Goal: Task Accomplishment & Management: Manage account settings

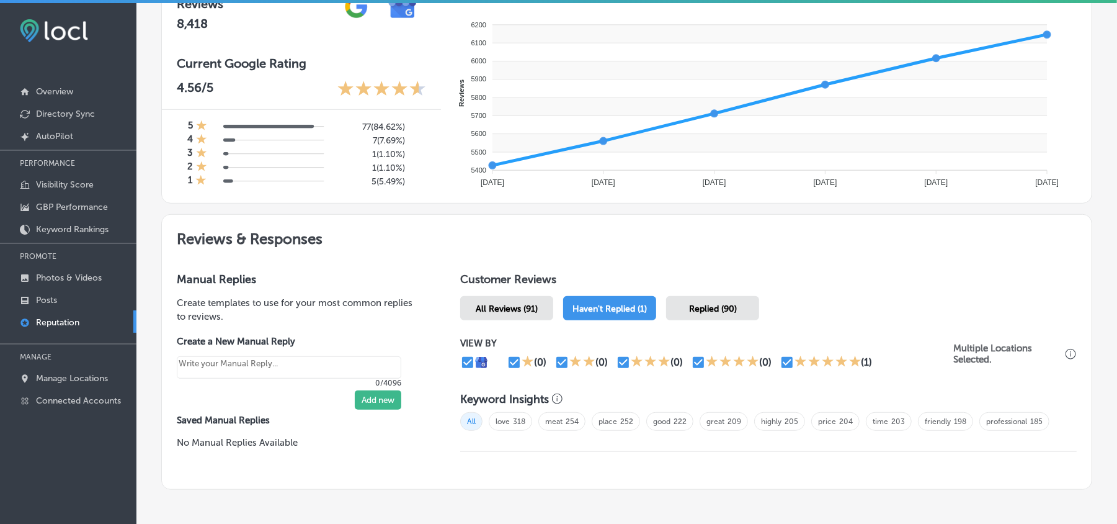
scroll to position [485, 0]
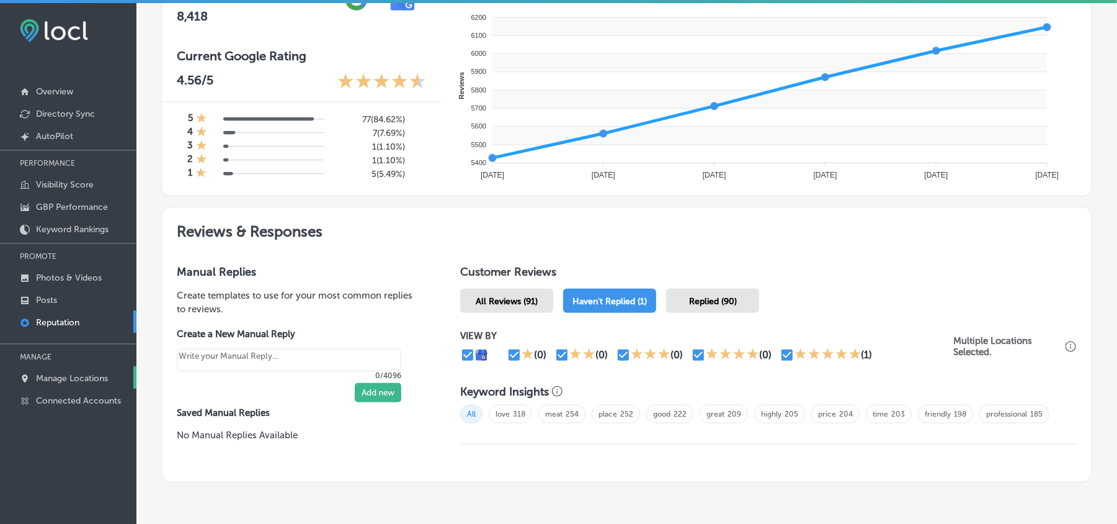
click at [69, 382] on p "Manage Locations" at bounding box center [72, 378] width 72 height 11
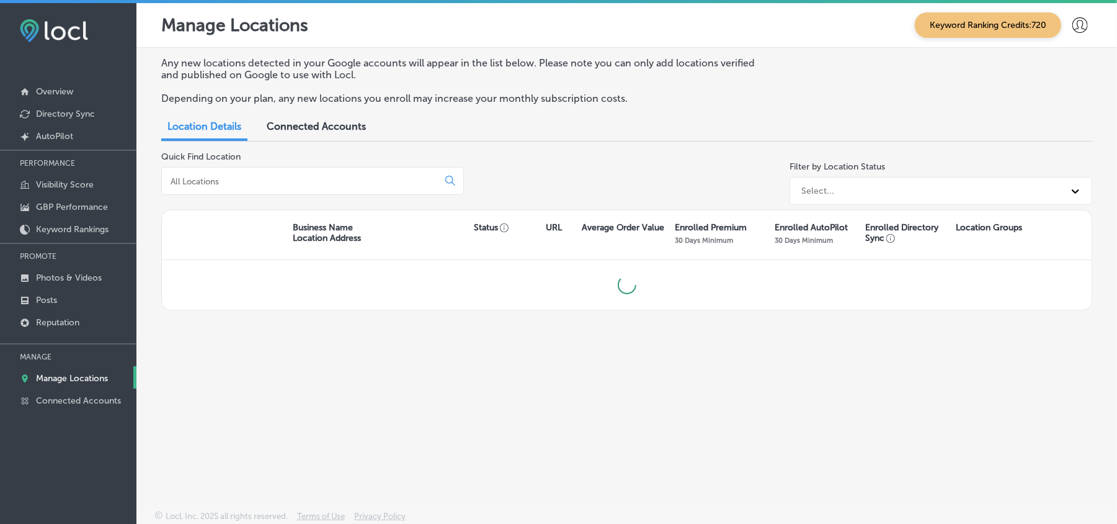
click at [355, 184] on input at bounding box center [302, 181] width 266 height 11
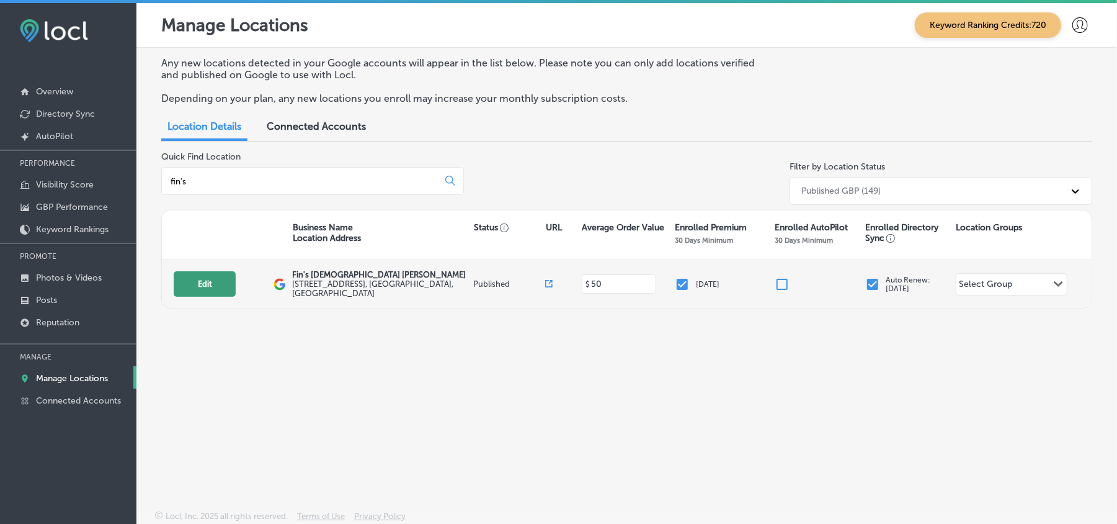
type input "fin's"
click at [207, 292] on button "Edit" at bounding box center [205, 283] width 62 height 25
select select "US"
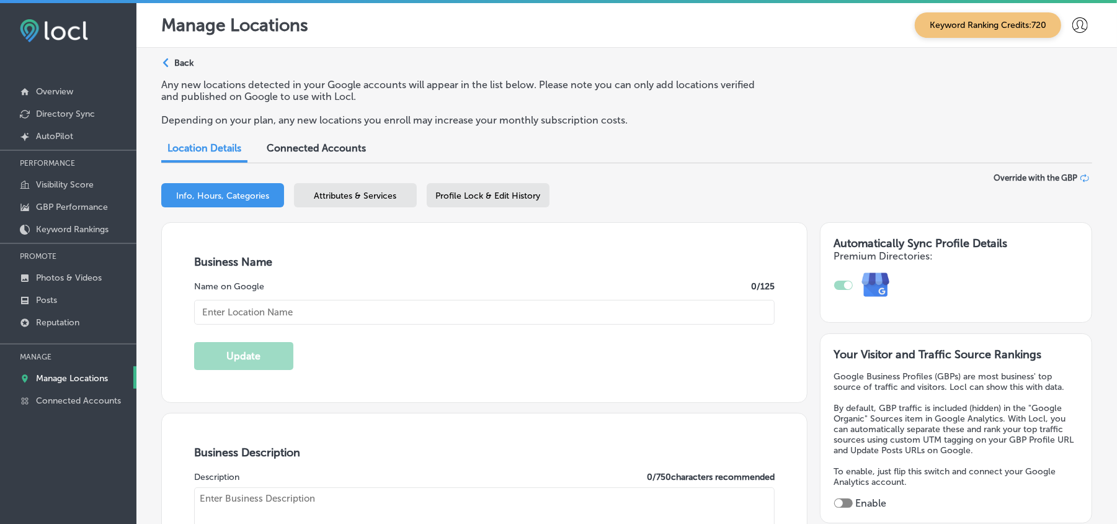
type input "Fin's [DEMOGRAPHIC_DATA] [PERSON_NAME]"
type input "[STREET_ADDRESS]"
type input "[GEOGRAPHIC_DATA]"
type input "32405"
type input "US"
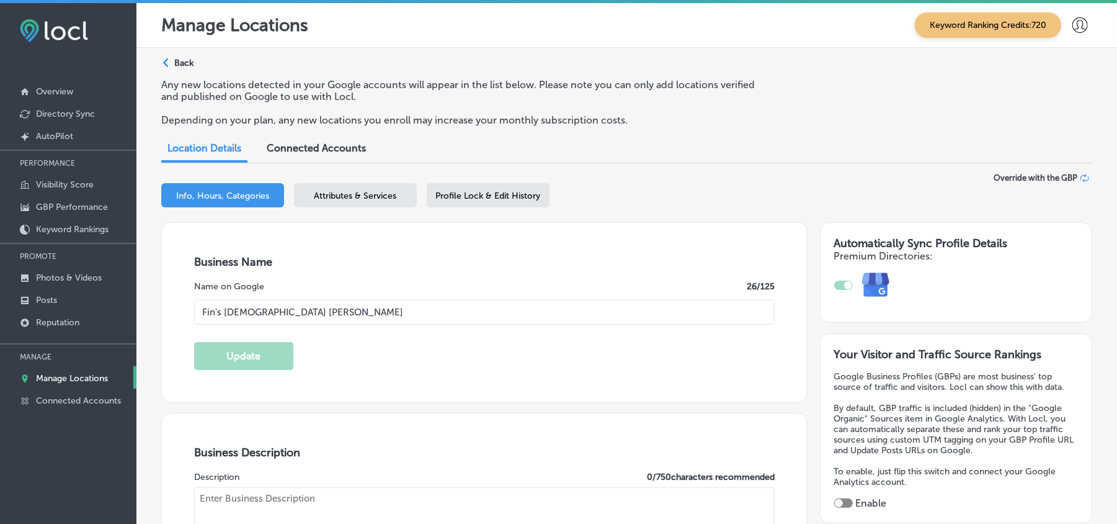
type input "[URL][DOMAIN_NAME]"
checkbox input "true"
type textarea "Since [DATE], [PERSON_NAME]’s Japanese Sushi & Grill has been a staple in [GEOG…"
type input "[PHONE_NUMBER]"
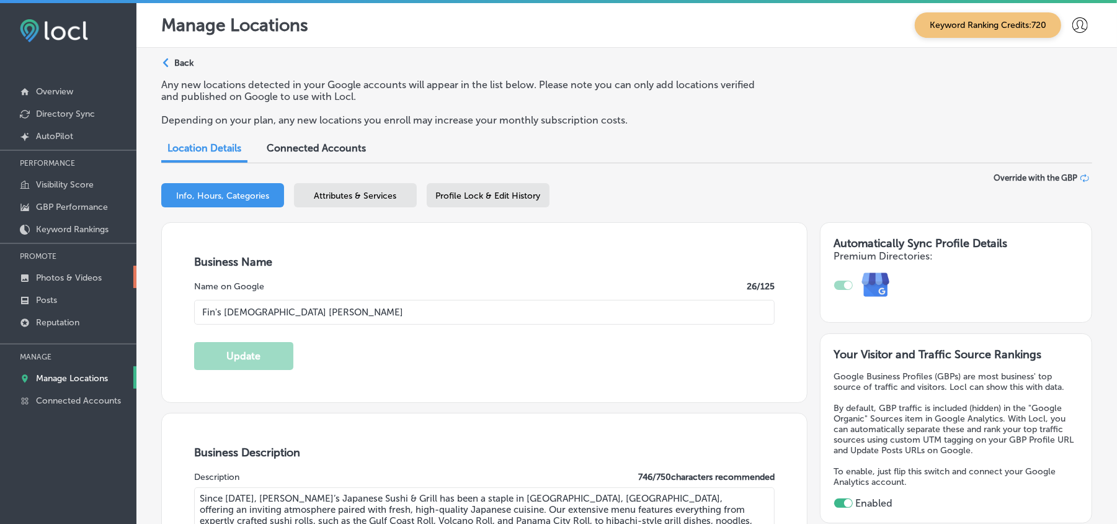
click at [57, 279] on p "Photos & Videos" at bounding box center [69, 277] width 66 height 11
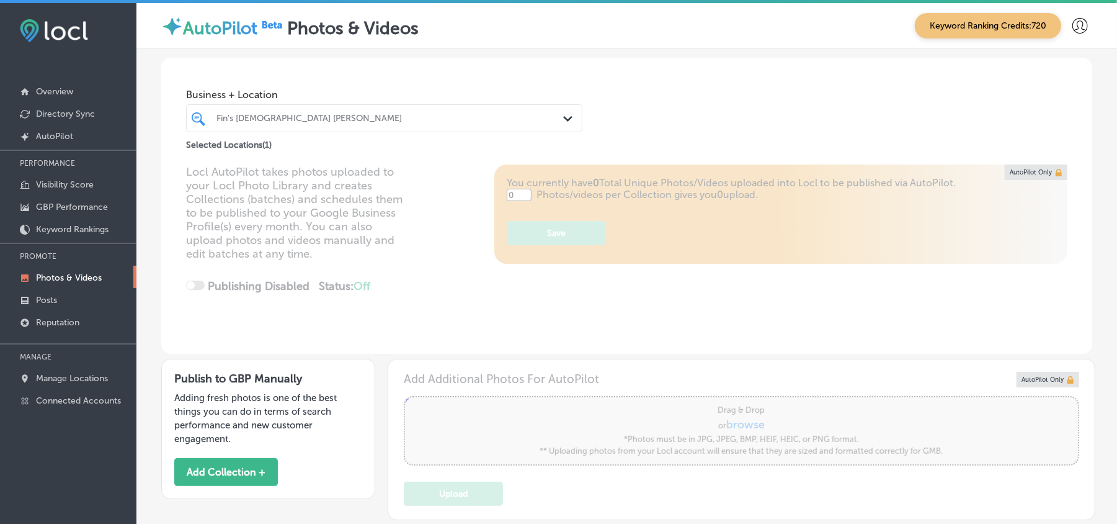
type input "5"
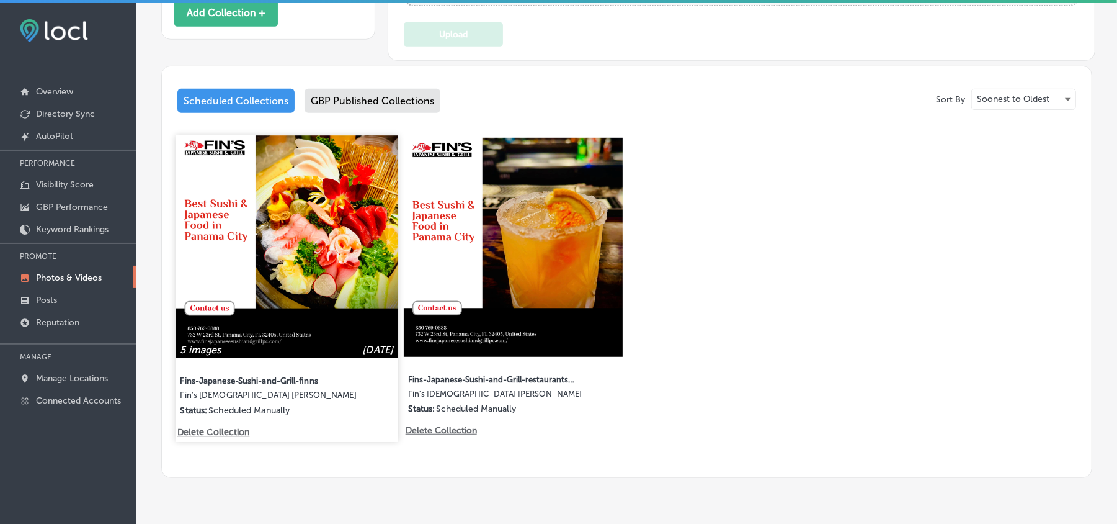
scroll to position [440, 0]
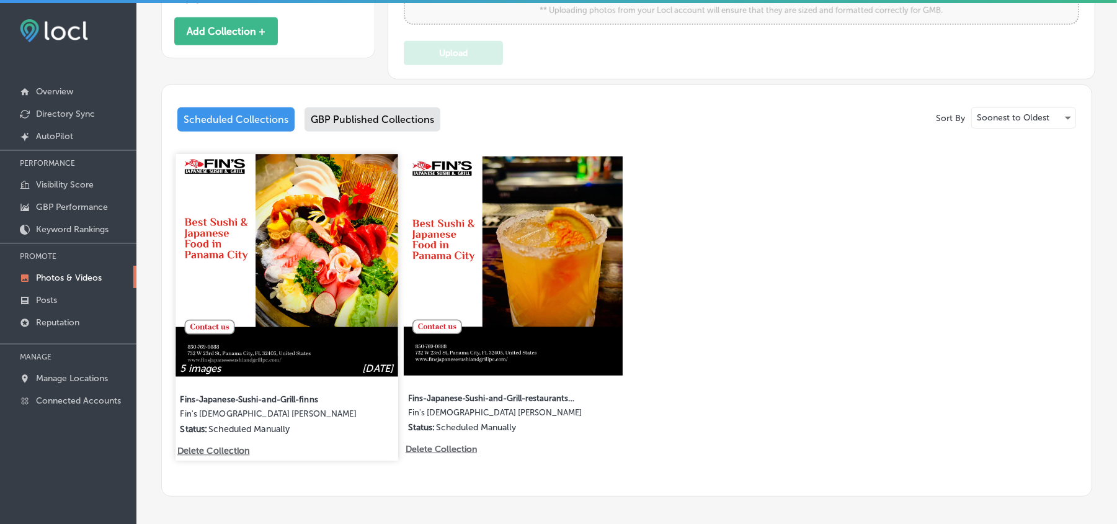
click at [274, 246] on img at bounding box center [287, 265] width 222 height 222
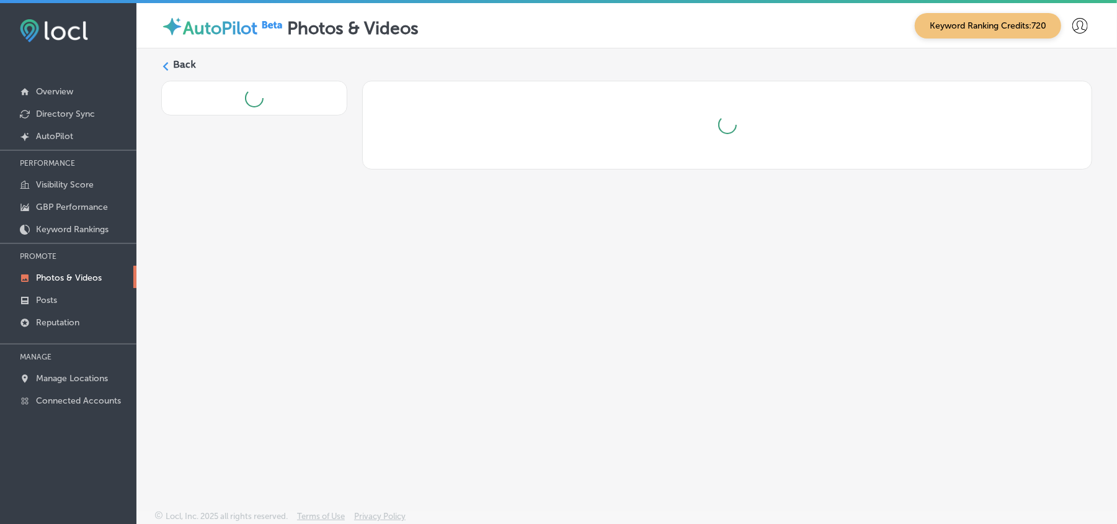
click at [274, 246] on div "Back" at bounding box center [626, 249] width 981 height 403
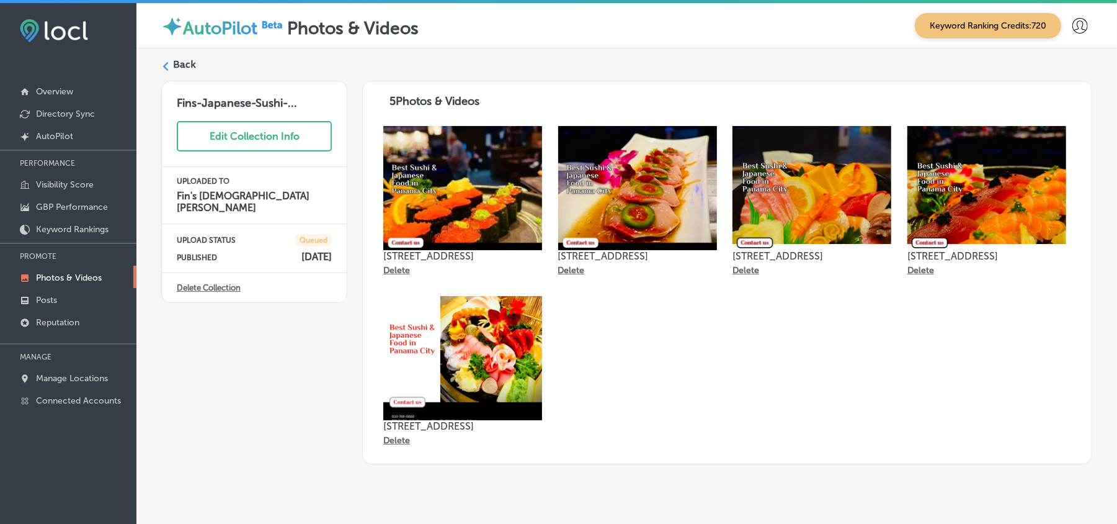
click at [185, 68] on label "Back" at bounding box center [184, 65] width 23 height 14
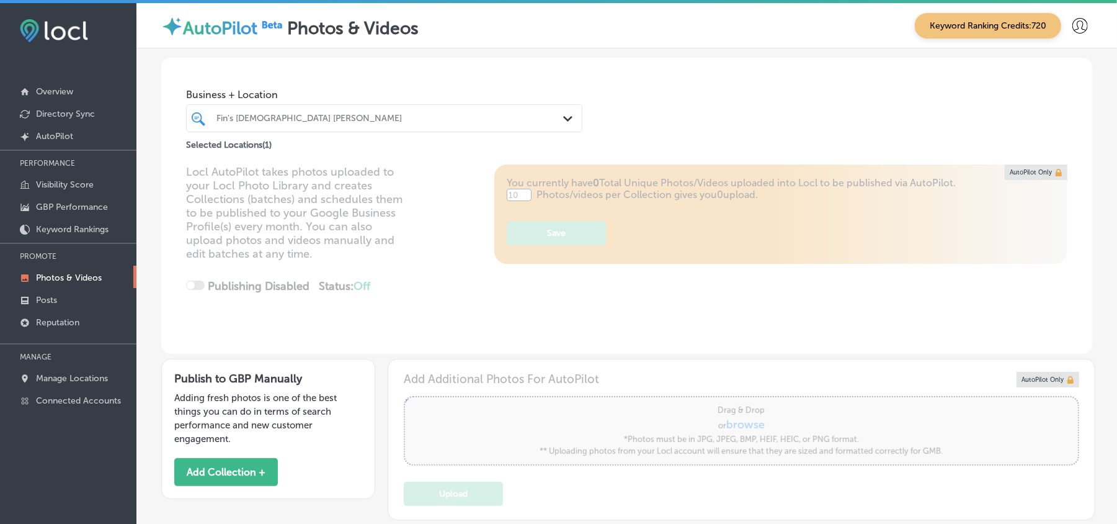
type input "5"
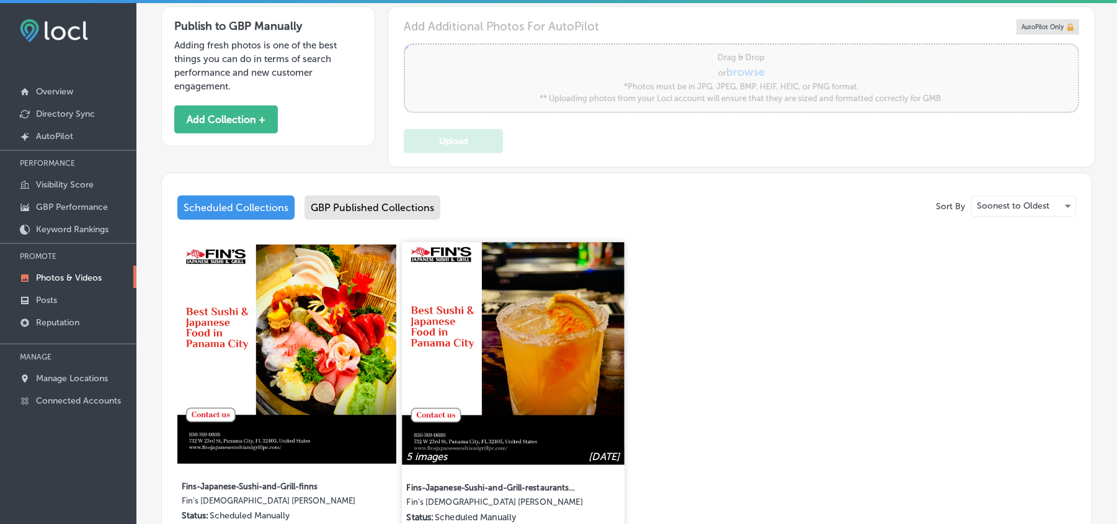
scroll to position [358, 0]
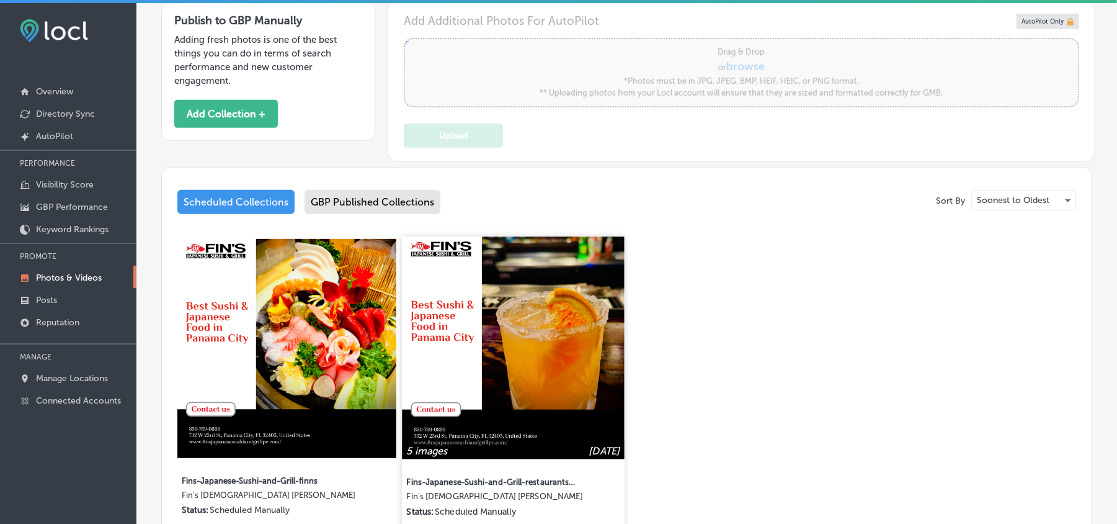
click at [557, 360] on img at bounding box center [514, 347] width 222 height 222
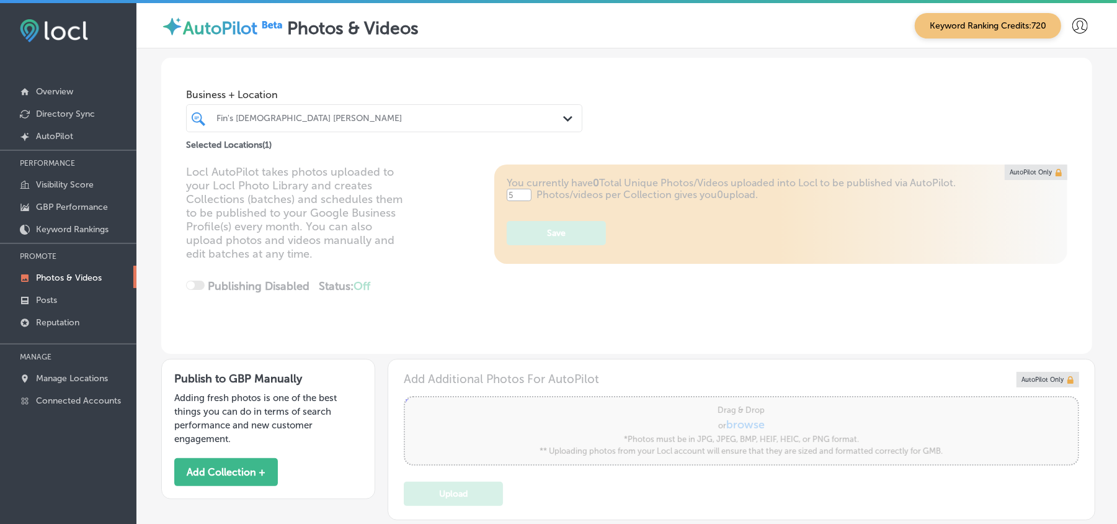
click at [557, 360] on div "Business + Location Fin's Japanese Sushi Grill Path Created with Sketch. Select…" at bounding box center [626, 497] width 981 height 898
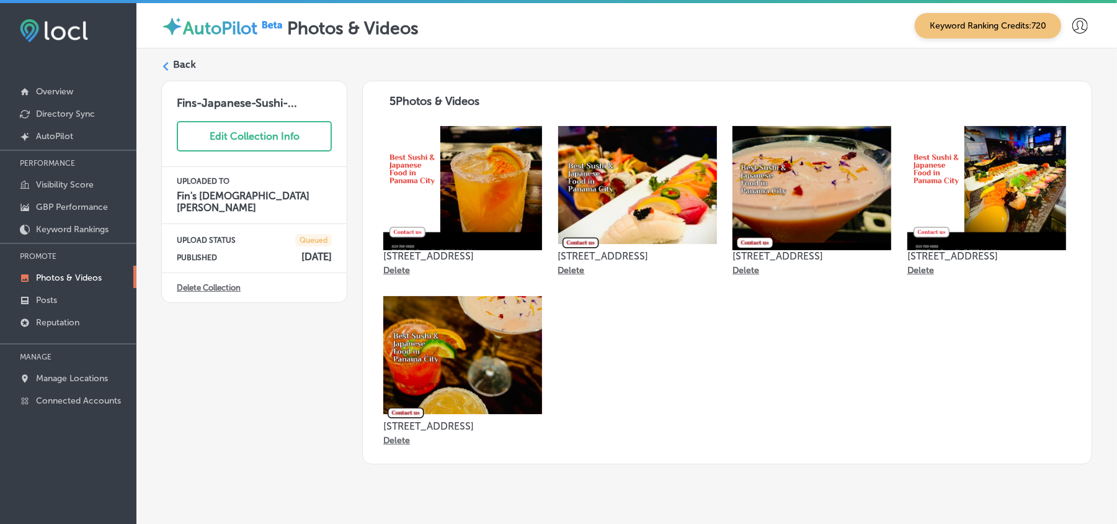
click at [58, 278] on p "Photos & Videos" at bounding box center [69, 277] width 66 height 11
click at [179, 68] on label "Back" at bounding box center [184, 65] width 23 height 14
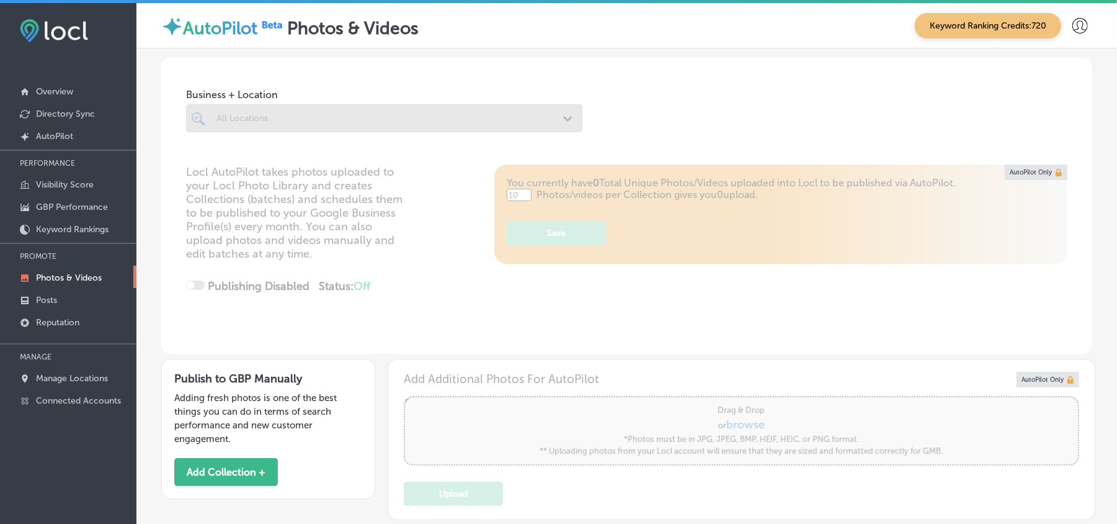
type input "5"
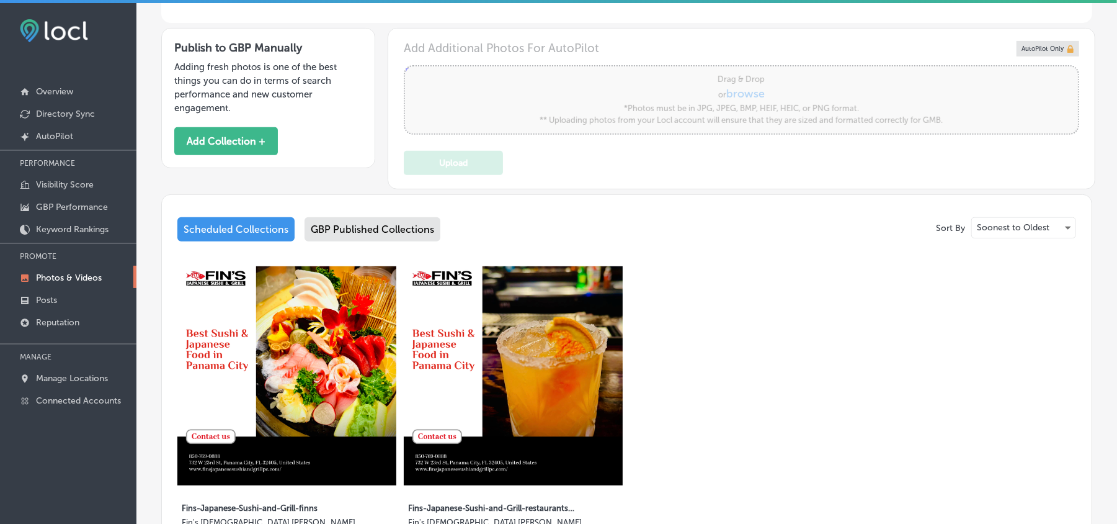
scroll to position [303, 0]
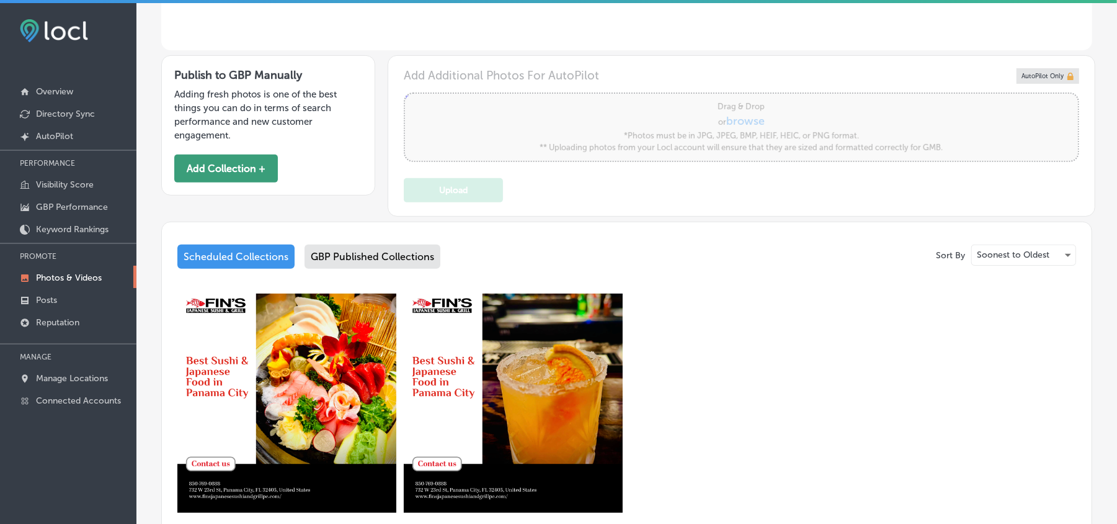
click at [256, 174] on button "Add Collection +" at bounding box center [226, 168] width 104 height 28
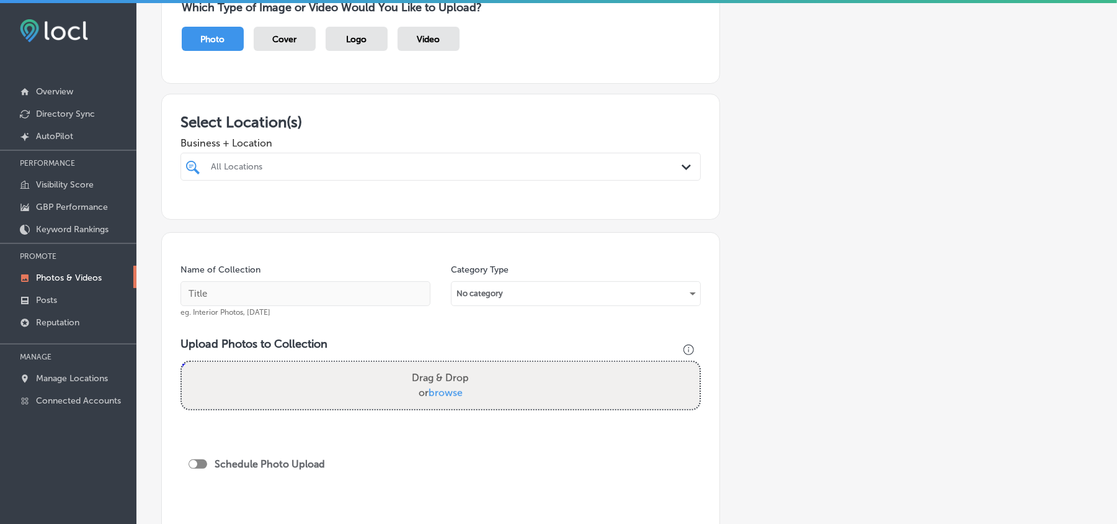
scroll to position [138, 0]
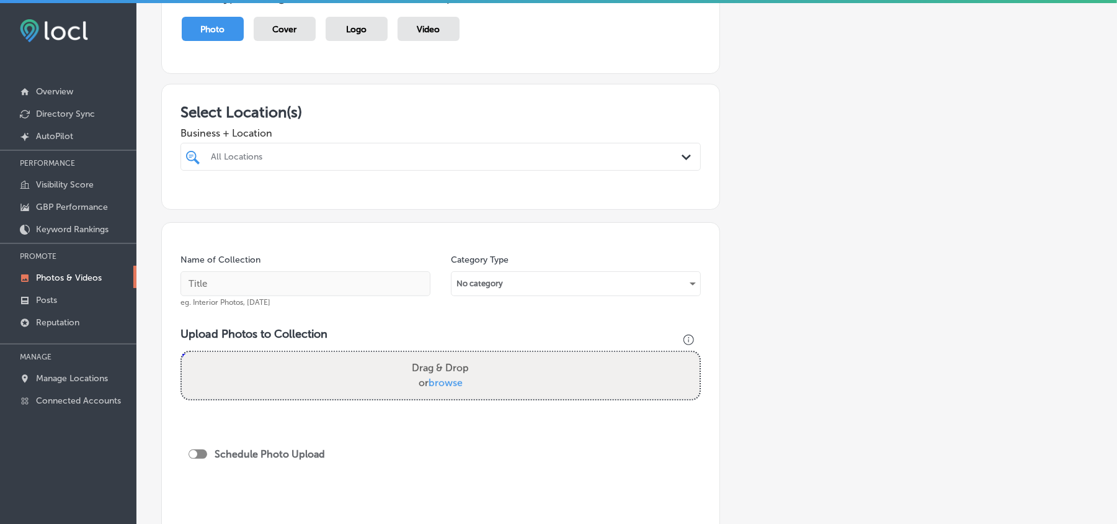
click at [682, 154] on icon "Path Created with Sketch." at bounding box center [686, 157] width 9 height 6
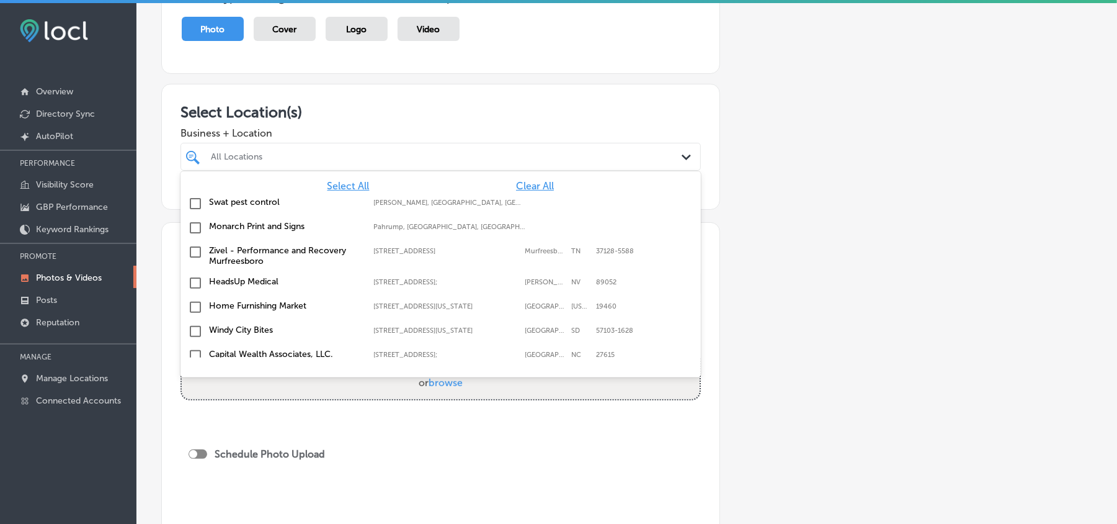
click at [529, 185] on span "Clear All" at bounding box center [535, 186] width 38 height 12
click at [535, 160] on div "All Locations" at bounding box center [447, 156] width 472 height 11
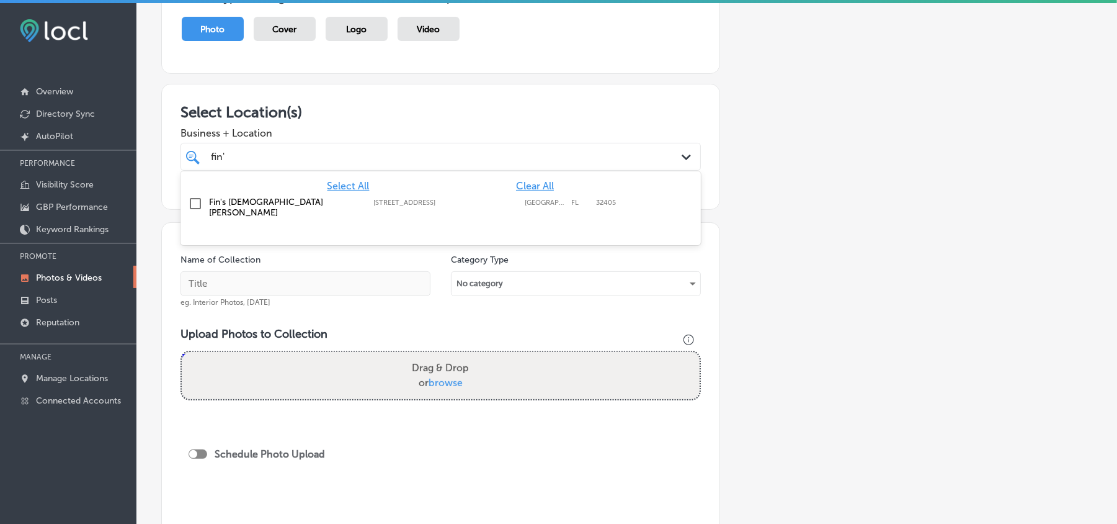
click at [190, 202] on input "checkbox" at bounding box center [195, 203] width 15 height 15
type input "fin'"
click at [465, 117] on h3 "Select Location(s)" at bounding box center [441, 112] width 520 height 18
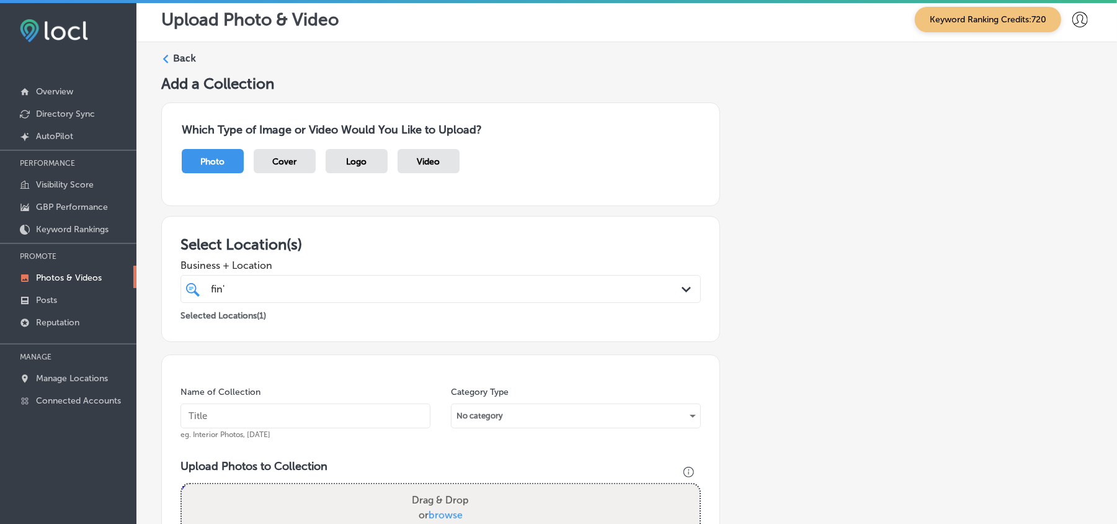
scroll to position [0, 0]
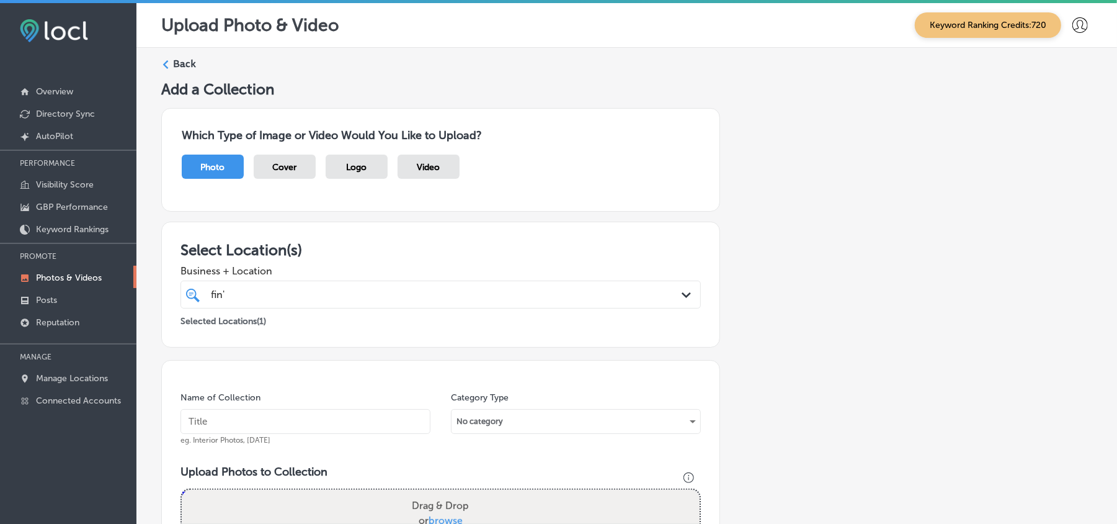
click at [169, 57] on div "Back" at bounding box center [626, 68] width 931 height 23
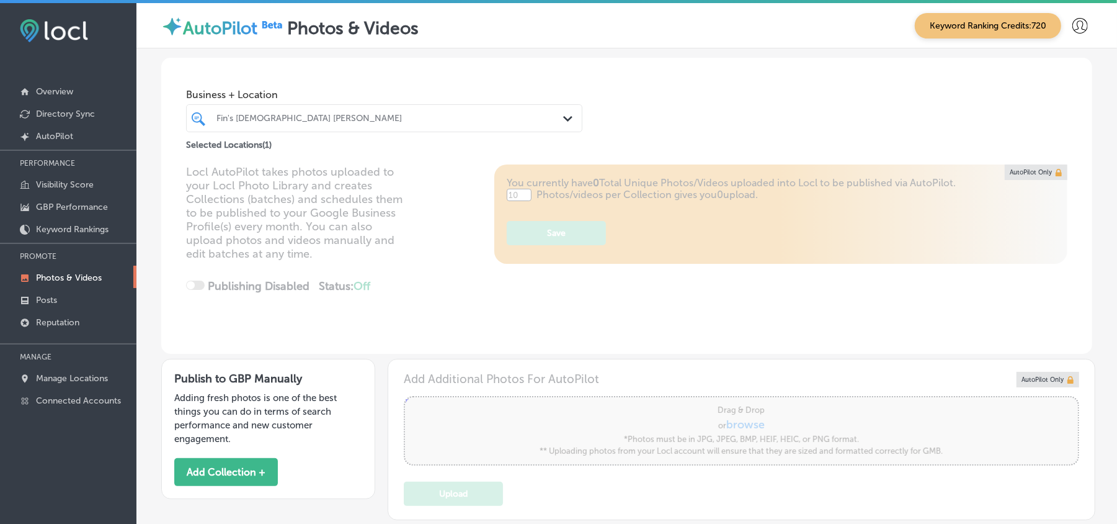
type input "5"
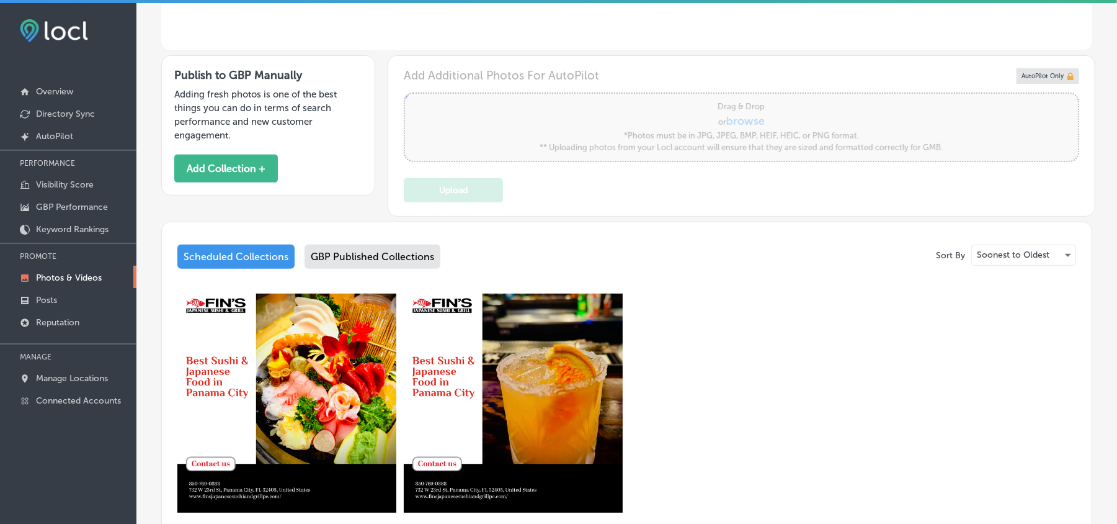
click at [388, 261] on div "GBP Published Collections" at bounding box center [373, 256] width 136 height 24
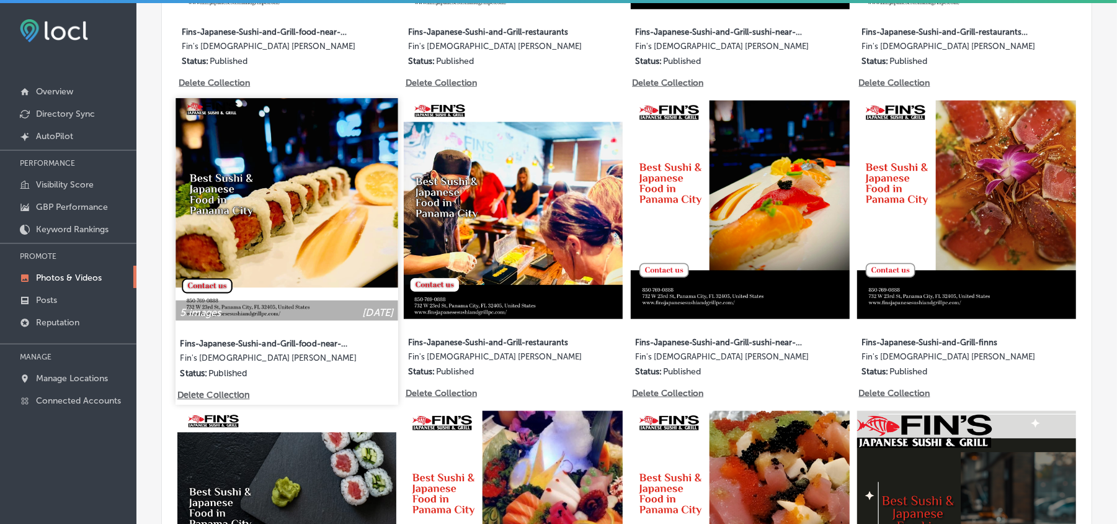
scroll to position [800, 0]
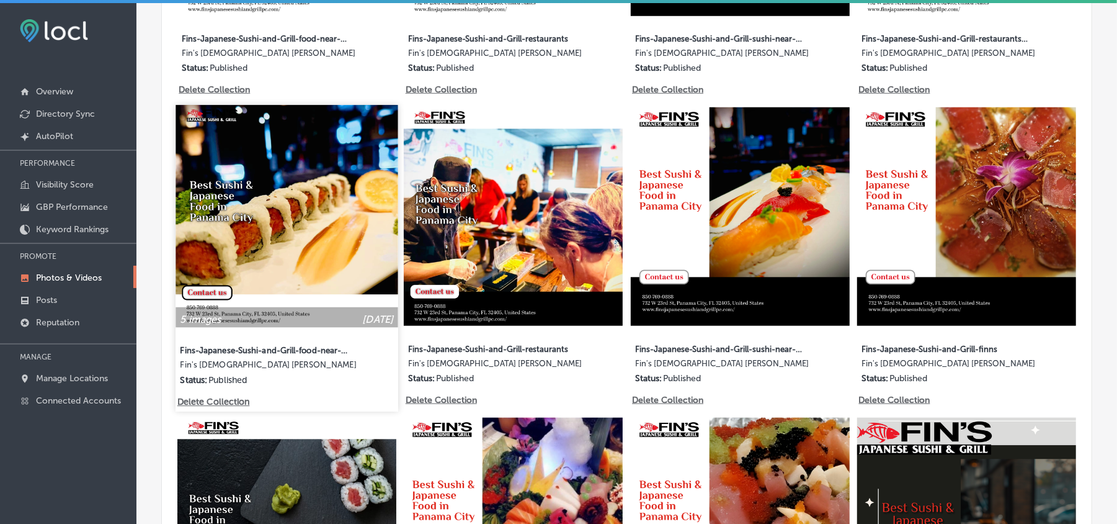
click at [345, 251] on img at bounding box center [287, 216] width 222 height 222
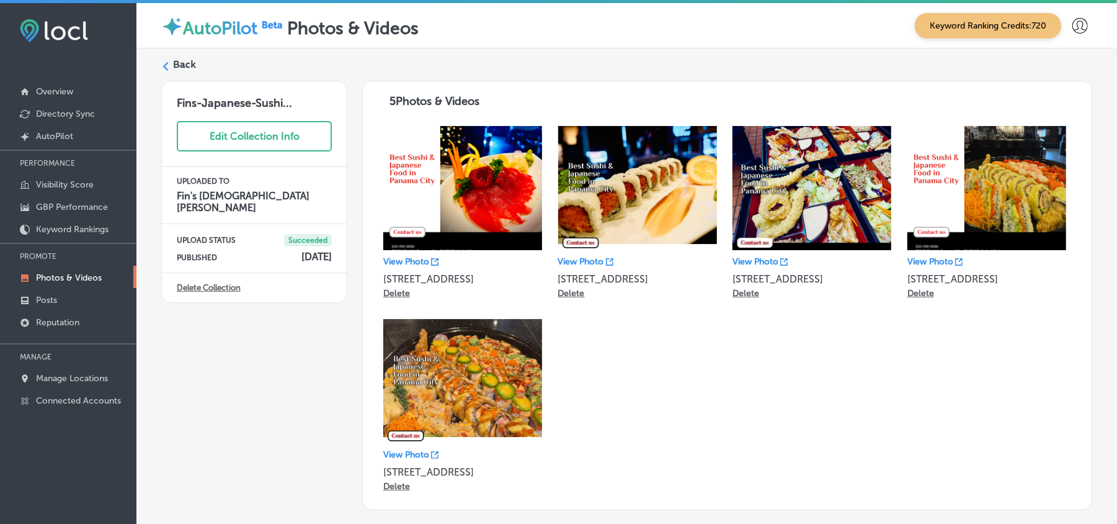
drag, startPoint x: 179, startPoint y: 66, endPoint x: 160, endPoint y: 55, distance: 21.9
click at [179, 66] on label "Back" at bounding box center [184, 65] width 23 height 14
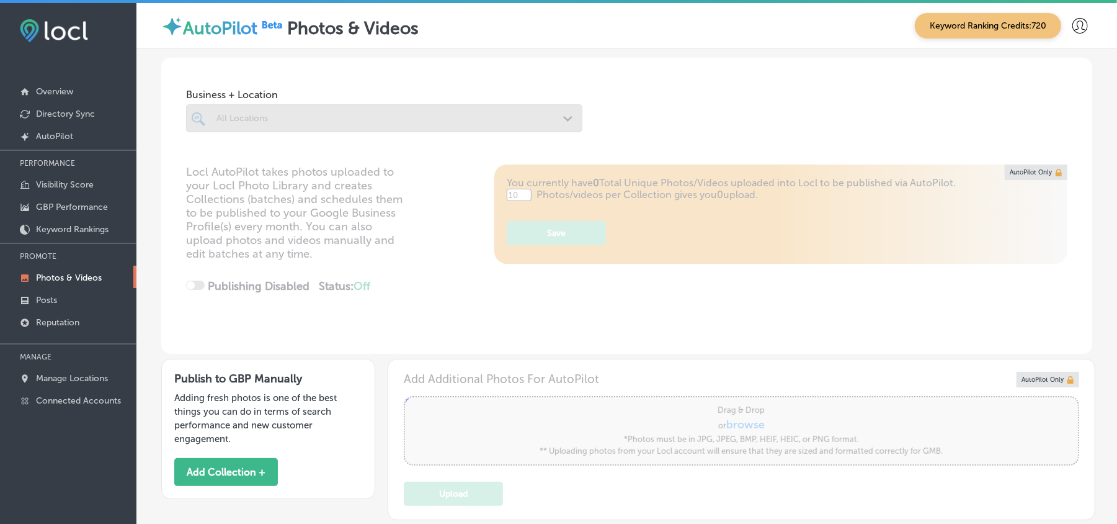
type input "5"
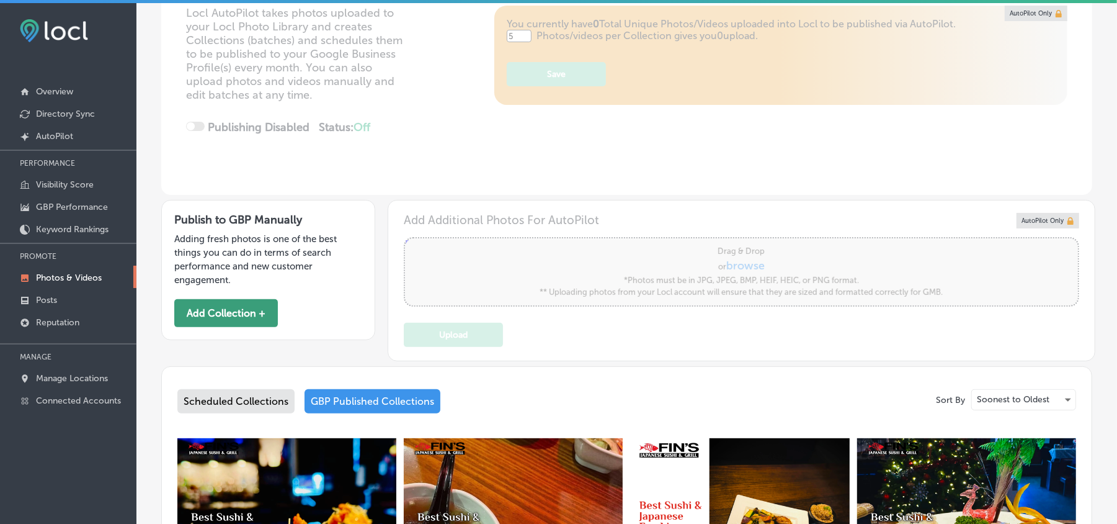
scroll to position [165, 0]
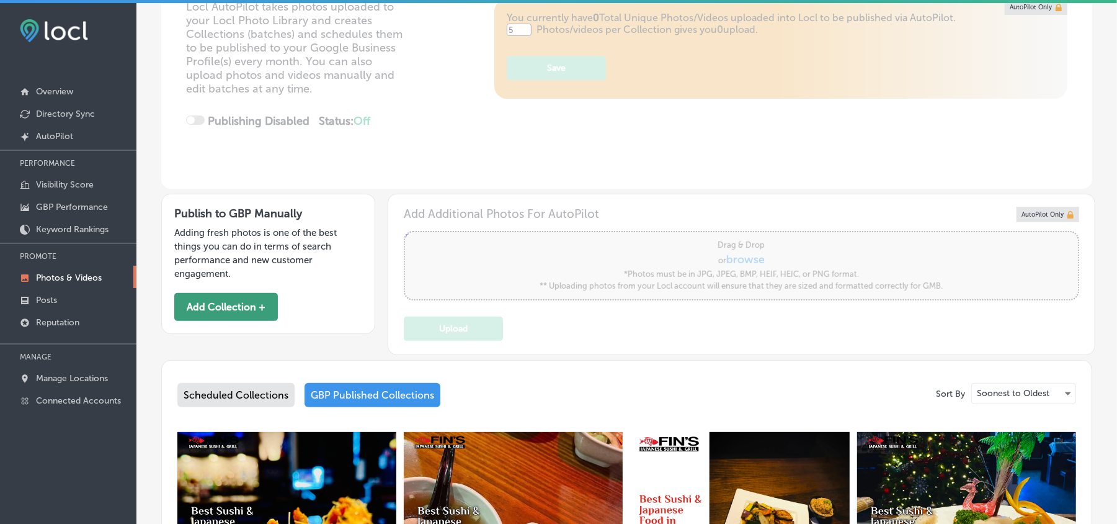
click at [221, 297] on button "Add Collection +" at bounding box center [226, 307] width 104 height 28
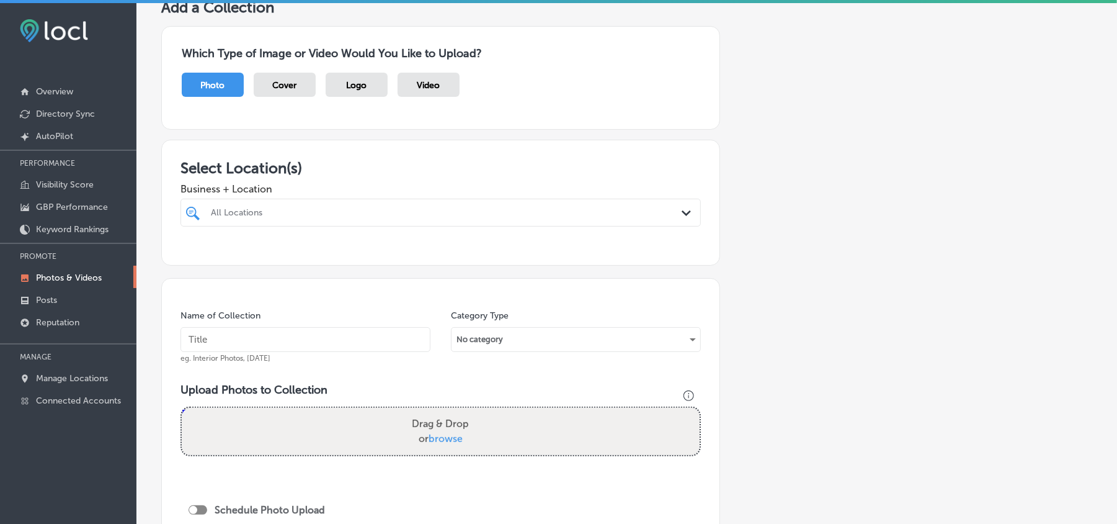
scroll to position [110, 0]
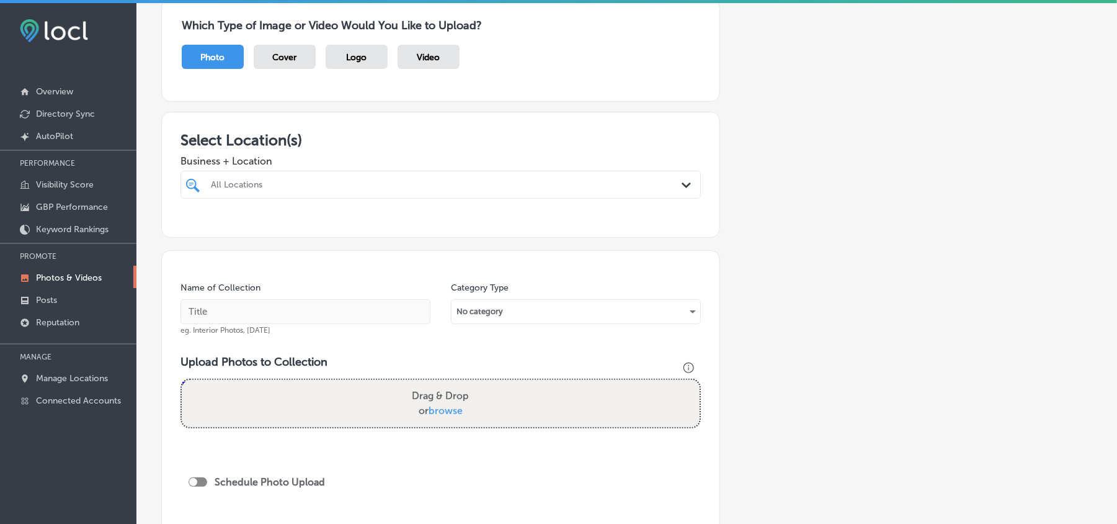
click at [571, 194] on div "All Locations" at bounding box center [441, 184] width 472 height 19
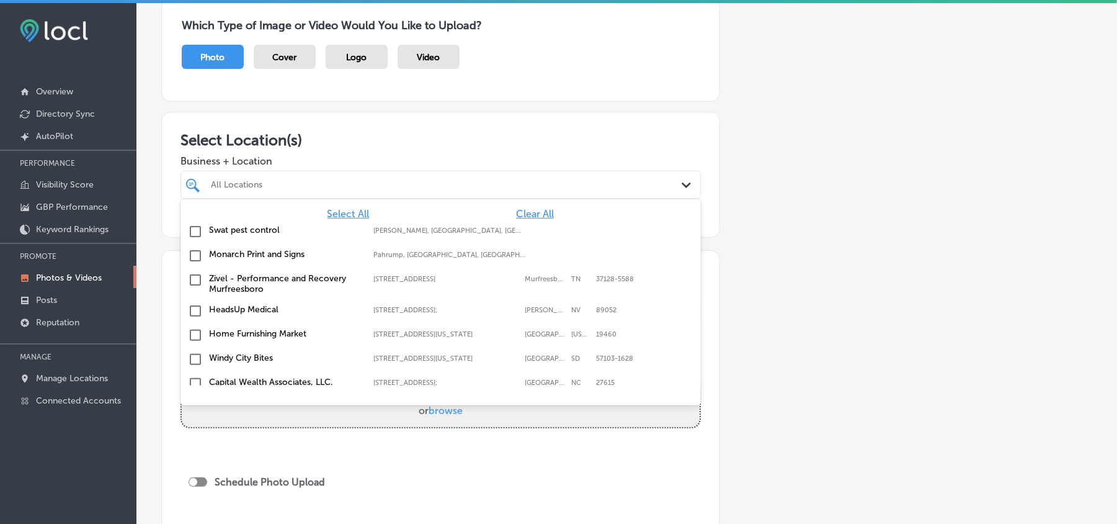
click at [519, 217] on span "Clear All" at bounding box center [535, 214] width 38 height 12
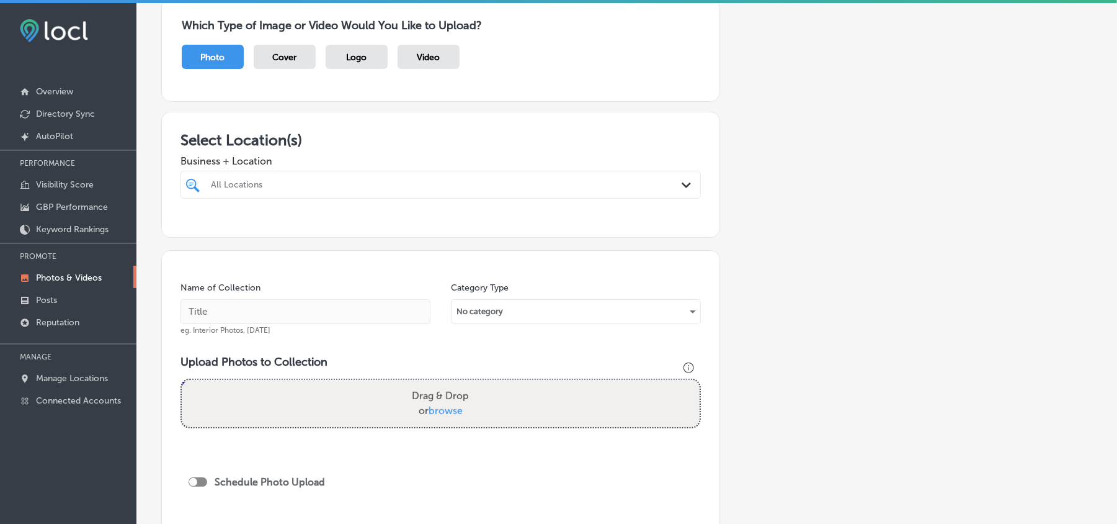
click at [504, 179] on div "All Locations" at bounding box center [447, 184] width 472 height 11
click at [192, 233] on input "checkbox" at bounding box center [195, 231] width 15 height 15
type input "fin's"
click at [501, 130] on div "Select Location(s) Business + Location option [STREET_ADDRESS]. option [STREET_…" at bounding box center [440, 175] width 559 height 126
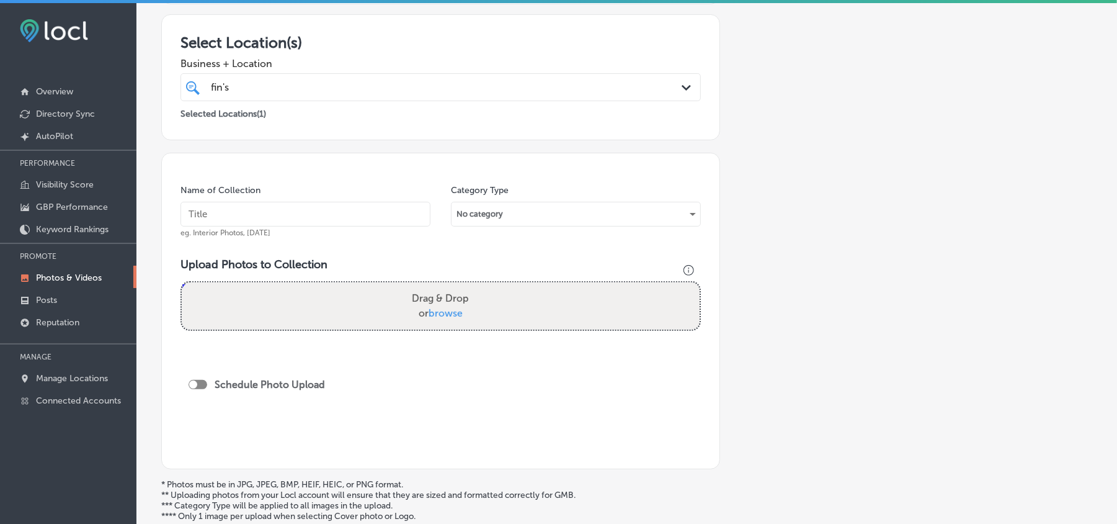
scroll to position [221, 0]
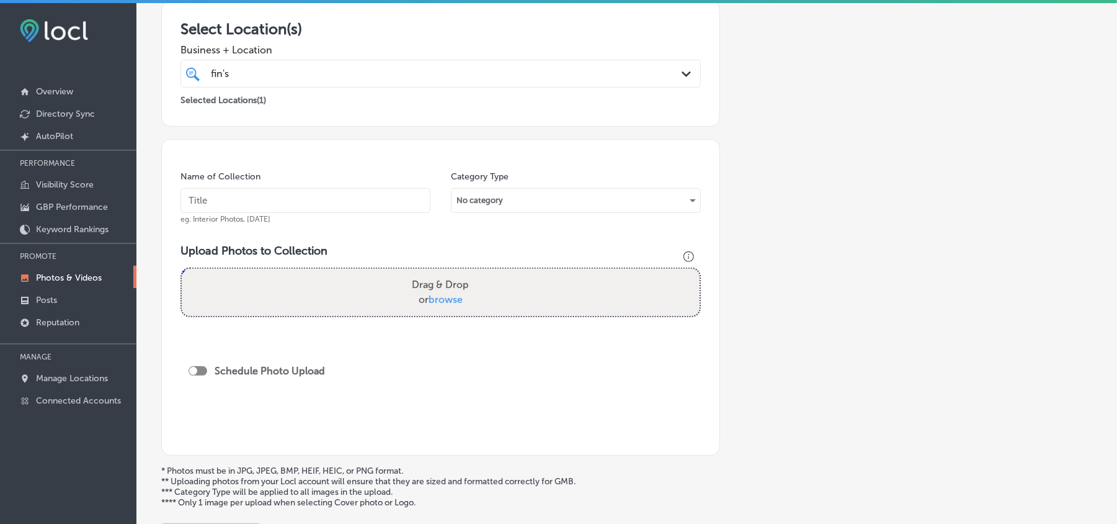
click at [293, 204] on input "text" at bounding box center [306, 200] width 250 height 25
paste input "Fin-s-Japanese-Sushi-and-Grill-Lunch-specials-near-me"
type input "Fin-s-Japanese-Sushi-and-Grill-Lunch-specials-near-me"
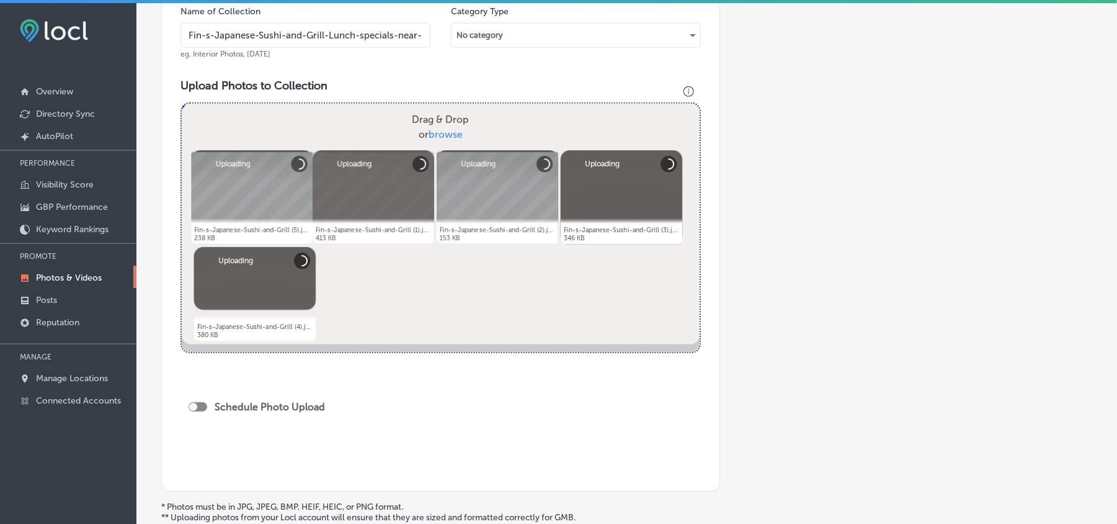
scroll to position [496, 0]
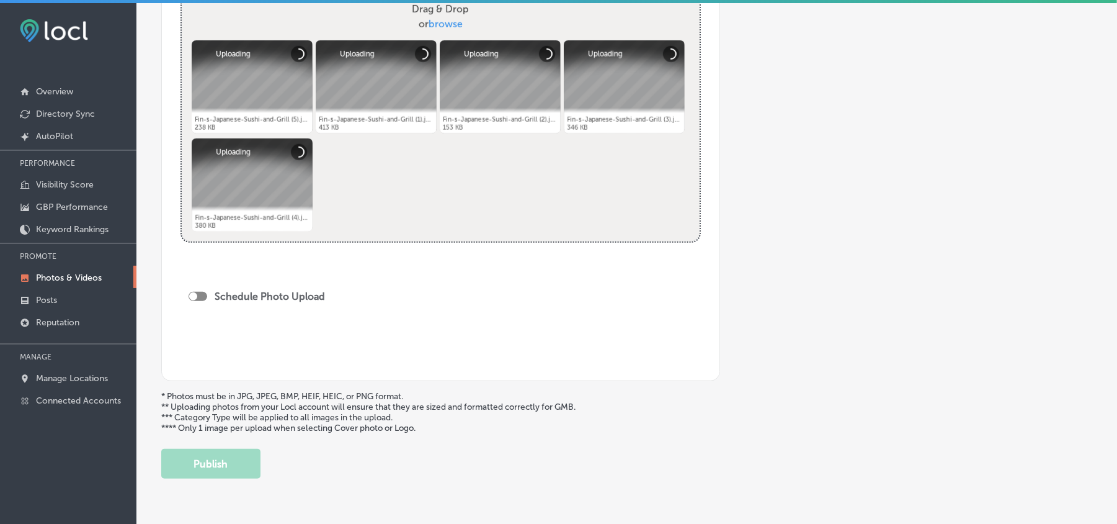
click at [199, 298] on div at bounding box center [198, 296] width 19 height 9
checkbox input "true"
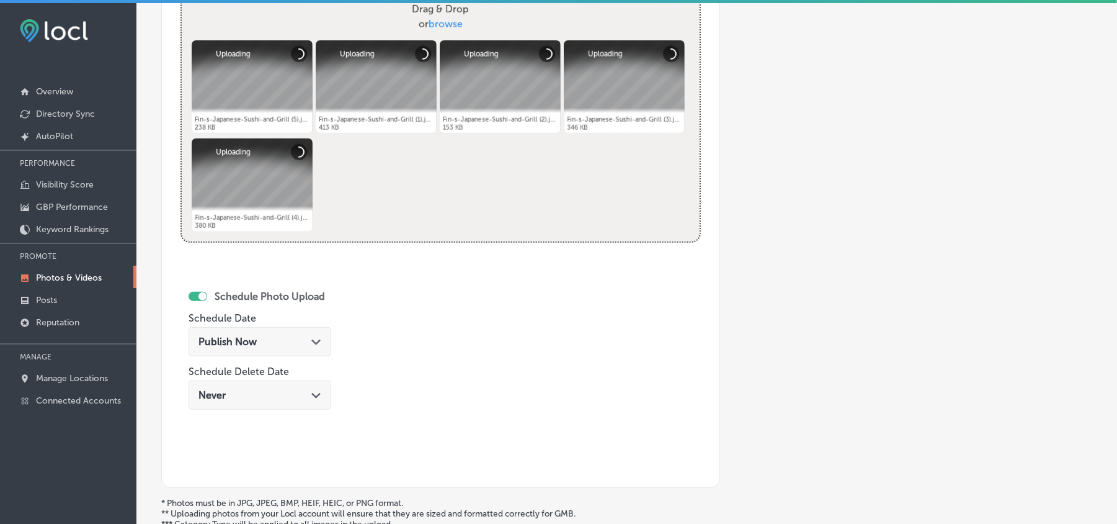
click at [311, 346] on div "Path Created with Sketch." at bounding box center [316, 341] width 10 height 10
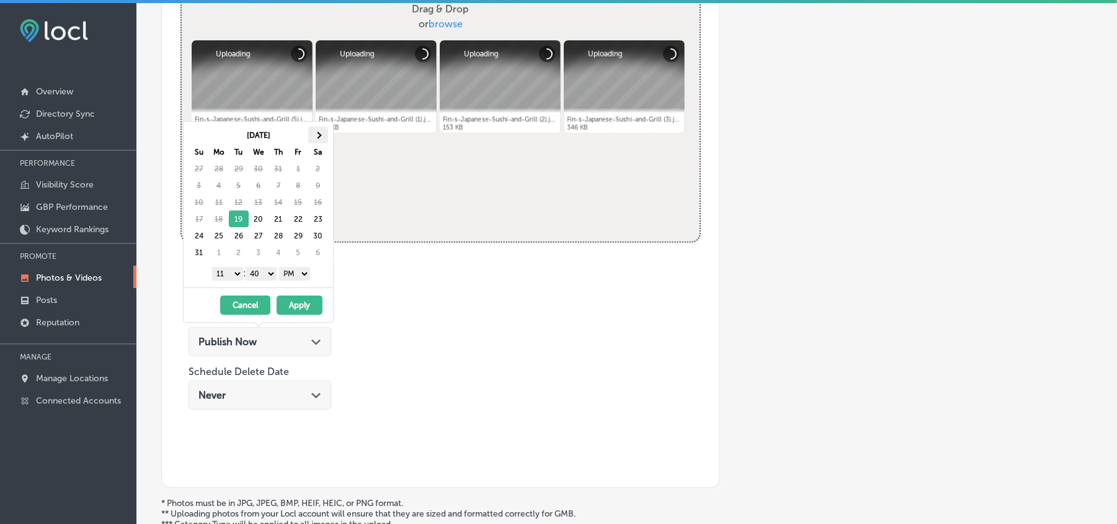
click at [316, 132] on span at bounding box center [318, 135] width 7 height 7
click at [232, 274] on select "1 2 3 4 5 6 7 8 9 10 11 12" at bounding box center [227, 274] width 31 height 14
drag, startPoint x: 259, startPoint y: 269, endPoint x: 259, endPoint y: 281, distance: 12.4
click at [259, 269] on select "00 10 20 30 40 50" at bounding box center [261, 274] width 31 height 14
click at [303, 311] on button "Apply" at bounding box center [300, 304] width 46 height 19
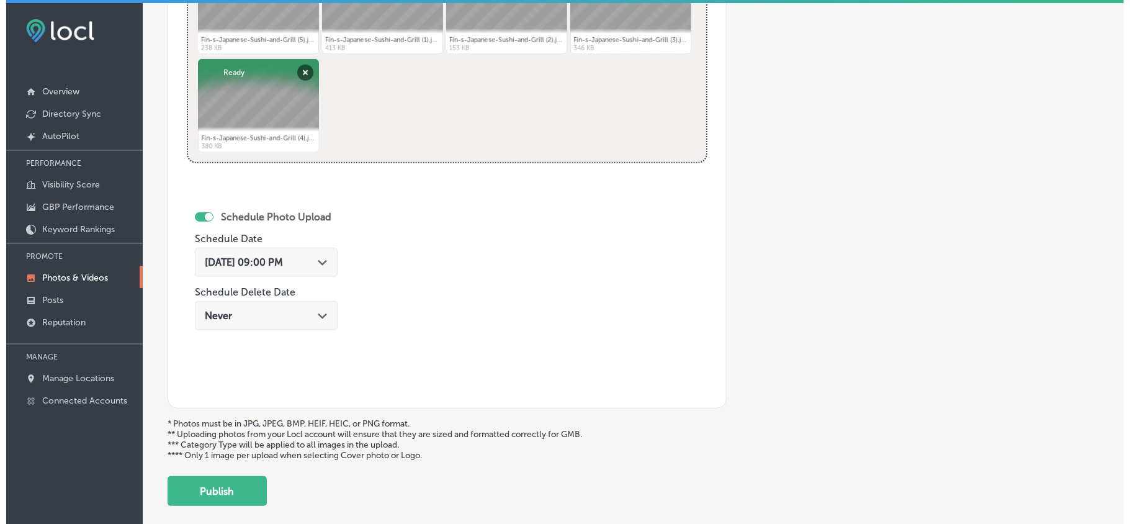
scroll to position [606, 0]
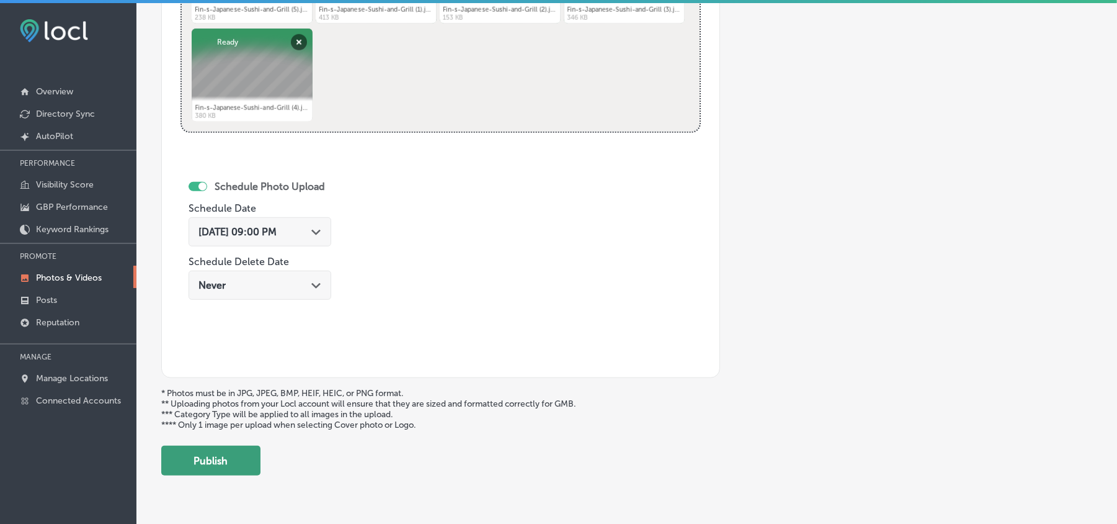
click at [192, 464] on button "Publish" at bounding box center [210, 460] width 99 height 30
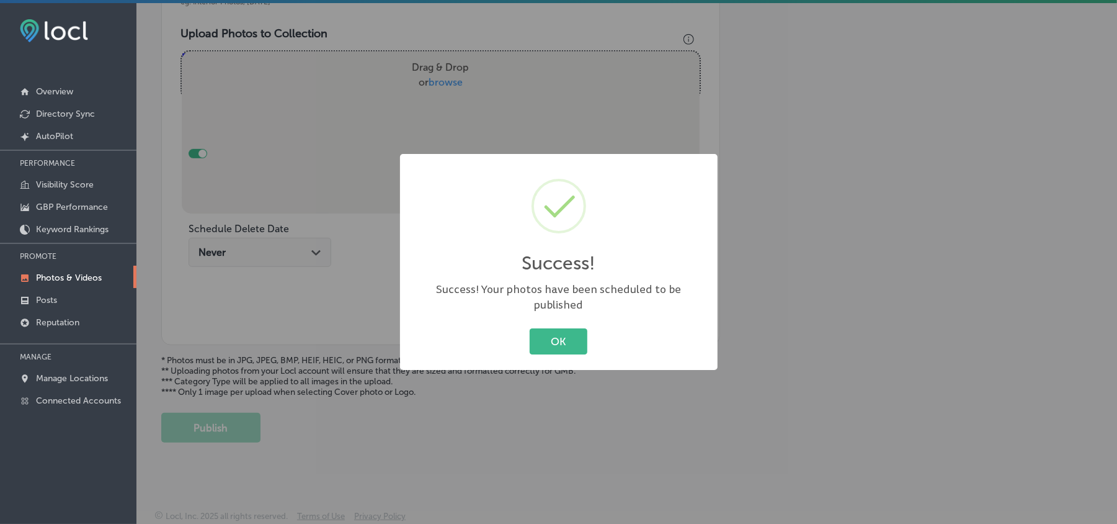
scroll to position [442, 0]
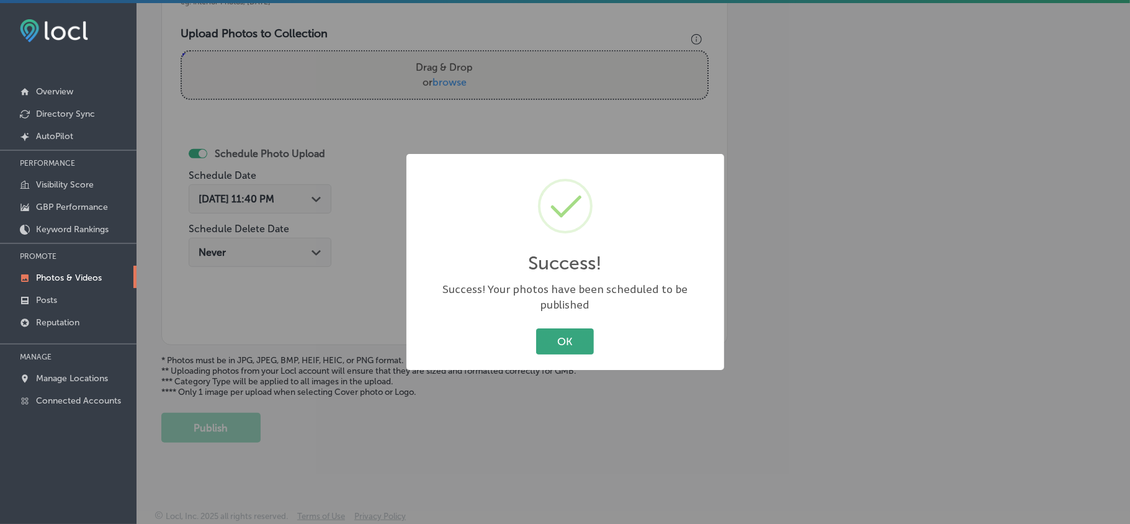
click at [570, 328] on button "OK" at bounding box center [565, 340] width 58 height 25
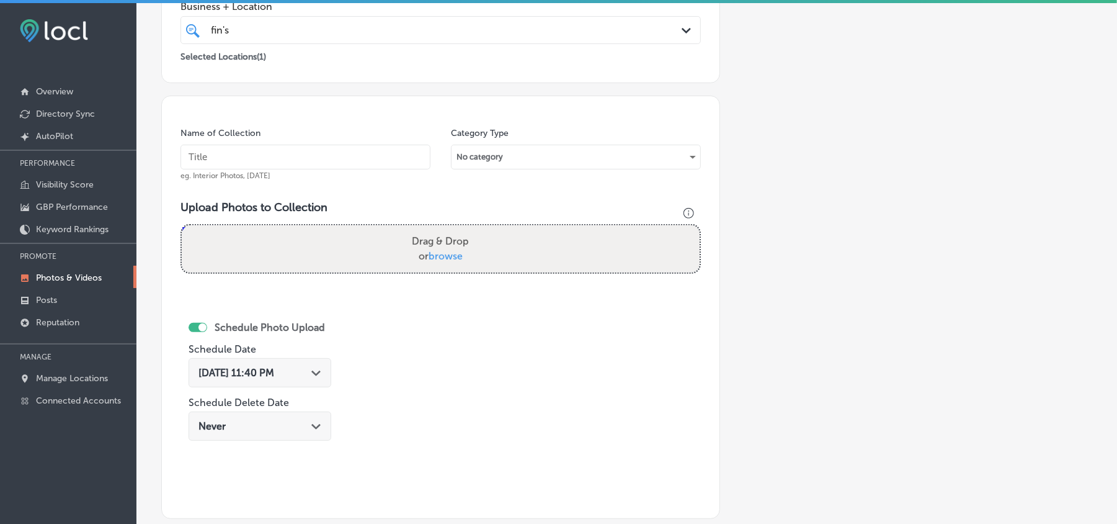
scroll to position [277, 0]
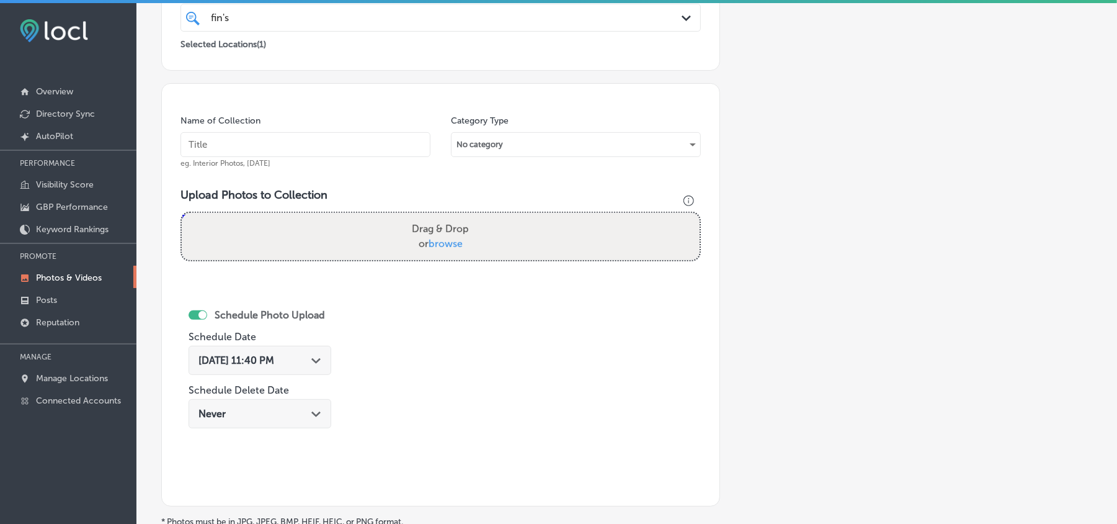
click at [302, 135] on input "text" at bounding box center [306, 144] width 250 height 25
paste input "Fin-s-Japanese-Sushi-and-Grill-Affordable-lunch-specials"
type input "Fin-s-Japanese-Sushi-and-Grill-Affordable-lunch-specials"
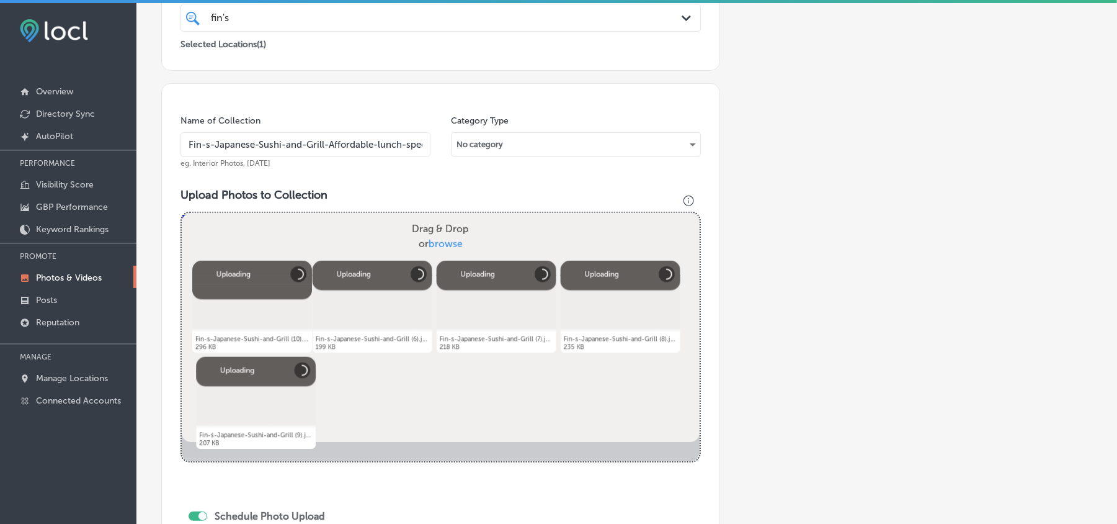
scroll to position [415, 0]
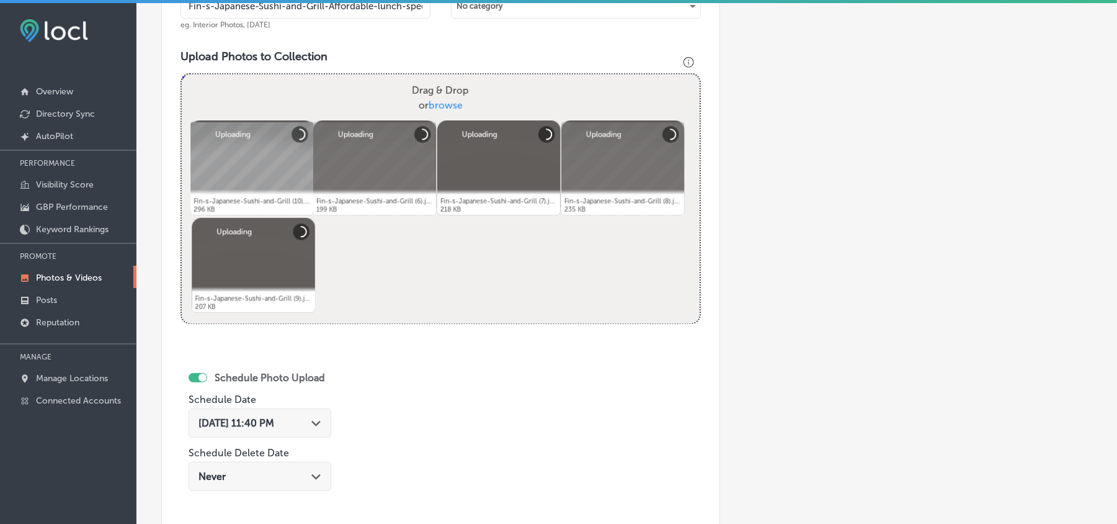
click at [305, 408] on div "[DATE] 11:40 PM Path Created with Sketch." at bounding box center [260, 422] width 143 height 29
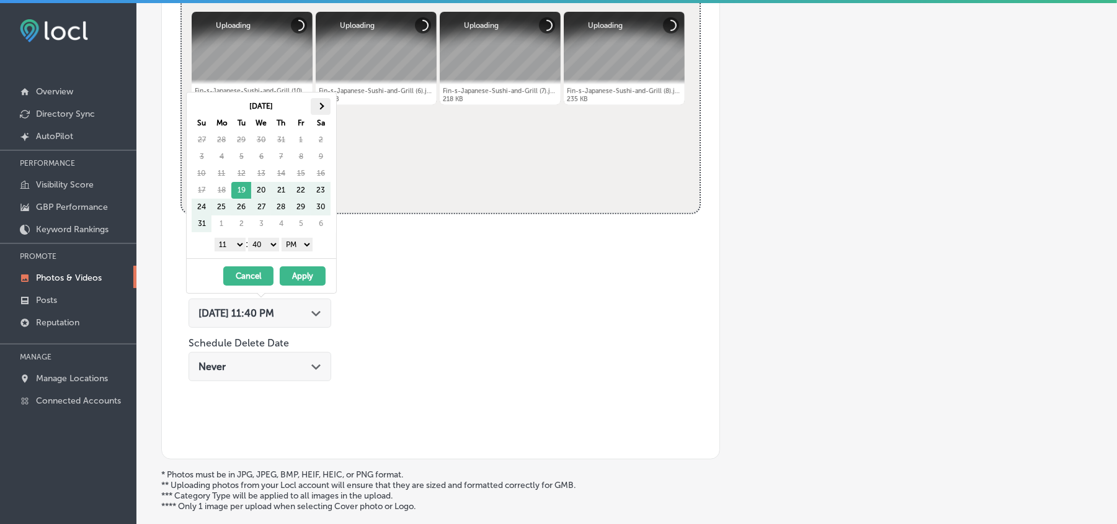
click at [323, 102] on th at bounding box center [321, 106] width 20 height 17
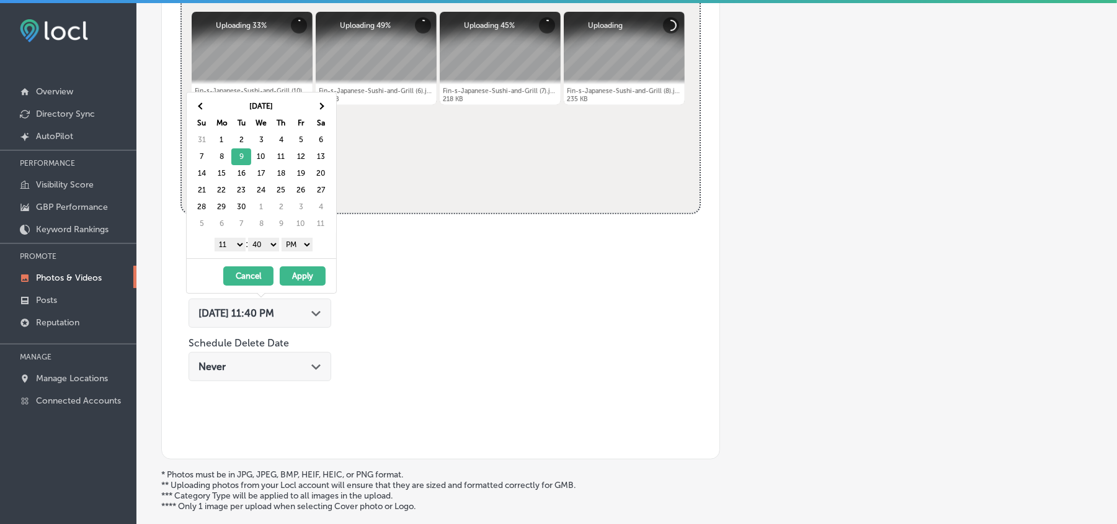
drag, startPoint x: 233, startPoint y: 244, endPoint x: 232, endPoint y: 251, distance: 6.9
click at [233, 244] on select "1 2 3 4 5 6 7 8 9 10 11 12" at bounding box center [230, 245] width 31 height 14
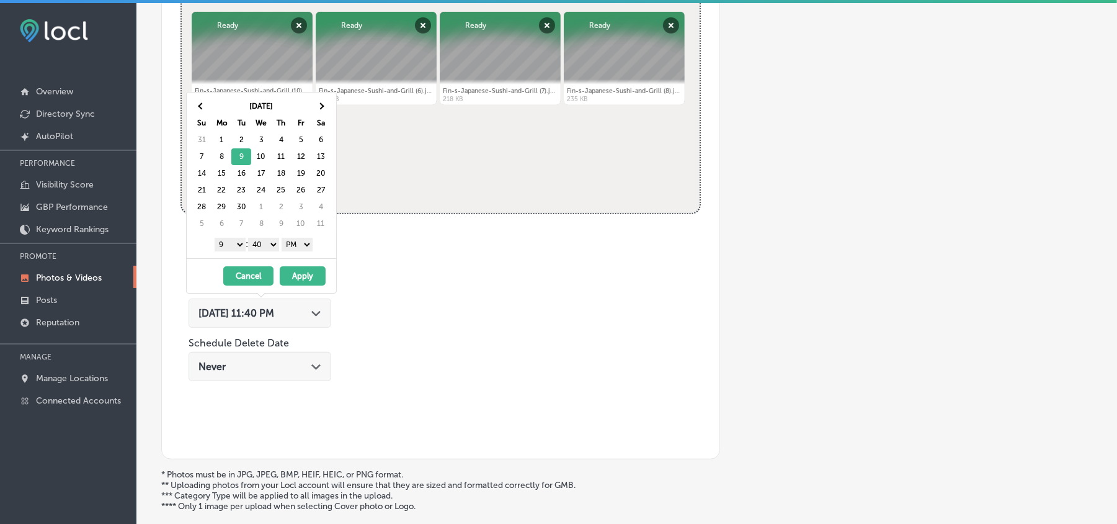
click at [268, 247] on select "00 10 20 30 40 50" at bounding box center [263, 245] width 31 height 14
click at [300, 279] on button "Apply" at bounding box center [303, 275] width 46 height 19
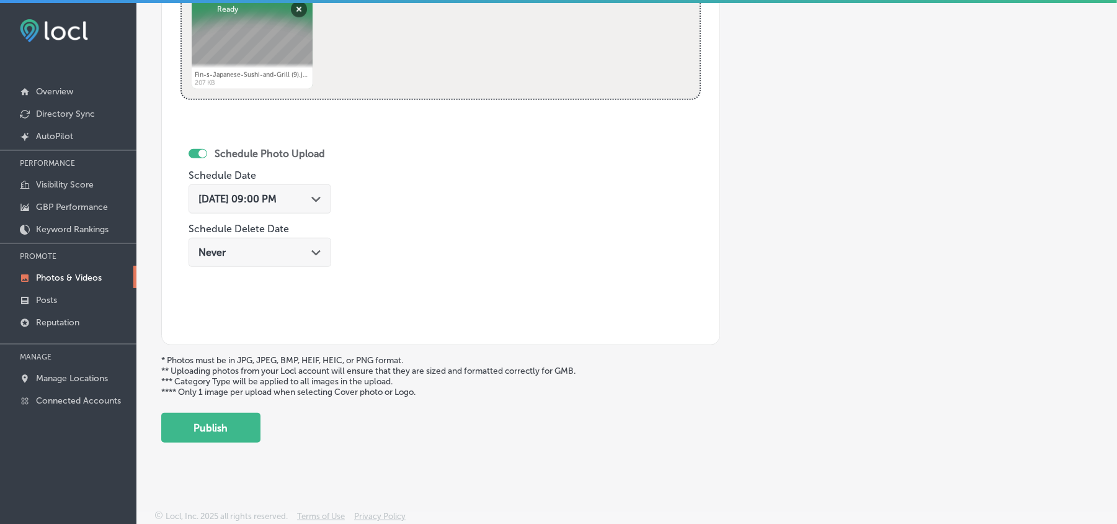
scroll to position [643, 0]
click at [222, 431] on button "Publish" at bounding box center [210, 428] width 99 height 30
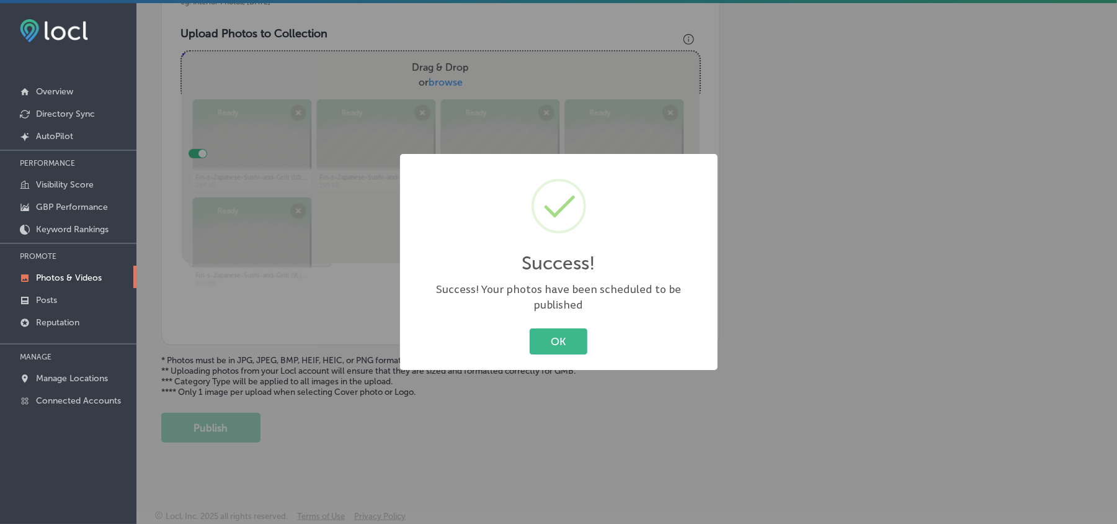
scroll to position [442, 0]
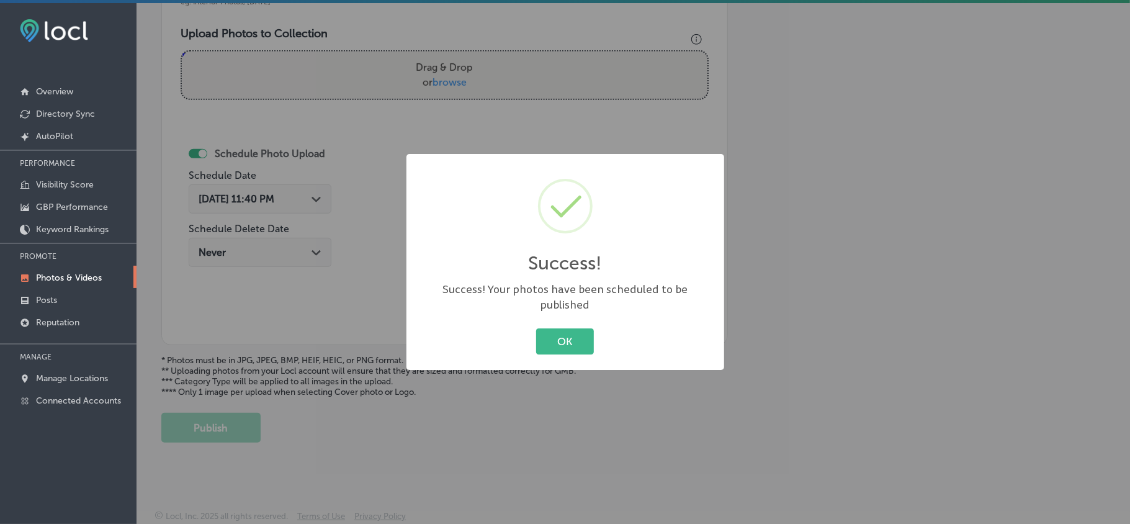
click at [578, 315] on div "Success! × Success! Your photos have been scheduled to be published OK Cancel" at bounding box center [565, 262] width 318 height 216
click at [576, 329] on button "OK" at bounding box center [565, 340] width 58 height 25
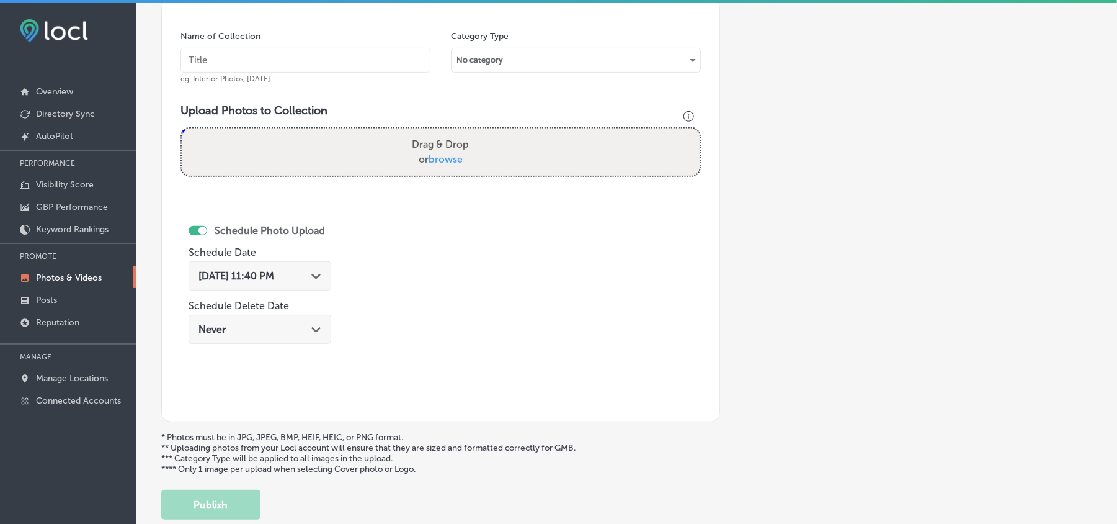
scroll to position [360, 0]
click at [304, 66] on input "text" at bounding box center [306, 61] width 250 height 25
paste input "Fin-s-Japanese-Sushi-and-Grill-Happy-hour-BOGO-deals"
type input "Fin-s-Japanese-Sushi-and-Grill-Happy-hour-BOGO-deals"
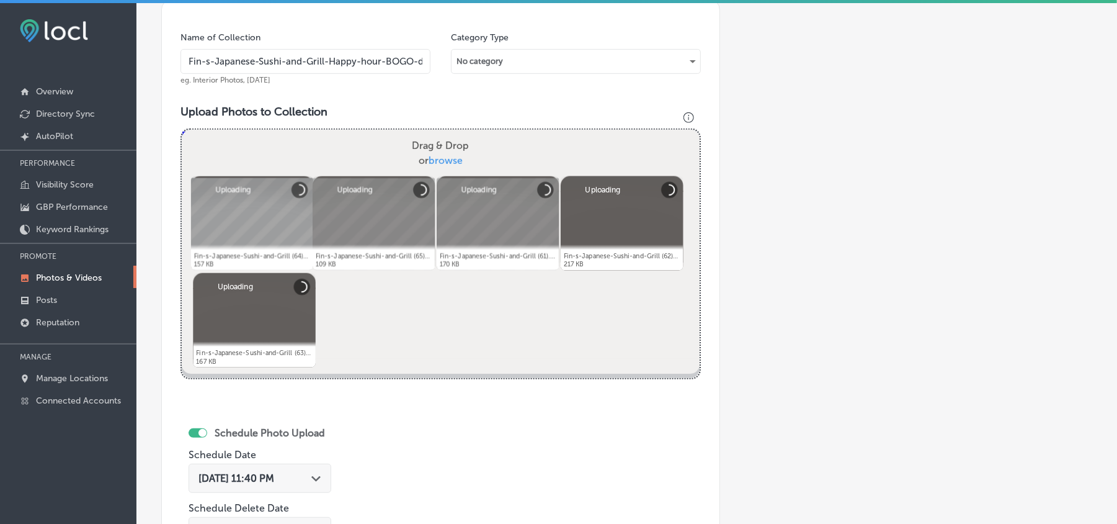
scroll to position [498, 0]
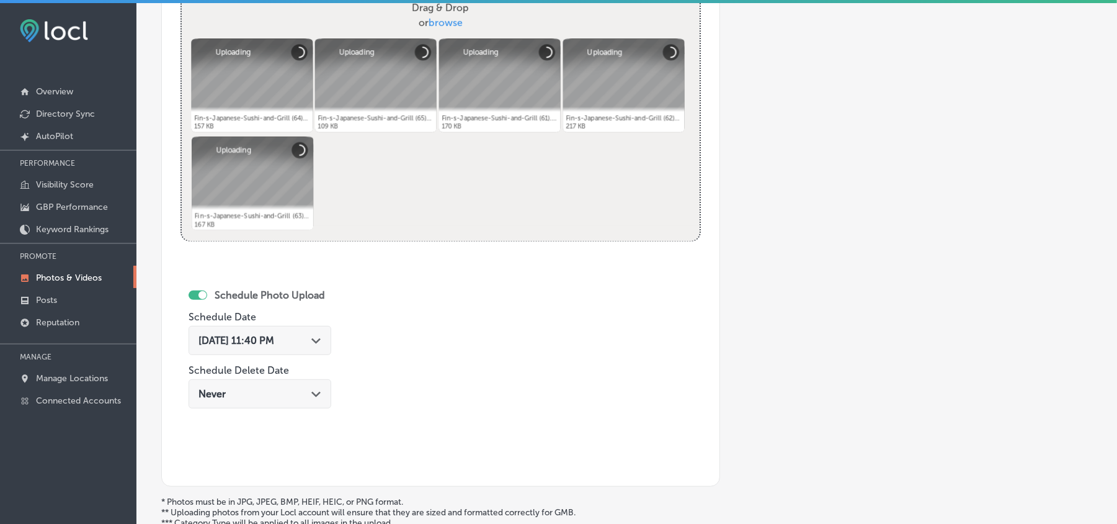
click at [303, 343] on div "[DATE] 11:40 PM Path Created with Sketch." at bounding box center [260, 340] width 123 height 12
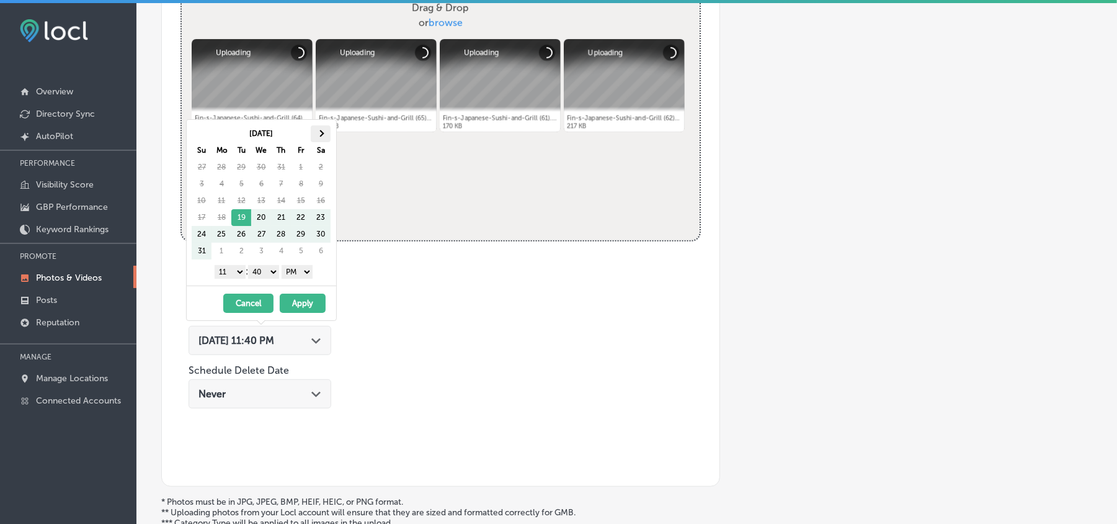
click at [321, 136] on span at bounding box center [321, 133] width 7 height 7
click at [236, 278] on select "1 2 3 4 5 6 7 8 9 10 11 12" at bounding box center [230, 272] width 31 height 14
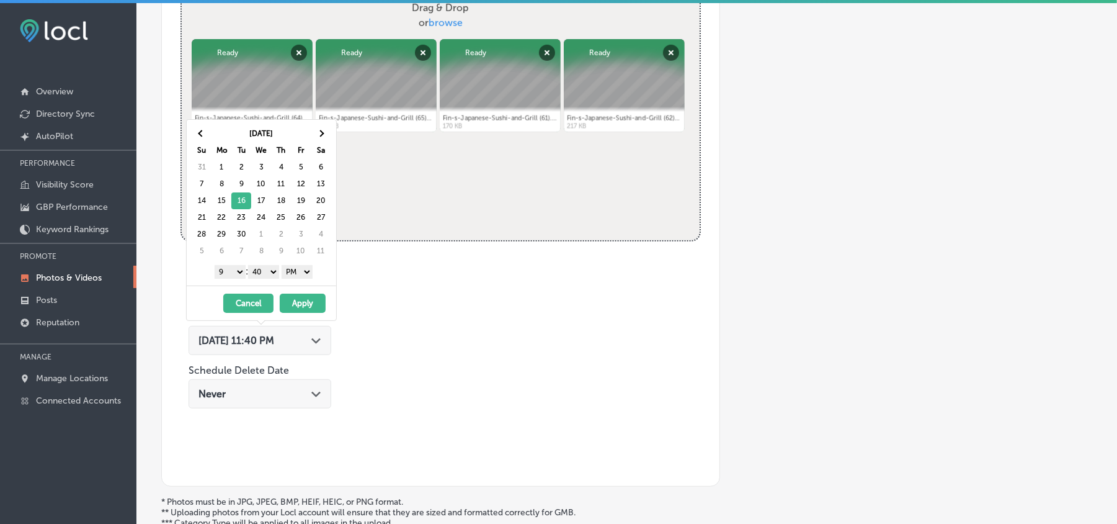
click at [269, 269] on select "00 10 20 30 40 50" at bounding box center [263, 272] width 31 height 14
click at [306, 303] on button "Apply" at bounding box center [303, 302] width 46 height 19
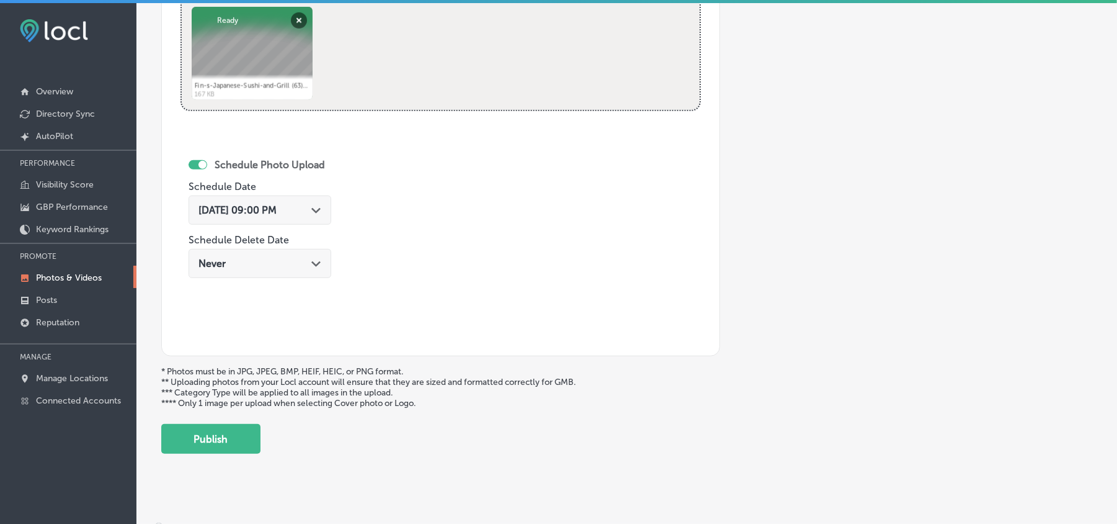
scroll to position [643, 0]
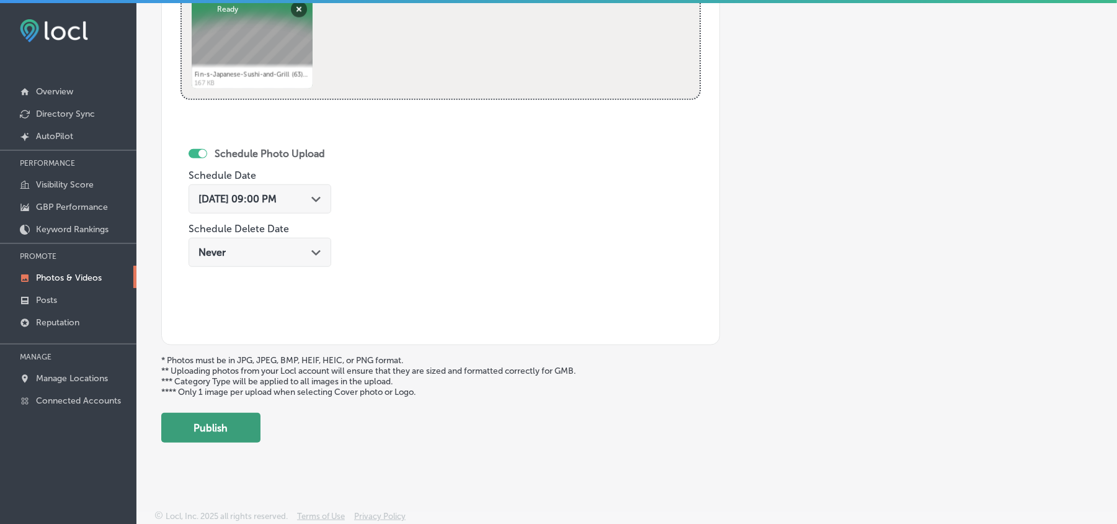
click at [205, 437] on button "Publish" at bounding box center [210, 428] width 99 height 30
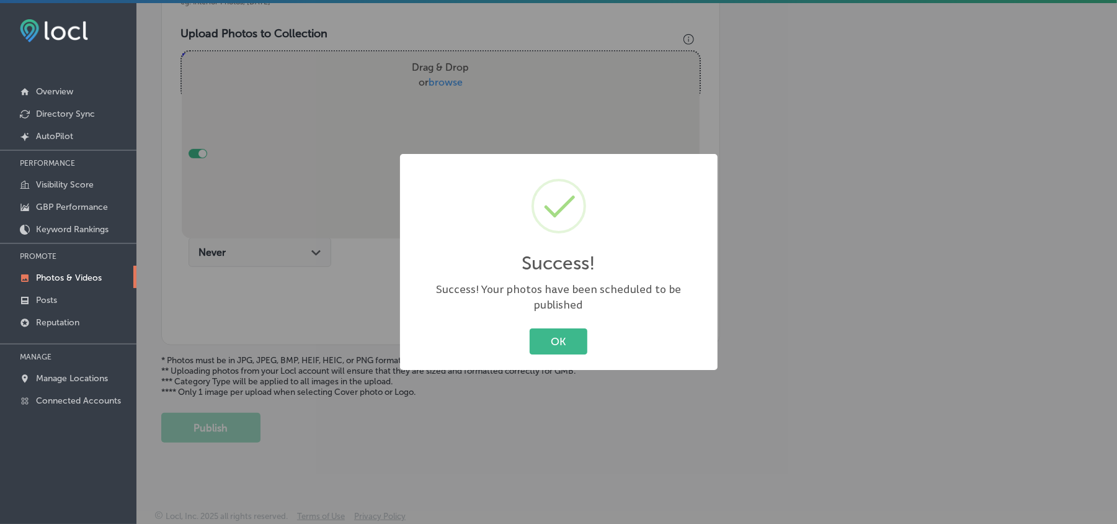
scroll to position [442, 0]
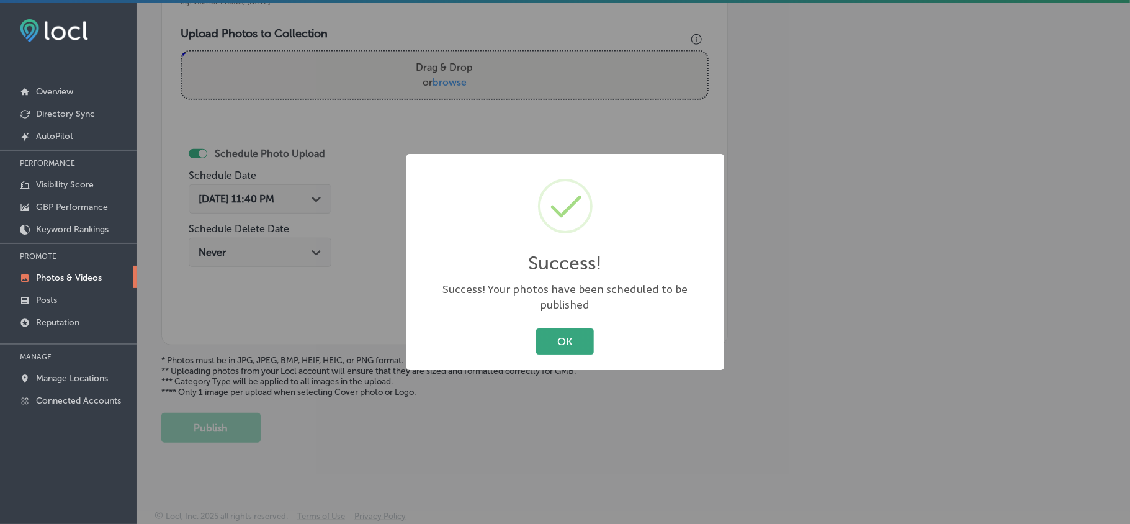
click at [559, 338] on button "OK" at bounding box center [565, 340] width 58 height 25
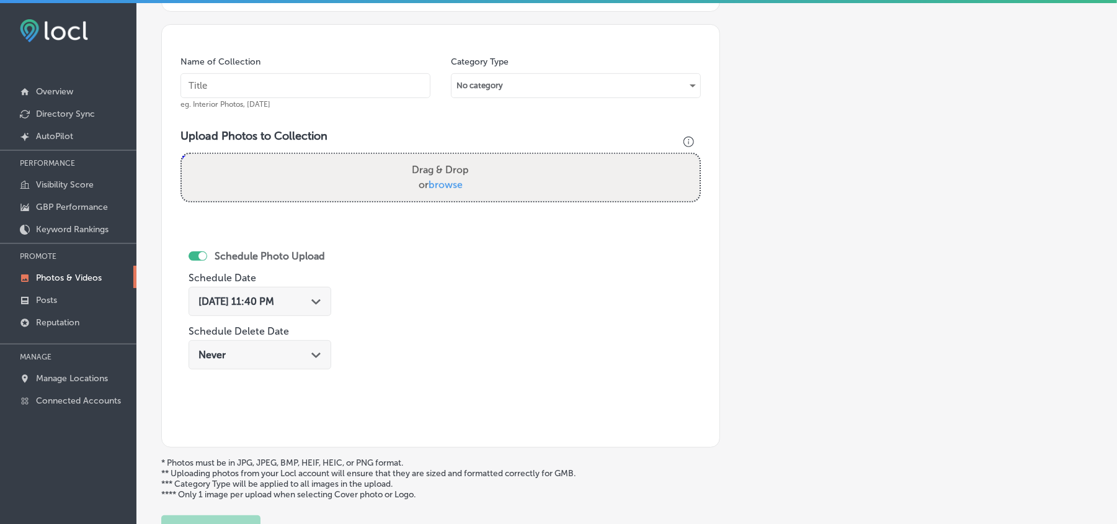
scroll to position [333, 0]
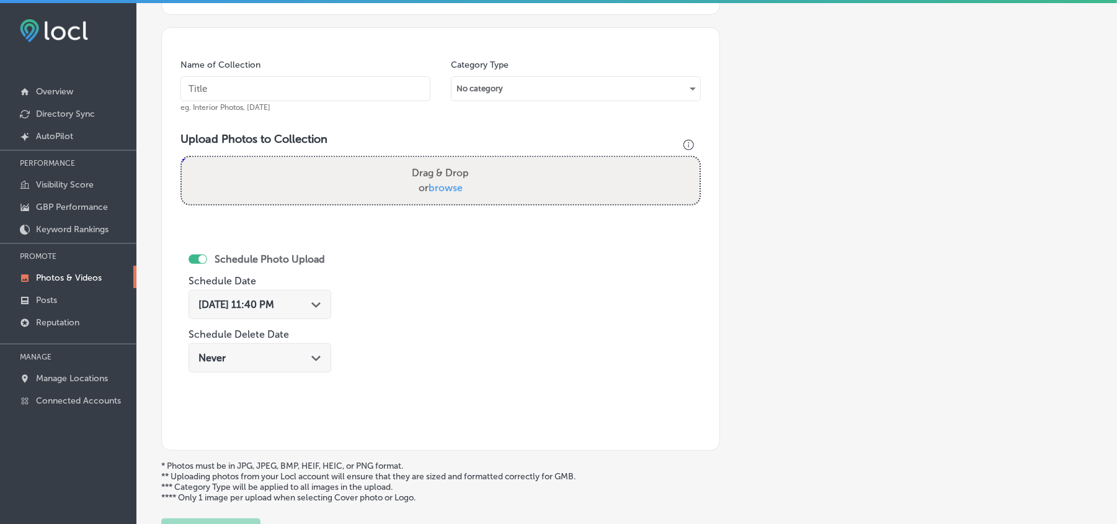
click at [254, 98] on input "text" at bounding box center [306, 88] width 250 height 25
paste input "Fin-s-Japanese-Sushi-and-Grill-Sushi-appetizers-near-me"
type input "Fin-s-Japanese-Sushi-and-Grill-Sushi-appetizers-near-me"
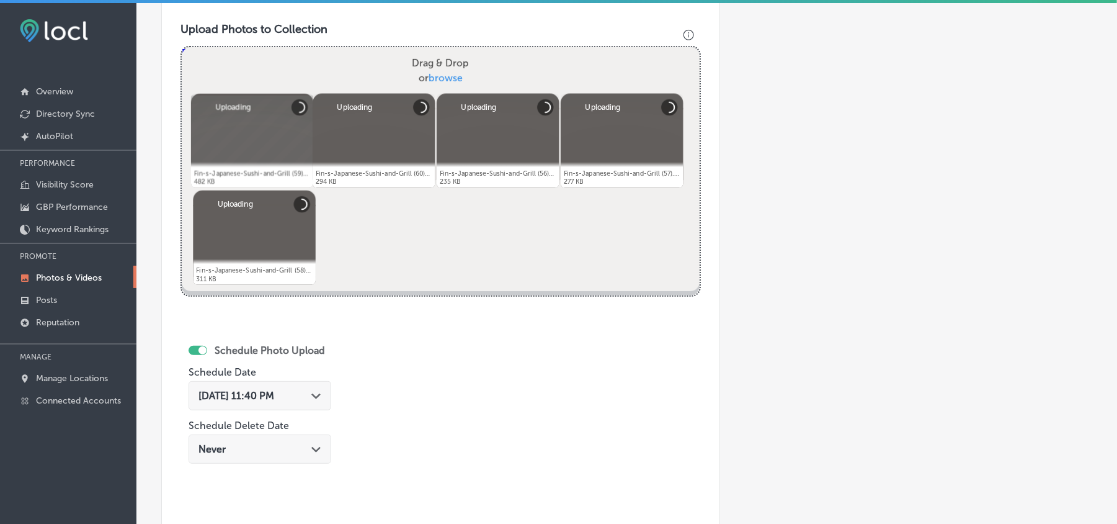
click at [305, 390] on div "[DATE] 11:40 PM Path Created with Sketch." at bounding box center [260, 396] width 123 height 12
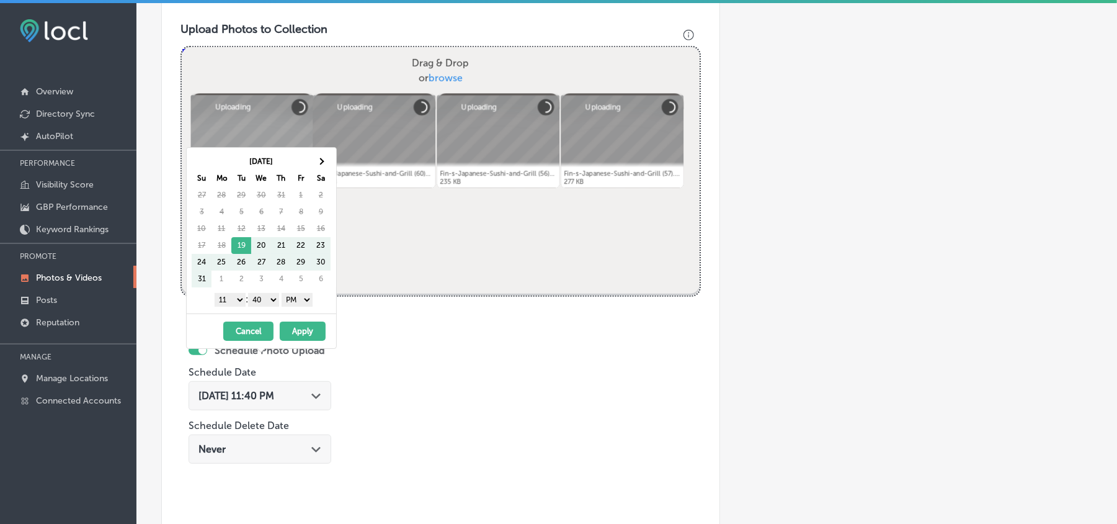
scroll to position [470, 0]
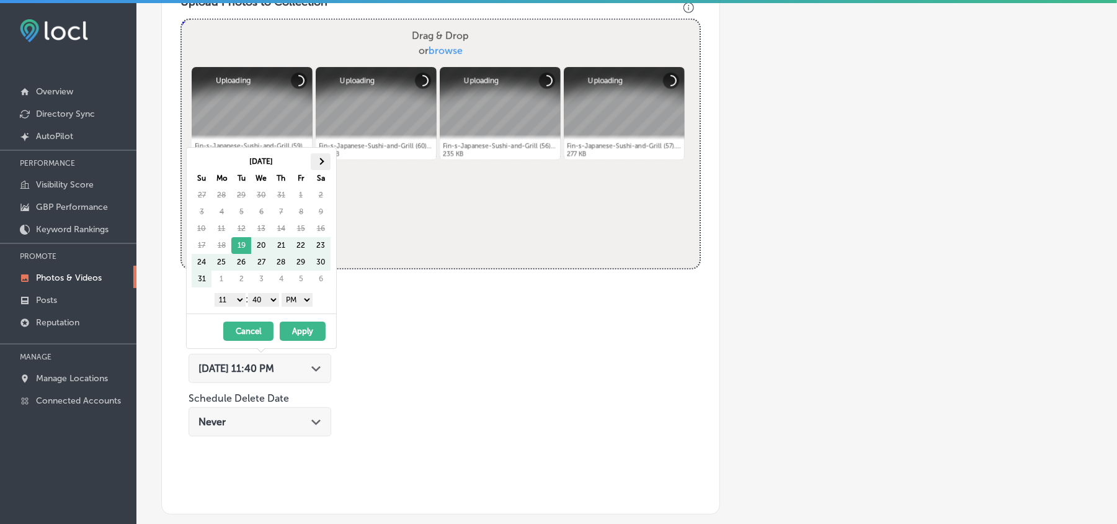
click at [325, 161] on th at bounding box center [321, 161] width 20 height 17
click at [227, 301] on select "1 2 3 4 5 6 7 8 9 10 11 12" at bounding box center [230, 300] width 31 height 14
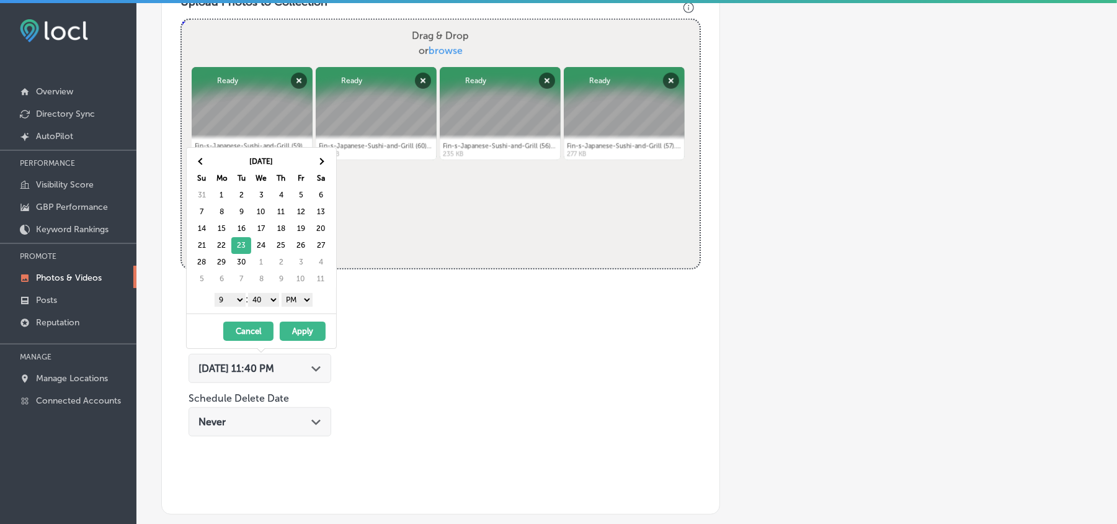
click at [263, 298] on select "00 10 20 30 40 50" at bounding box center [263, 300] width 31 height 14
click at [304, 333] on button "Apply" at bounding box center [303, 330] width 46 height 19
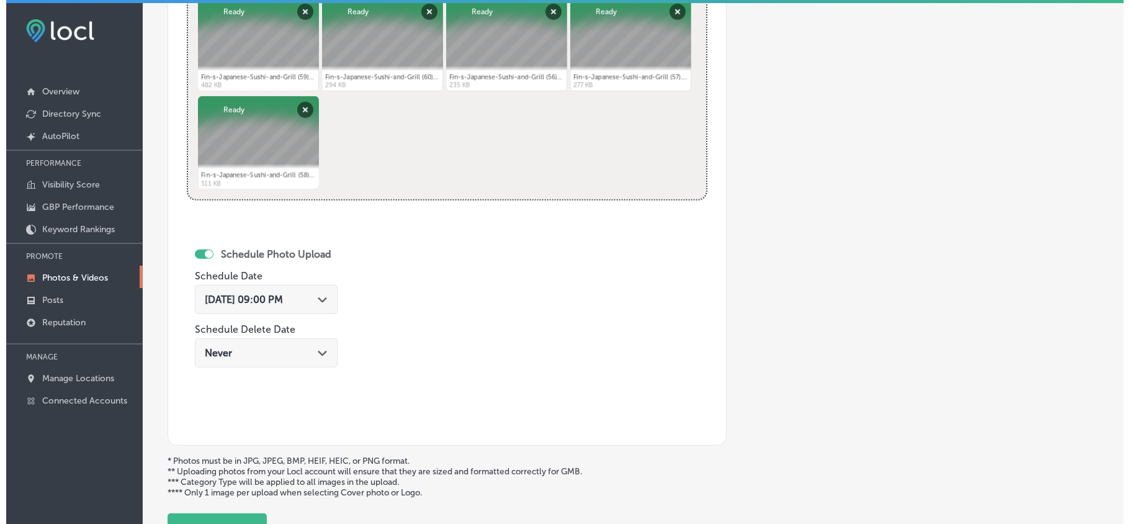
scroll to position [552, 0]
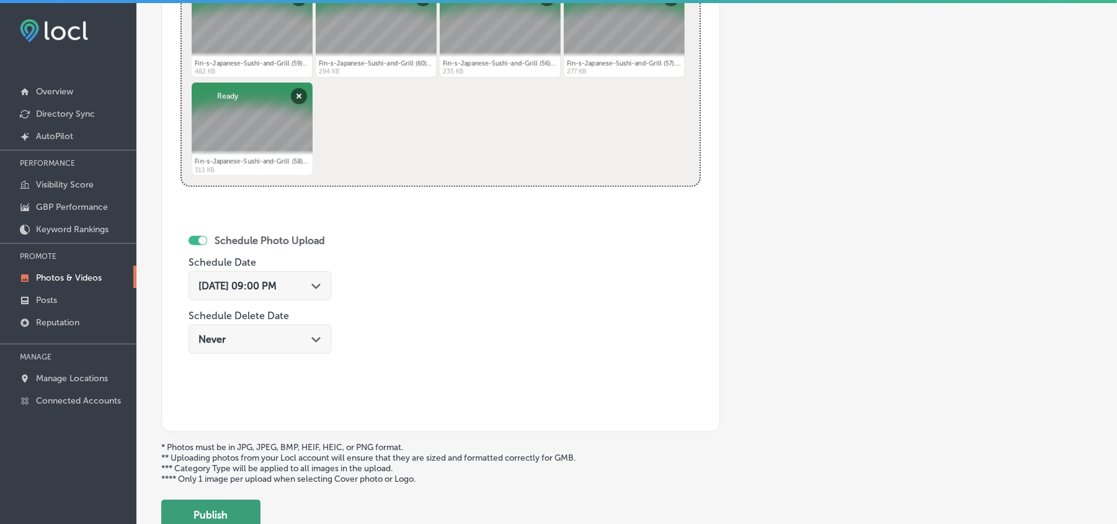
click at [212, 515] on button "Publish" at bounding box center [210, 514] width 99 height 30
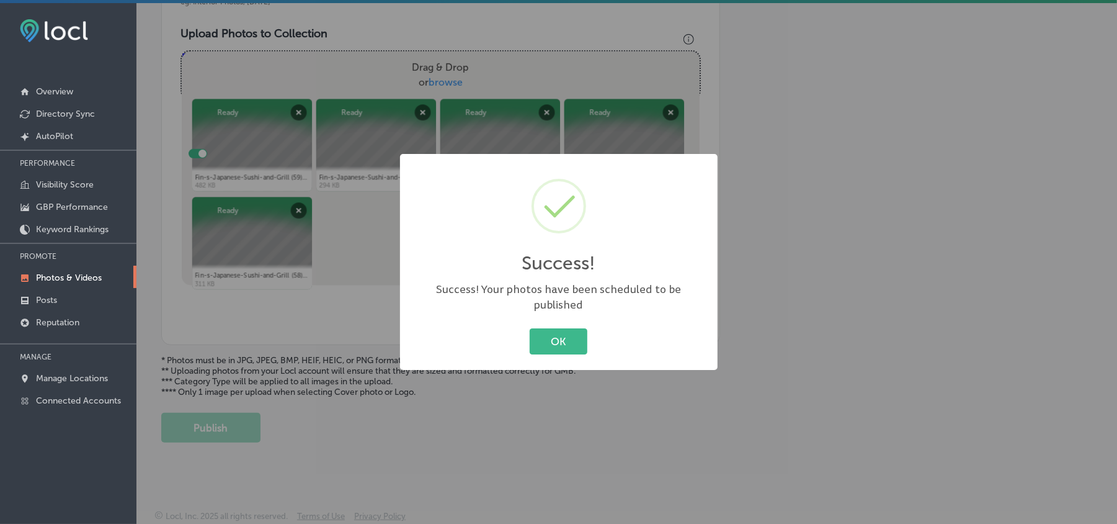
scroll to position [442, 0]
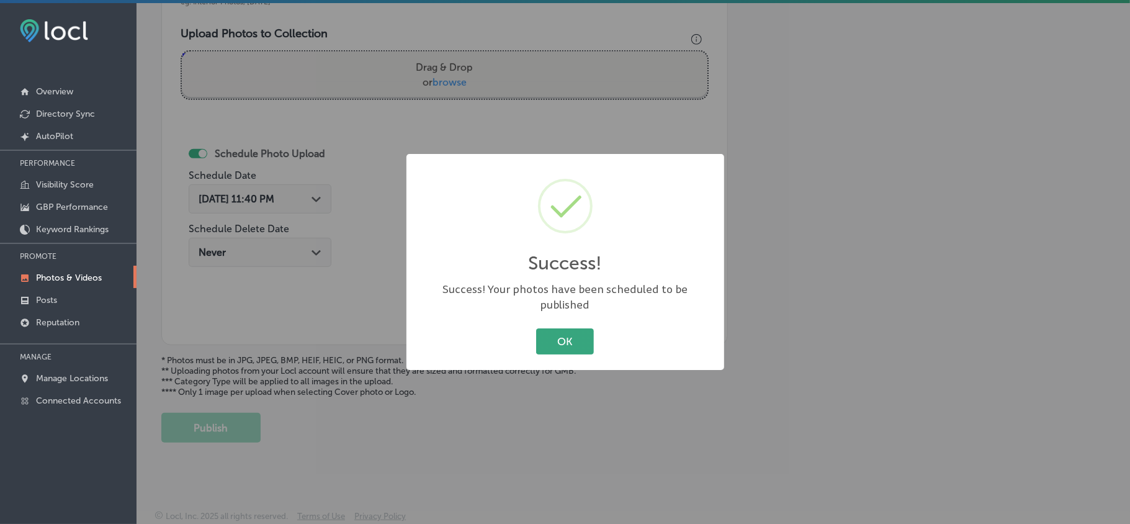
click at [581, 334] on button "OK" at bounding box center [565, 340] width 58 height 25
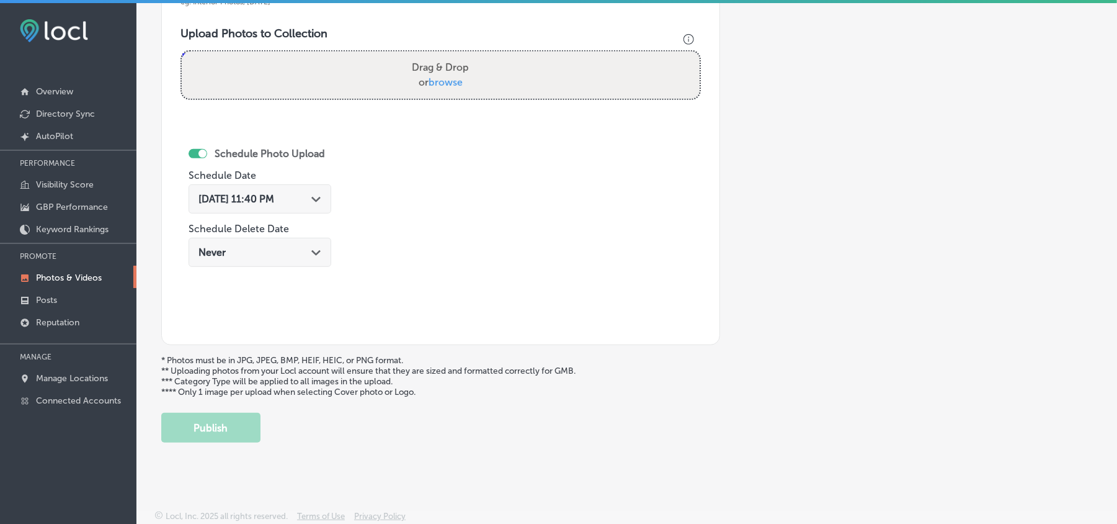
scroll to position [388, 0]
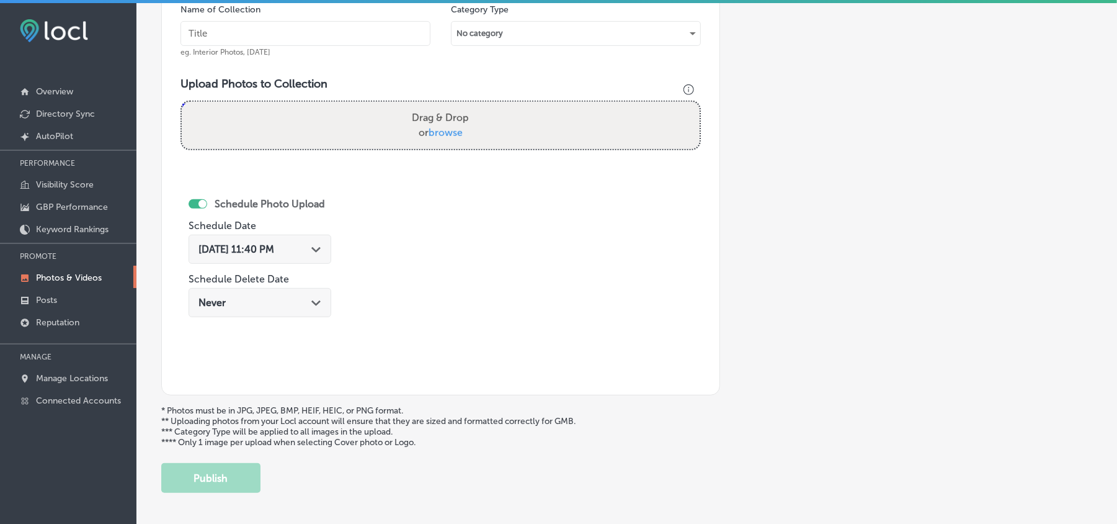
click at [263, 42] on input "text" at bounding box center [306, 33] width 250 height 25
paste input "Fin-s-Japanese-Sushi-and-Grill-Best-crispy-crab-rangoon"
type input "Fin-s-Japanese-Sushi-and-Grill-Best-crispy-crab-rangoon"
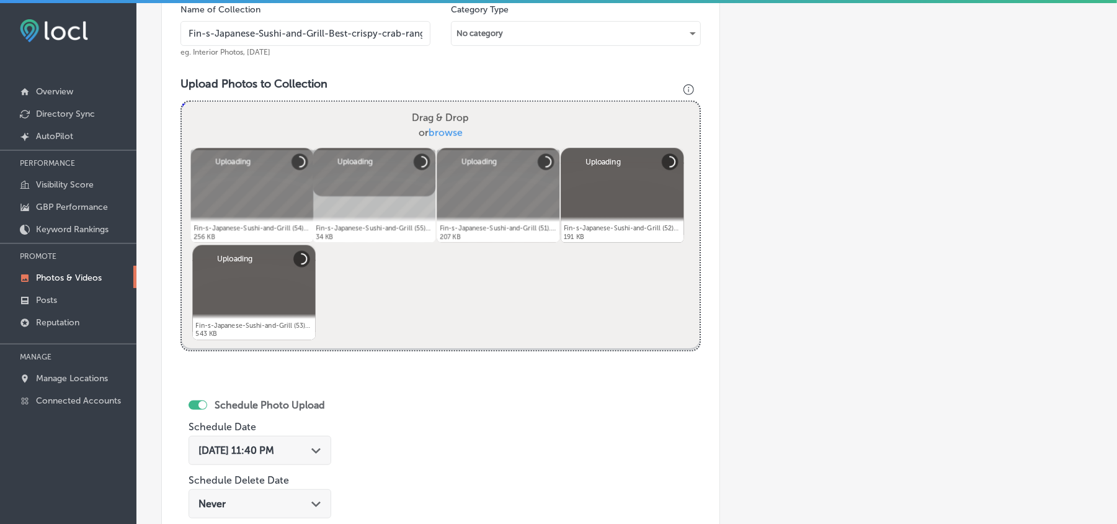
scroll to position [525, 0]
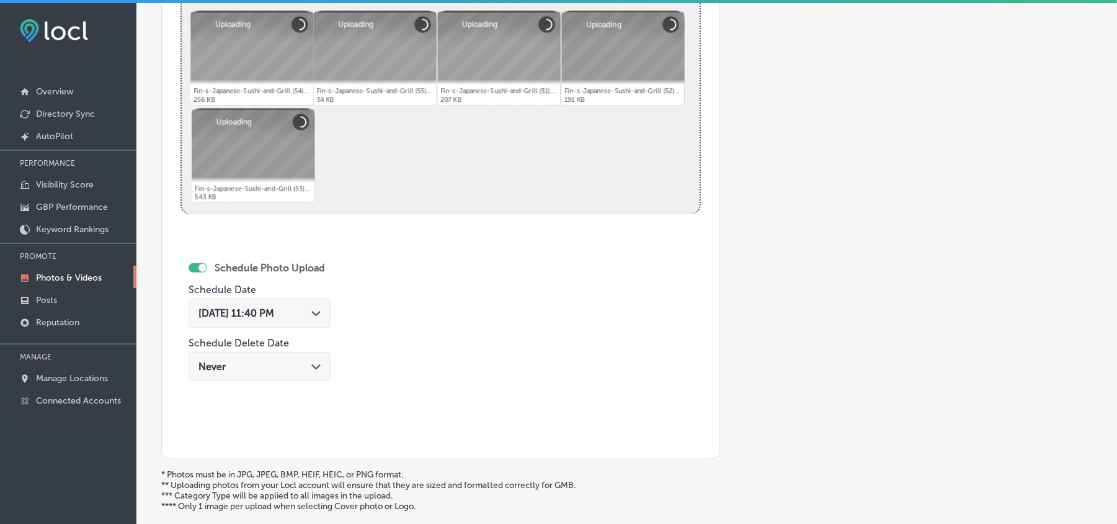
click at [318, 317] on div "Path Created with Sketch." at bounding box center [316, 312] width 10 height 10
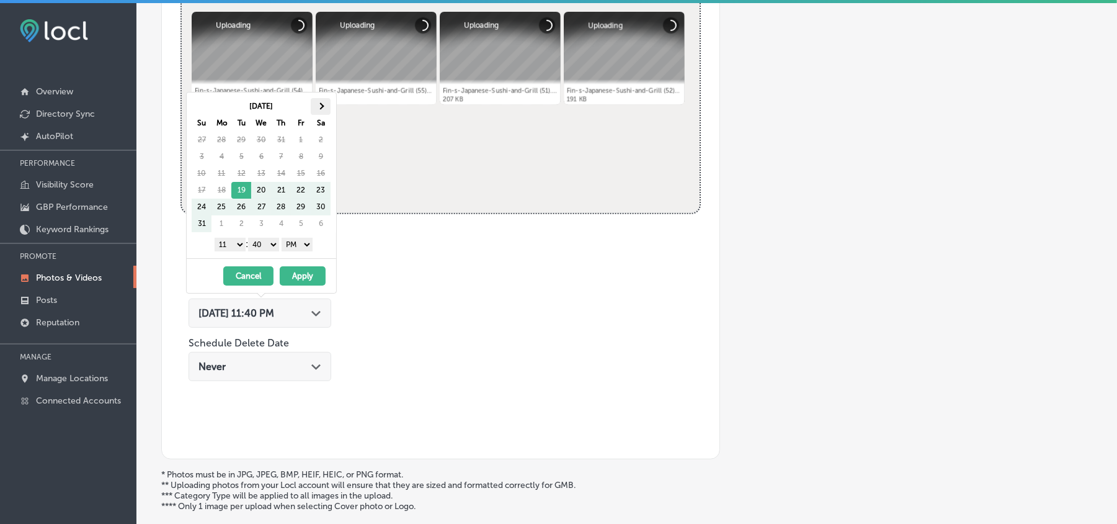
click at [324, 103] on th at bounding box center [321, 106] width 20 height 17
click at [232, 247] on select "1 2 3 4 5 6 7 8 9 10 11 12" at bounding box center [230, 245] width 31 height 14
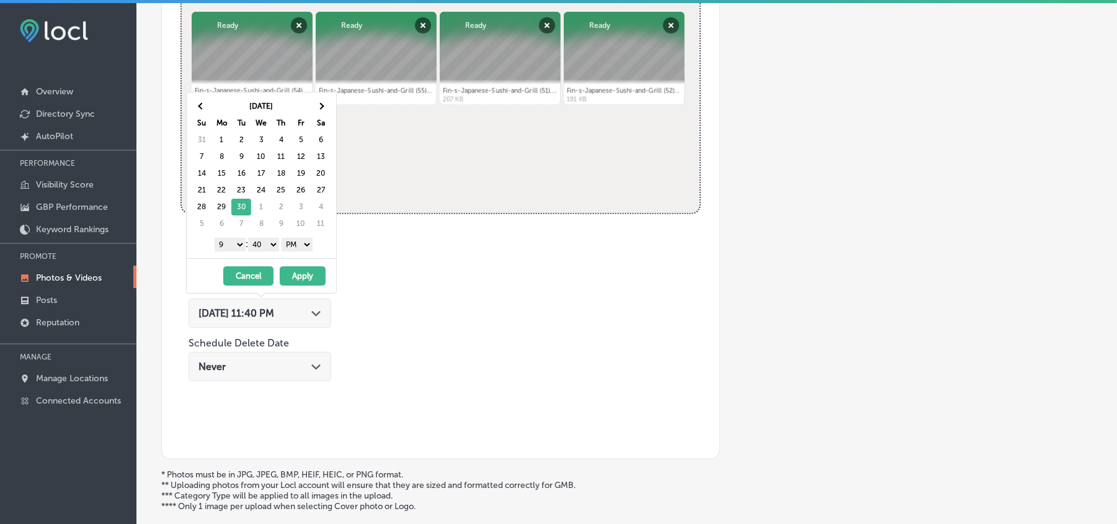
click at [267, 242] on select "00 10 20 30 40 50" at bounding box center [263, 245] width 31 height 14
click at [303, 275] on button "Apply" at bounding box center [303, 275] width 46 height 19
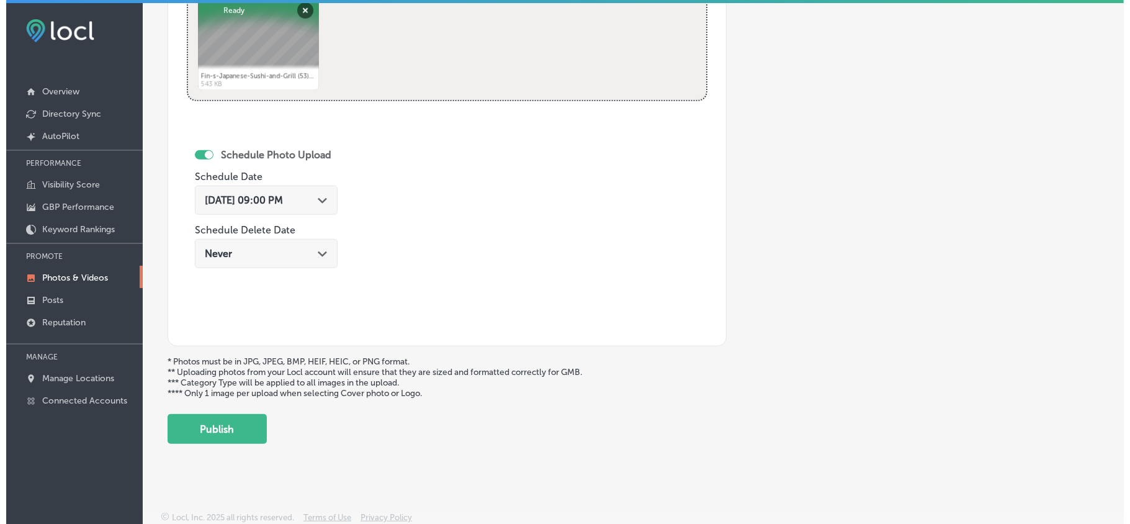
scroll to position [643, 0]
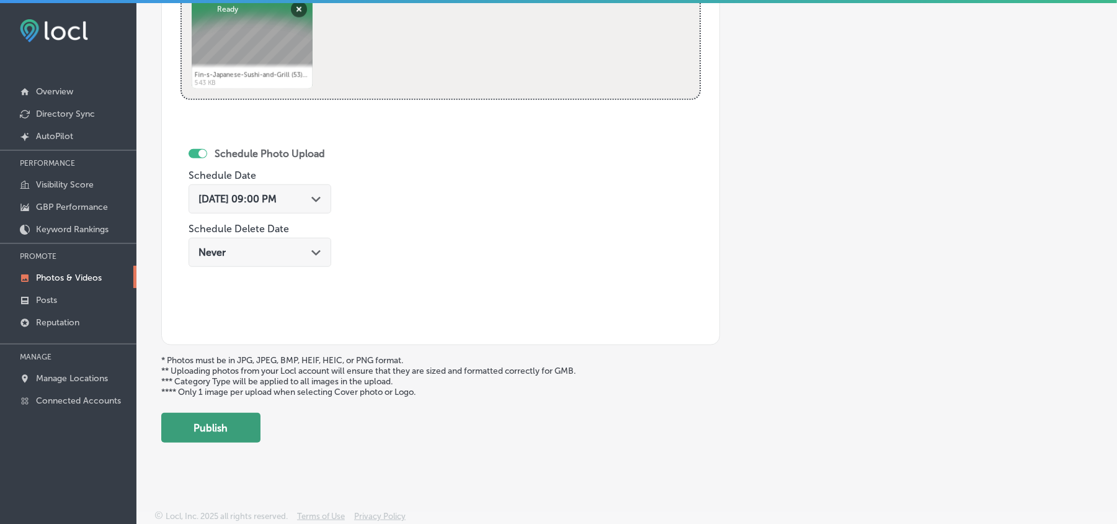
click at [215, 428] on button "Publish" at bounding box center [210, 428] width 99 height 30
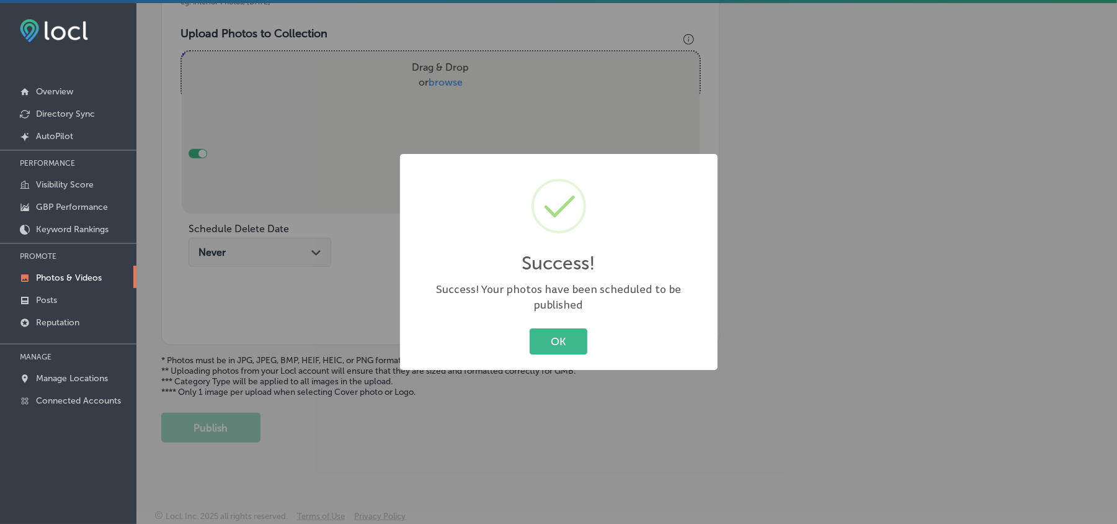
scroll to position [442, 0]
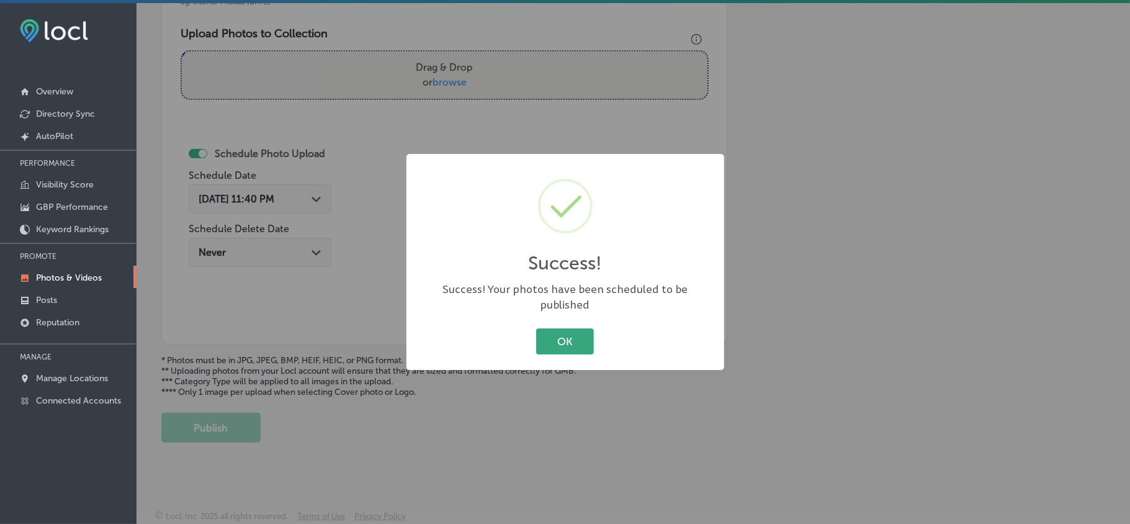
click at [573, 328] on button "OK" at bounding box center [565, 340] width 58 height 25
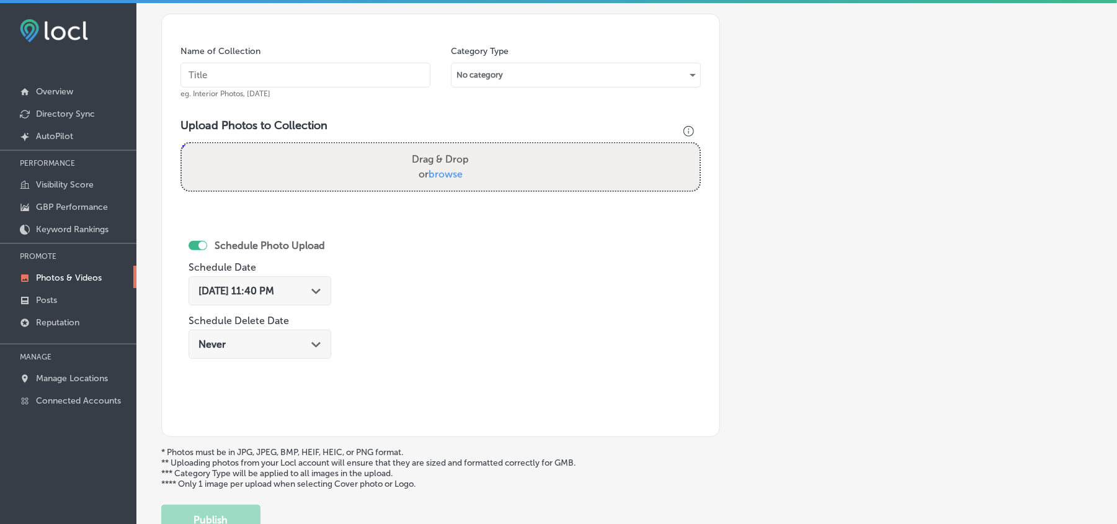
scroll to position [333, 0]
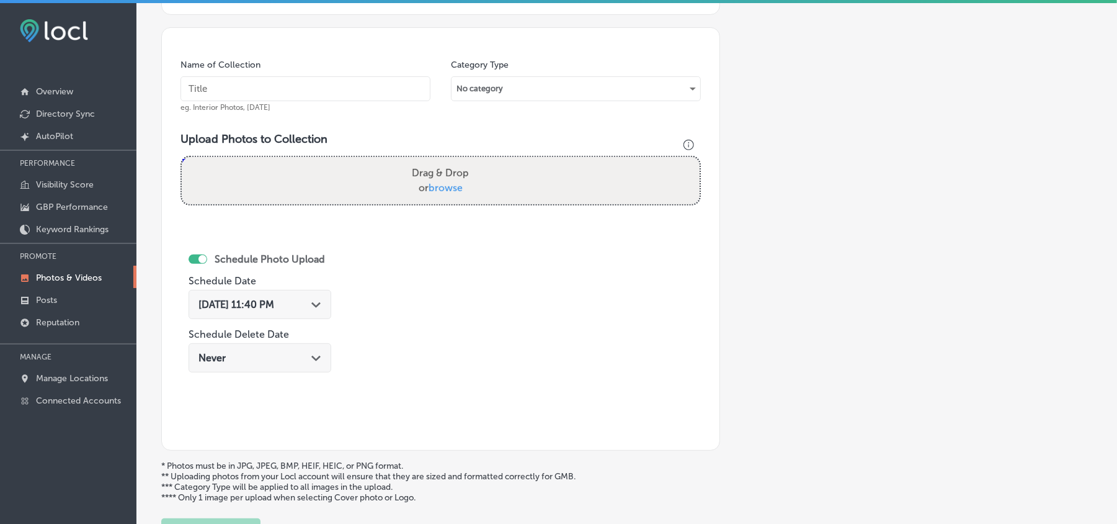
click at [298, 95] on input "text" at bounding box center [306, 88] width 250 height 25
paste input "Fin-s-Japanese-Sushi-and-Grill-Sushi-appetizers-near-me"
type input "Fin-s-Japanese-Sushi-and-Grill-Sushi-appetizers-near-me"
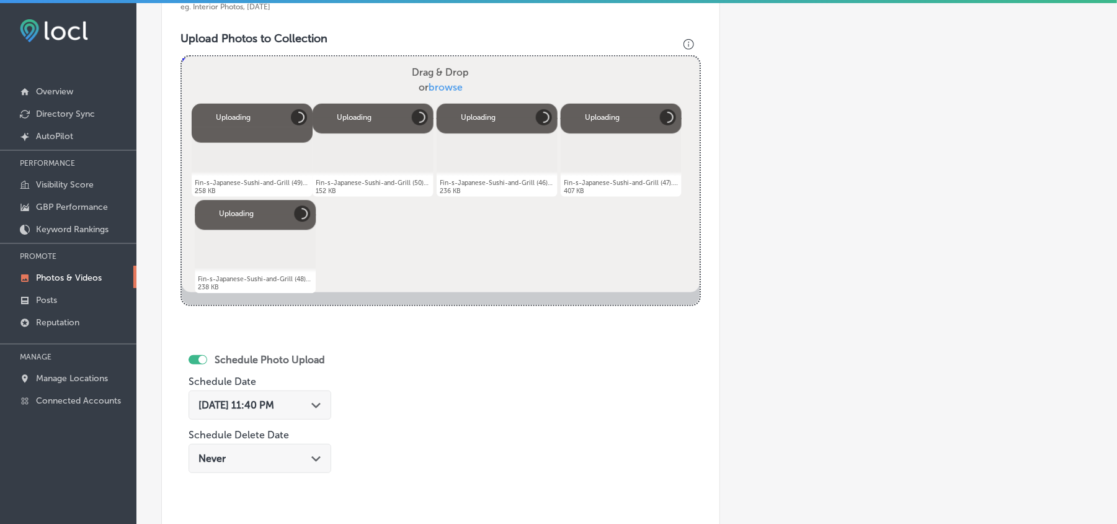
scroll to position [442, 0]
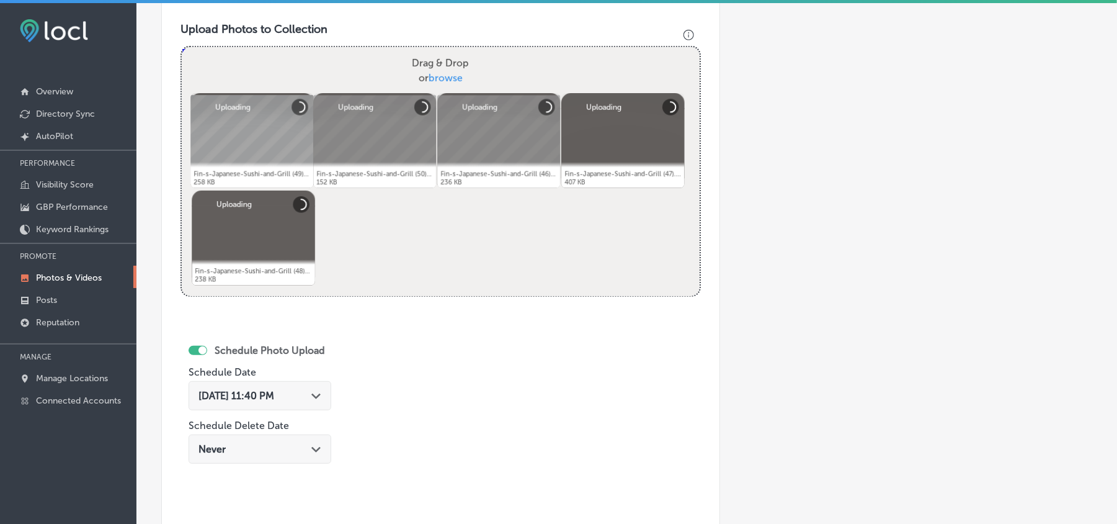
click at [306, 400] on div "[DATE] 11:40 PM Path Created with Sketch." at bounding box center [260, 396] width 123 height 12
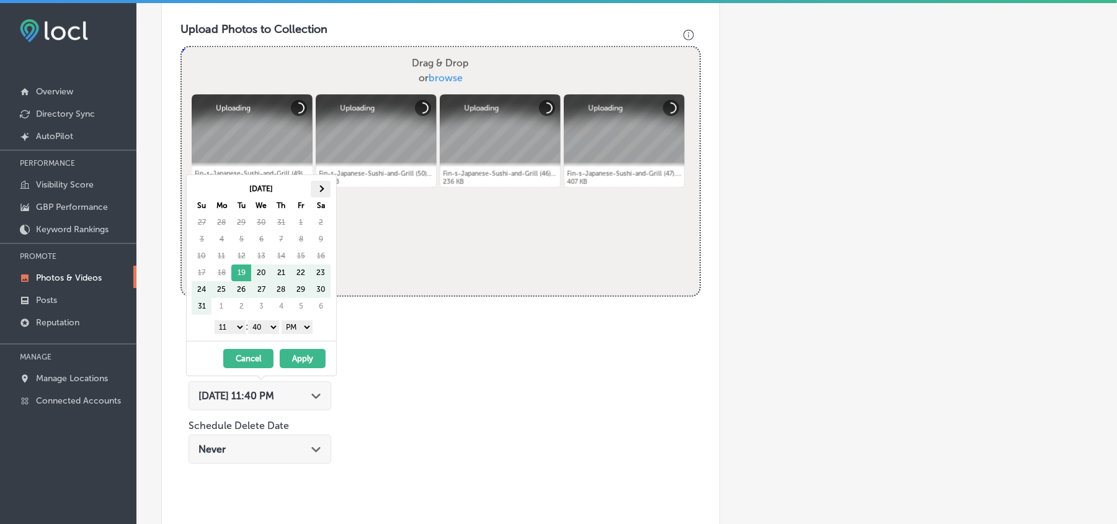
click at [319, 189] on span at bounding box center [321, 188] width 7 height 7
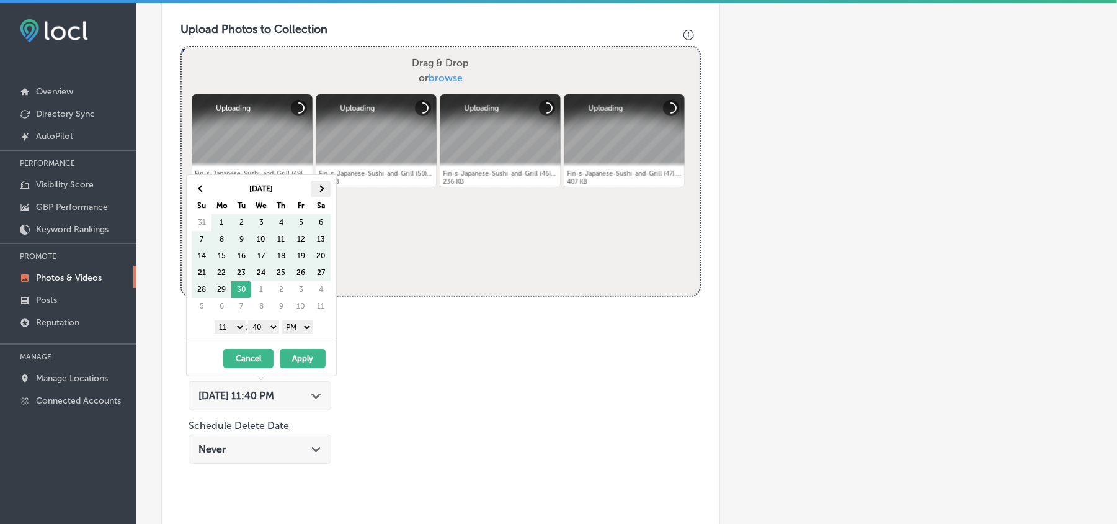
click at [323, 185] on th at bounding box center [321, 189] width 20 height 17
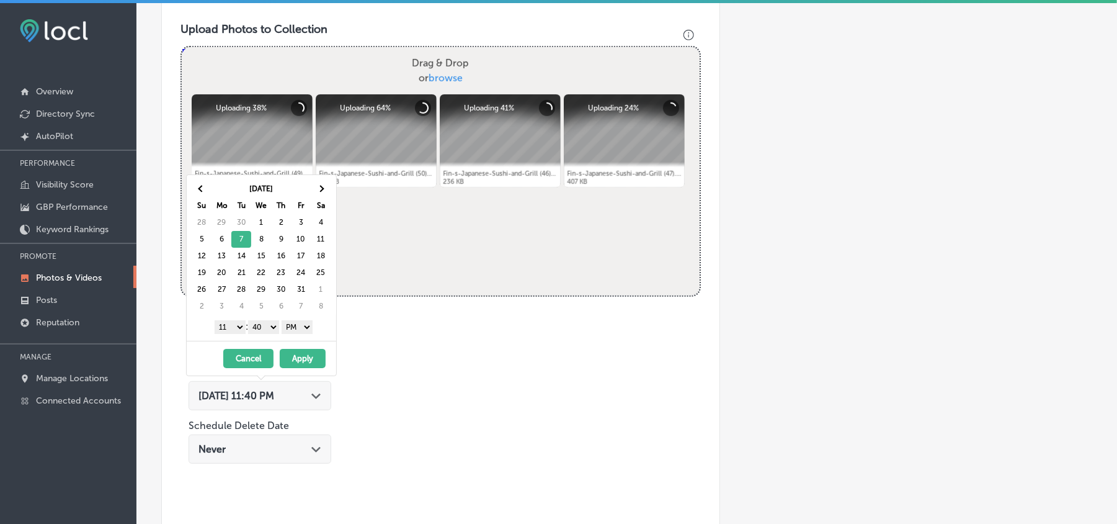
click at [232, 331] on select "1 2 3 4 5 6 7 8 9 10 11 12" at bounding box center [230, 327] width 31 height 14
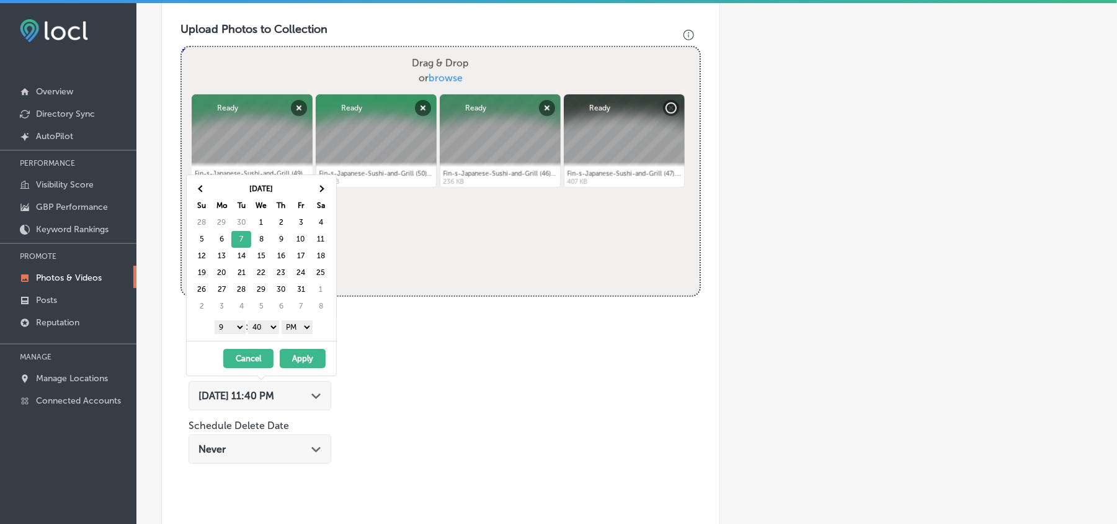
click at [269, 331] on select "00 10 20 30 40 50" at bounding box center [263, 327] width 31 height 14
click at [300, 360] on button "Apply" at bounding box center [303, 358] width 46 height 19
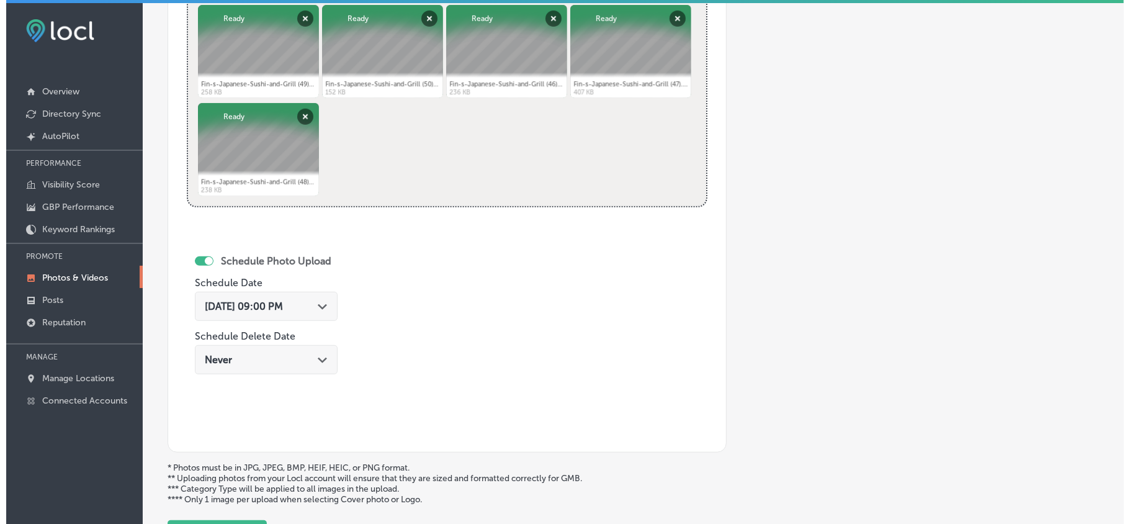
scroll to position [552, 0]
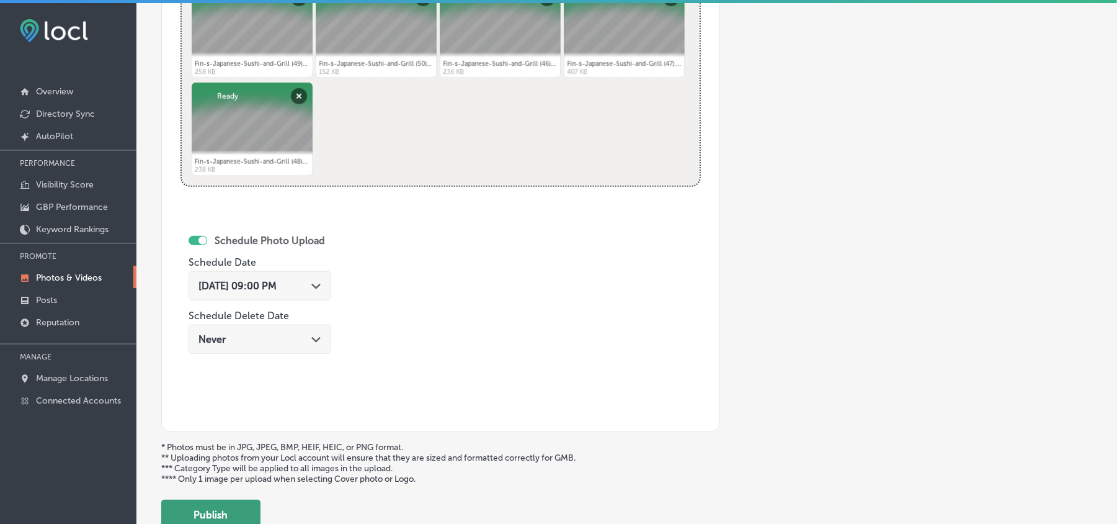
click at [209, 509] on button "Publish" at bounding box center [210, 514] width 99 height 30
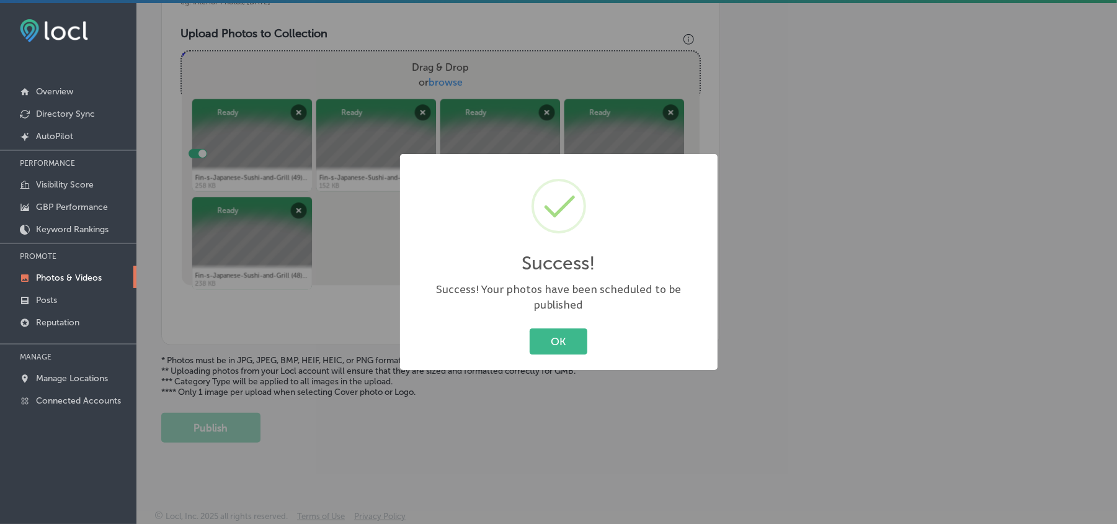
scroll to position [442, 0]
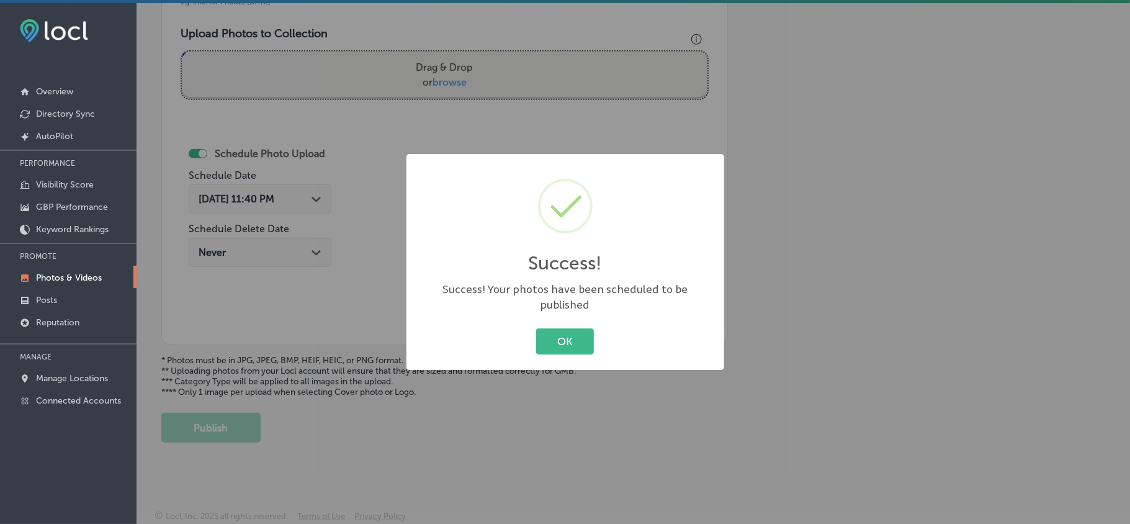
click at [588, 336] on button "OK" at bounding box center [565, 340] width 58 height 25
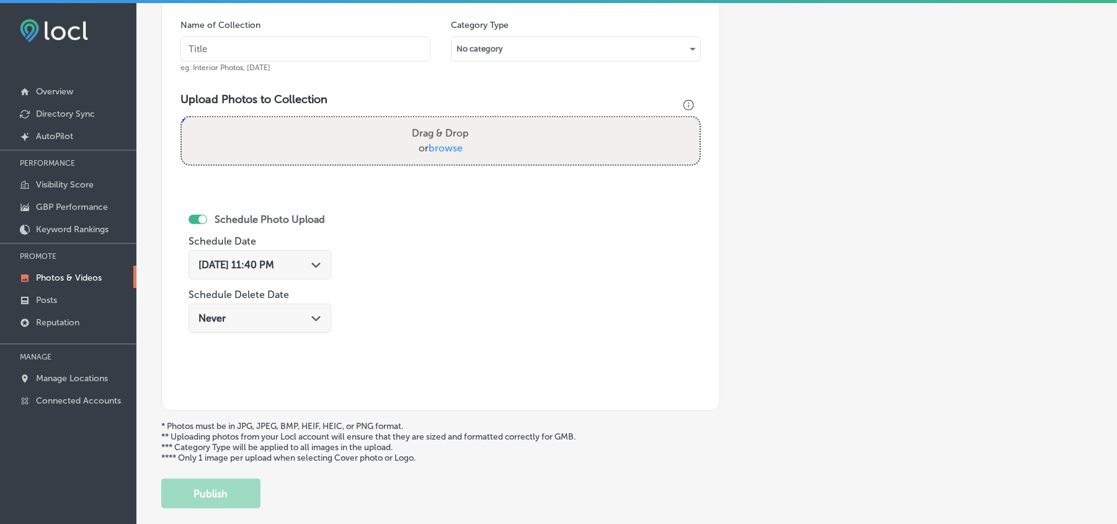
scroll to position [360, 0]
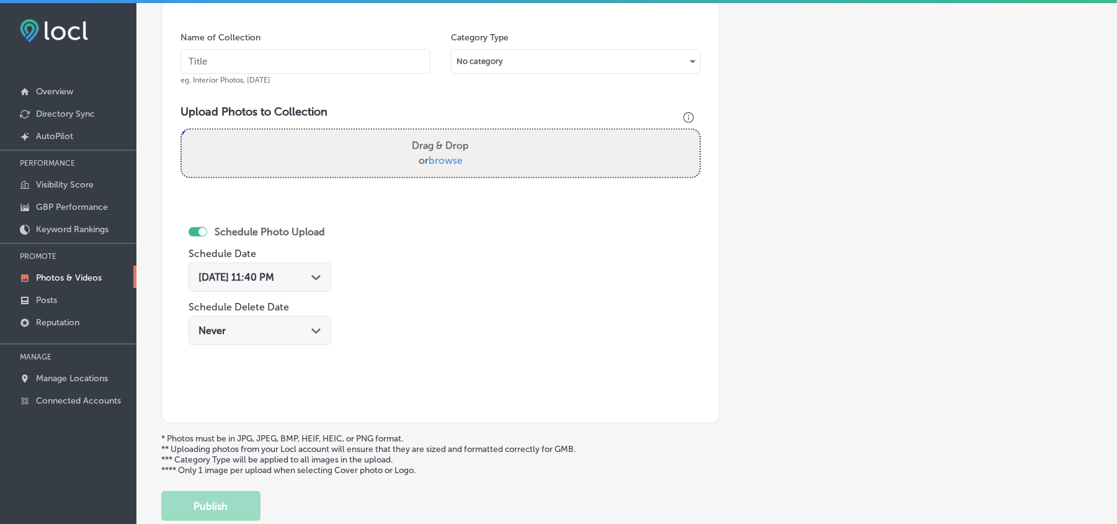
click at [230, 68] on input "text" at bounding box center [306, 61] width 250 height 25
paste input "Fin-s-Japanese-Sushi-and-Grill-Best-crispy-crab-rangoon"
type input "Fin-s-Japanese-Sushi-and-Grill-Best-crispy-crab-rangoon"
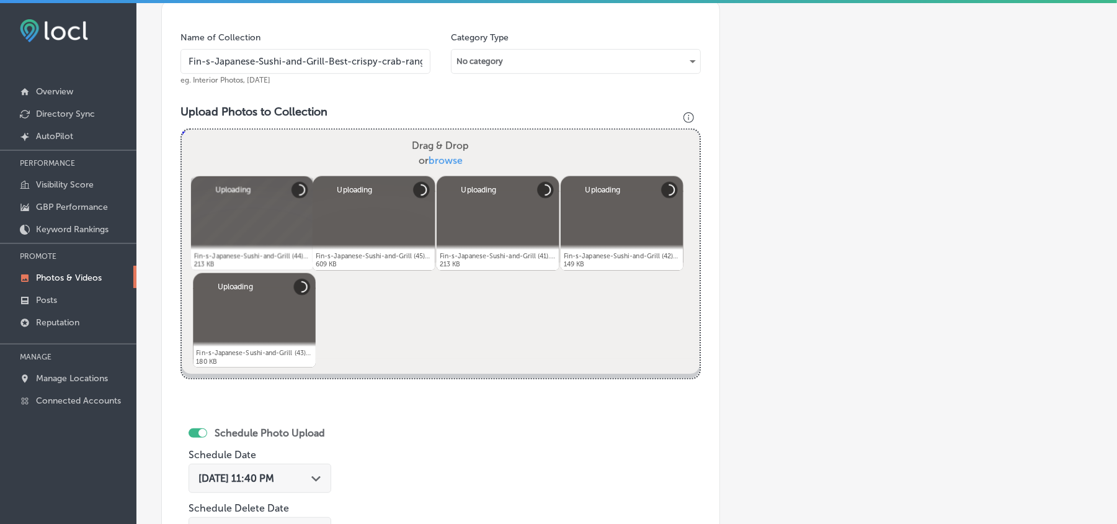
click at [311, 472] on div "[DATE] 11:40 PM Path Created with Sketch." at bounding box center [260, 478] width 123 height 12
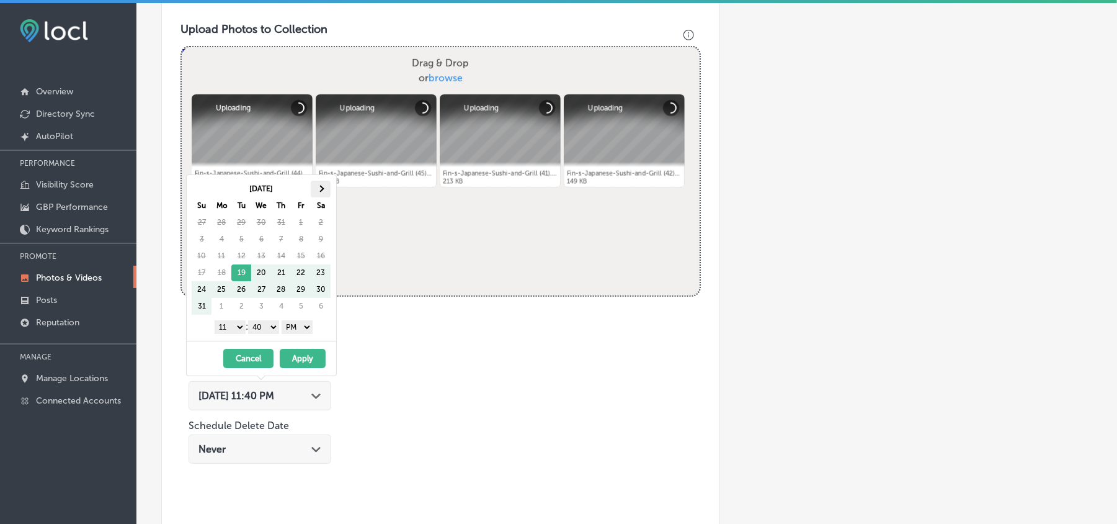
click at [321, 190] on span at bounding box center [321, 188] width 7 height 7
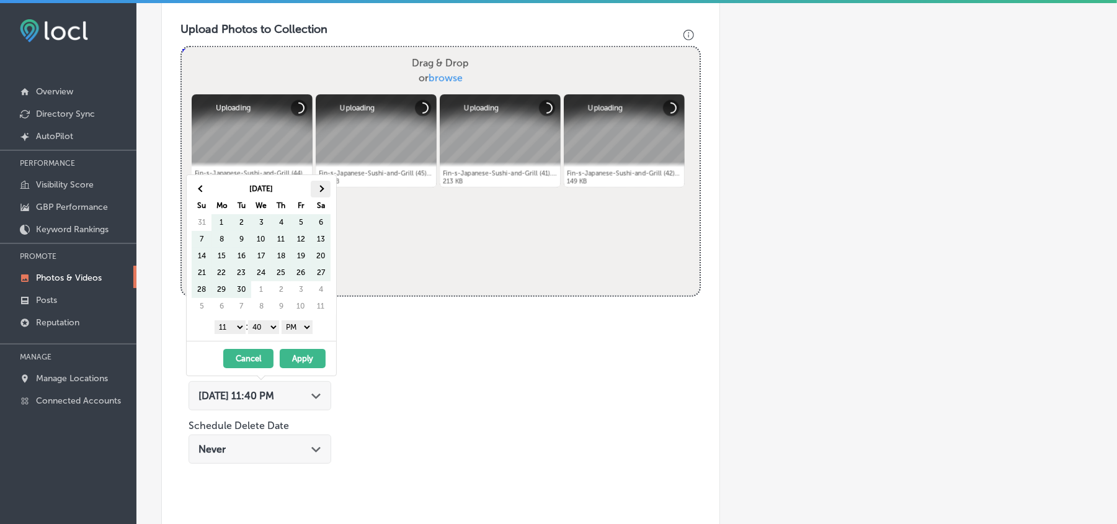
click at [323, 185] on th at bounding box center [321, 189] width 20 height 17
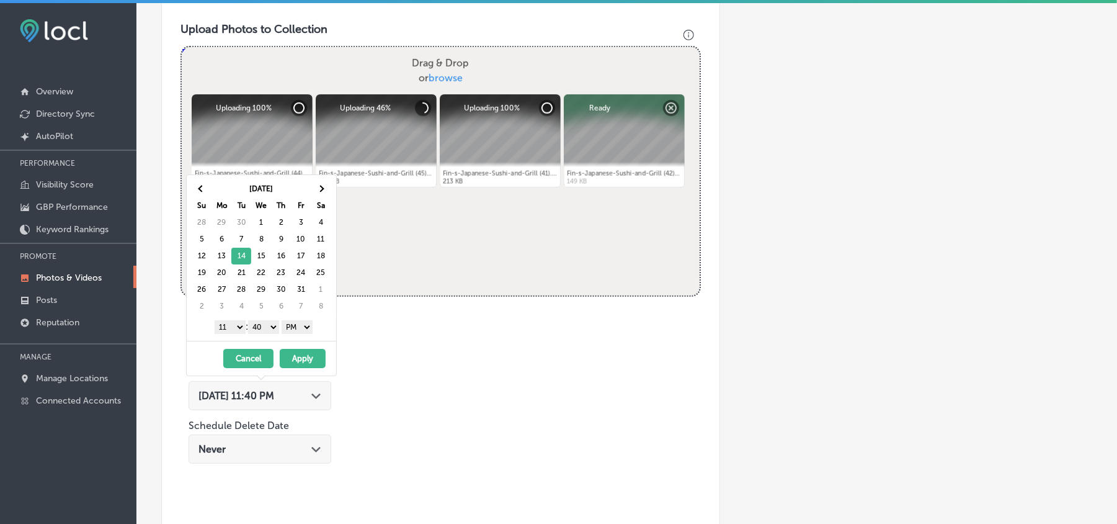
click at [236, 331] on select "1 2 3 4 5 6 7 8 9 10 11 12" at bounding box center [230, 327] width 31 height 14
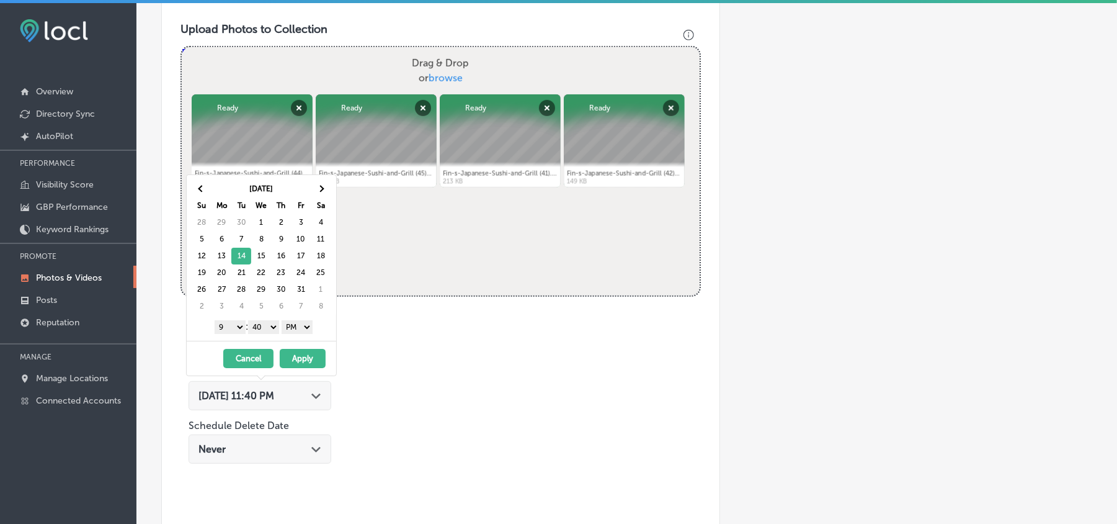
drag, startPoint x: 261, startPoint y: 326, endPoint x: 264, endPoint y: 333, distance: 6.7
click at [261, 326] on select "00 10 20 30 40 50" at bounding box center [263, 327] width 31 height 14
click at [303, 368] on button "Apply" at bounding box center [303, 358] width 46 height 19
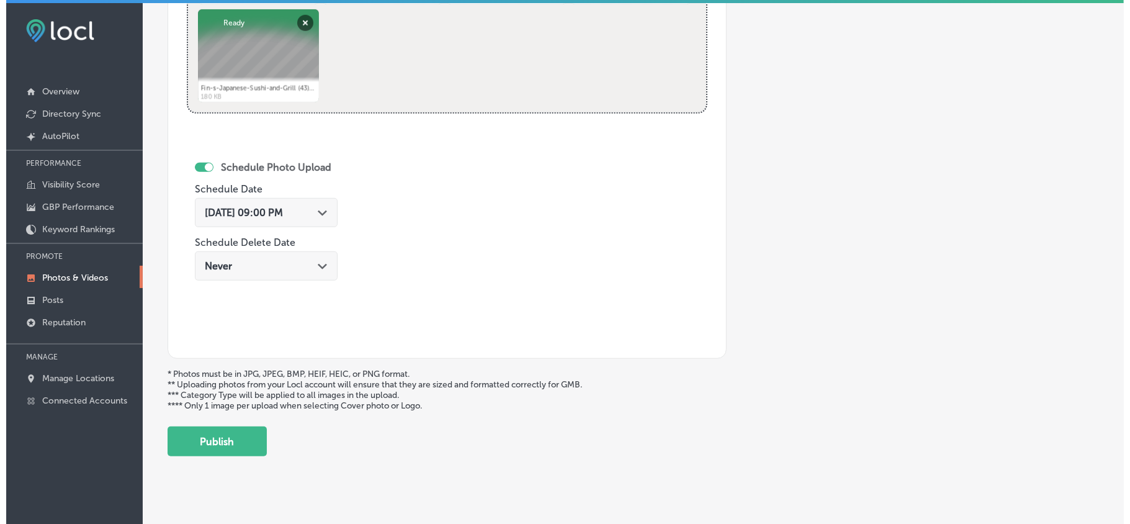
scroll to position [636, 0]
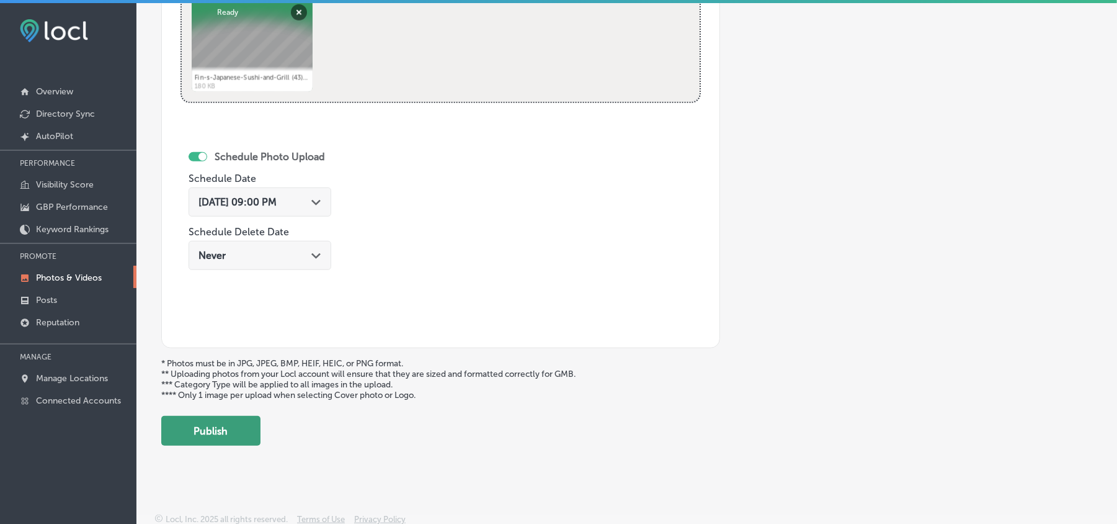
click at [241, 433] on button "Publish" at bounding box center [210, 431] width 99 height 30
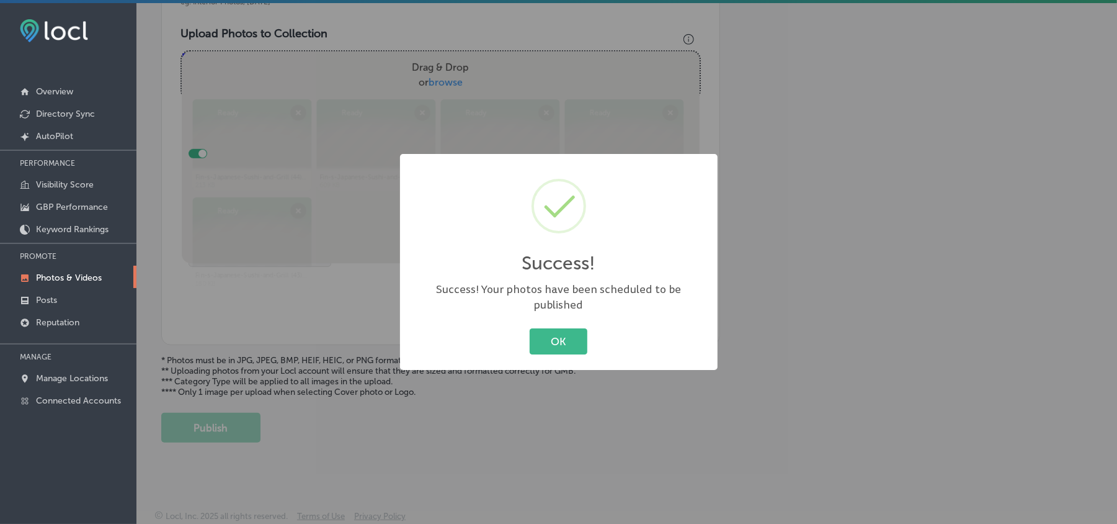
scroll to position [442, 0]
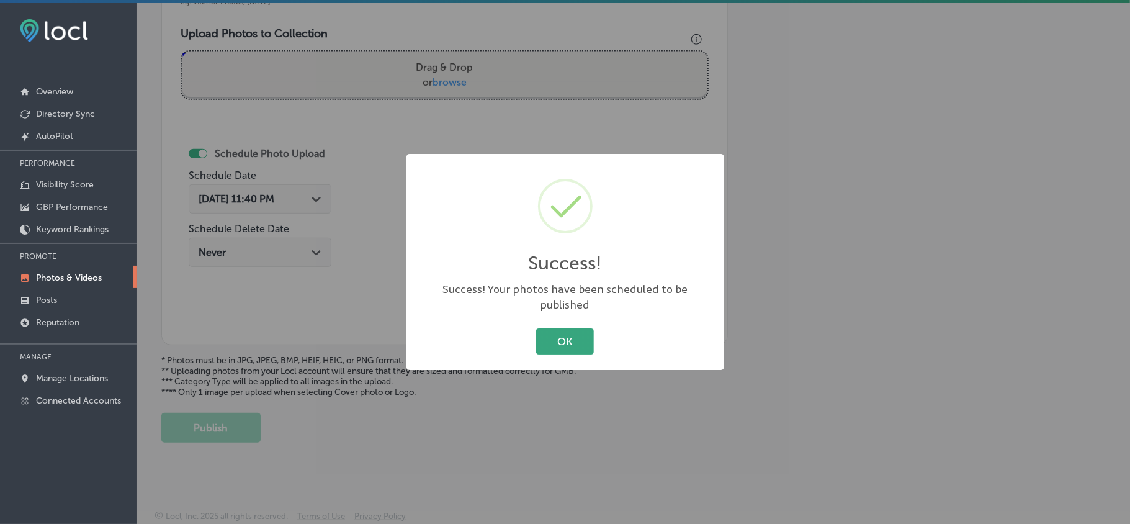
click at [566, 331] on button "OK" at bounding box center [565, 340] width 58 height 25
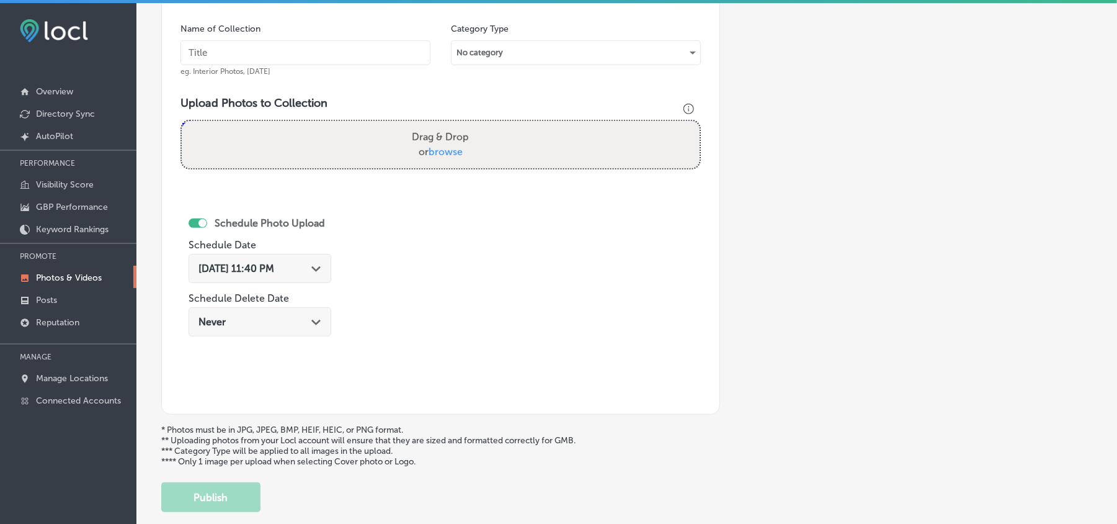
scroll to position [331, 0]
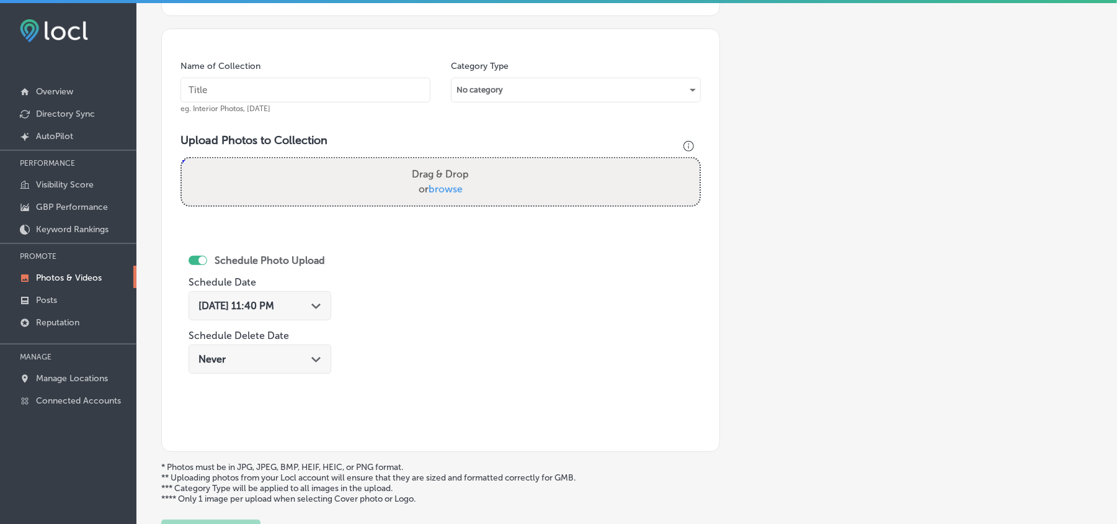
click at [303, 95] on input "text" at bounding box center [306, 90] width 250 height 25
paste input "Fin-s-Japanese-Sushi-and-Grill-Steamed-edamame-appetizer"
type input "Fin-s-Japanese-Sushi-and-Grill-Steamed-edamame-appetizer"
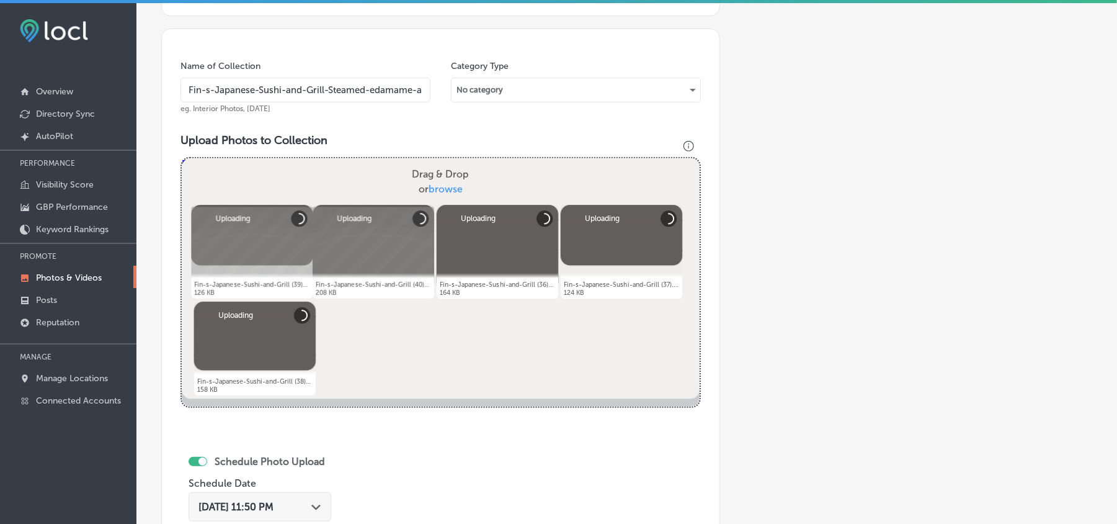
scroll to position [442, 0]
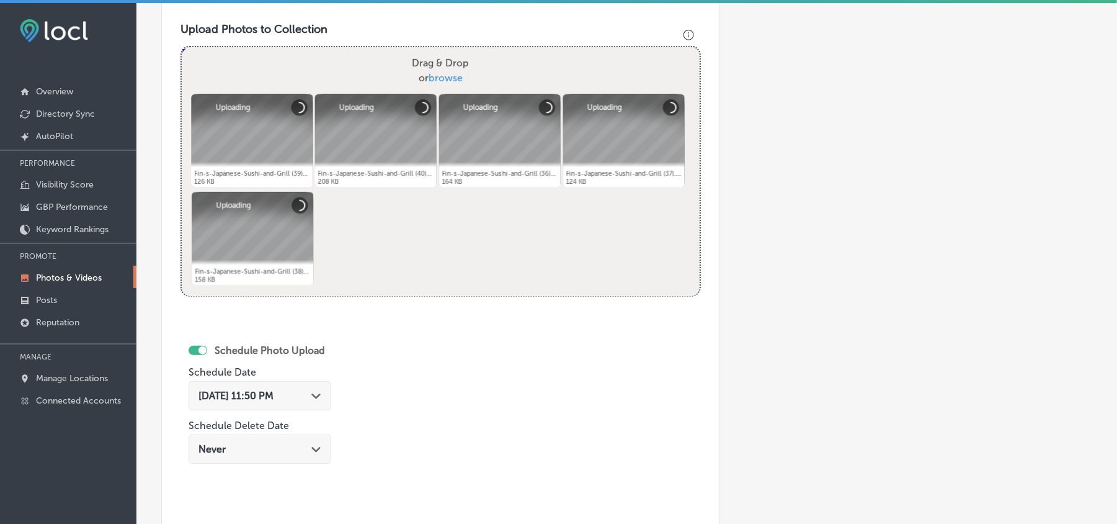
click at [316, 399] on icon "Path Created with Sketch." at bounding box center [315, 396] width 9 height 6
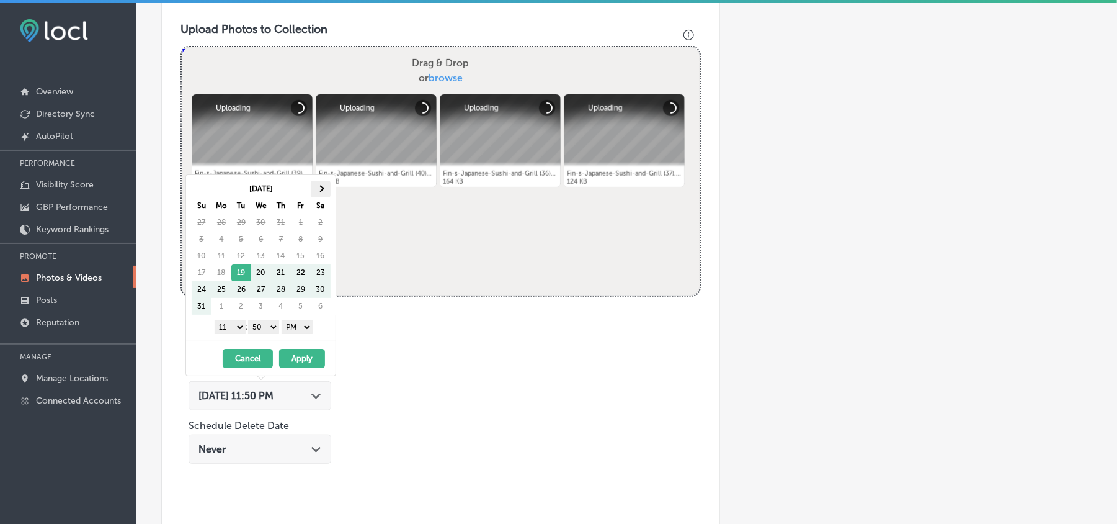
click at [320, 190] on span at bounding box center [320, 188] width 7 height 7
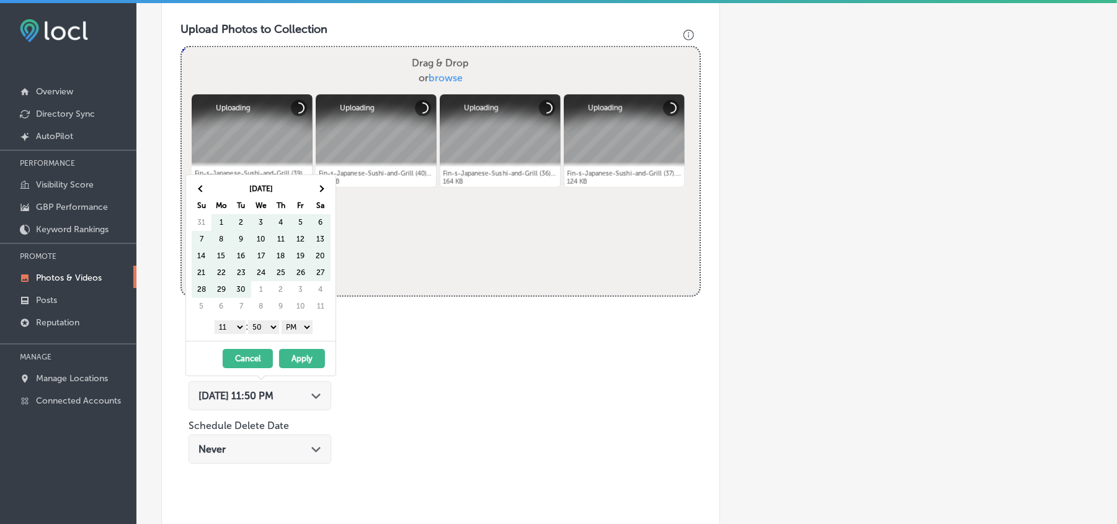
click at [320, 190] on span at bounding box center [320, 188] width 7 height 7
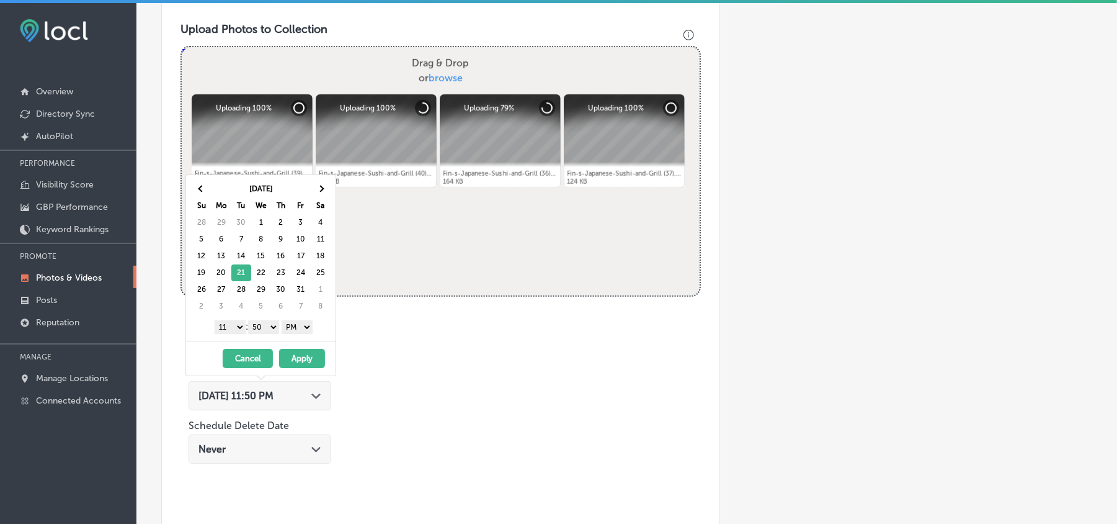
click at [226, 330] on select "1 2 3 4 5 6 7 8 9 10 11 12" at bounding box center [230, 327] width 31 height 14
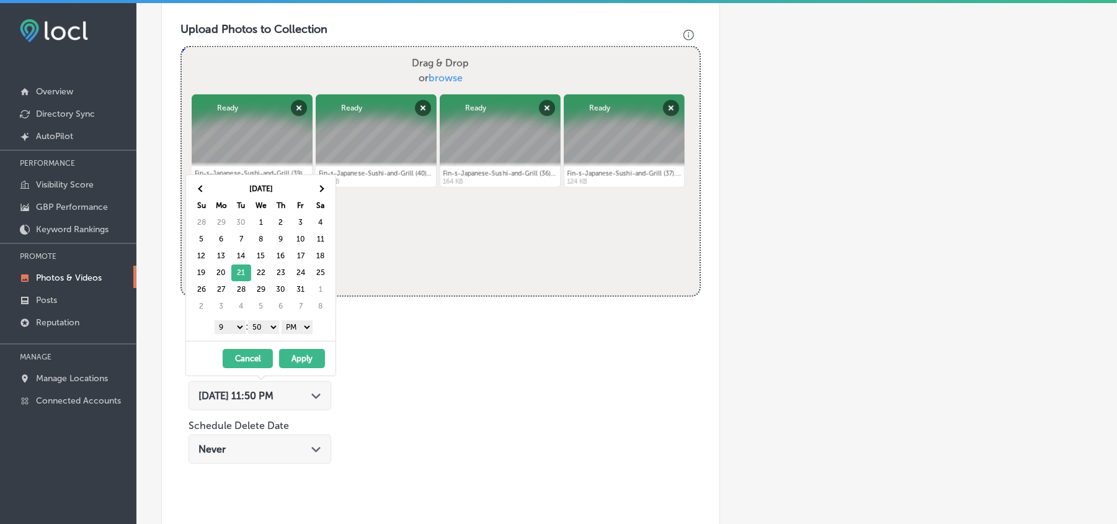
click at [262, 328] on select "00 10 20 30 40 50" at bounding box center [263, 327] width 31 height 14
click at [311, 363] on button "Apply" at bounding box center [302, 358] width 46 height 19
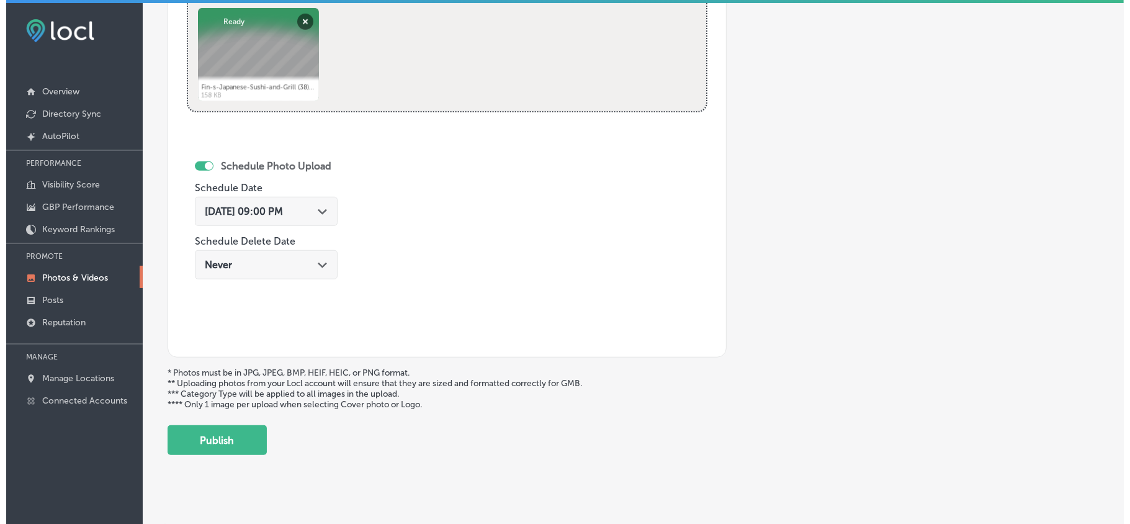
scroll to position [643, 0]
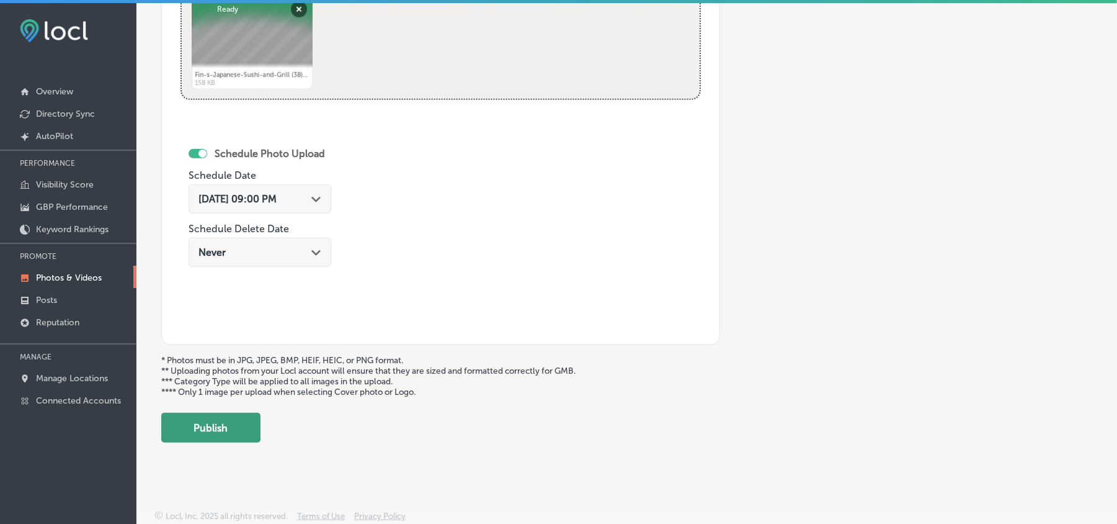
click at [222, 436] on button "Publish" at bounding box center [210, 428] width 99 height 30
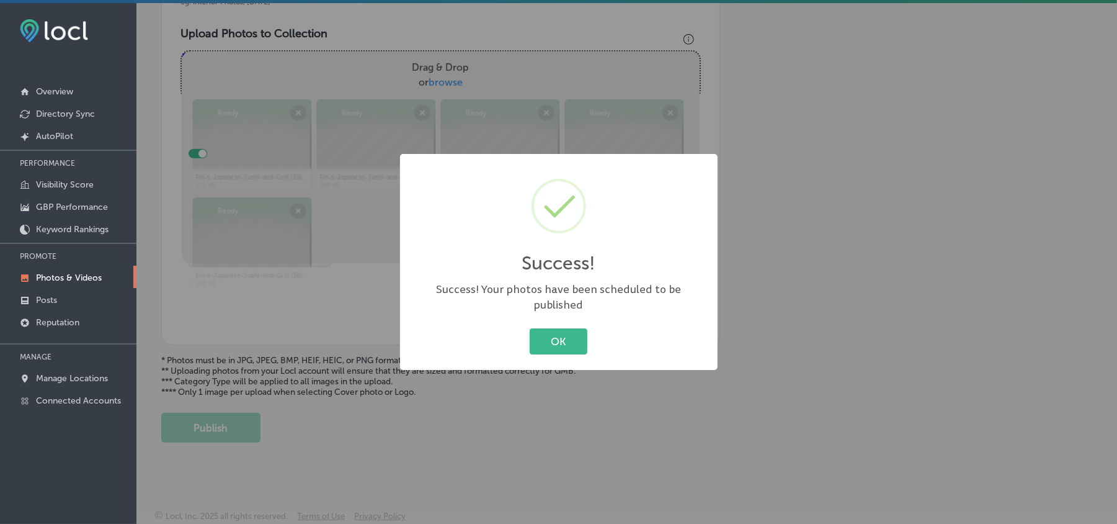
scroll to position [442, 0]
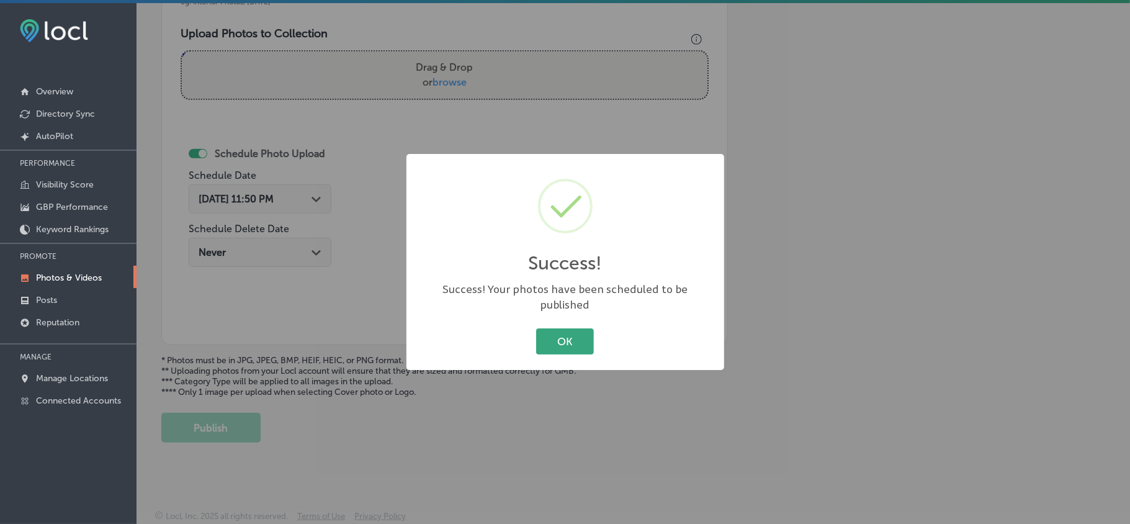
click at [577, 335] on button "OK" at bounding box center [565, 340] width 58 height 25
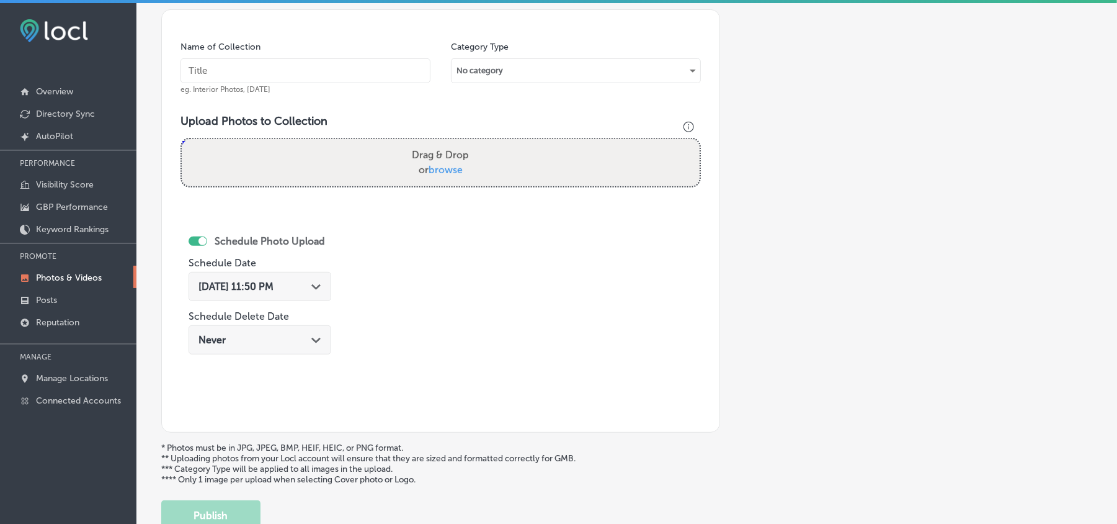
scroll to position [333, 0]
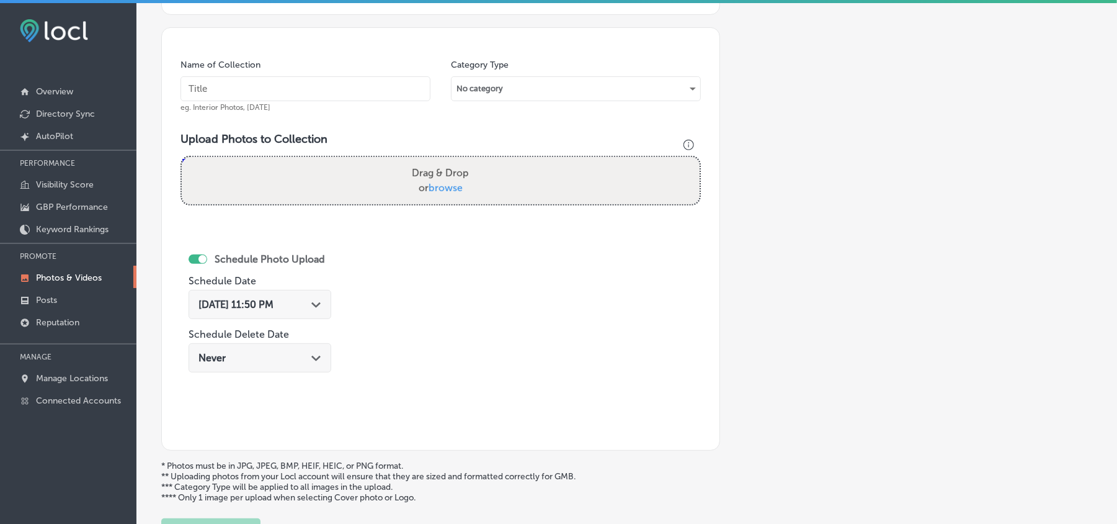
click at [351, 88] on input "text" at bounding box center [306, 88] width 250 height 25
paste input "Fin-s-Japanese-Sushi-and-Grill-Lunch-specials-near-me"
type input "Fin-s-Japanese-Sushi-and-Grill-Lunch-specials-near-me"
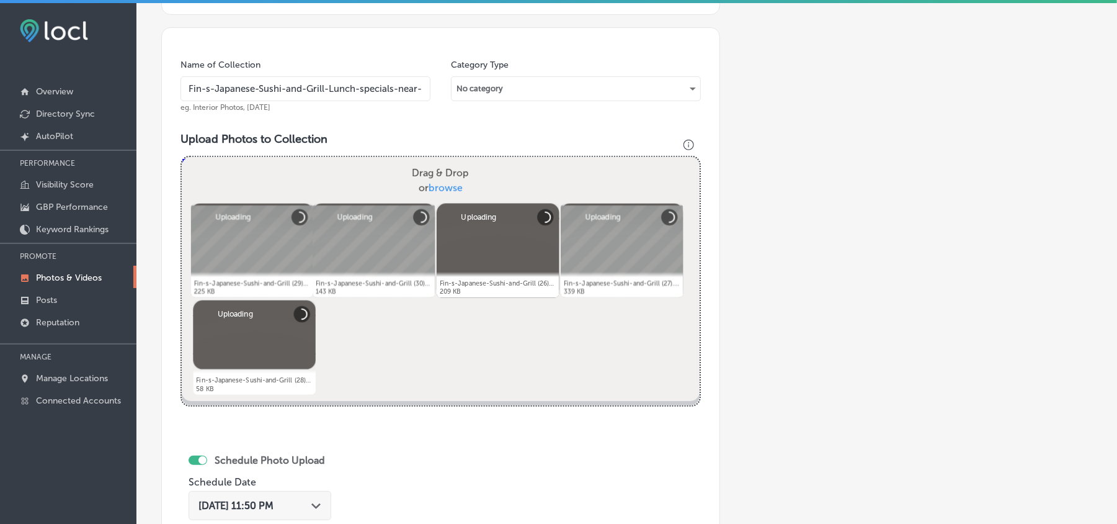
scroll to position [470, 0]
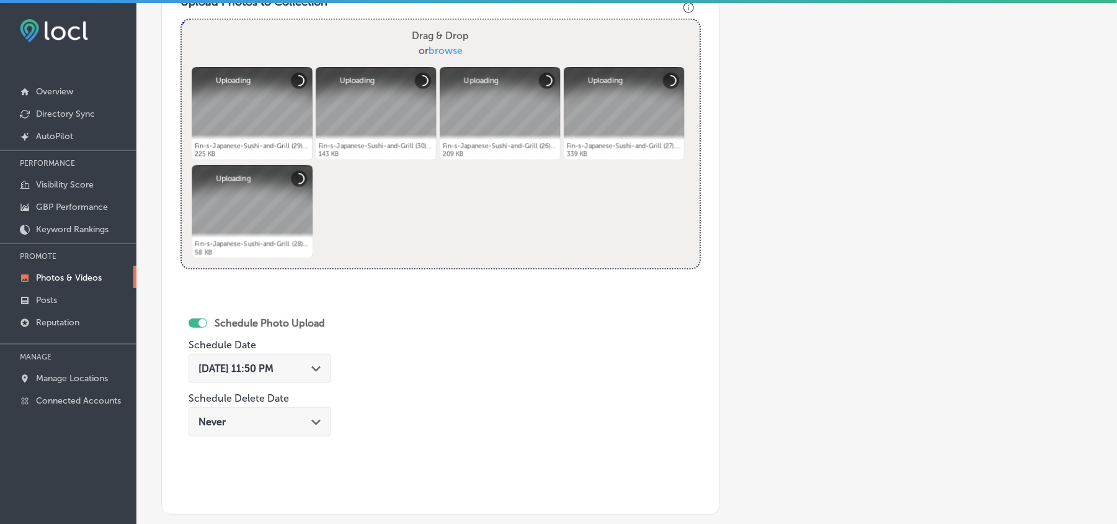
click at [274, 367] on span "[DATE] 11:50 PM" at bounding box center [236, 368] width 75 height 12
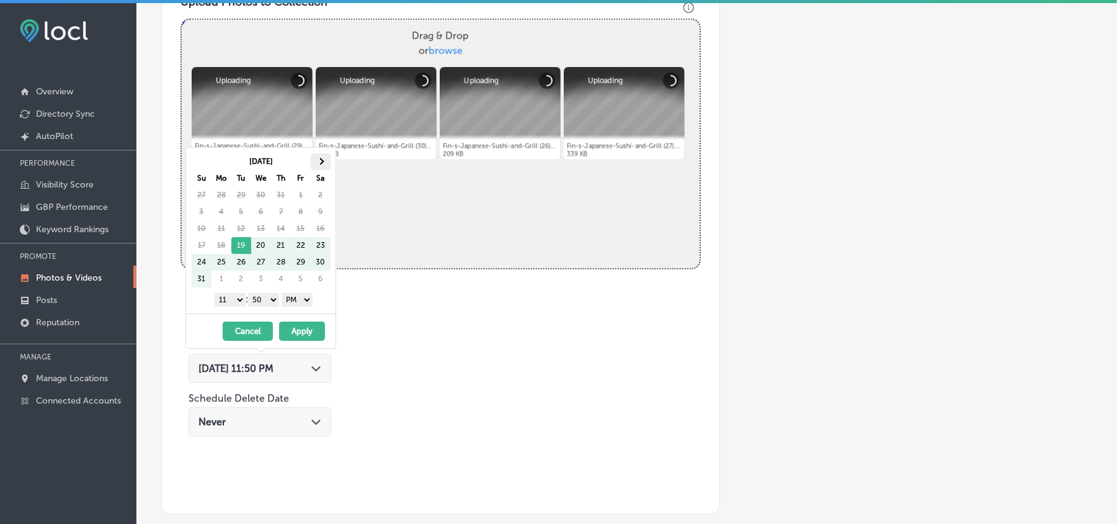
click at [321, 161] on span at bounding box center [320, 161] width 7 height 7
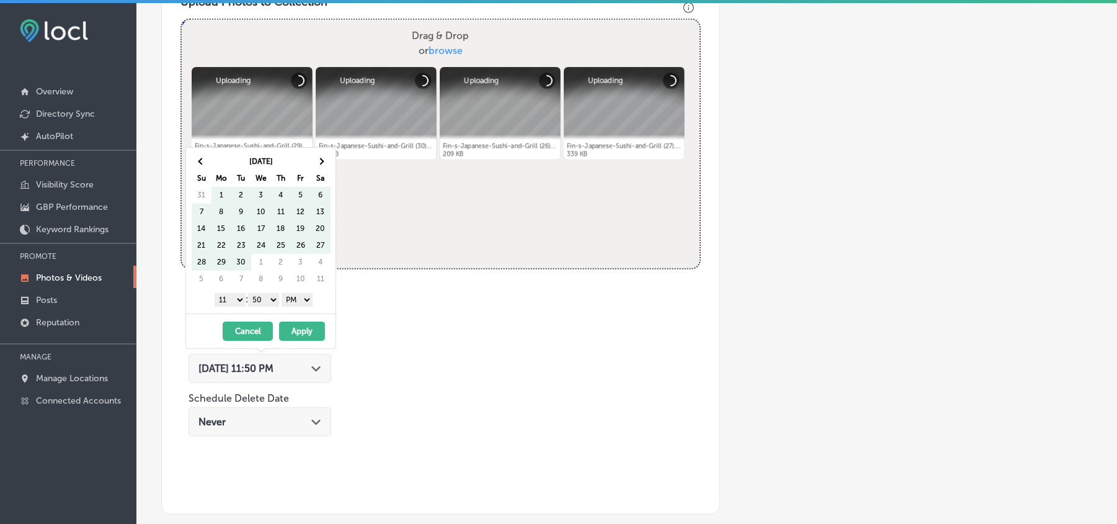
click at [321, 161] on span at bounding box center [320, 161] width 7 height 7
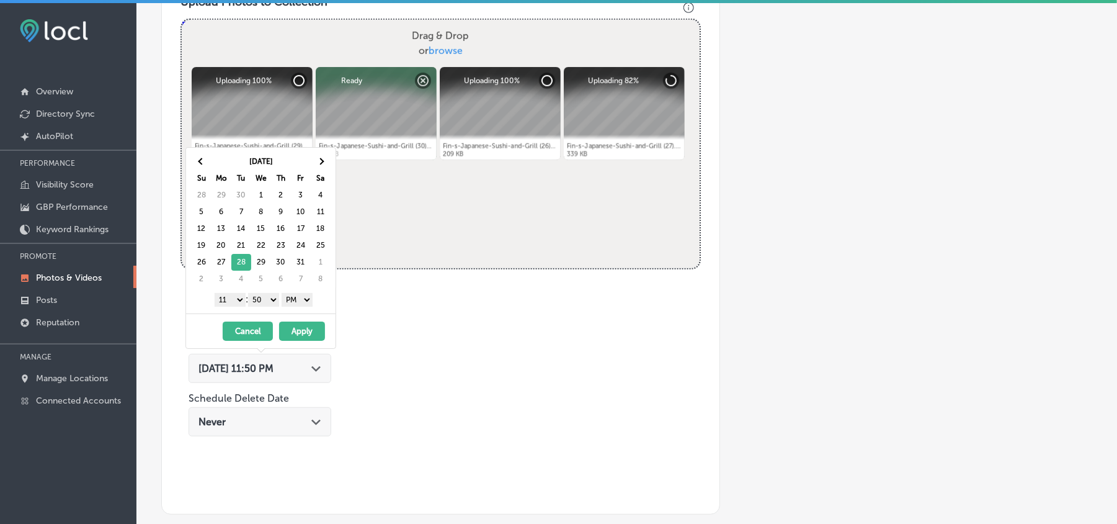
click at [235, 296] on select "1 2 3 4 5 6 7 8 9 10 11 12" at bounding box center [230, 300] width 31 height 14
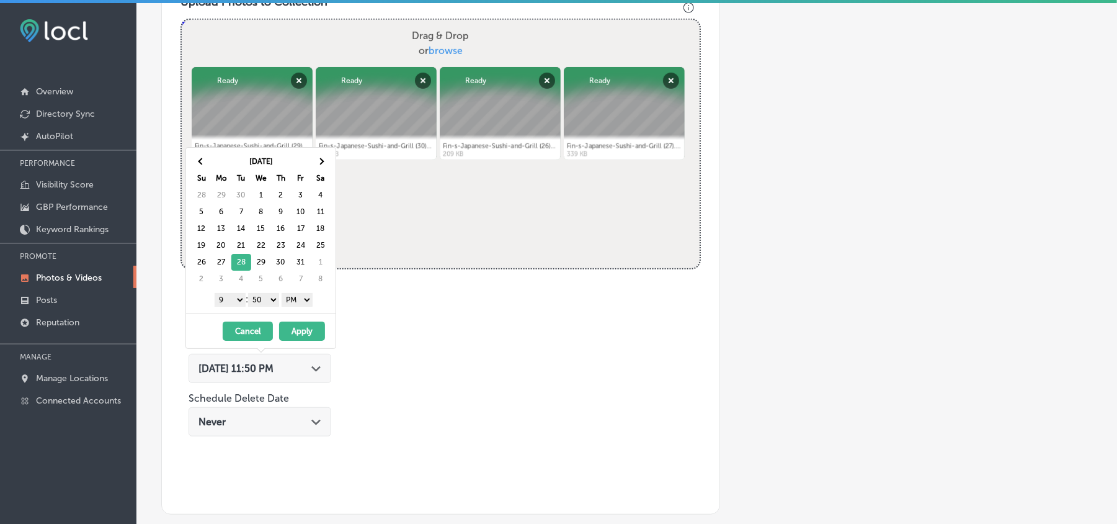
click at [264, 305] on select "00 10 20 30 40 50" at bounding box center [263, 300] width 31 height 14
click at [309, 333] on button "Apply" at bounding box center [302, 330] width 46 height 19
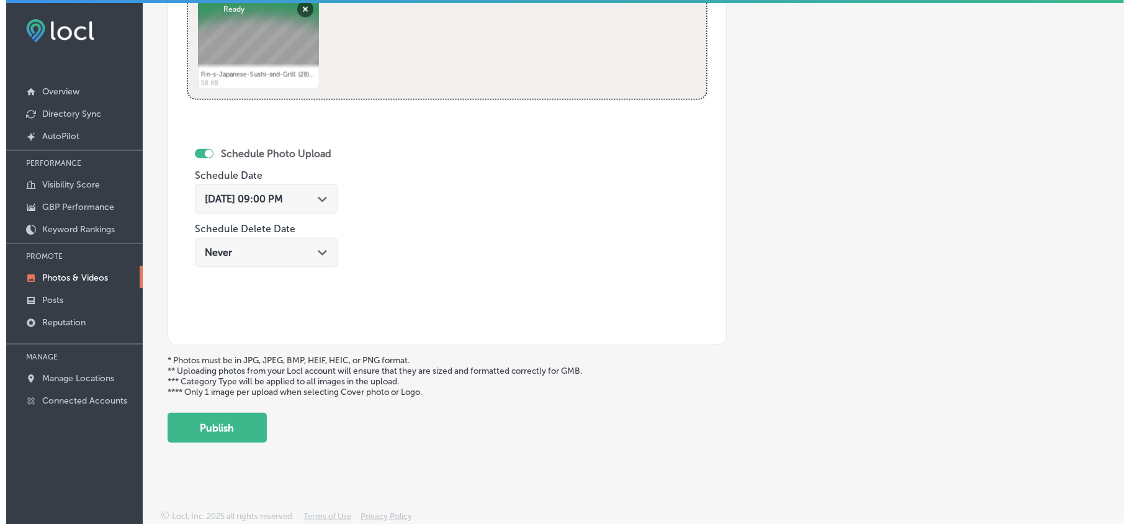
scroll to position [643, 0]
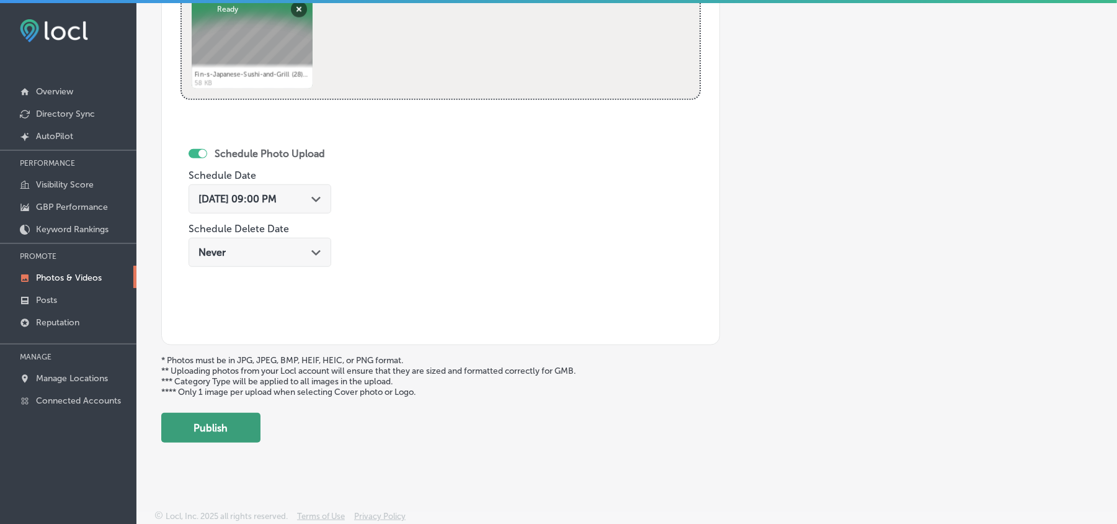
click at [225, 427] on button "Publish" at bounding box center [210, 428] width 99 height 30
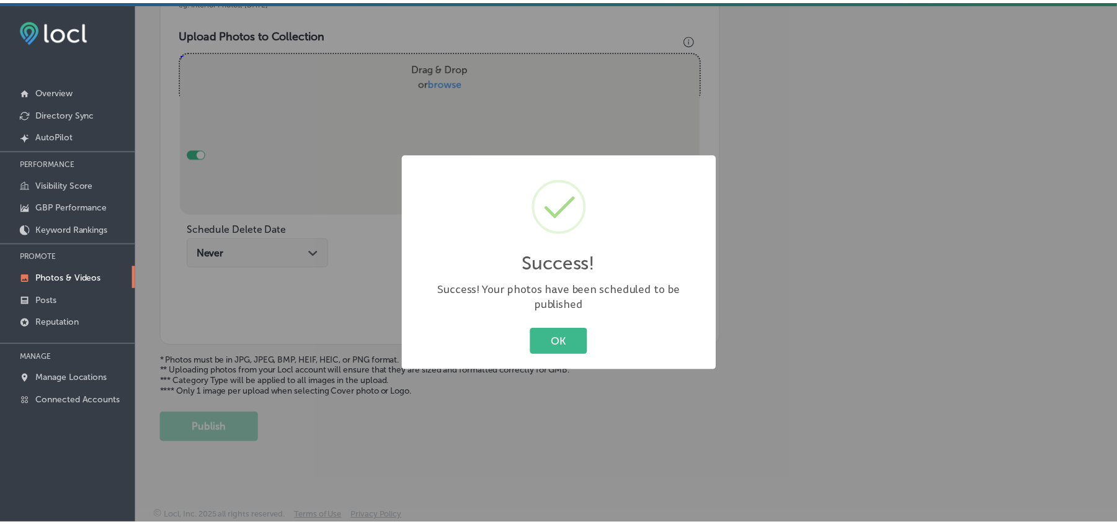
scroll to position [442, 0]
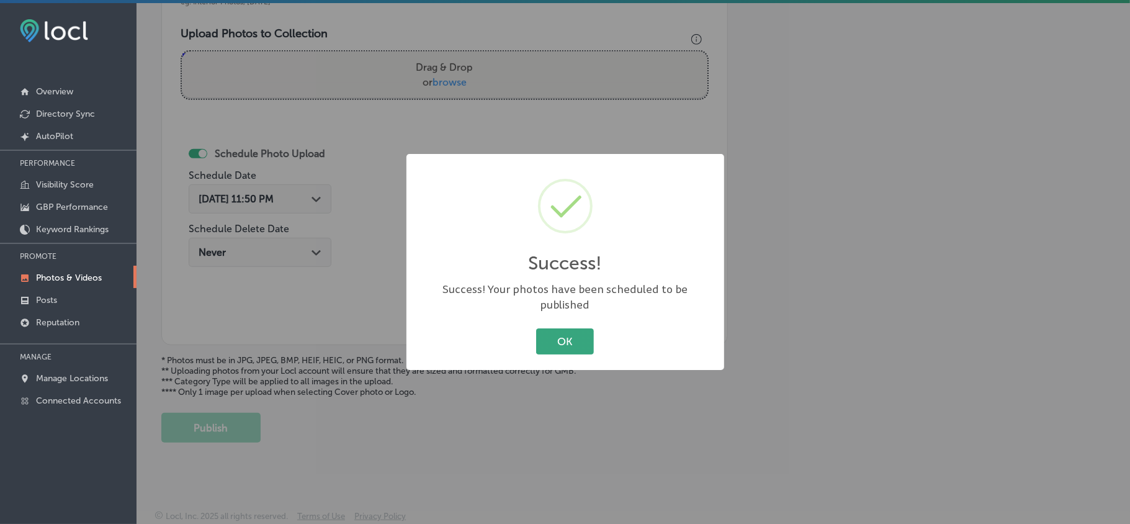
click at [553, 346] on div "OK Cancel" at bounding box center [565, 341] width 293 height 32
click at [553, 338] on button "OK" at bounding box center [565, 340] width 58 height 25
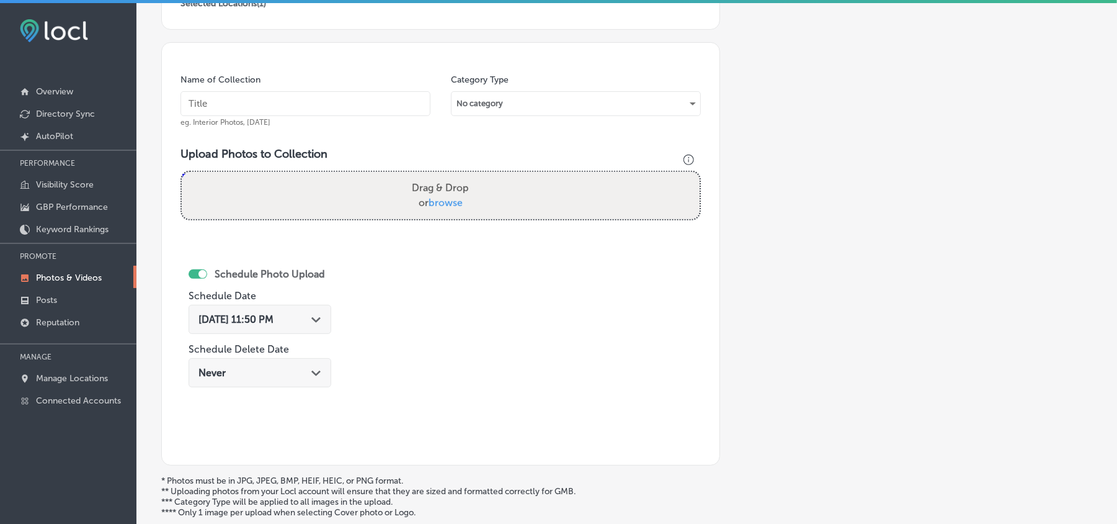
scroll to position [277, 0]
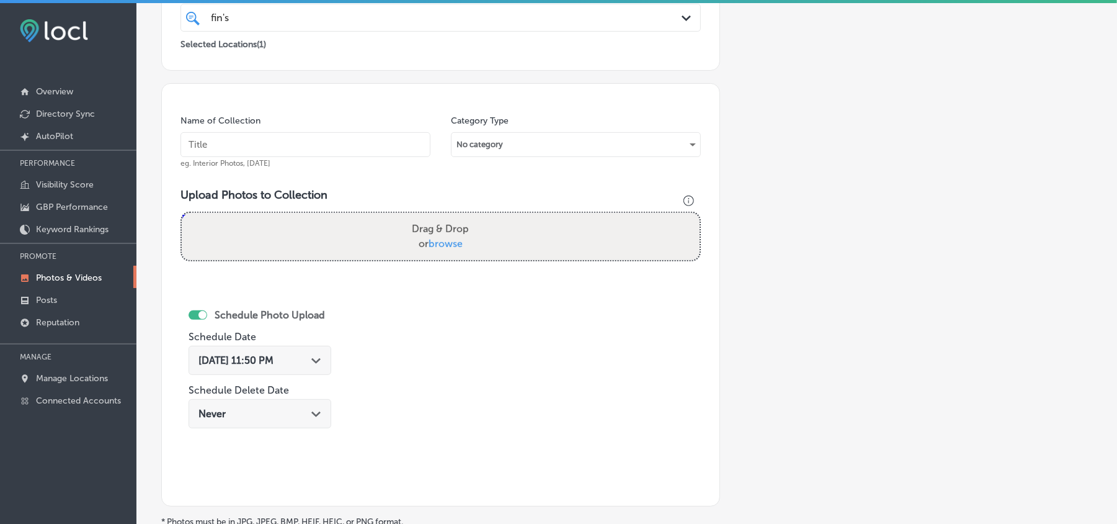
click at [261, 140] on input "text" at bounding box center [306, 144] width 250 height 25
paste input "Fin-s-Japanese-Sushi-and-Grill-Affordable-lunch-specials"
type input "Fin-s-Japanese-Sushi-and-Grill-Affordable-lunch-specials"
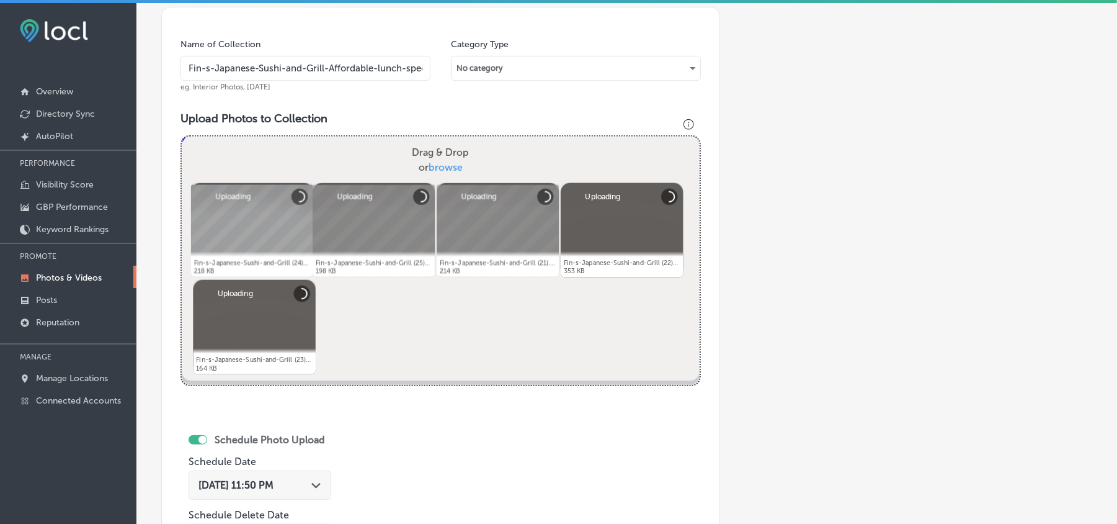
scroll to position [360, 0]
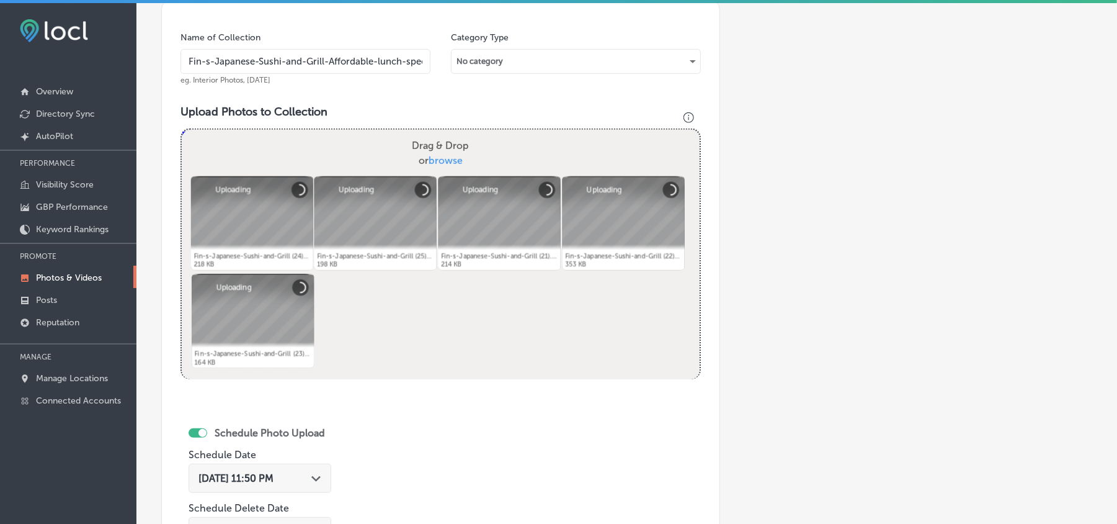
click at [315, 480] on icon "Path Created with Sketch." at bounding box center [315, 479] width 9 height 6
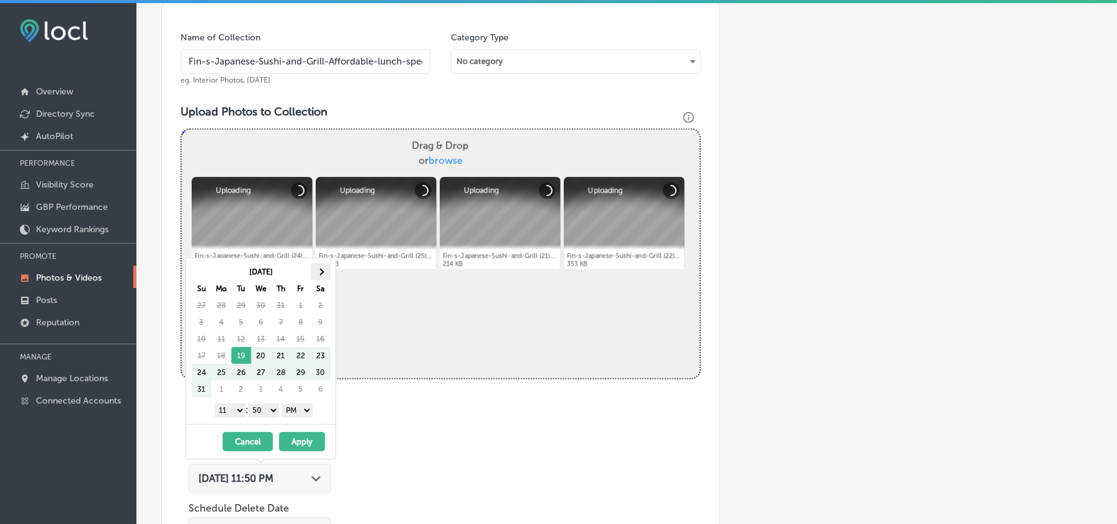
click at [328, 274] on th at bounding box center [321, 271] width 20 height 17
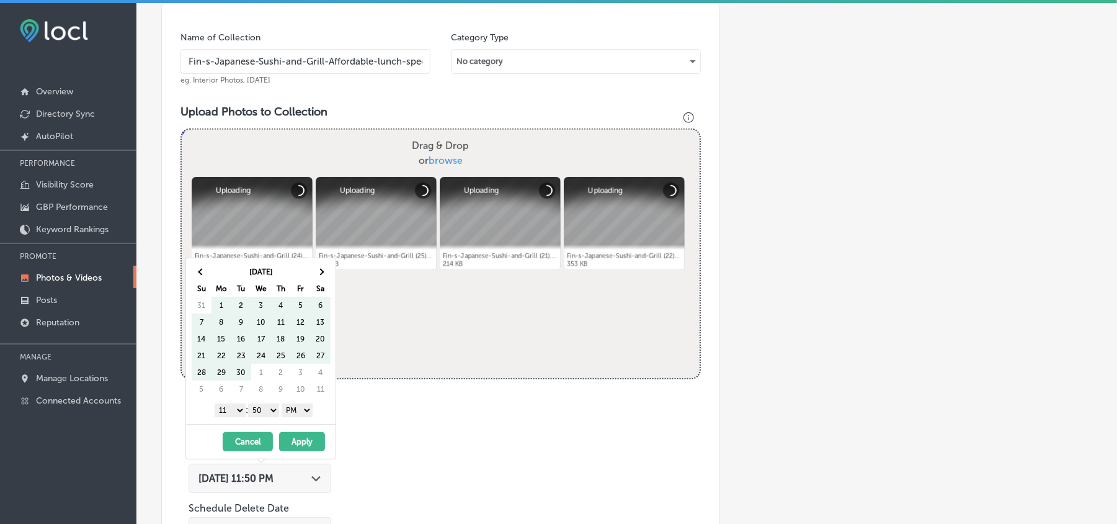
click at [328, 273] on th at bounding box center [321, 271] width 20 height 17
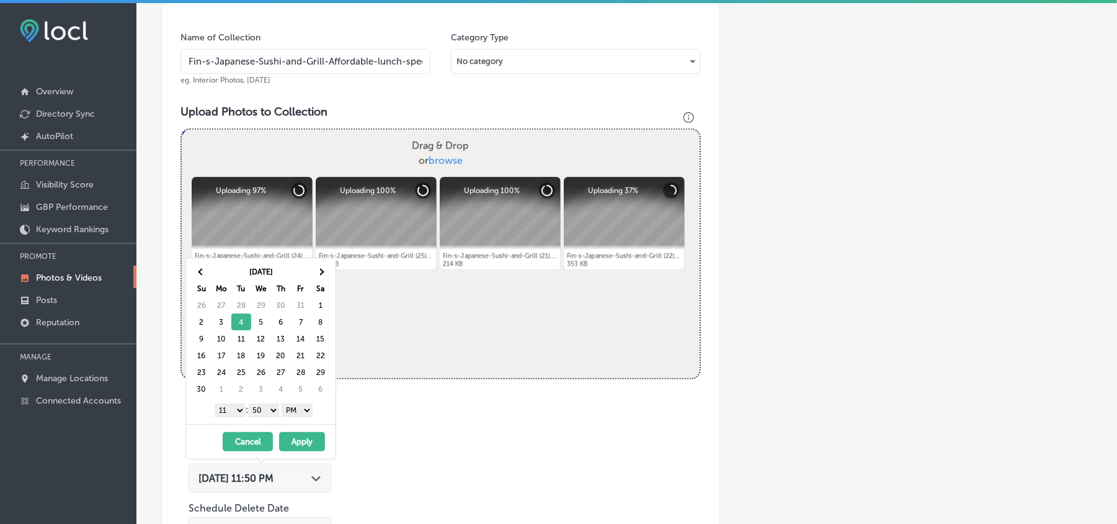
click at [233, 412] on select "1 2 3 4 5 6 7 8 9 10 11 12" at bounding box center [230, 410] width 31 height 14
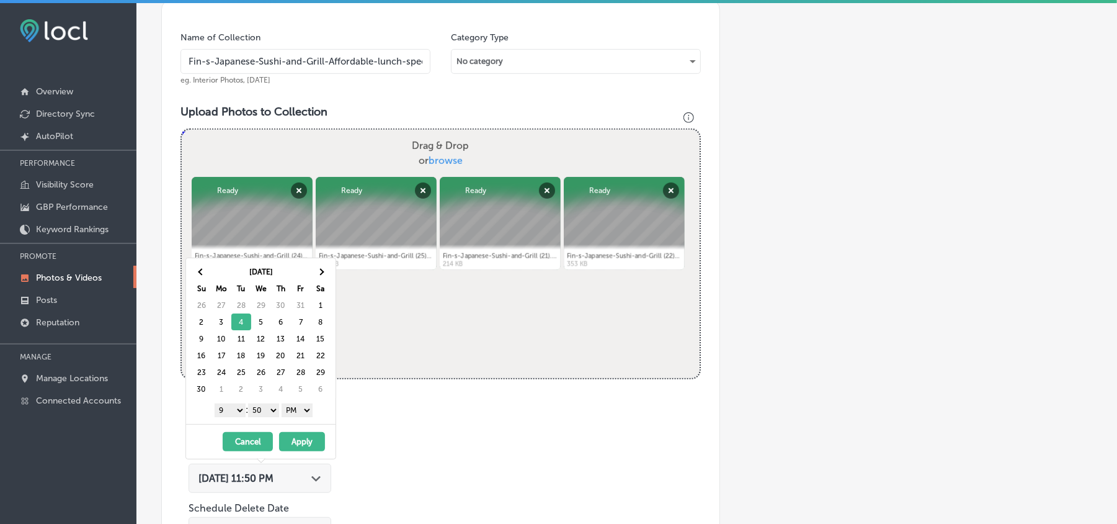
click at [269, 410] on select "00 10 20 30 40 50" at bounding box center [263, 410] width 31 height 14
drag, startPoint x: 306, startPoint y: 444, endPoint x: 318, endPoint y: 443, distance: 12.5
click at [305, 444] on button "Apply" at bounding box center [302, 441] width 46 height 19
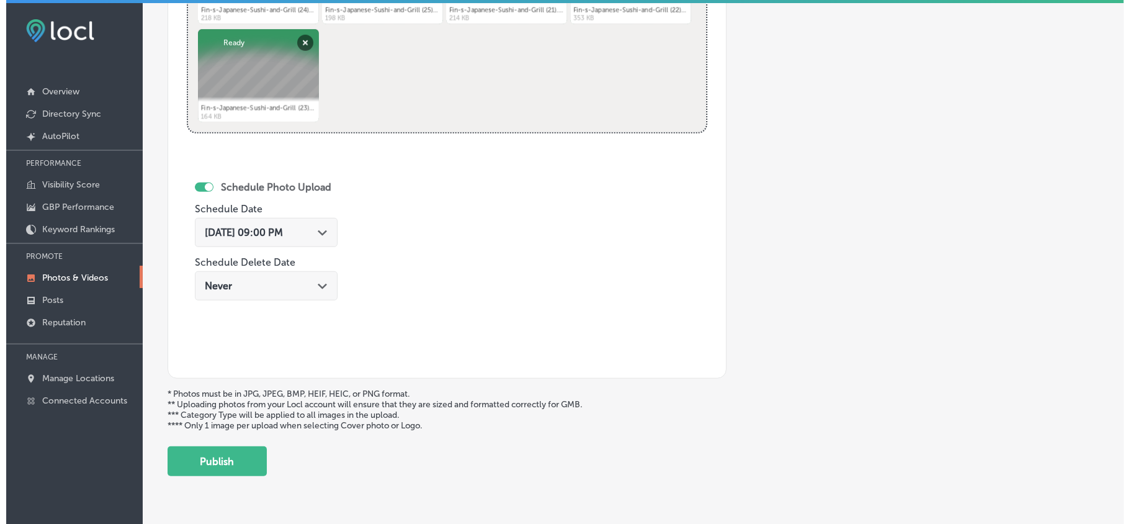
scroll to position [608, 0]
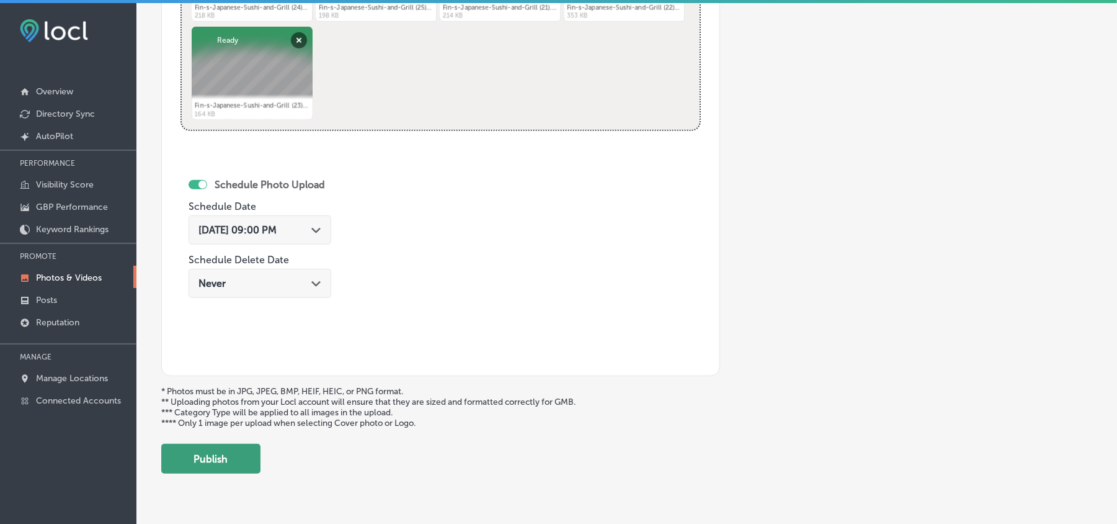
click at [239, 470] on button "Publish" at bounding box center [210, 459] width 99 height 30
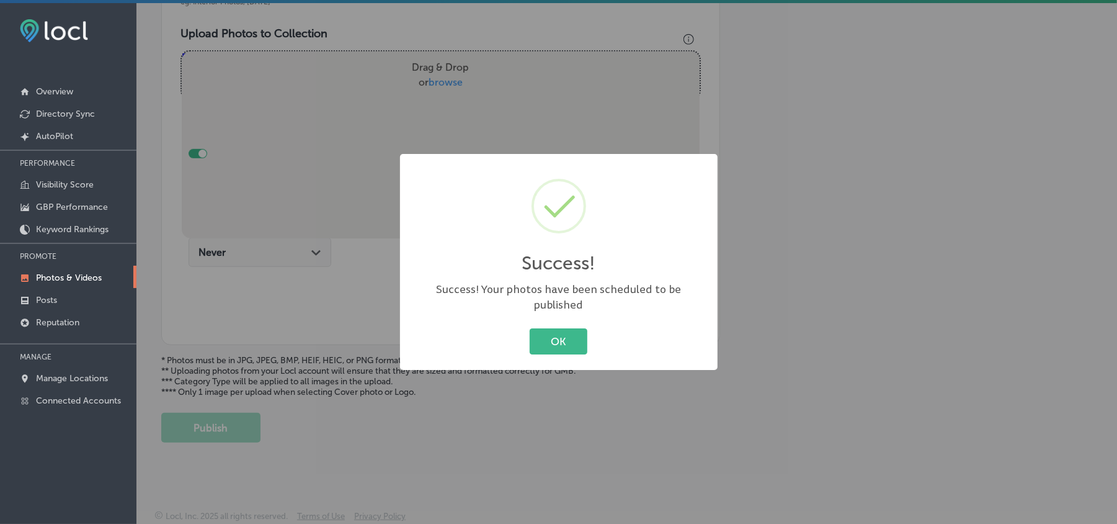
scroll to position [442, 0]
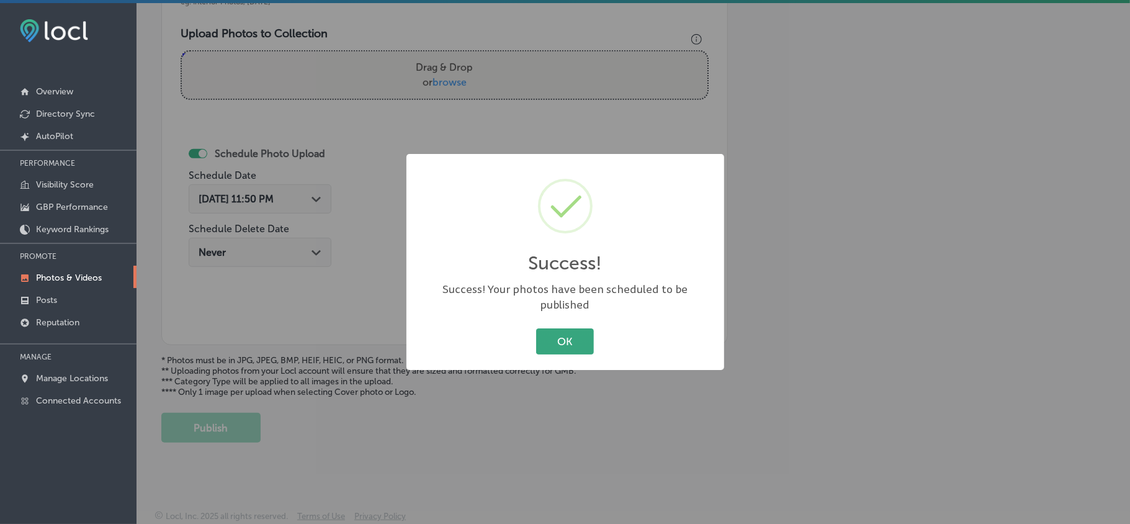
click at [571, 328] on button "OK" at bounding box center [565, 340] width 58 height 25
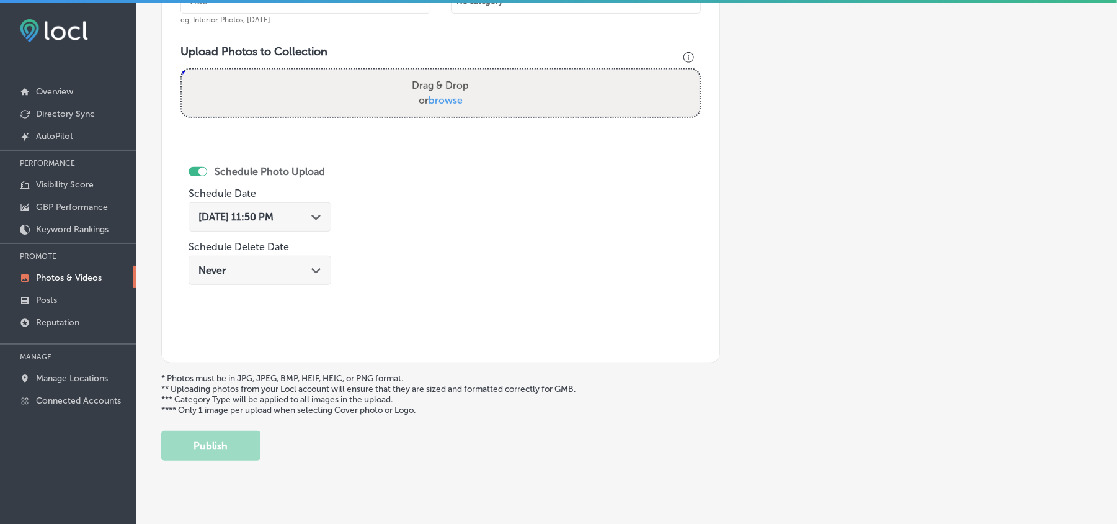
scroll to position [304, 0]
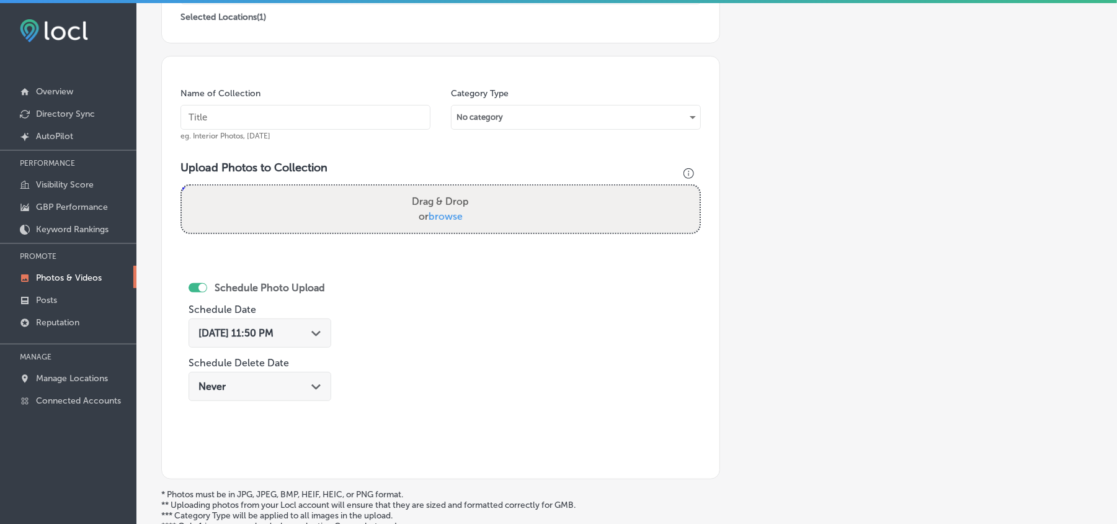
click at [328, 122] on input "text" at bounding box center [306, 117] width 250 height 25
paste input "Fin-s-Japanese-Sushi-and-Grill-Happy-hour-BOGO-deals"
type input "Fin-s-Japanese-Sushi-and-Grill-Happy-hour-BOGO-deals"
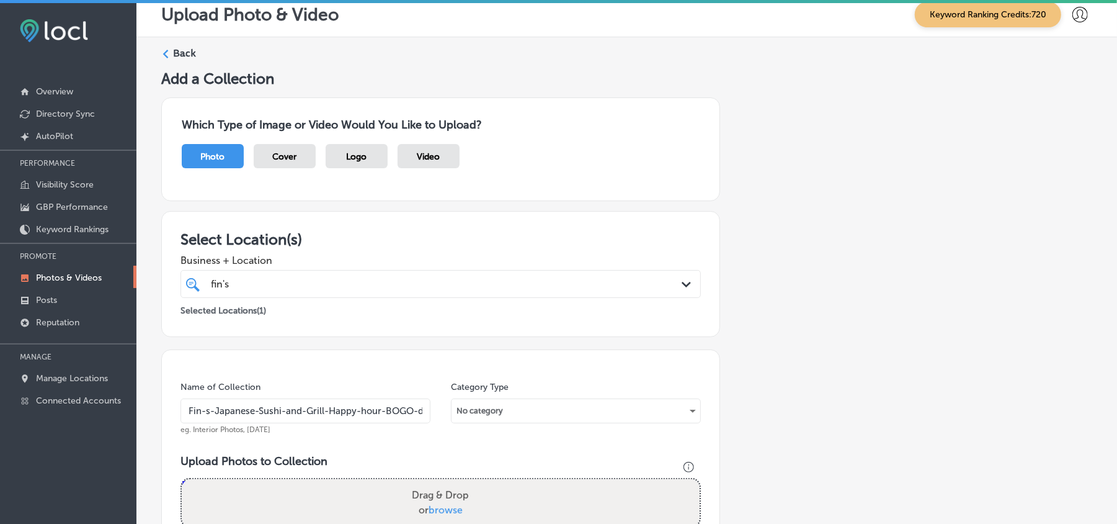
scroll to position [0, 0]
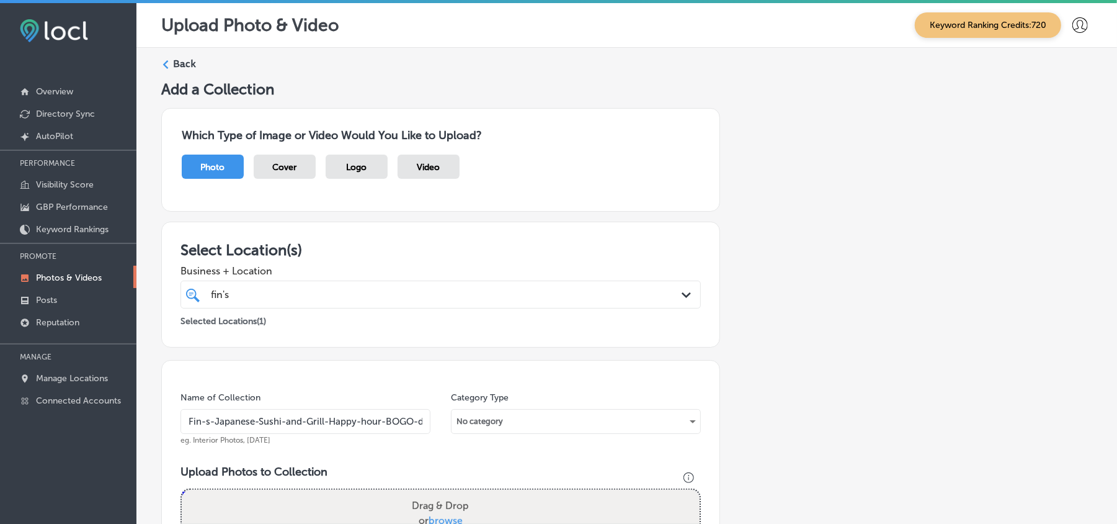
click at [159, 63] on div "Back Add a Collection Which Type of Image or Video Would You Like to Upload? Ph…" at bounding box center [626, 469] width 981 height 842
click at [169, 63] on icon at bounding box center [165, 64] width 9 height 9
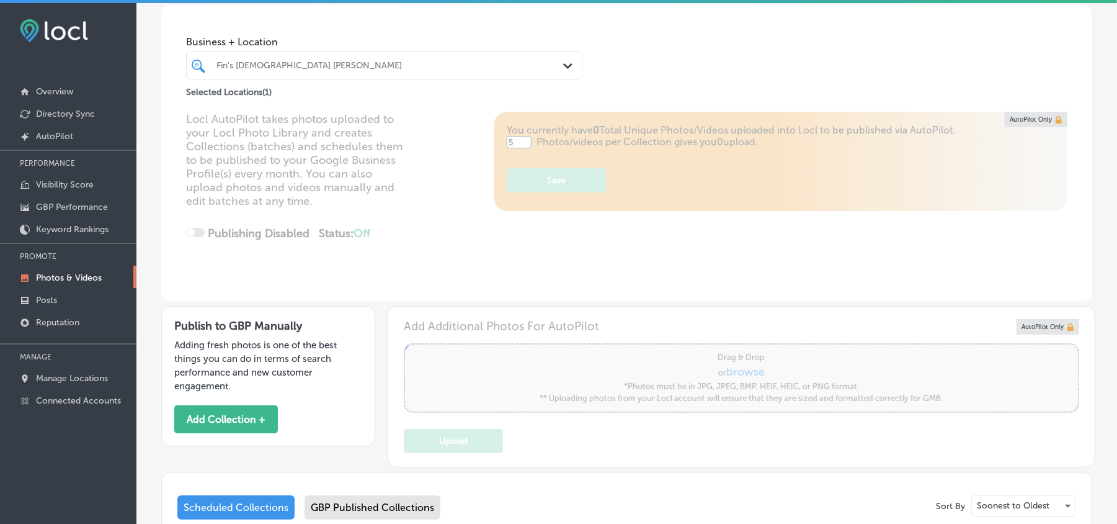
type input "5"
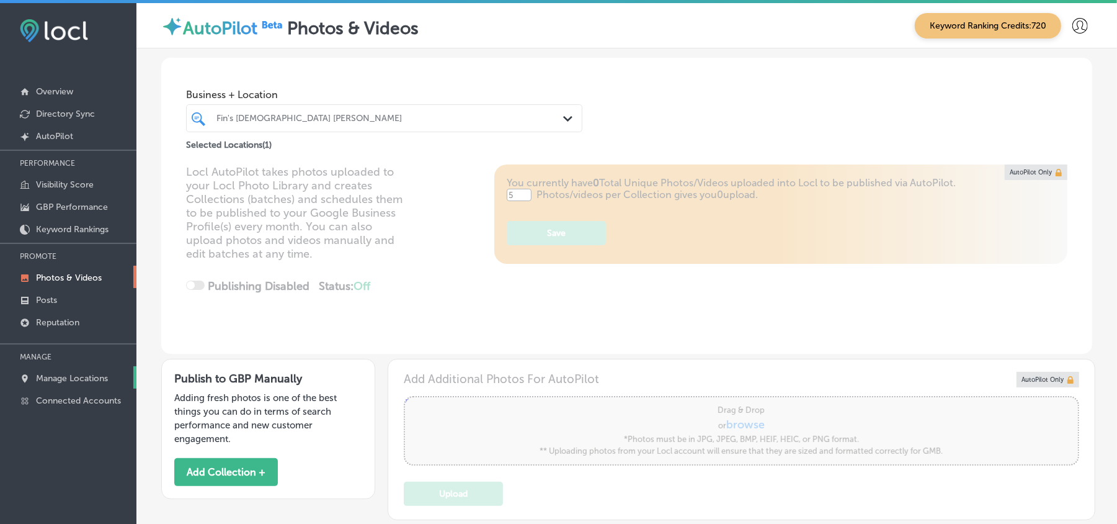
click at [63, 373] on link "Manage Locations" at bounding box center [68, 377] width 136 height 22
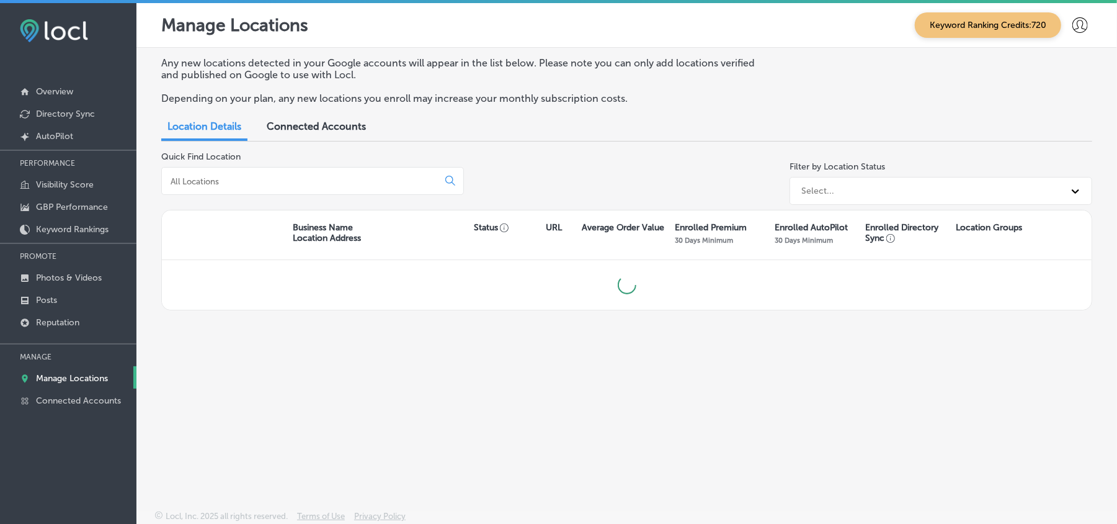
click at [320, 163] on div "Quick Find Location" at bounding box center [312, 180] width 303 height 58
click at [311, 172] on div at bounding box center [312, 181] width 303 height 28
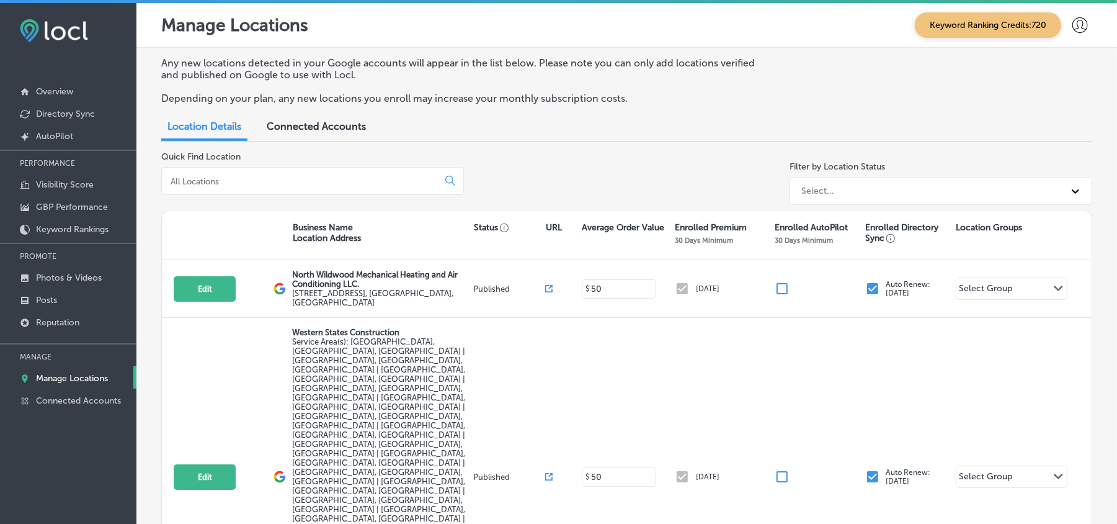
click at [306, 181] on input at bounding box center [302, 181] width 266 height 11
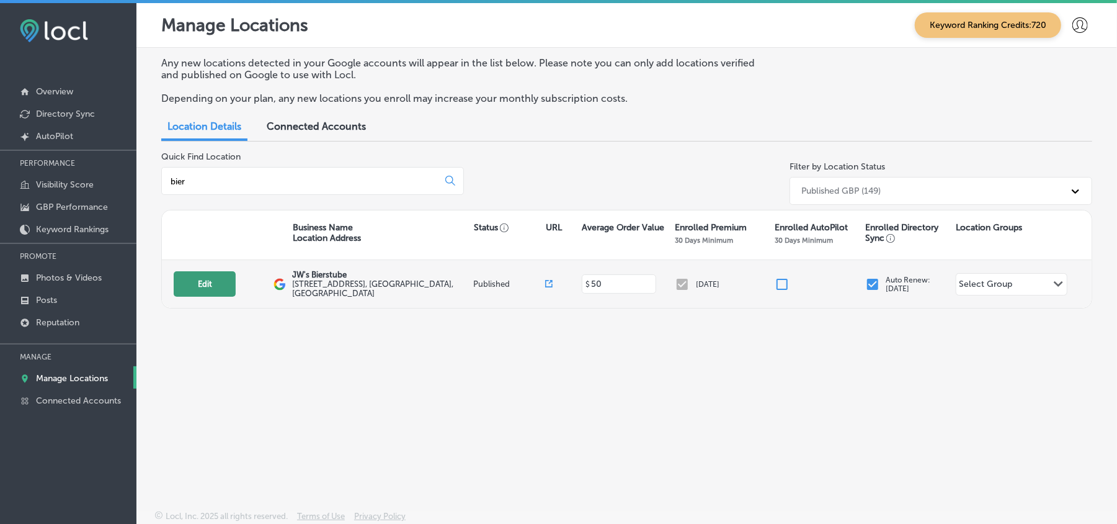
type input "bier"
click at [201, 286] on button "Edit" at bounding box center [205, 283] width 62 height 25
select select "US"
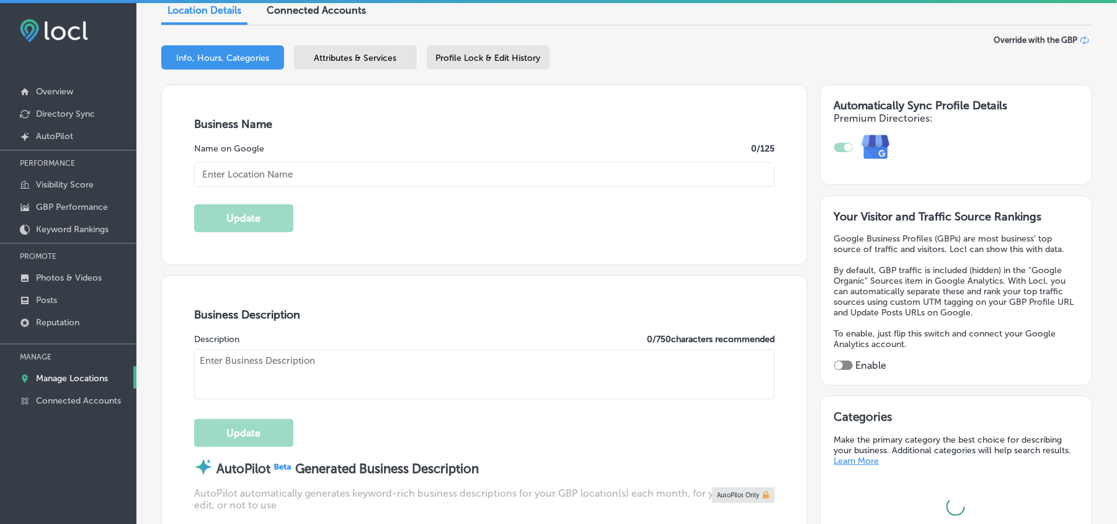
scroll to position [275, 0]
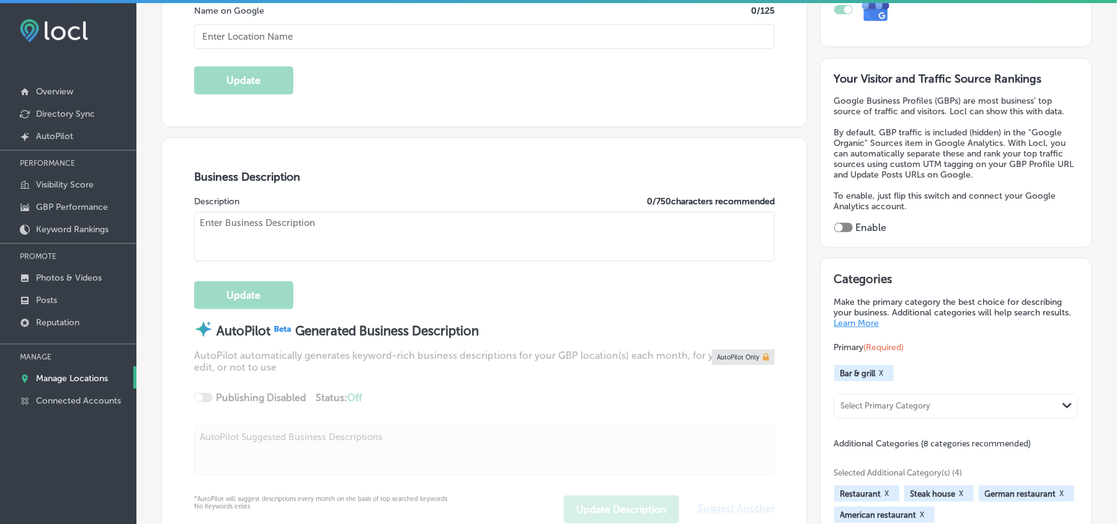
checkbox input "true"
type input "JW's Bierstube"
type input "[STREET_ADDRESS]"
type input "Oakdale"
type input "55128"
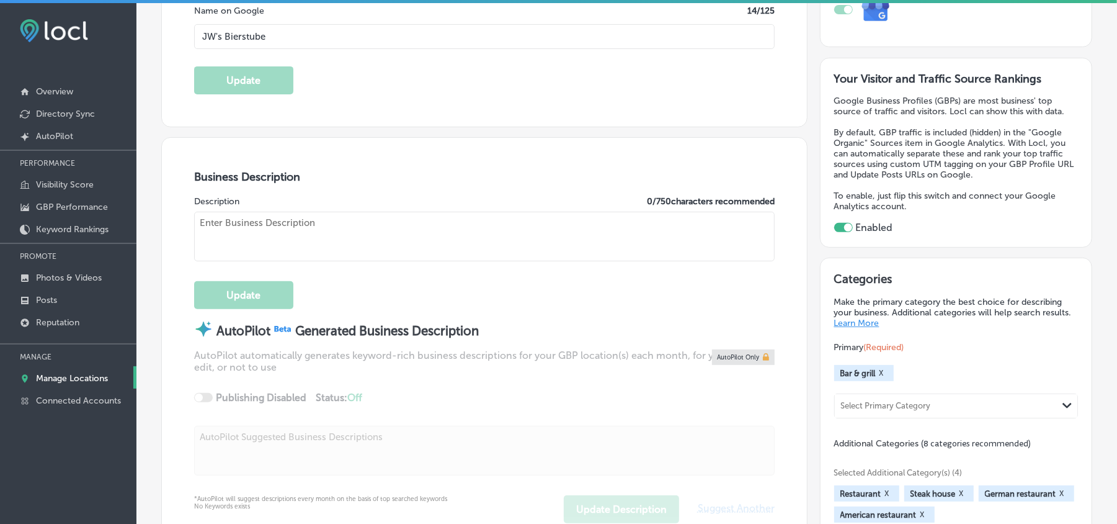
type input "US"
type input "[URL][DOMAIN_NAME]"
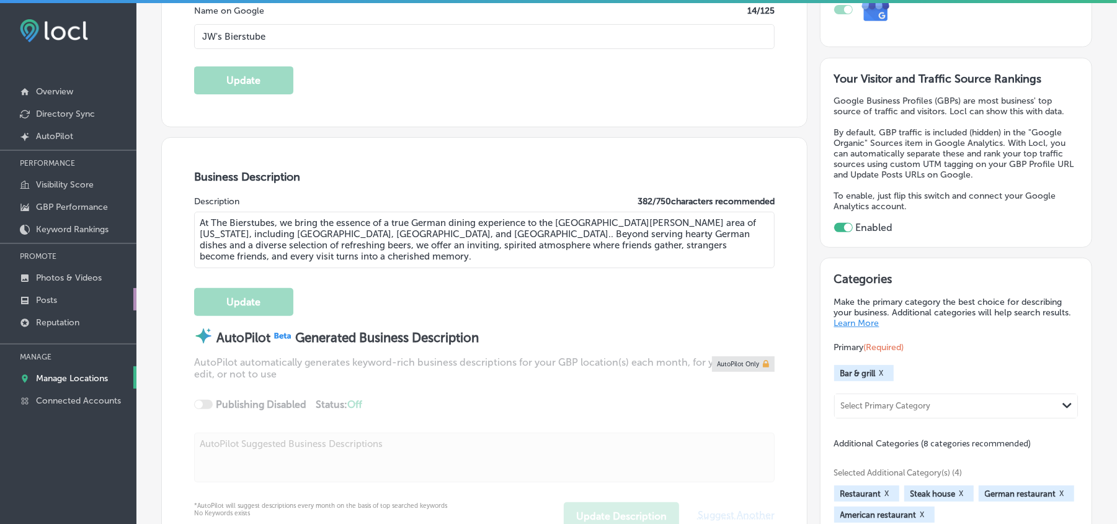
type textarea "At The Bierstubes, we bring the essence of a true German dining experience to t…"
type input "[PHONE_NUMBER]"
click at [45, 298] on p "Posts" at bounding box center [46, 300] width 21 height 11
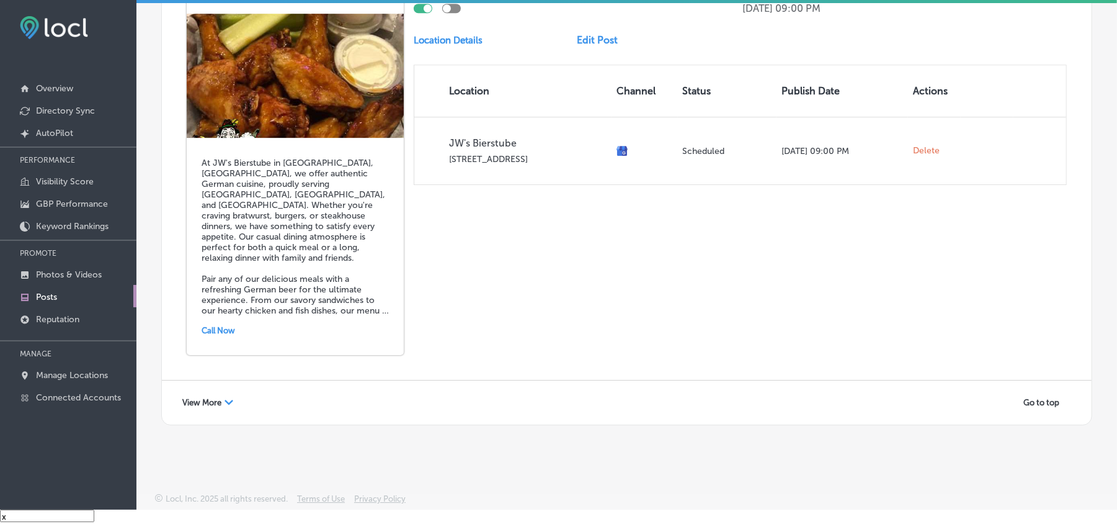
scroll to position [2776, 0]
click at [205, 398] on span "View More" at bounding box center [201, 402] width 39 height 9
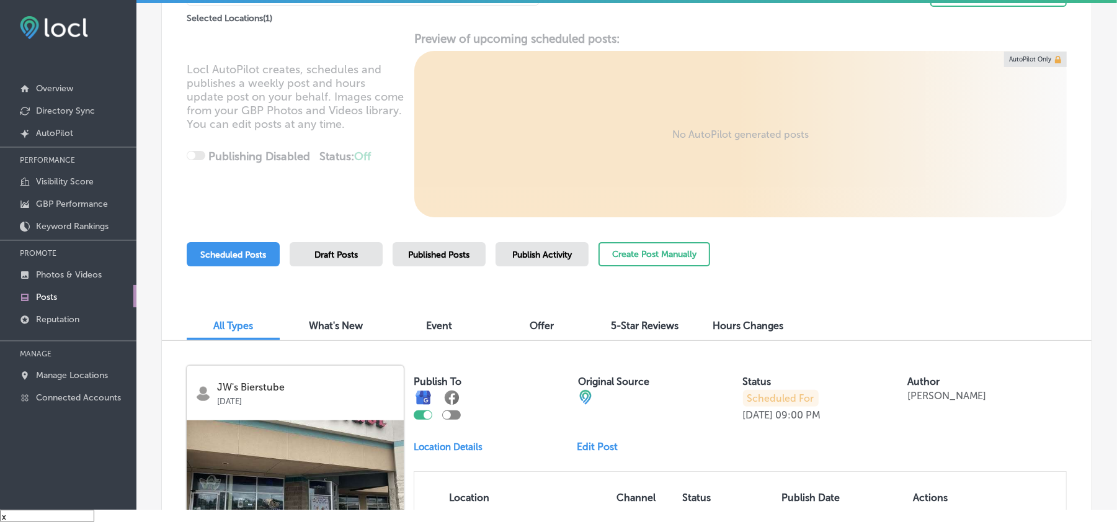
scroll to position [27, 0]
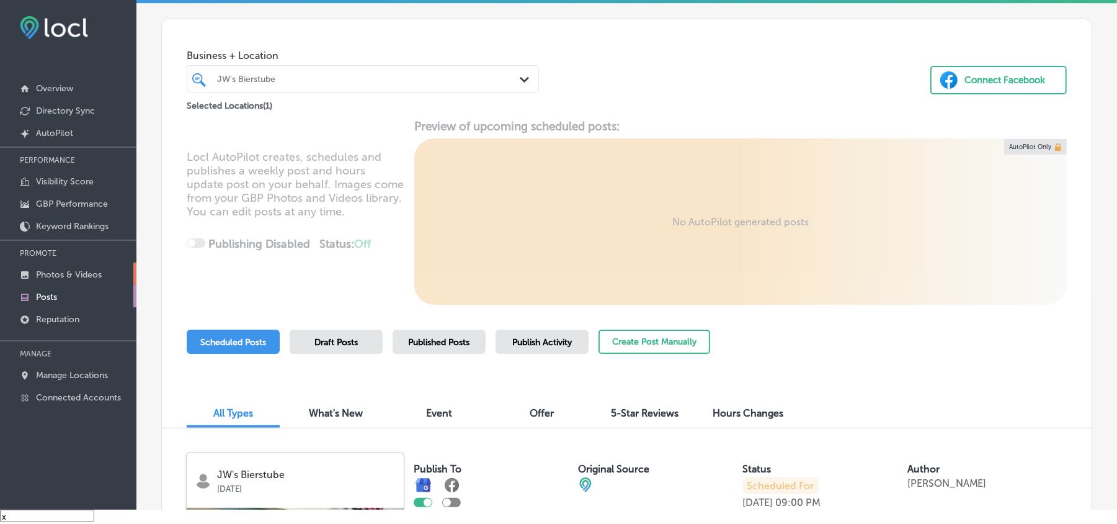
click at [47, 264] on link "Photos & Videos" at bounding box center [68, 273] width 136 height 22
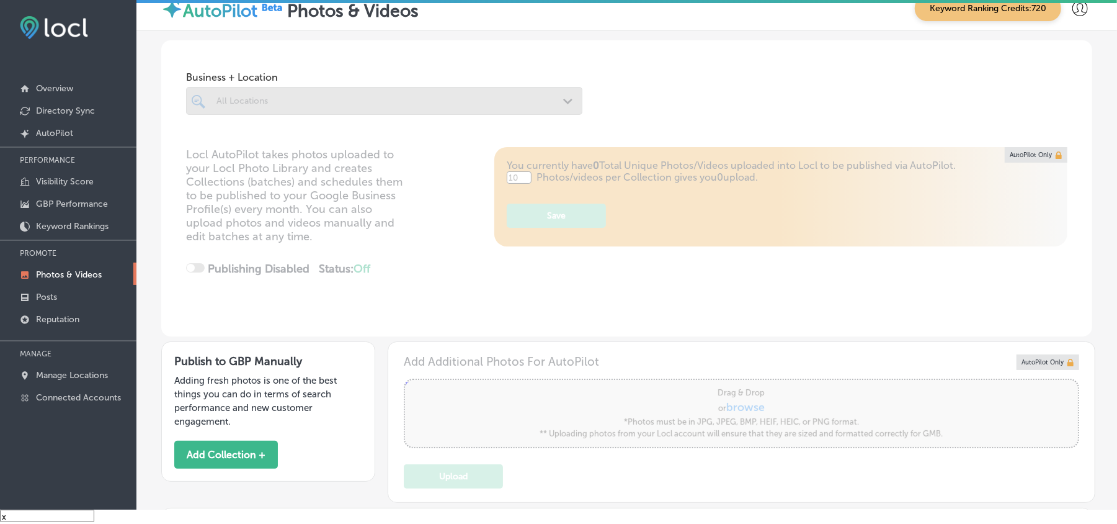
type input "5"
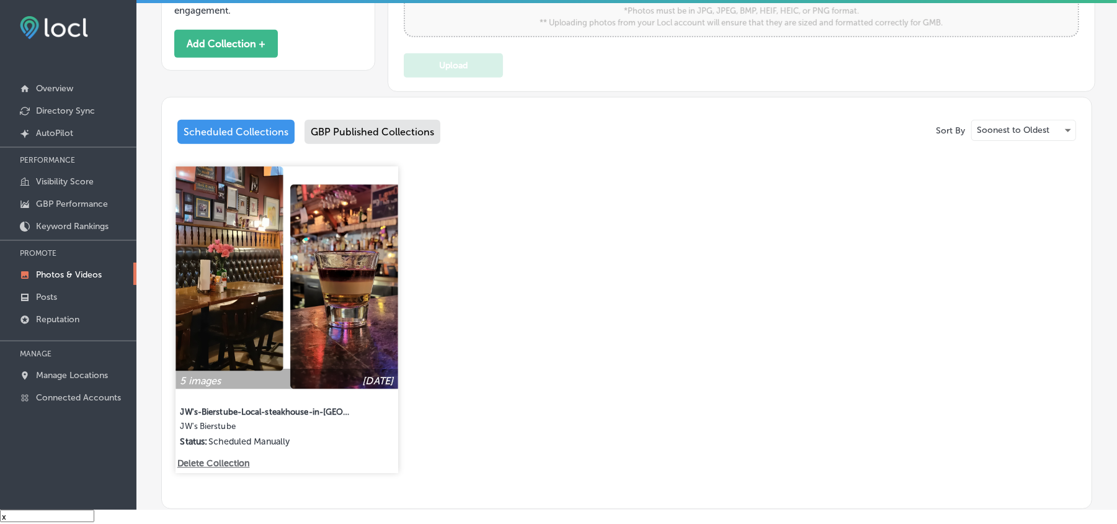
scroll to position [413, 0]
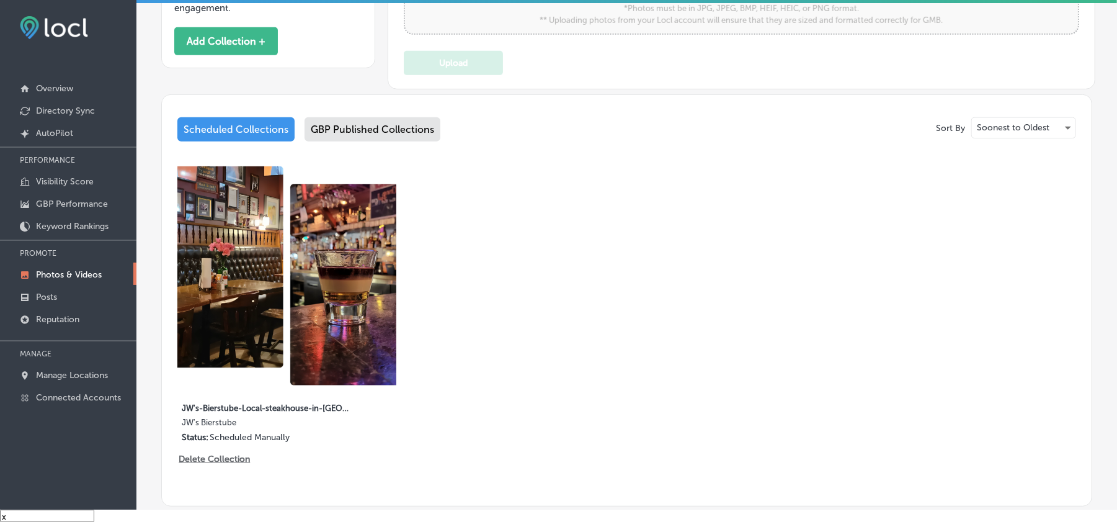
click at [377, 128] on div "GBP Published Collections" at bounding box center [373, 129] width 136 height 24
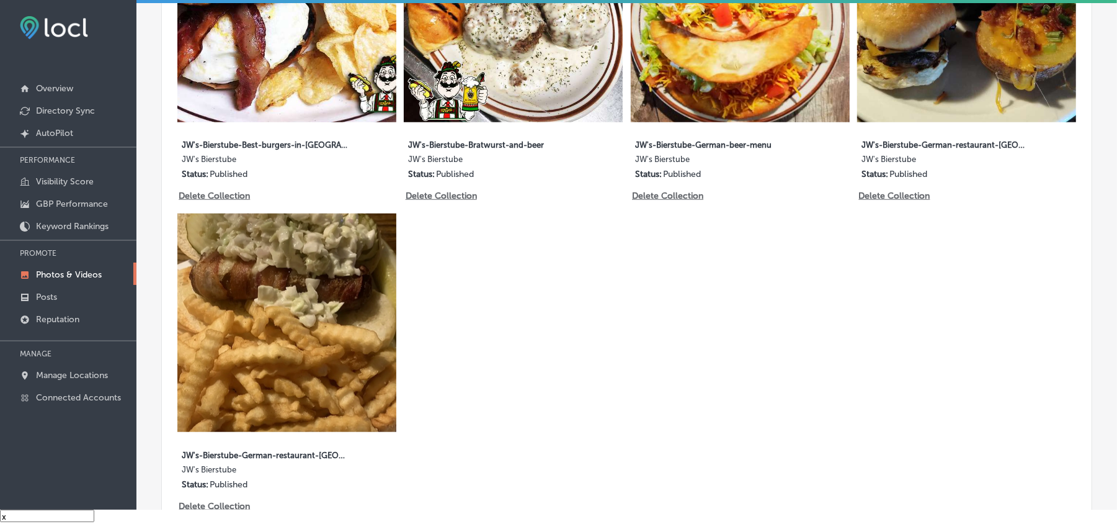
scroll to position [524, 0]
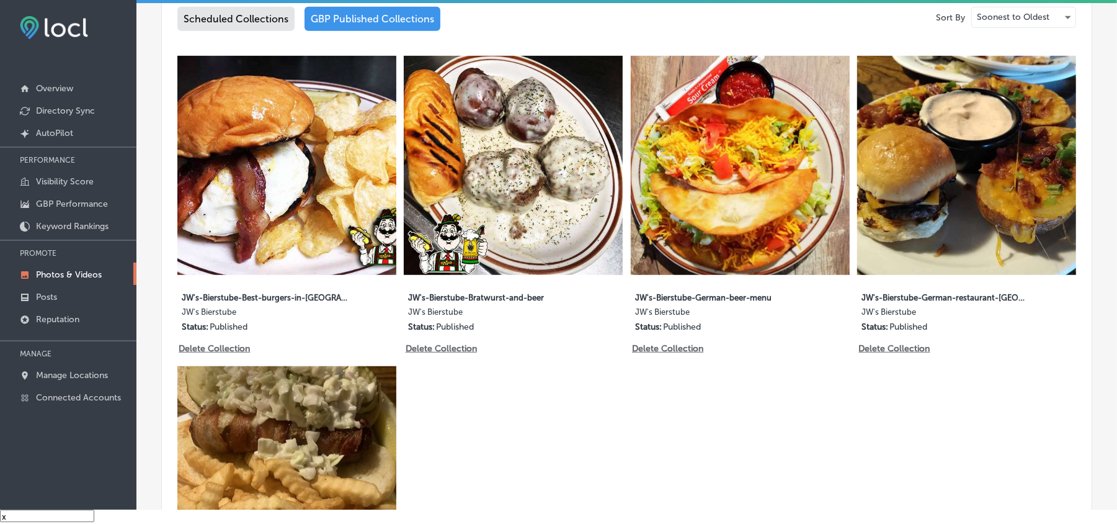
click at [296, 201] on img at bounding box center [286, 165] width 219 height 219
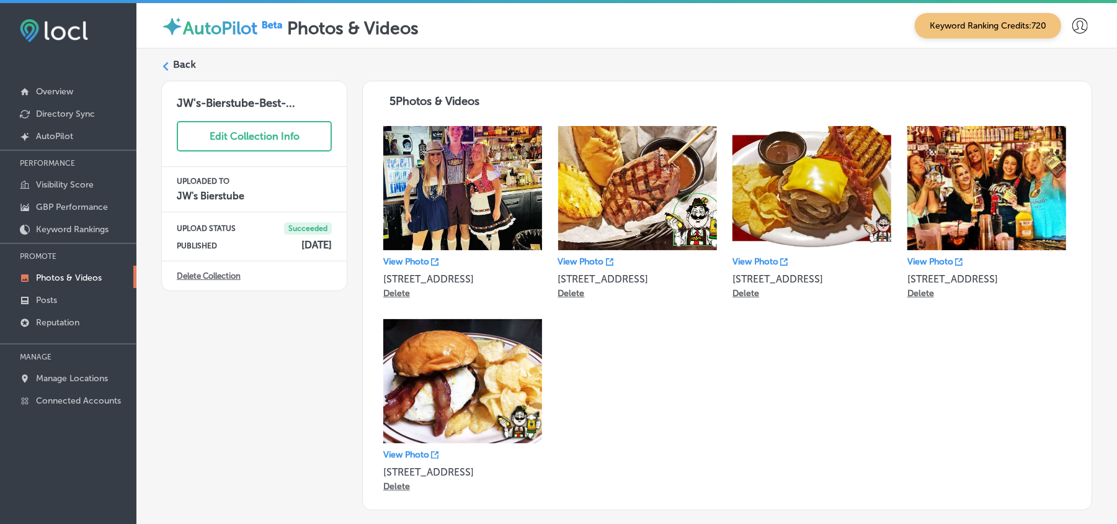
click at [167, 65] on icon at bounding box center [165, 66] width 9 height 9
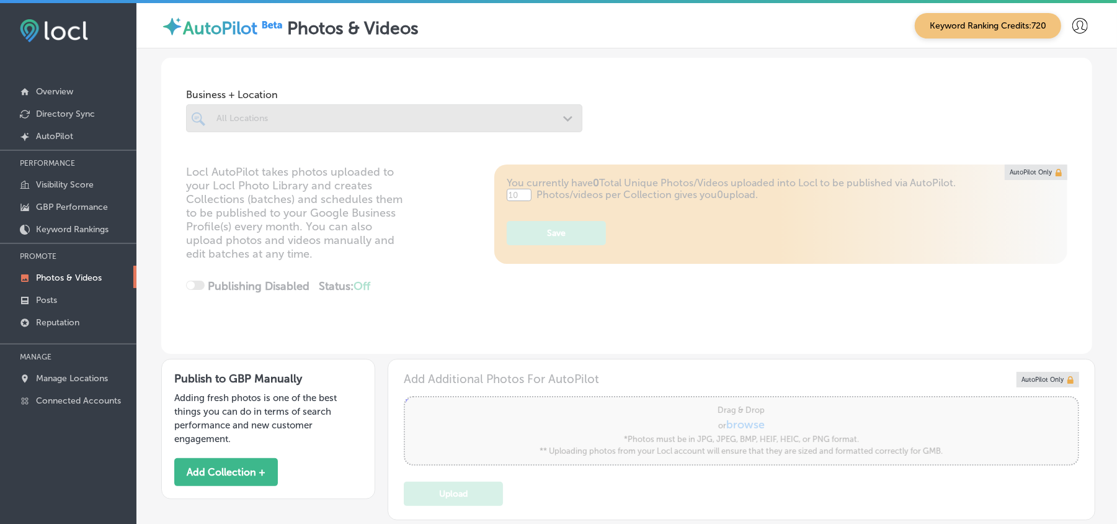
type input "5"
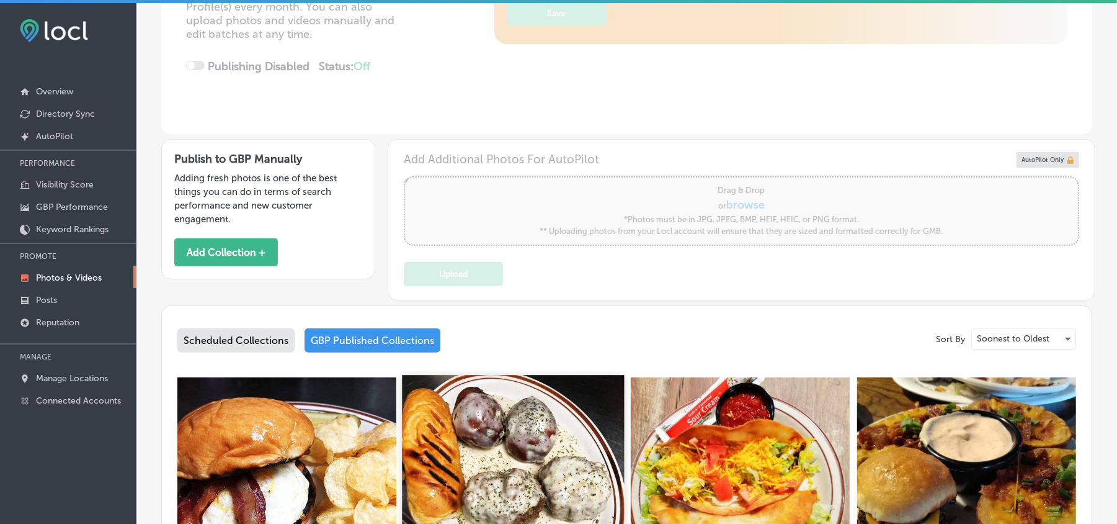
scroll to position [303, 0]
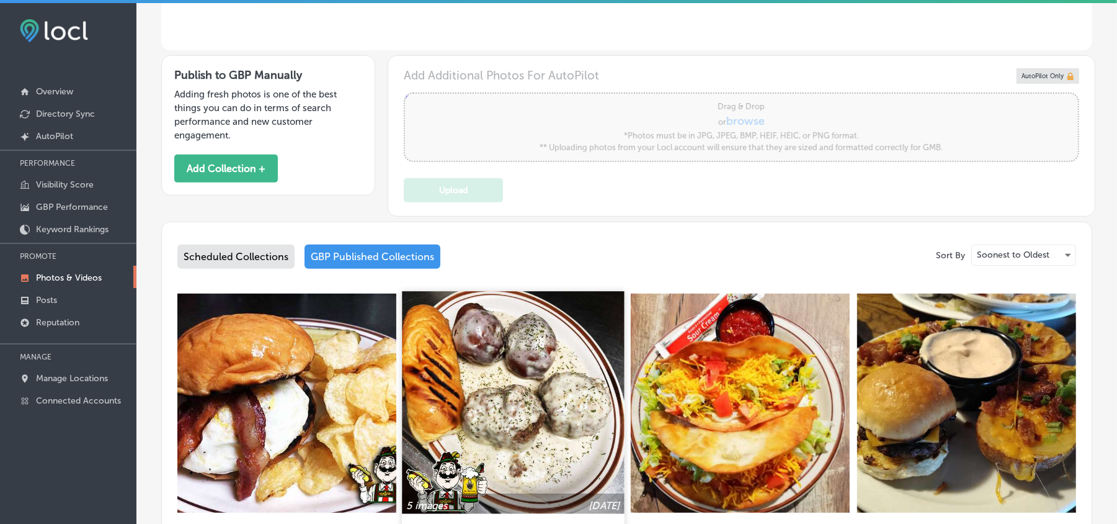
click at [568, 383] on img at bounding box center [514, 402] width 222 height 222
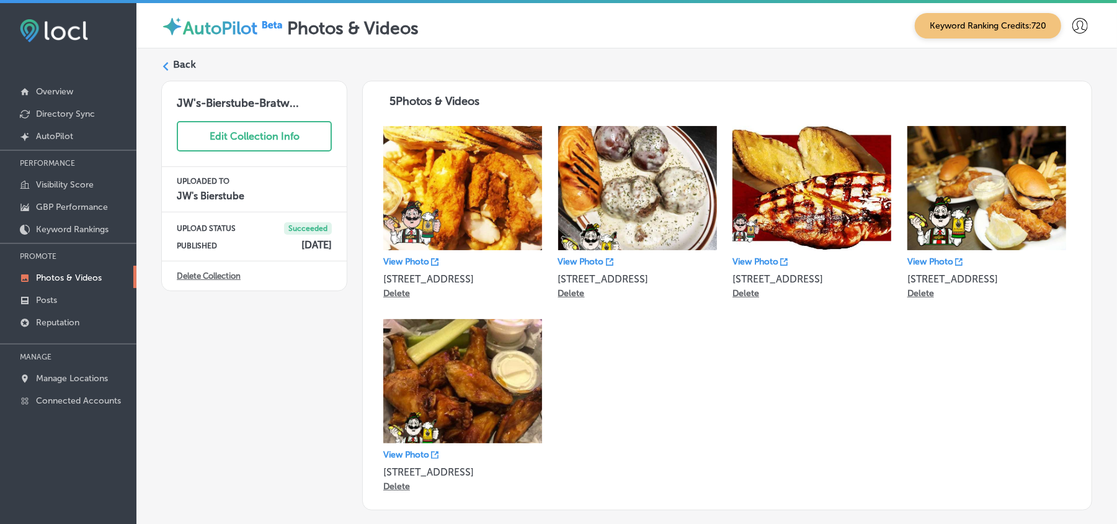
click at [174, 65] on label "Back" at bounding box center [184, 65] width 23 height 14
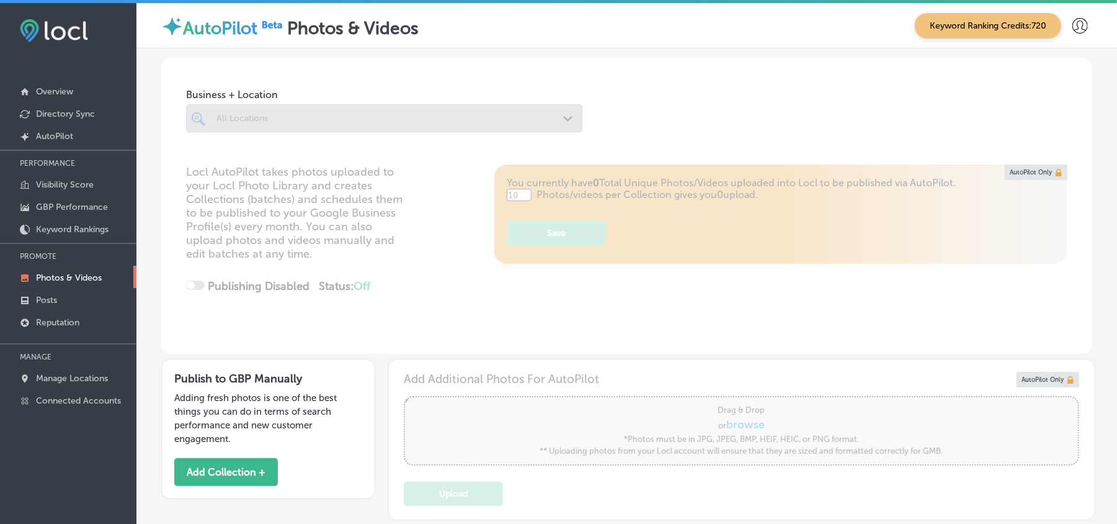
type input "5"
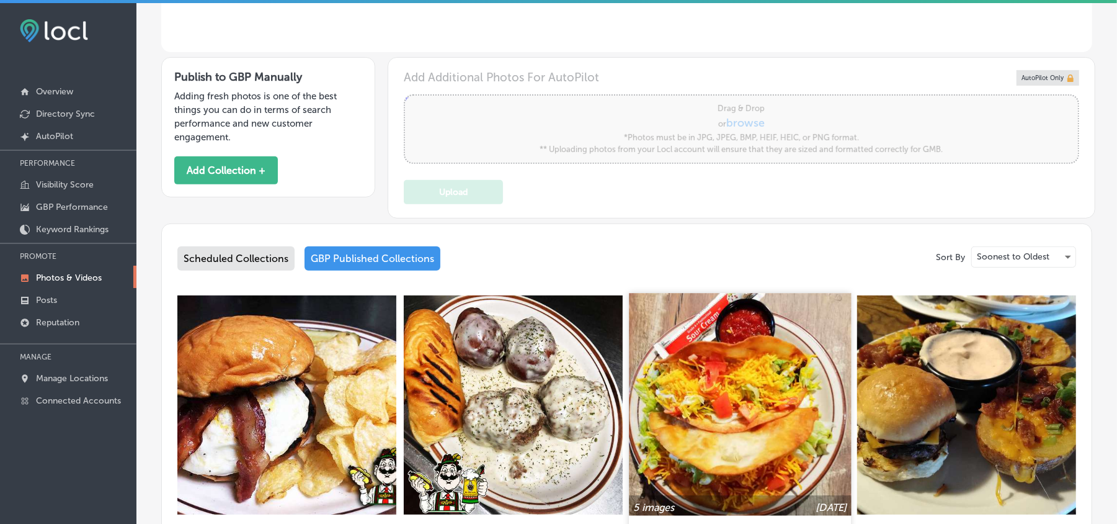
scroll to position [303, 0]
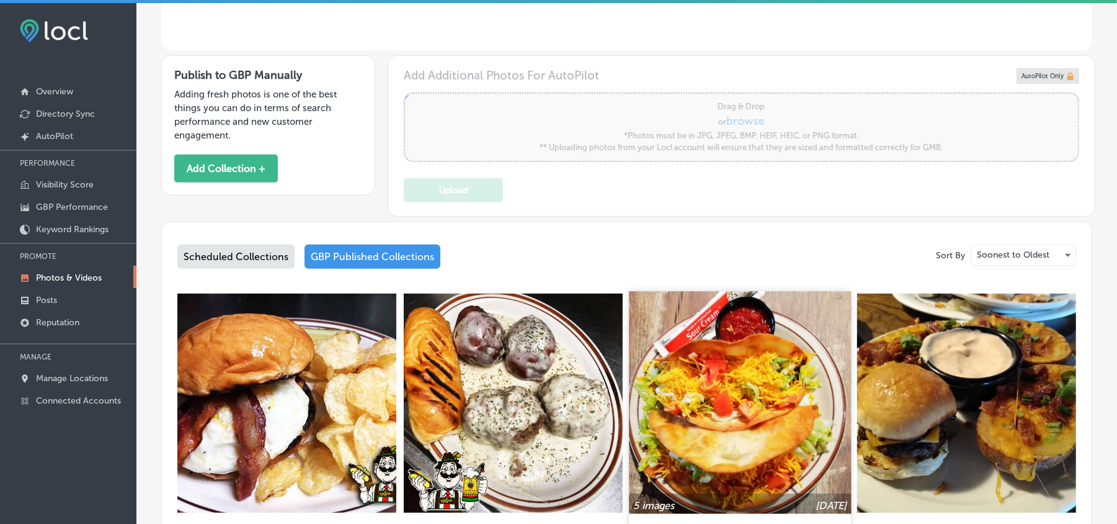
click at [787, 432] on img at bounding box center [740, 402] width 222 height 222
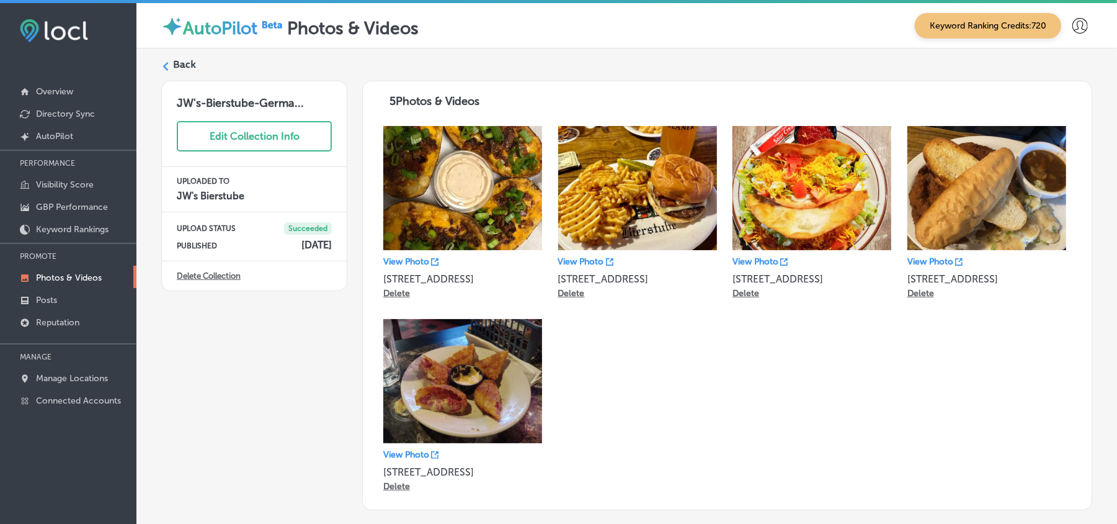
click at [164, 68] on icon at bounding box center [165, 66] width 9 height 9
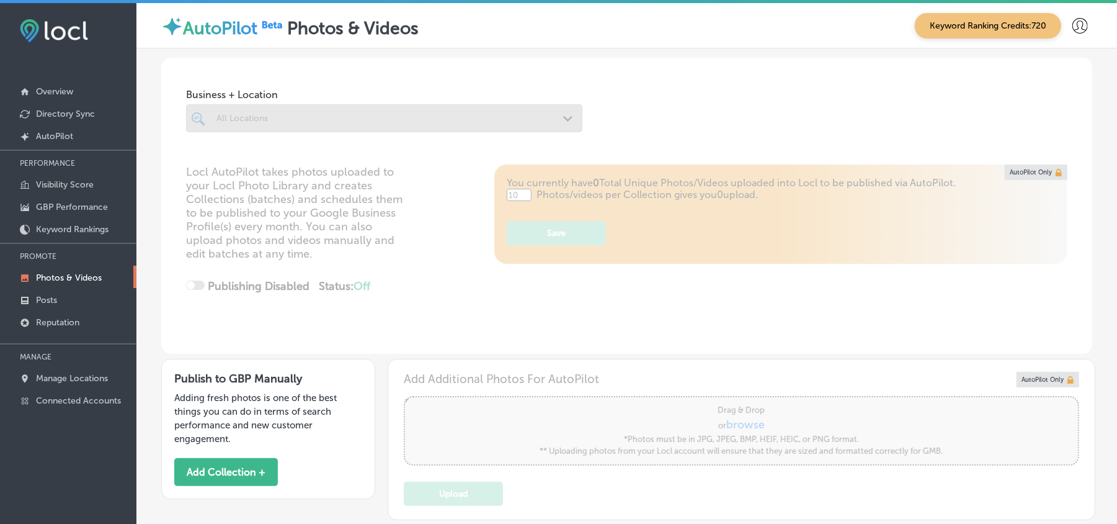
type input "5"
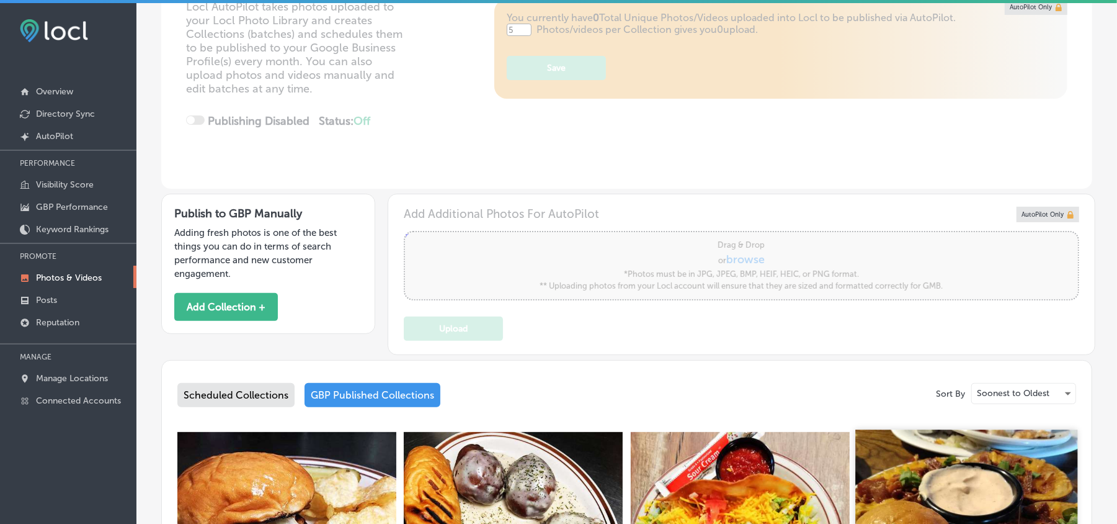
scroll to position [303, 0]
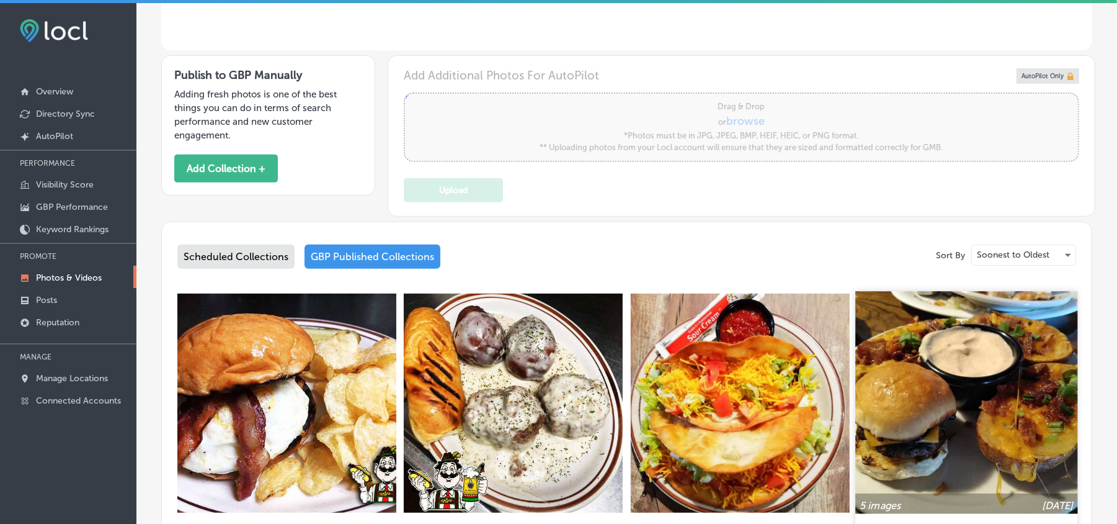
click at [926, 447] on img at bounding box center [967, 402] width 222 height 222
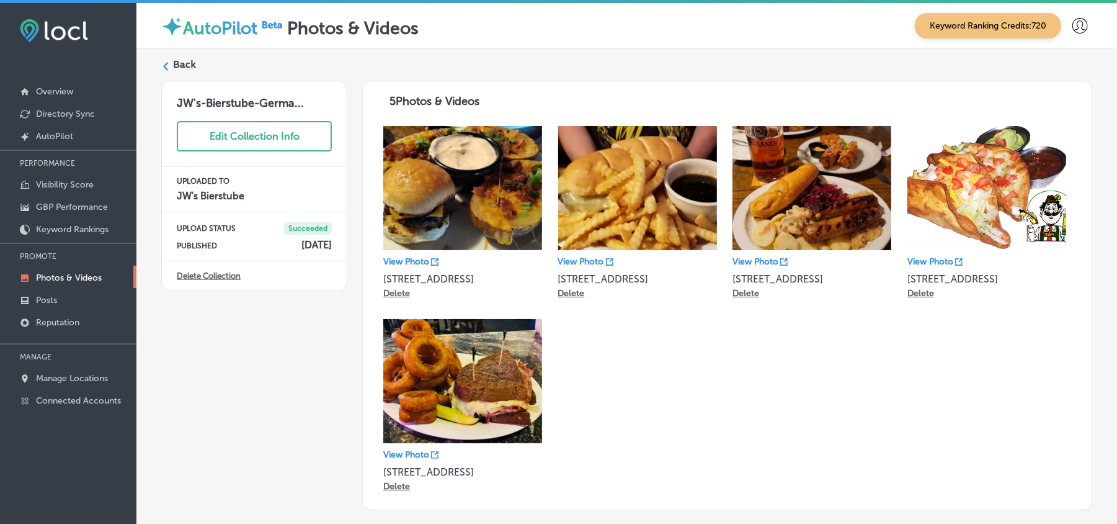
click at [175, 63] on label "Back" at bounding box center [184, 65] width 23 height 14
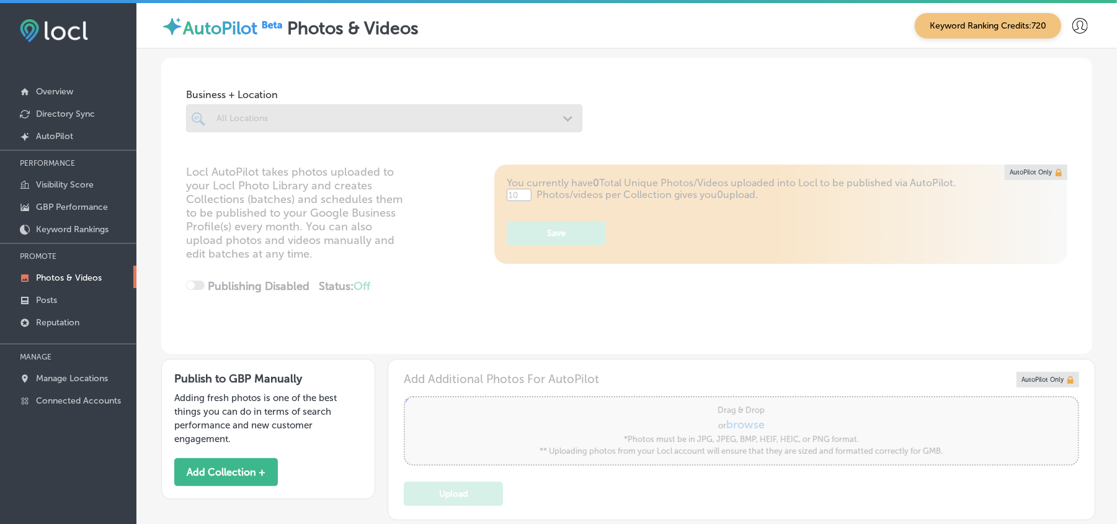
type input "5"
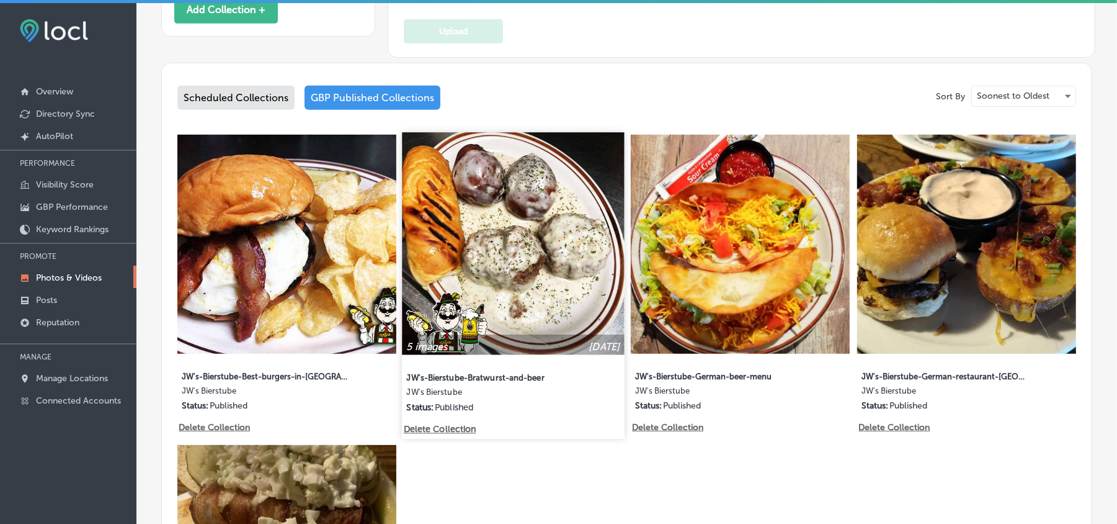
scroll to position [469, 0]
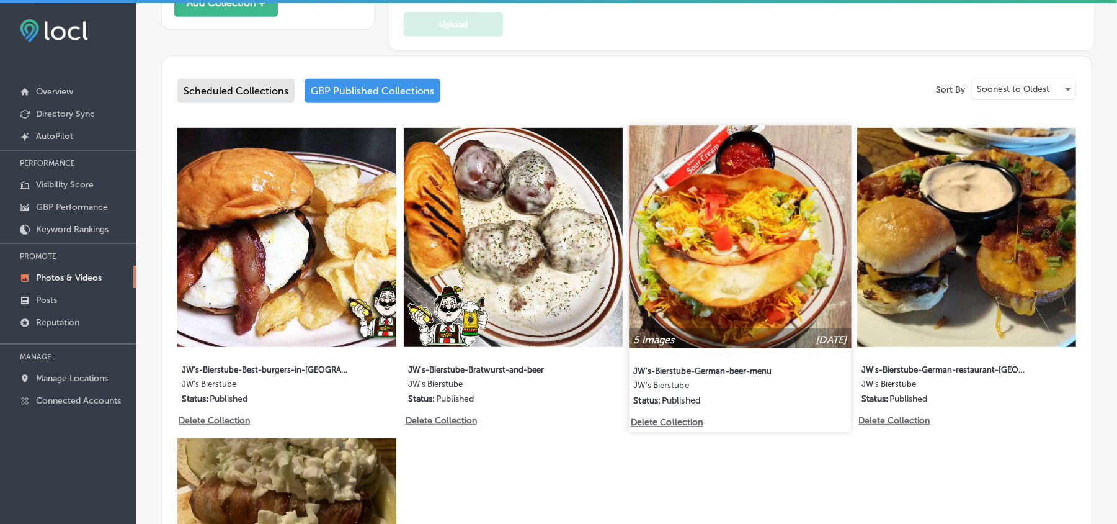
click at [713, 268] on img at bounding box center [740, 236] width 222 height 222
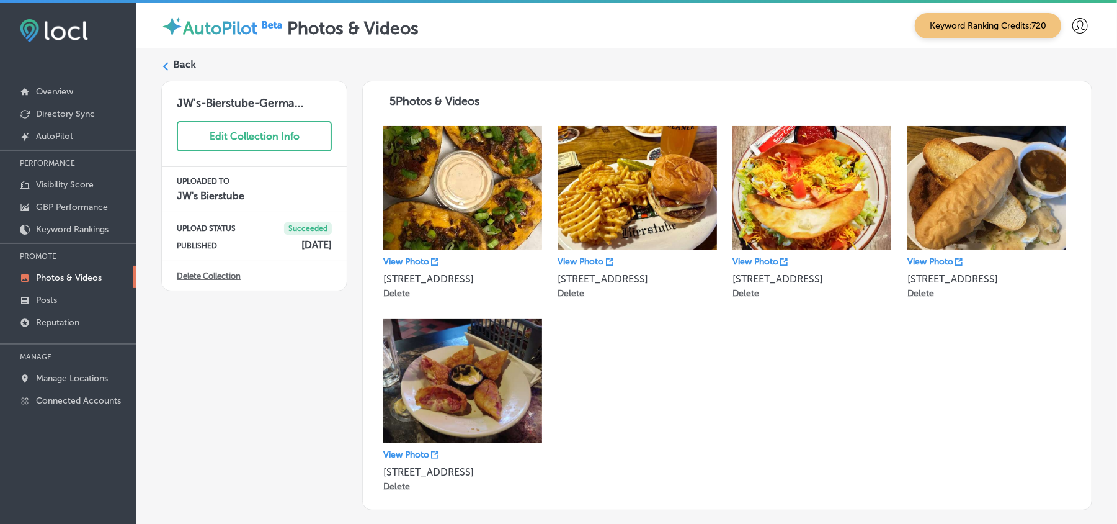
click at [168, 71] on div at bounding box center [165, 67] width 9 height 12
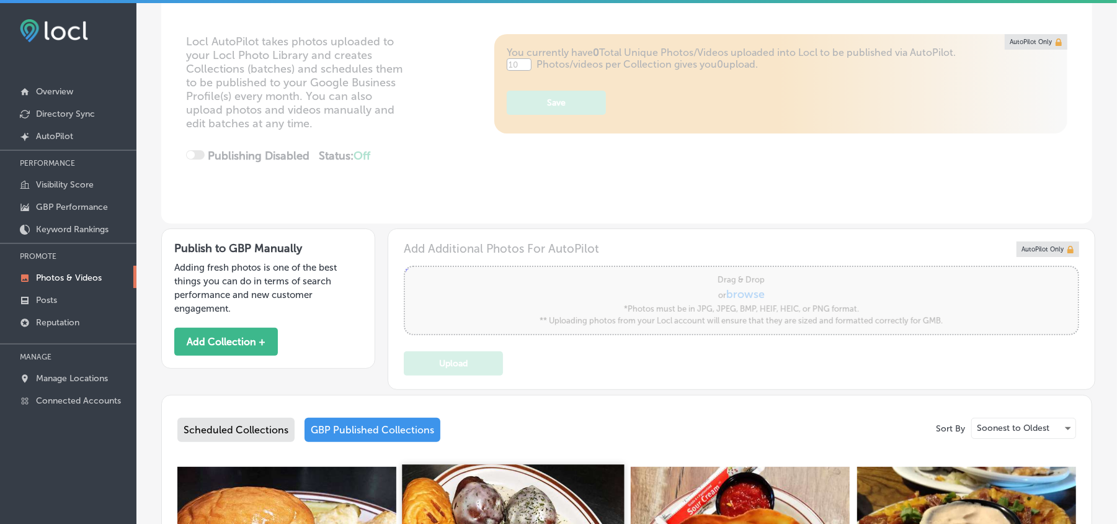
type input "5"
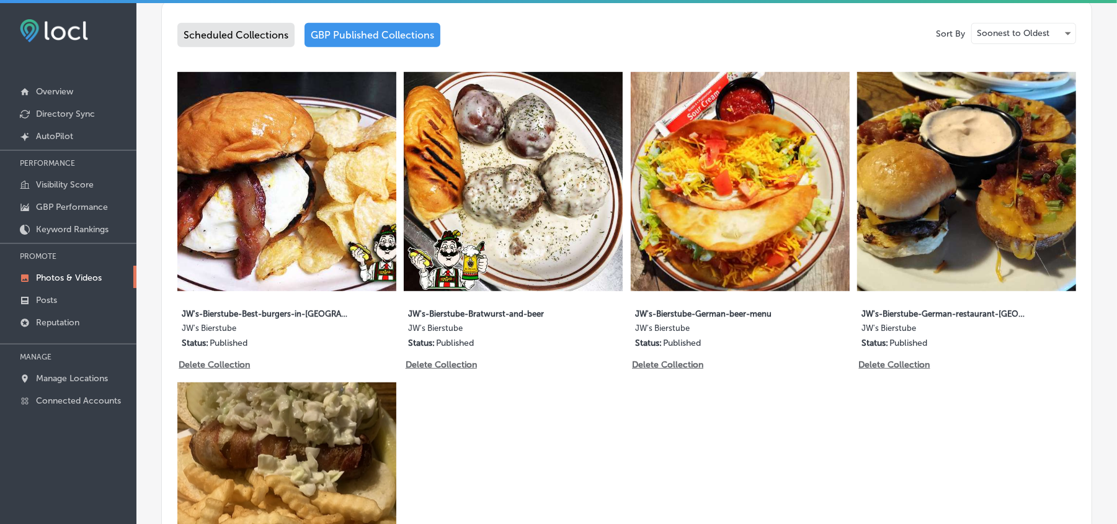
scroll to position [524, 0]
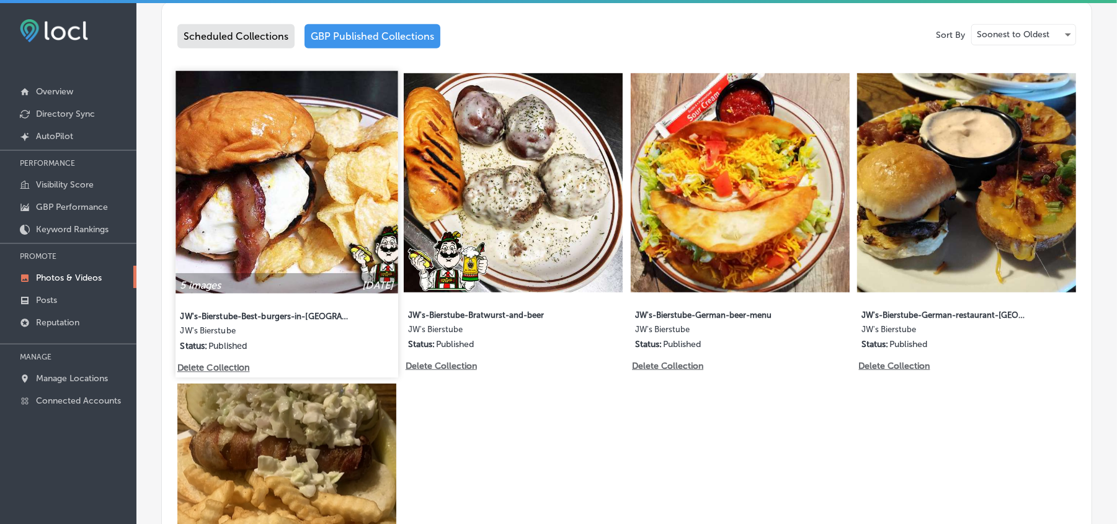
click at [325, 222] on img at bounding box center [287, 182] width 222 height 222
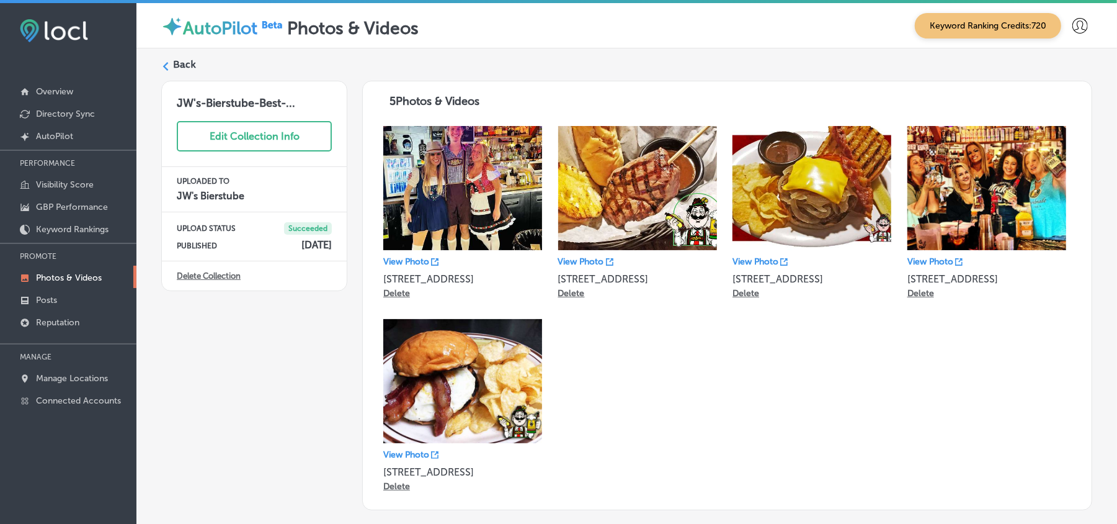
click at [169, 68] on icon at bounding box center [165, 66] width 9 height 9
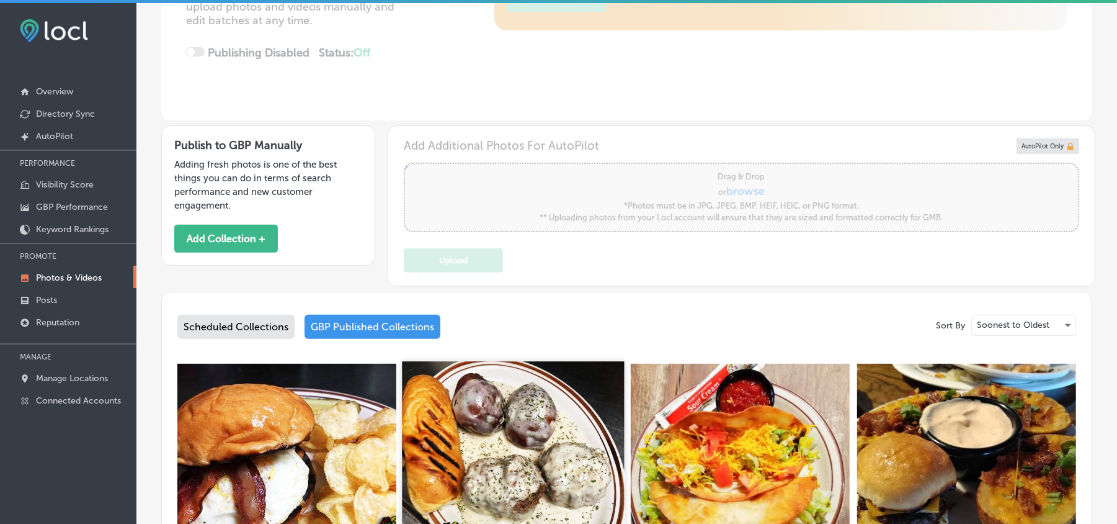
type input "5"
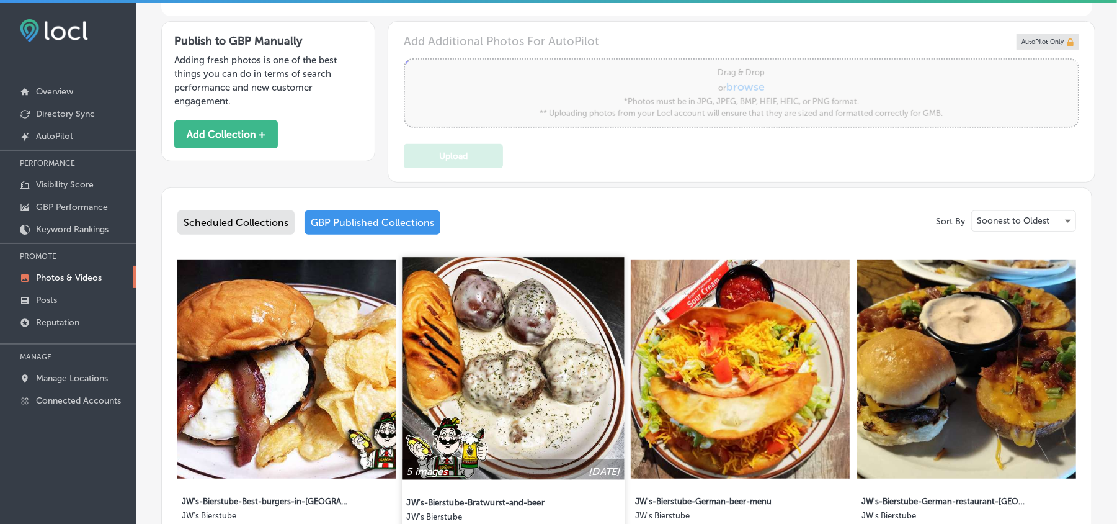
scroll to position [336, 0]
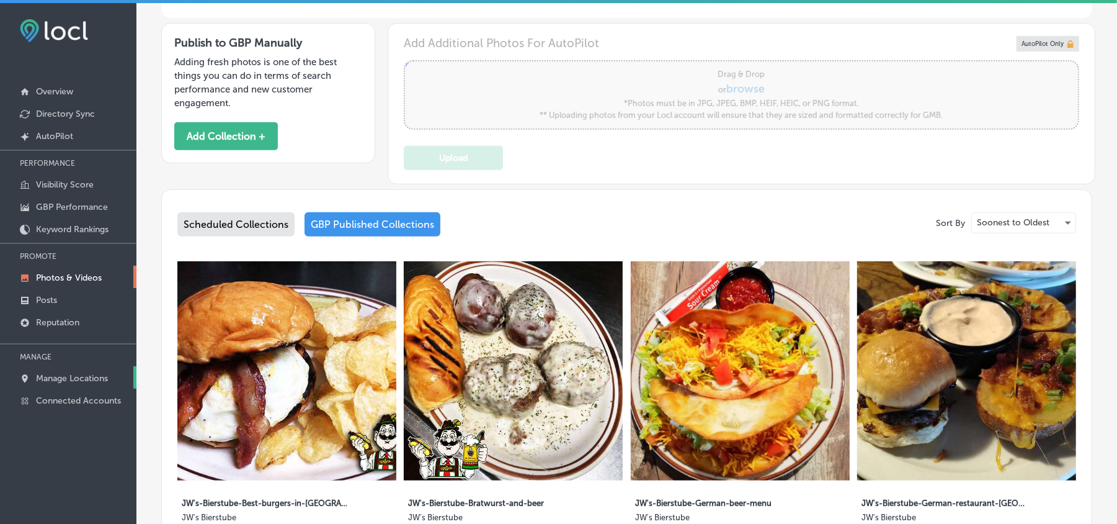
click at [66, 375] on p "Manage Locations" at bounding box center [72, 378] width 72 height 11
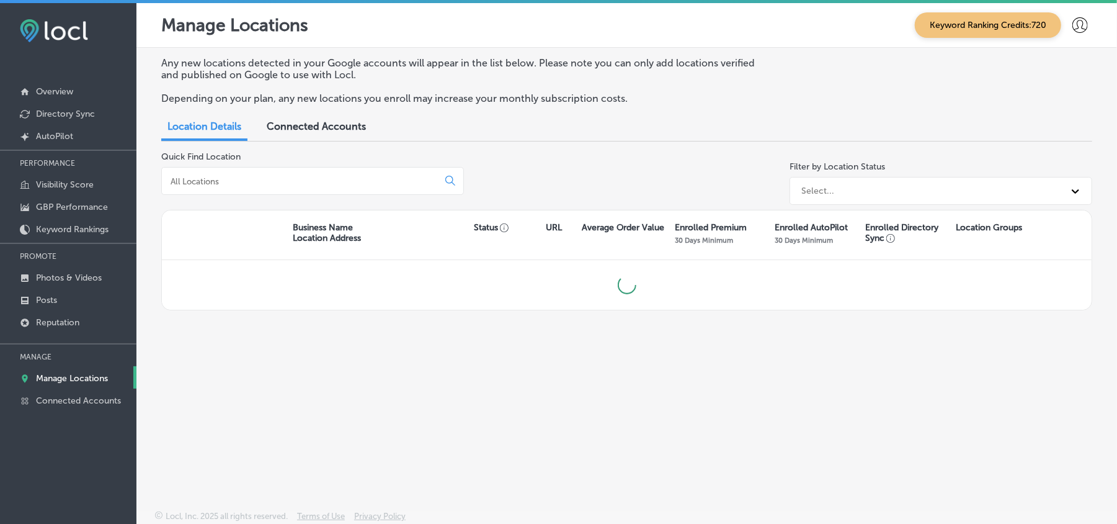
click at [343, 176] on input at bounding box center [302, 181] width 266 height 11
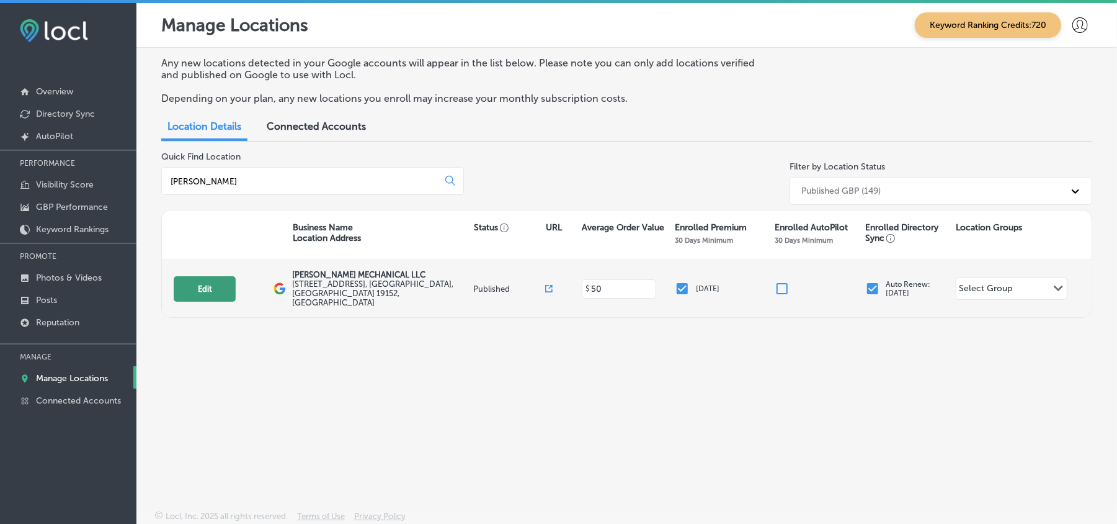
type input "[PERSON_NAME]"
click at [192, 280] on button "Edit" at bounding box center [205, 288] width 62 height 25
select select "US"
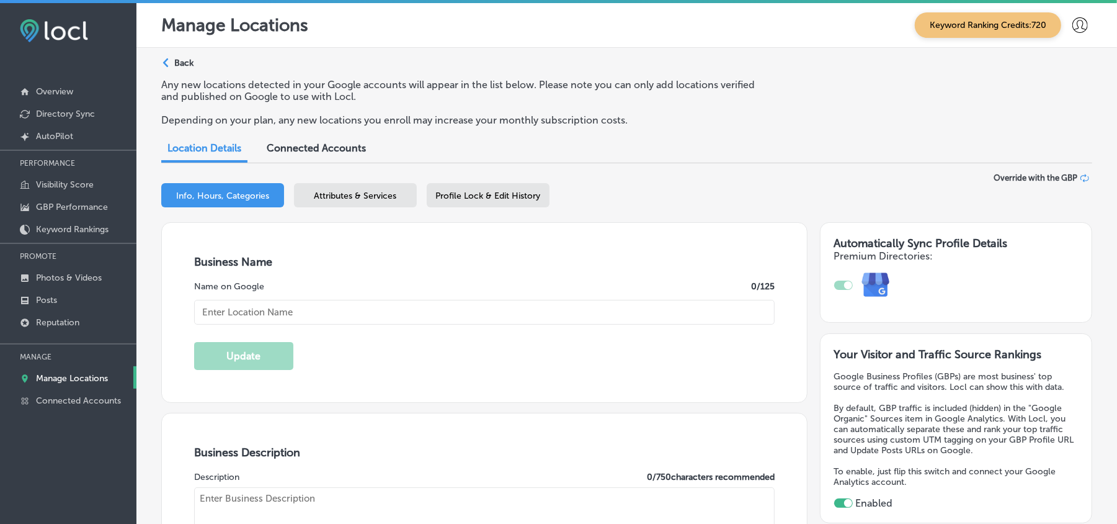
checkbox input "true"
type input "[PERSON_NAME] MECHANICAL LLC"
type input "[STREET_ADDRESS]"
type input "[GEOGRAPHIC_DATA]"
type input "19152"
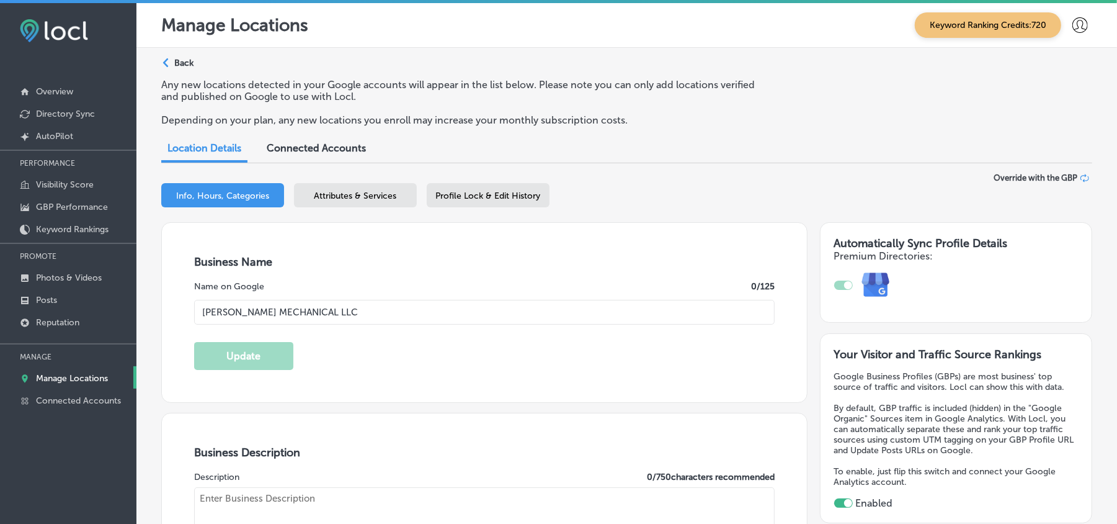
type input "US"
type input "[URL][DOMAIN_NAME]"
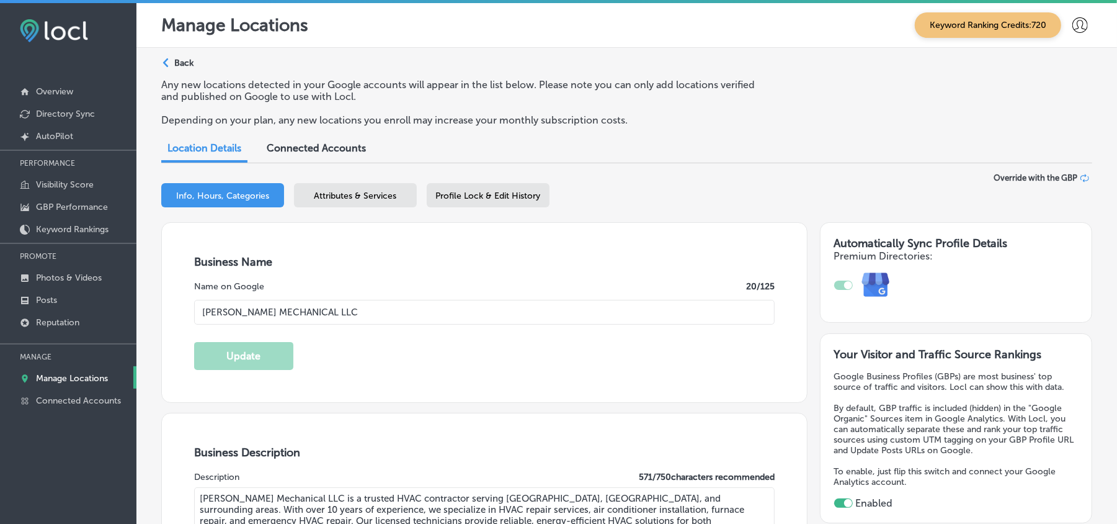
type textarea "[PERSON_NAME] Mechanical LLC is a trusted HVAC contractor serving [GEOGRAPHIC_D…"
type input "[PHONE_NUMBER]"
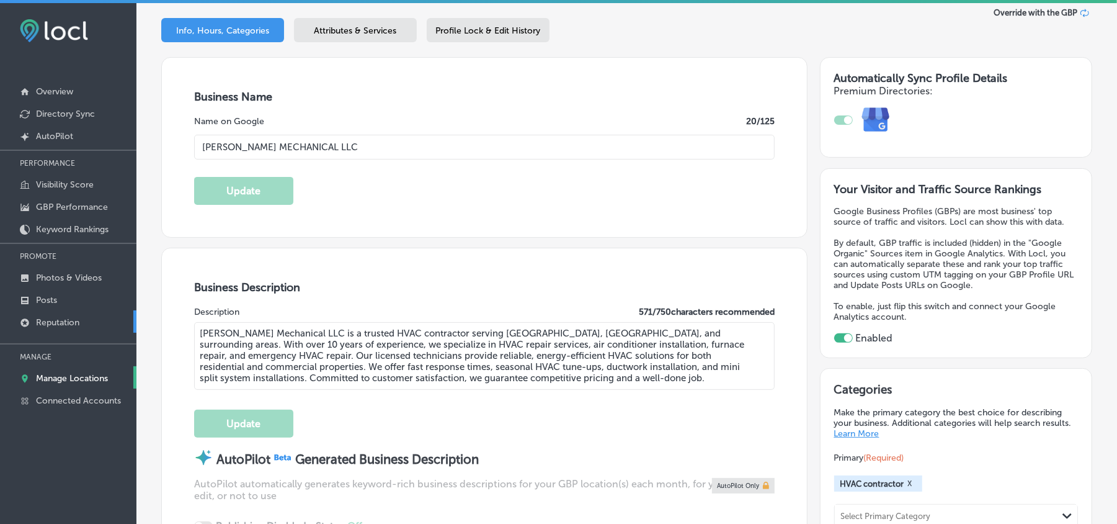
scroll to position [192, 0]
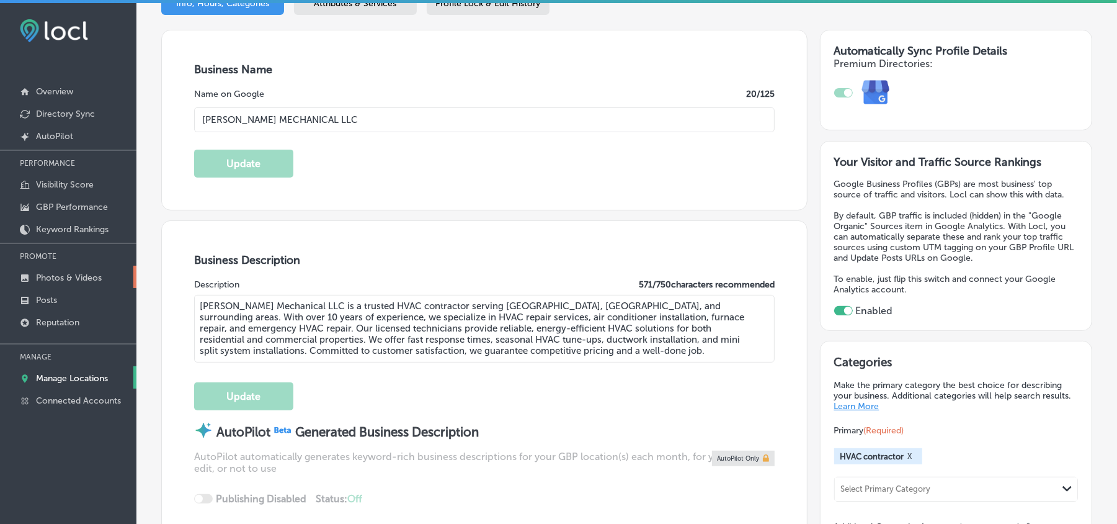
click at [55, 281] on p "Photos & Videos" at bounding box center [69, 277] width 66 height 11
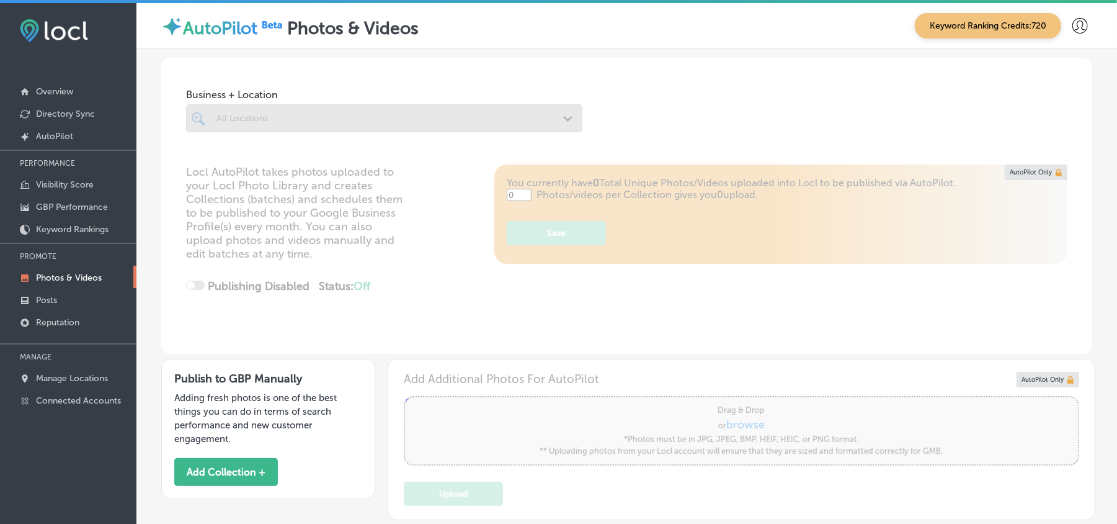
type input "5"
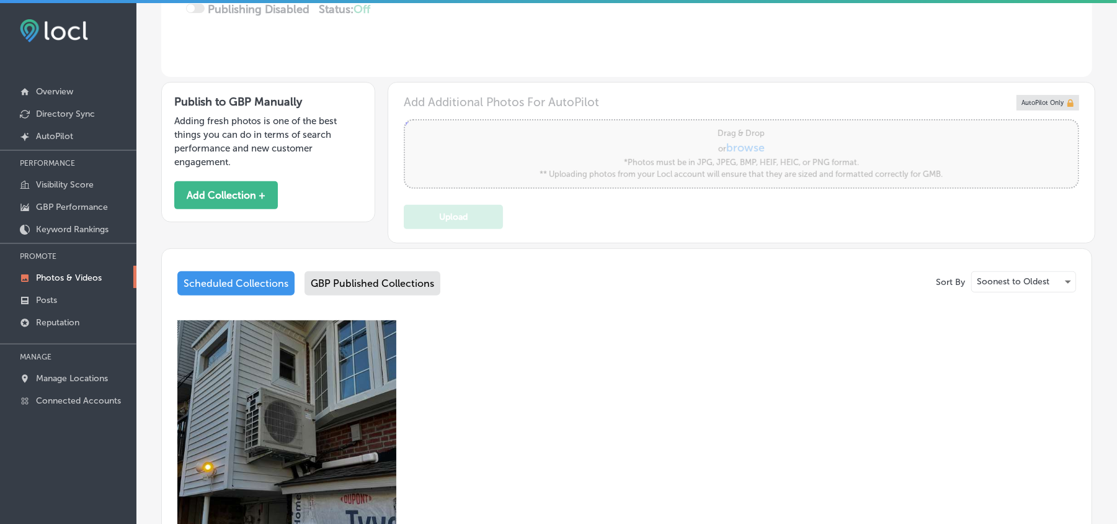
scroll to position [275, 0]
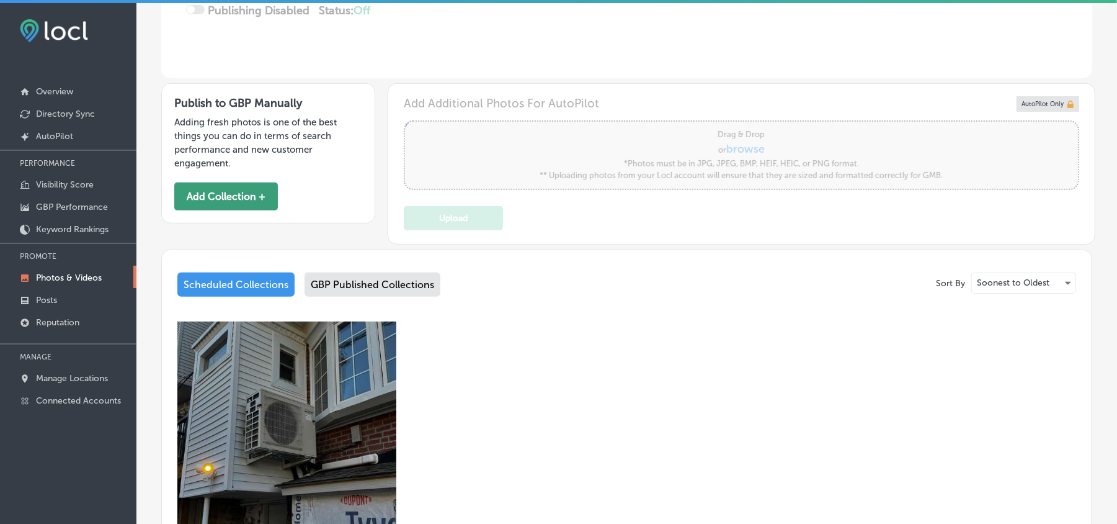
click at [211, 194] on button "Add Collection +" at bounding box center [226, 196] width 104 height 28
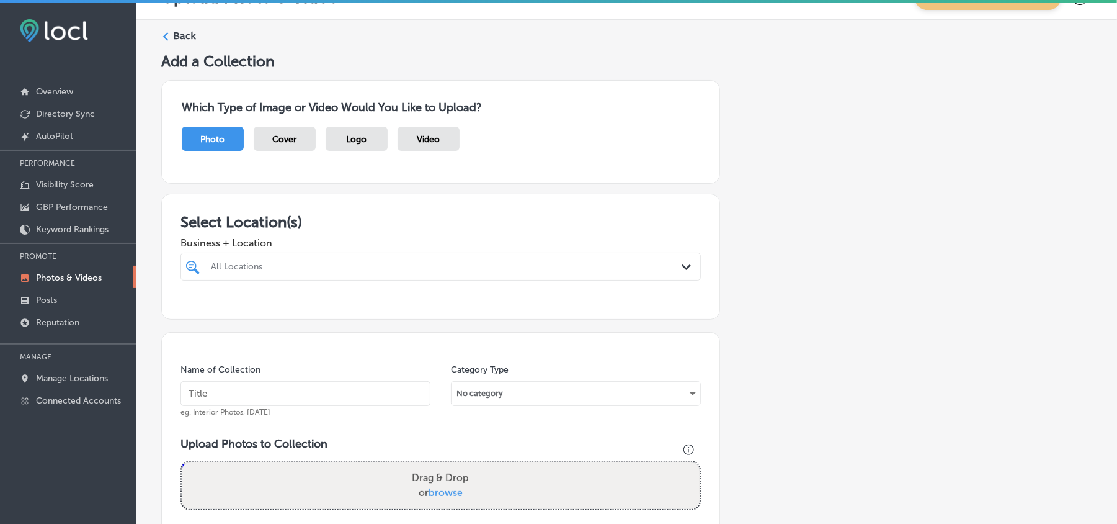
scroll to position [110, 0]
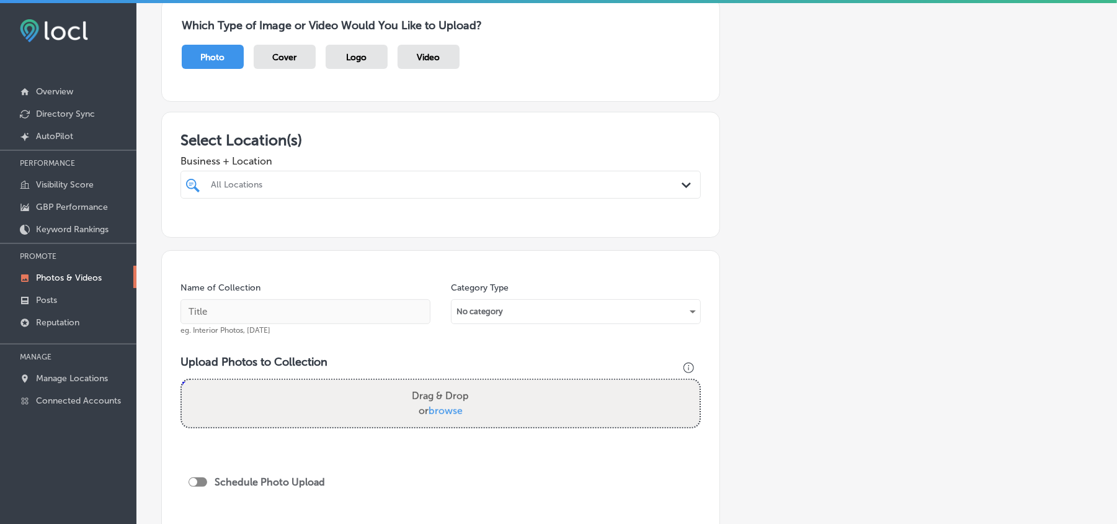
click at [632, 187] on div "All Locations" at bounding box center [447, 184] width 472 height 11
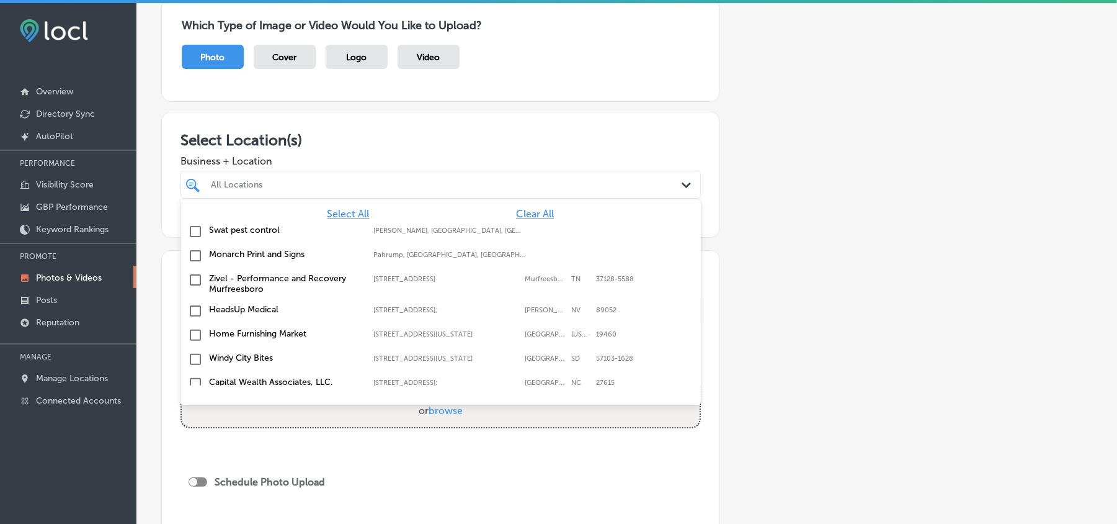
click at [522, 212] on span "Clear All" at bounding box center [535, 214] width 38 height 12
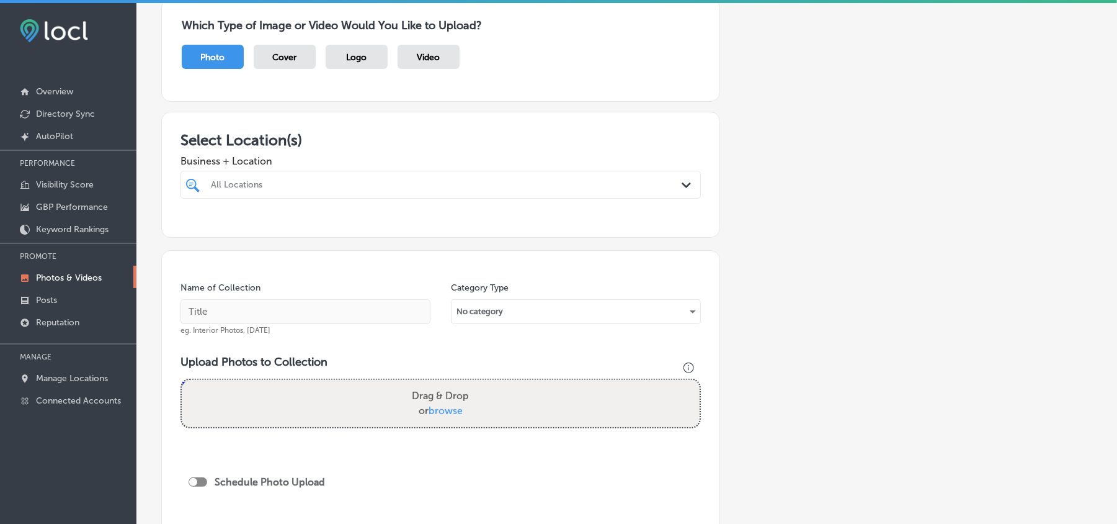
click at [519, 185] on div "All Locations" at bounding box center [447, 184] width 472 height 11
click at [195, 234] on input "checkbox" at bounding box center [195, 231] width 15 height 15
type input "[PERSON_NAME]"
click at [457, 119] on div "Select Location(s) Business + Location option [STREET_ADDRESS] option [STREET_A…" at bounding box center [440, 175] width 559 height 126
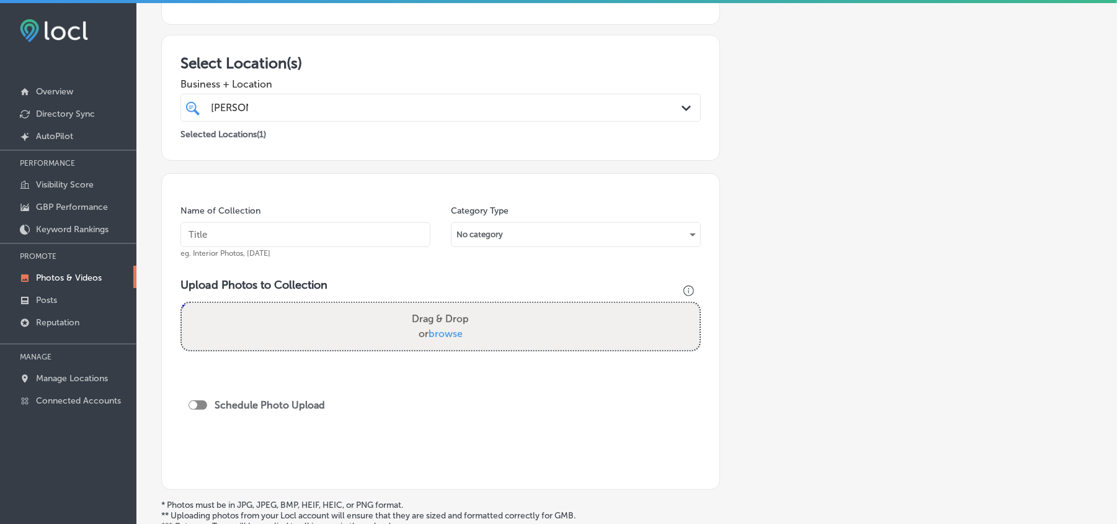
scroll to position [221, 0]
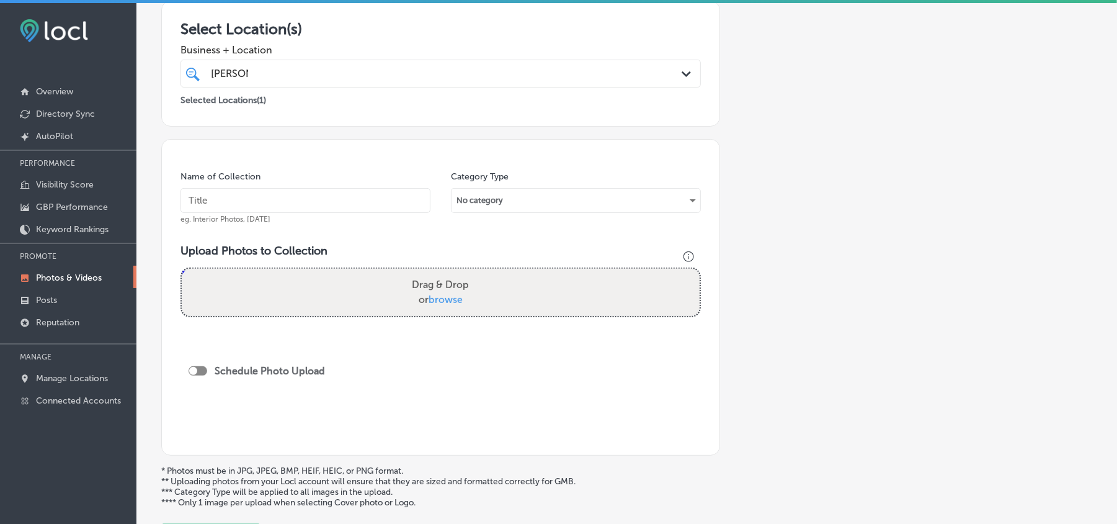
click at [328, 207] on input "text" at bounding box center [306, 200] width 250 height 25
paste input "[PERSON_NAME]-Mechanical-Heating-services-for-residential-properties"
type input "[PERSON_NAME]-Mechanical-Heating-services-for-residential-properties"
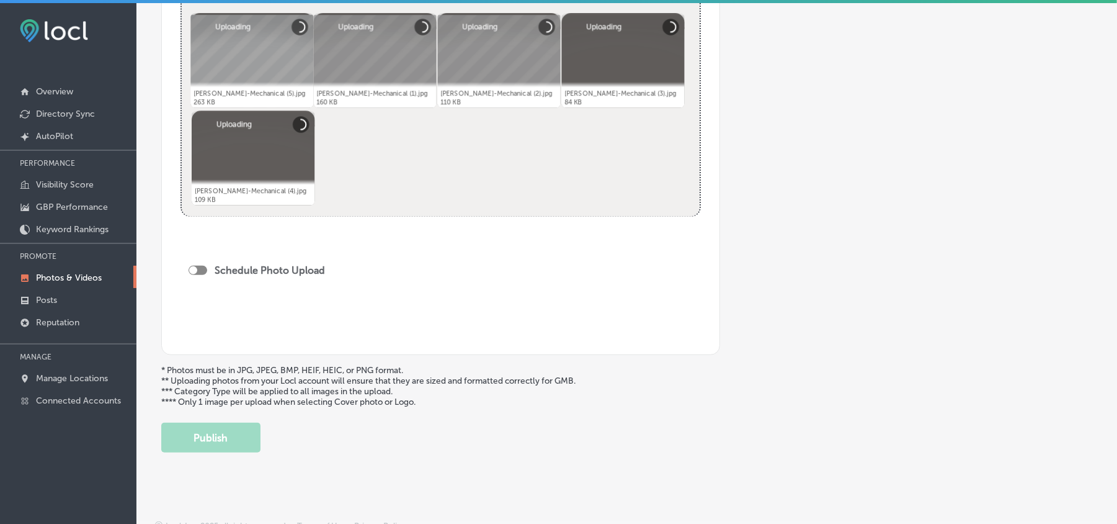
scroll to position [537, 0]
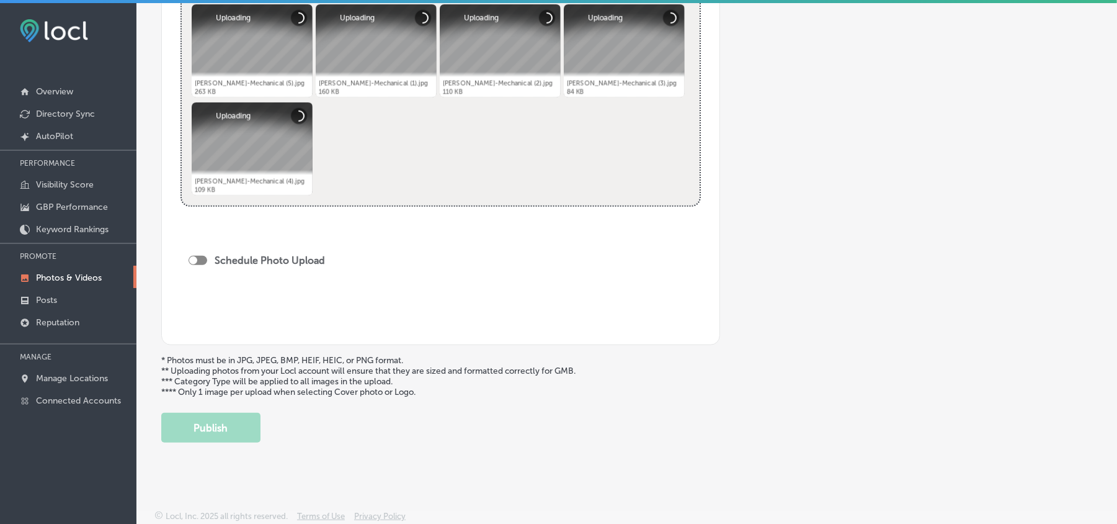
click at [202, 256] on div at bounding box center [198, 260] width 19 height 9
checkbox input "true"
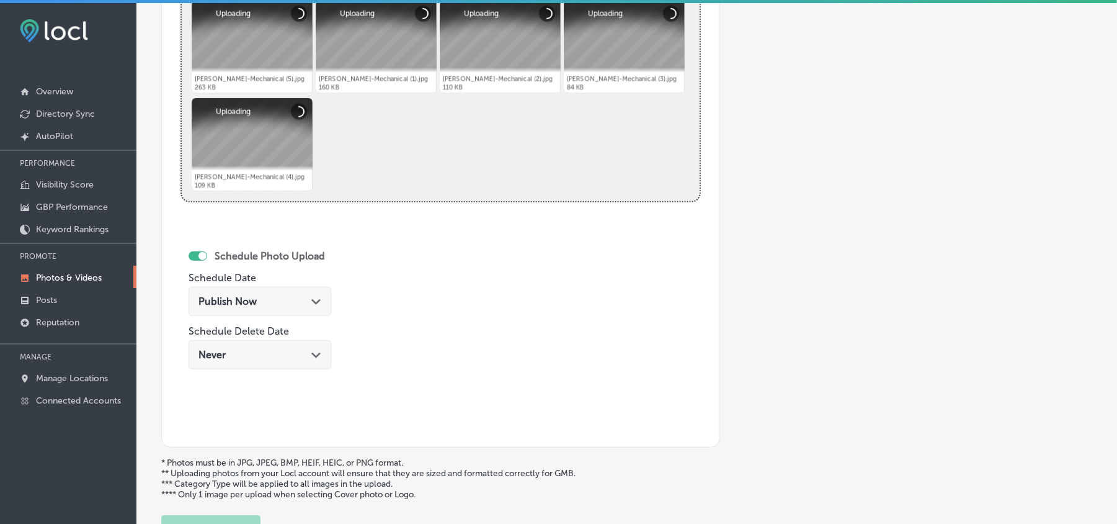
click at [305, 298] on div "Publish Now Path Created with Sketch." at bounding box center [260, 301] width 123 height 12
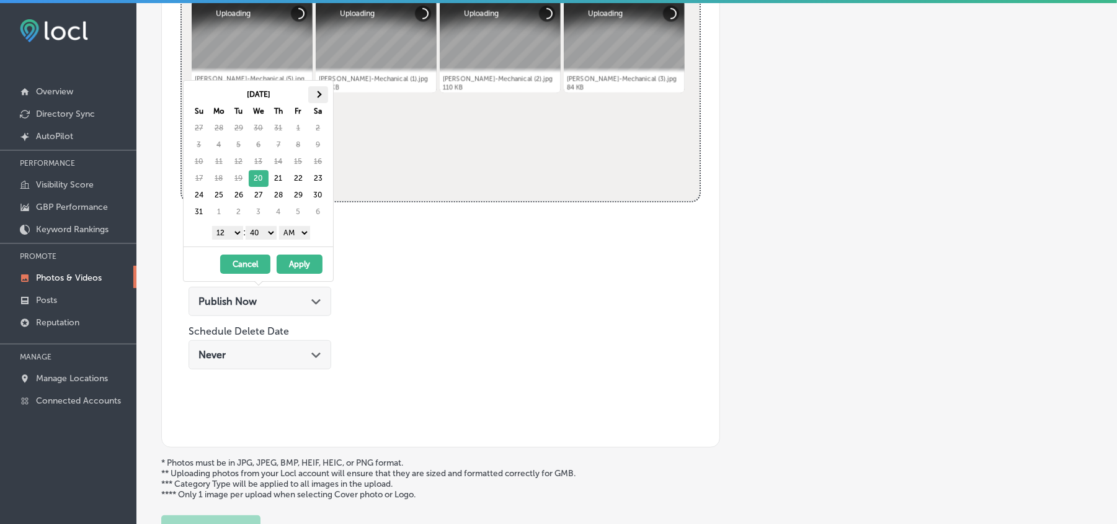
click at [321, 91] on th at bounding box center [318, 94] width 20 height 17
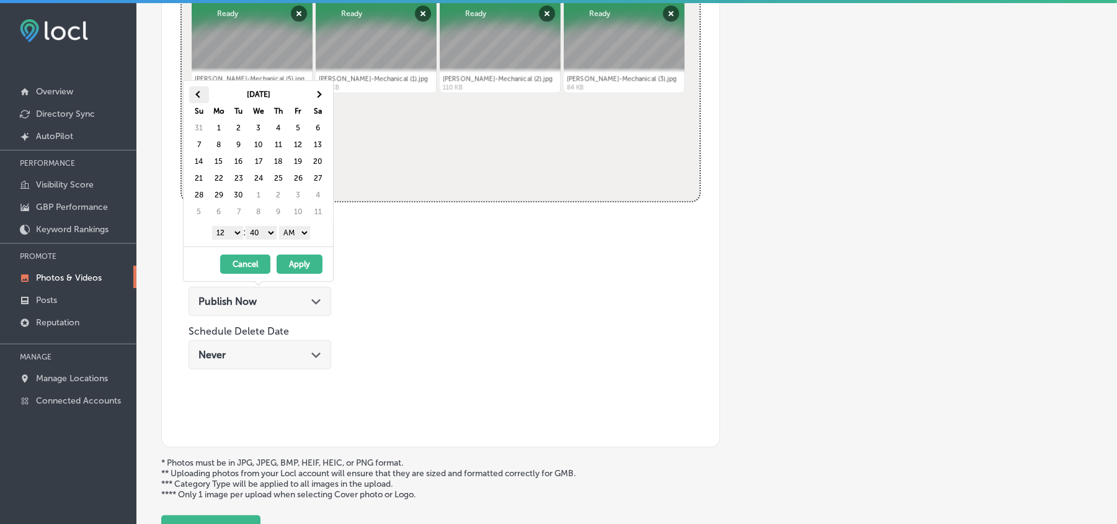
click at [197, 98] on th at bounding box center [199, 94] width 20 height 17
click at [319, 90] on th at bounding box center [318, 94] width 20 height 17
click at [231, 234] on select "1 2 3 4 5 6 7 8 9 10 11 12" at bounding box center [227, 233] width 31 height 14
click at [268, 235] on select "00 10 20 30 40 50" at bounding box center [261, 233] width 31 height 14
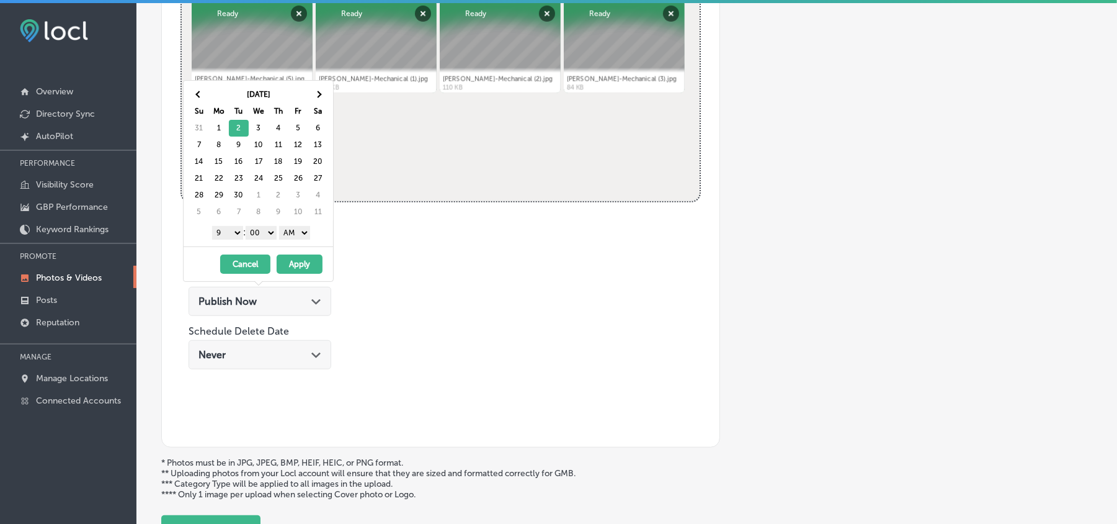
click at [296, 230] on select "AM PM" at bounding box center [294, 233] width 31 height 14
click at [296, 268] on button "Apply" at bounding box center [300, 263] width 46 height 19
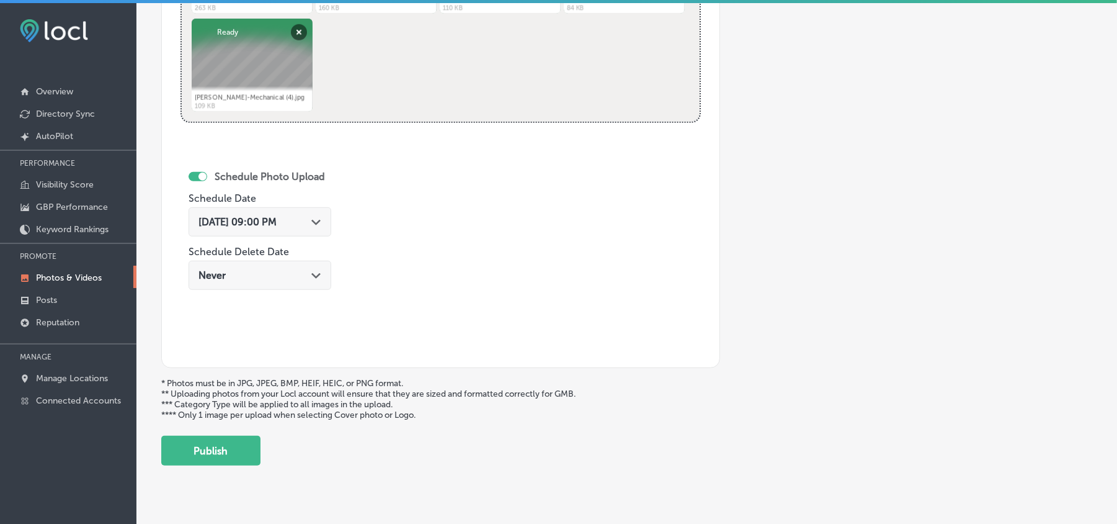
scroll to position [643, 0]
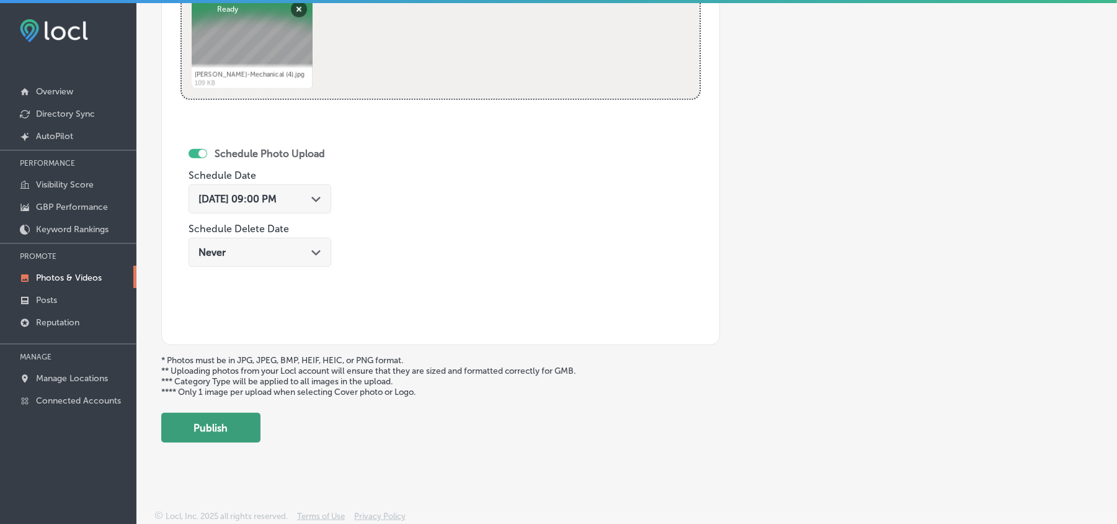
click at [226, 436] on button "Publish" at bounding box center [210, 428] width 99 height 30
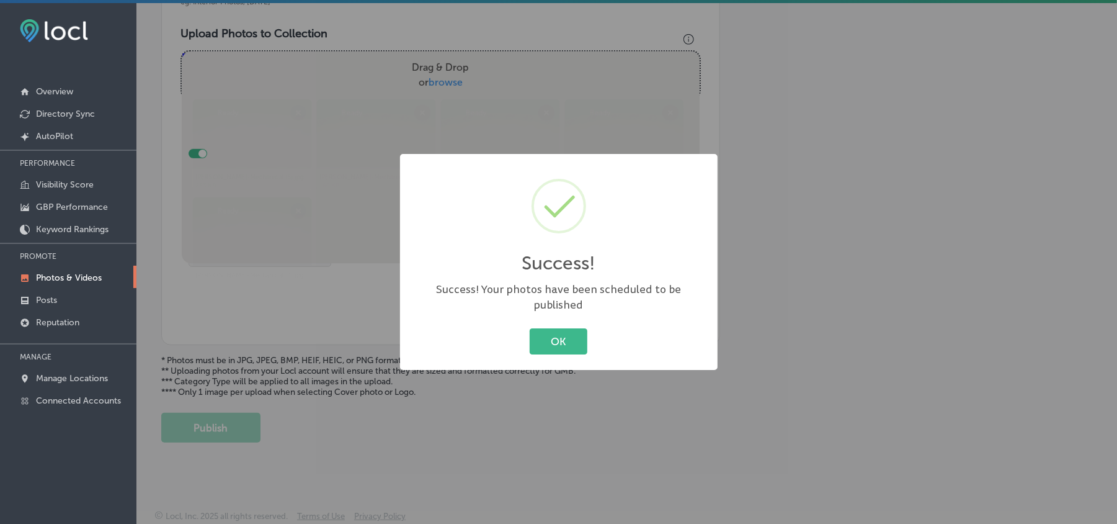
scroll to position [442, 0]
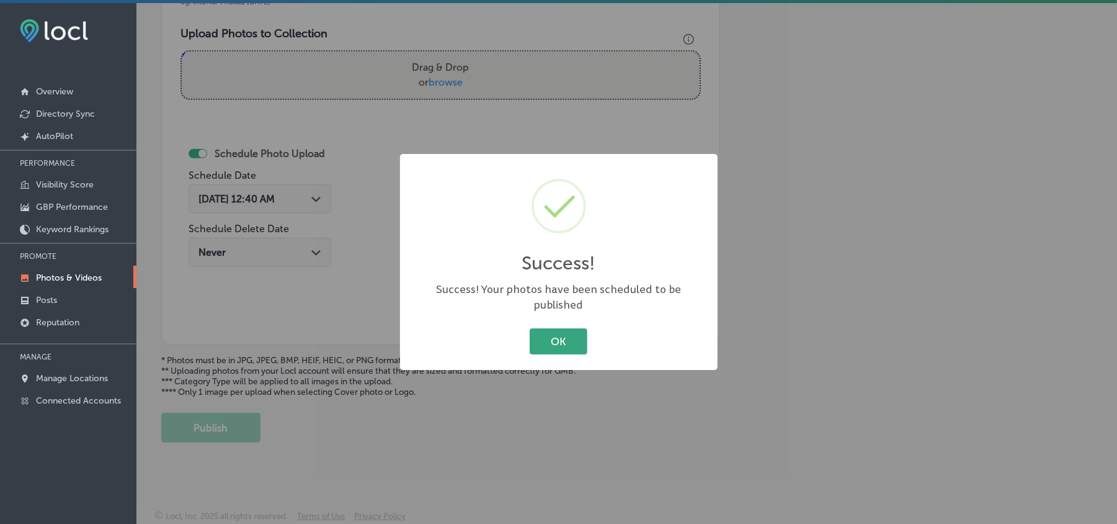
click at [562, 336] on button "OK" at bounding box center [559, 340] width 58 height 25
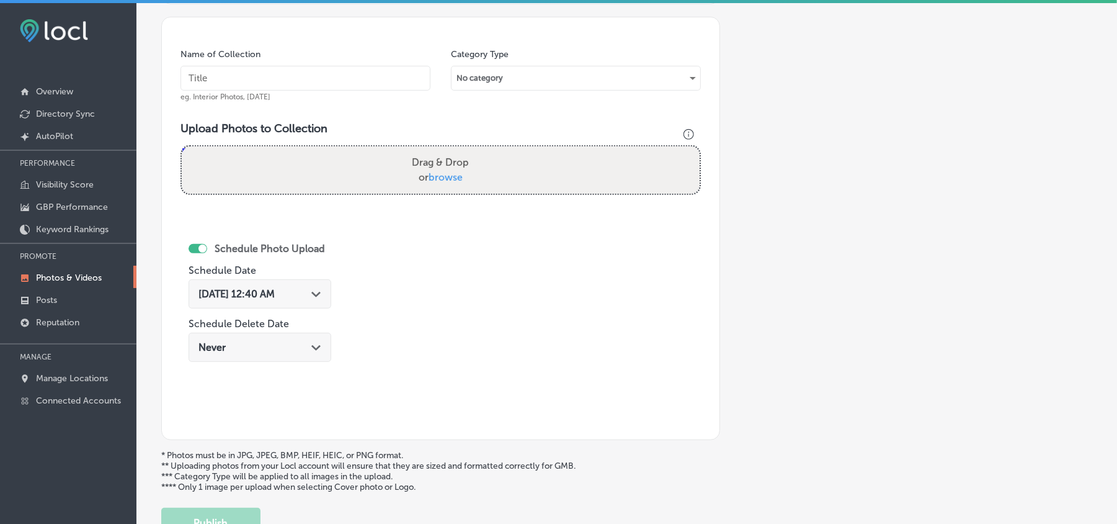
scroll to position [333, 0]
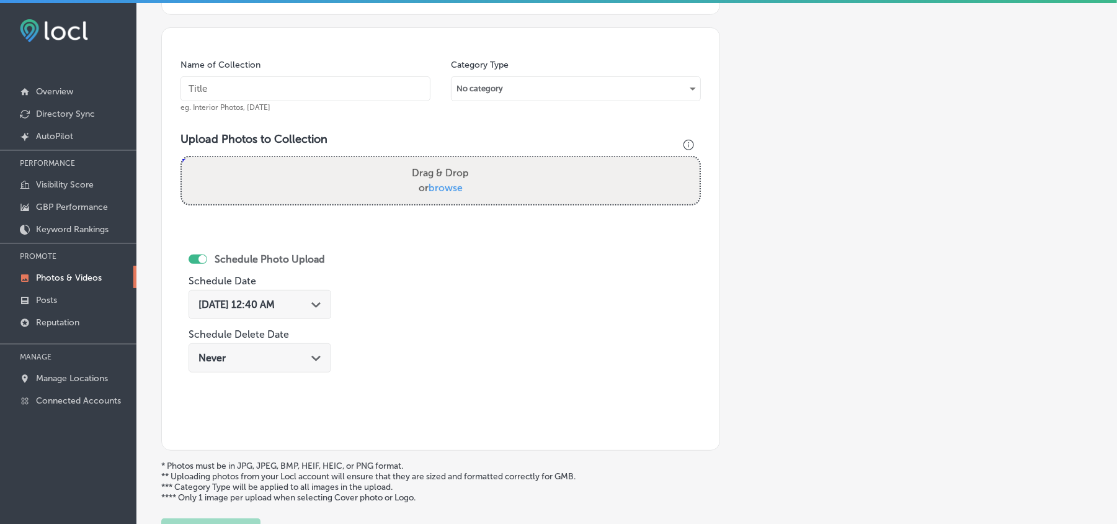
click at [271, 86] on input "text" at bounding box center [306, 88] width 250 height 25
paste input "[PERSON_NAME]-Mechanical-Efficient-heating-systems-installation"
type input "[PERSON_NAME]-Mechanical-Efficient-heating-systems-installation"
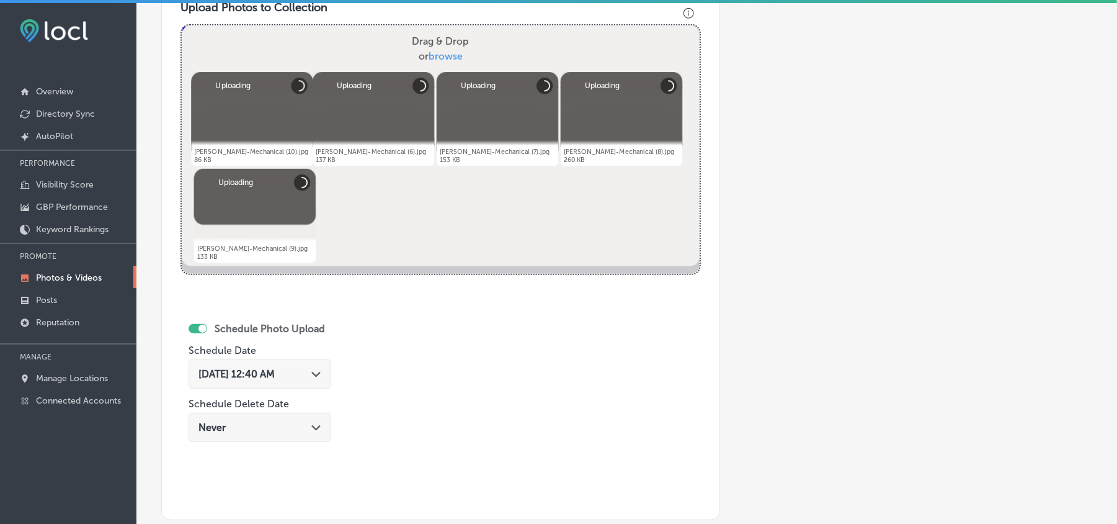
scroll to position [581, 0]
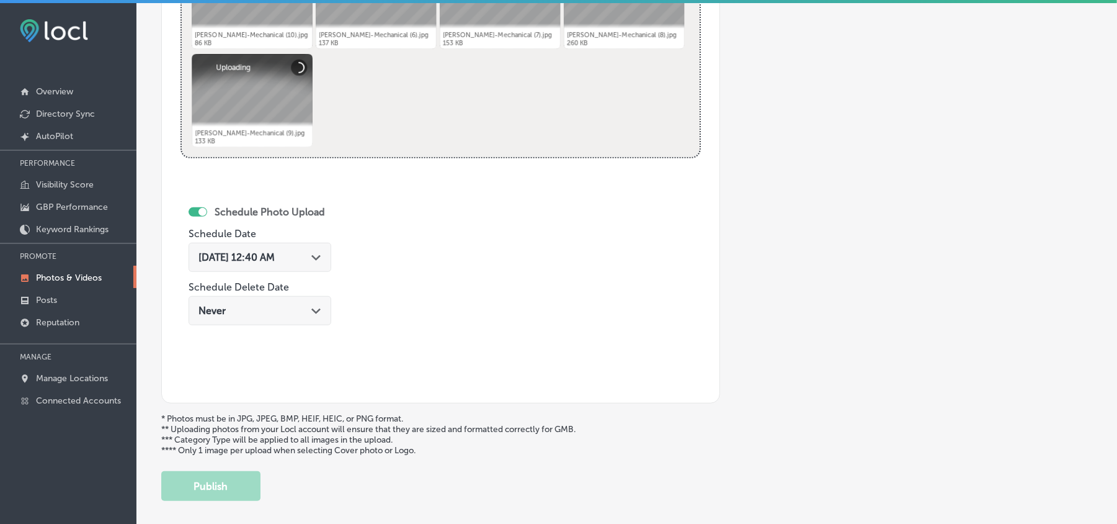
click at [311, 256] on div "[DATE] 12:40 AM Path Created with Sketch." at bounding box center [260, 257] width 123 height 12
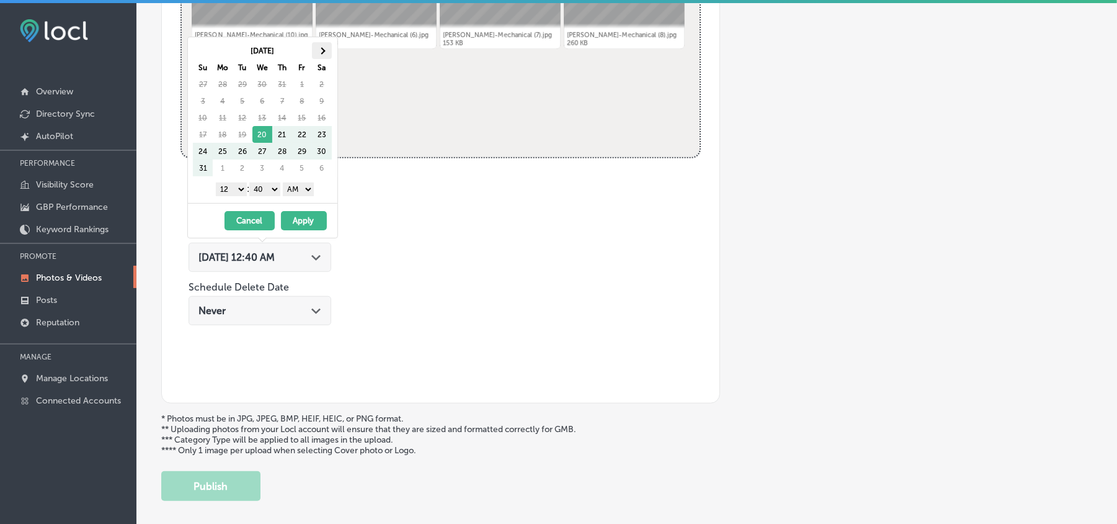
click at [331, 46] on th at bounding box center [322, 50] width 20 height 17
click at [232, 187] on select "1 2 3 4 5 6 7 8 9 10 11 12" at bounding box center [231, 189] width 31 height 14
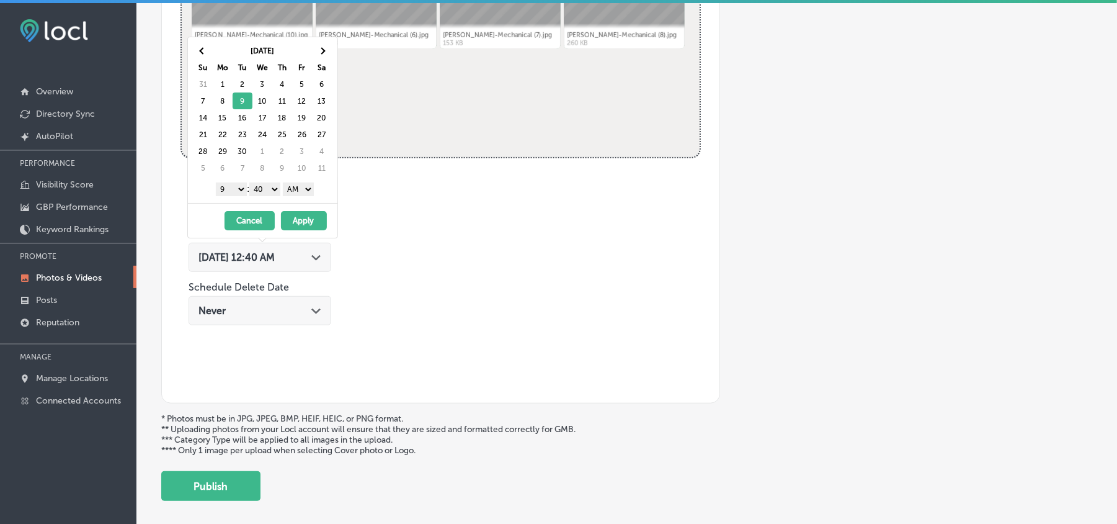
click at [277, 189] on select "00 10 20 30 40 50" at bounding box center [264, 189] width 31 height 14
drag, startPoint x: 298, startPoint y: 184, endPoint x: 294, endPoint y: 230, distance: 45.4
click at [298, 184] on select "AM PM" at bounding box center [298, 189] width 31 height 14
click at [299, 223] on button "Apply" at bounding box center [304, 220] width 46 height 19
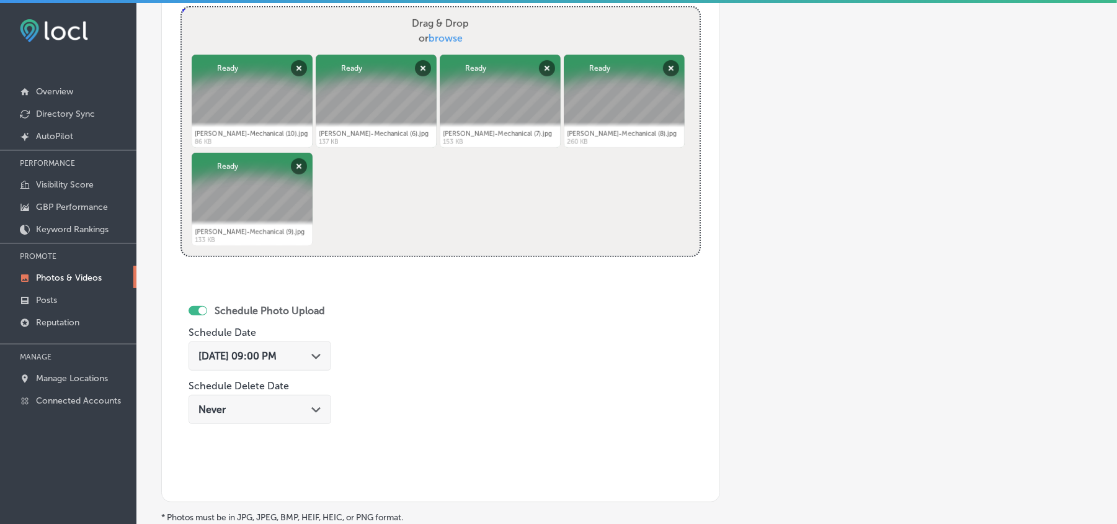
scroll to position [635, 0]
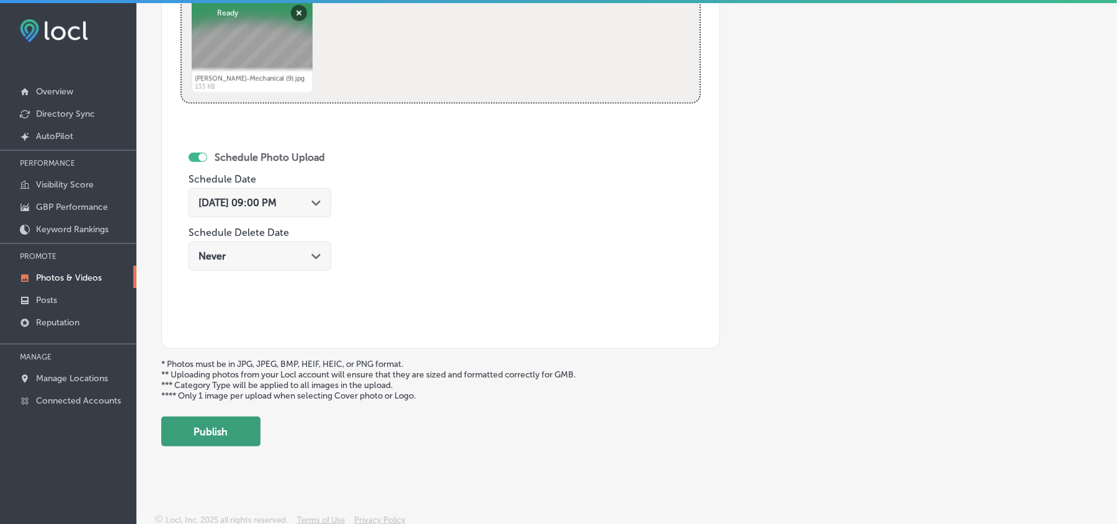
click at [189, 445] on button "Publish" at bounding box center [210, 431] width 99 height 30
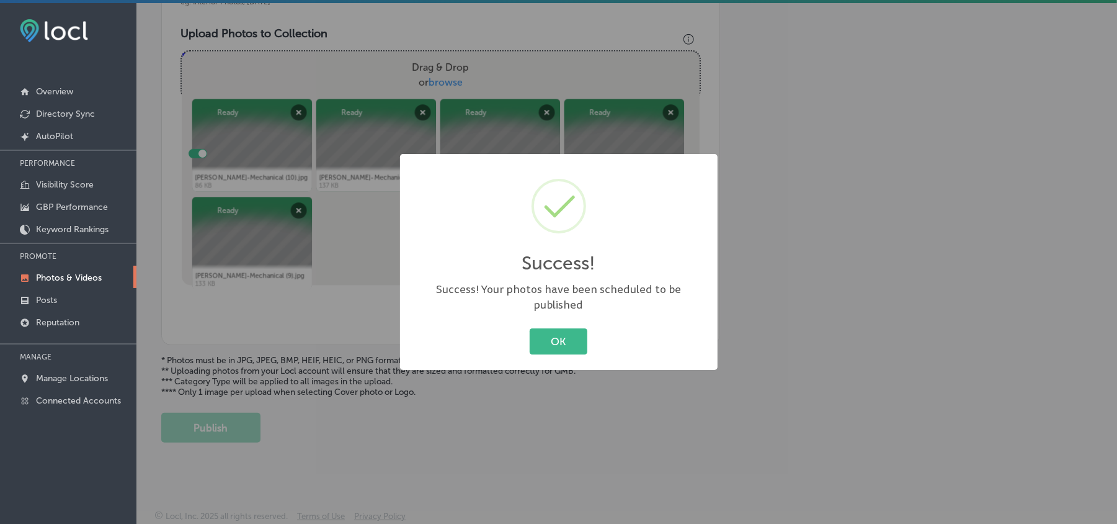
scroll to position [442, 0]
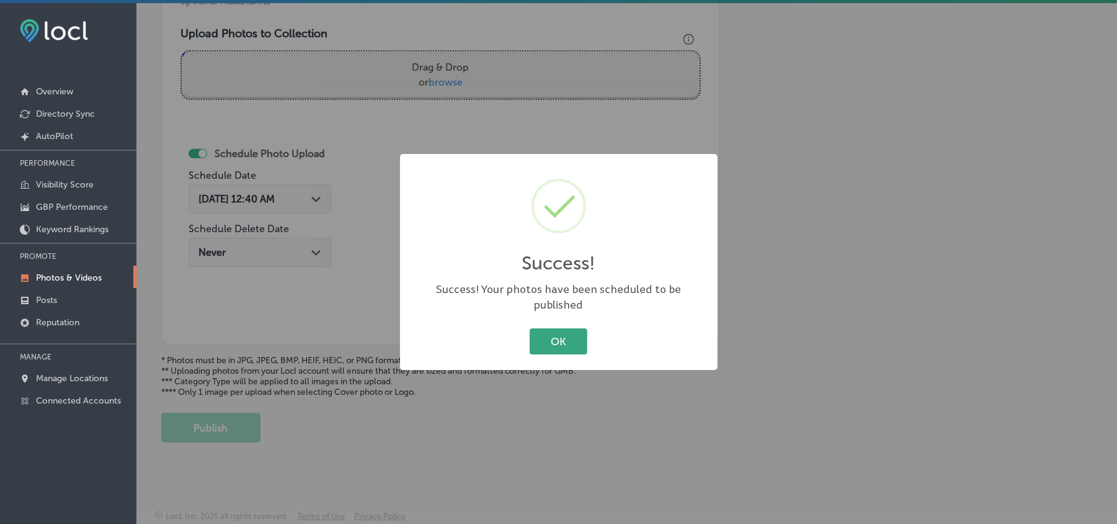
click at [547, 328] on button "OK" at bounding box center [559, 340] width 58 height 25
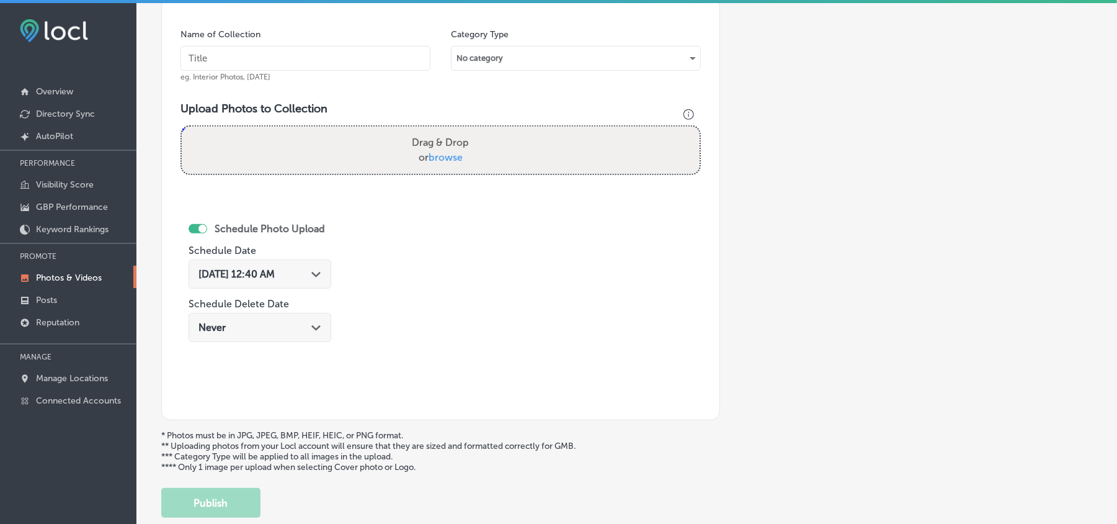
scroll to position [360, 0]
click at [284, 63] on input "text" at bounding box center [306, 61] width 250 height 25
paste input "[PERSON_NAME]-Mechanical-Expert-heating-system-repair"
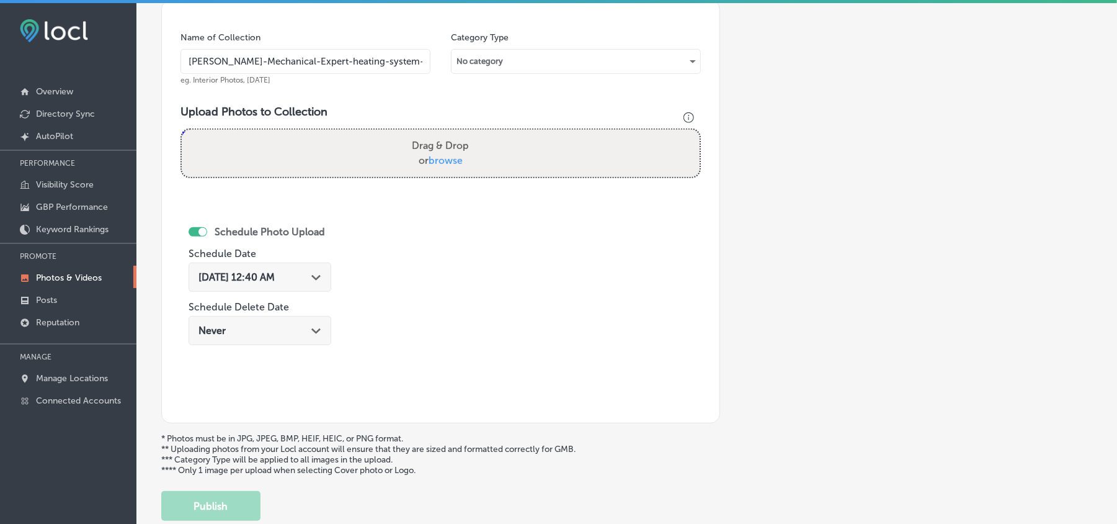
type input "[PERSON_NAME]-Mechanical-Expert-heating-system-repair"
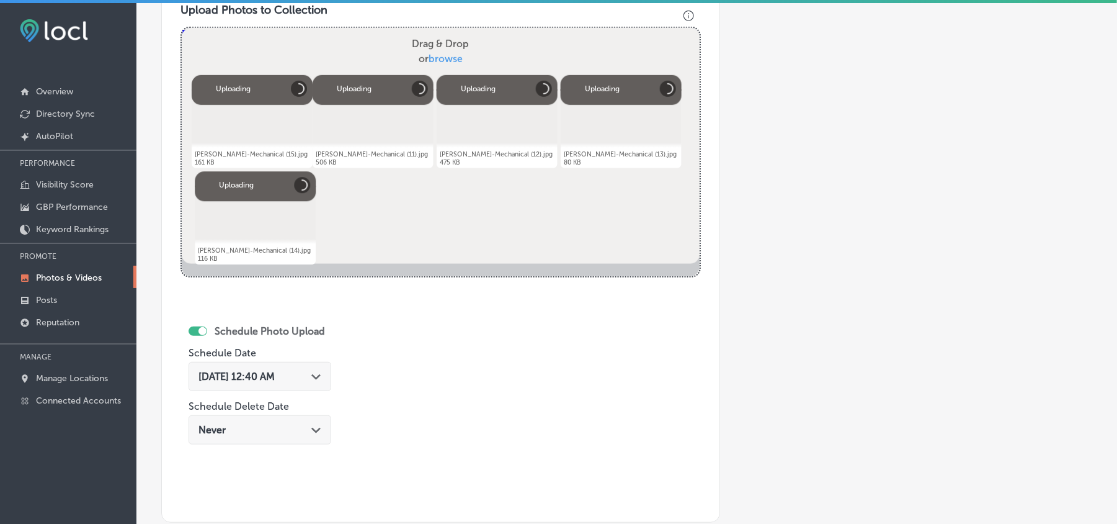
scroll to position [498, 0]
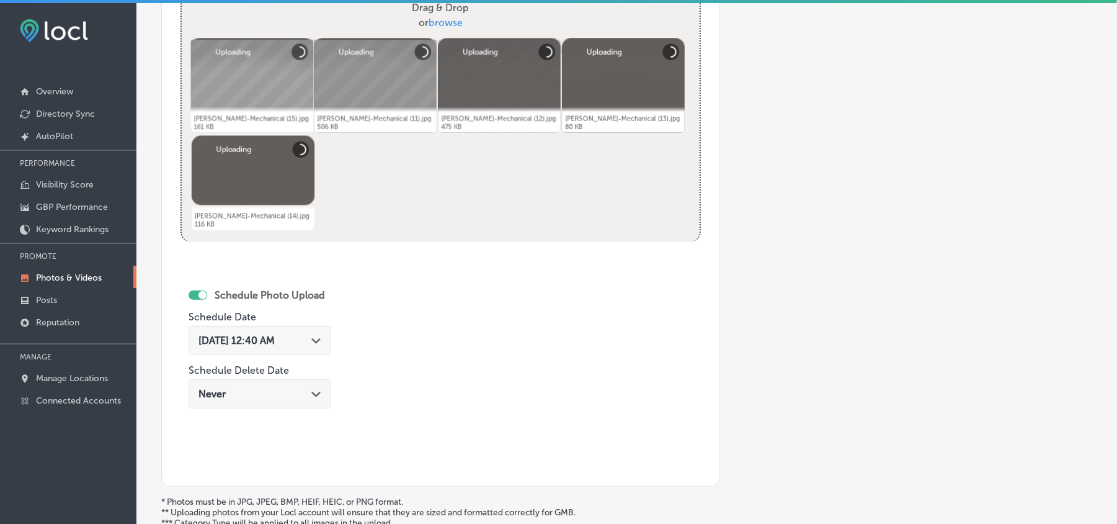
click at [310, 343] on div "[DATE] 12:40 AM Path Created with Sketch." at bounding box center [260, 340] width 123 height 12
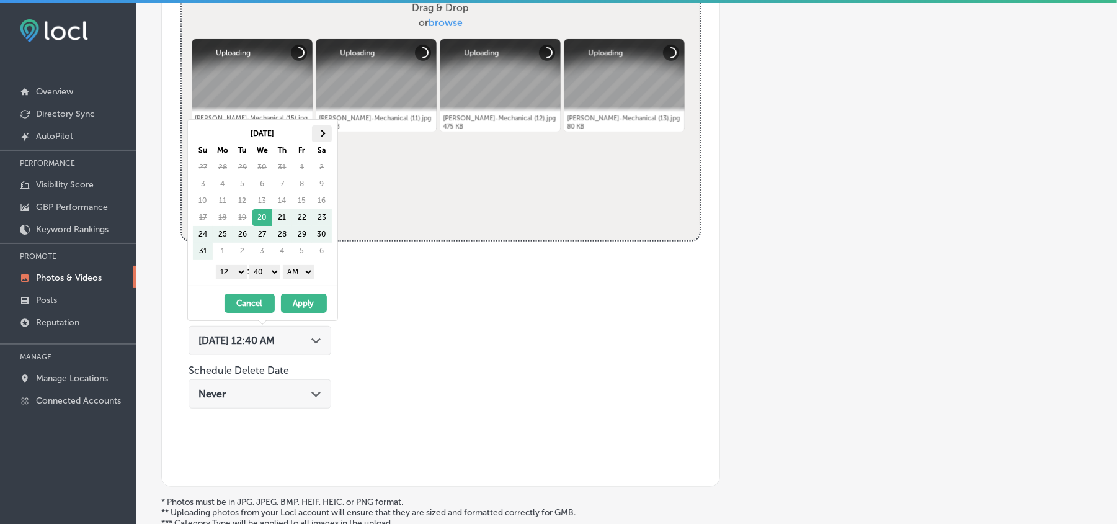
click at [320, 132] on span at bounding box center [321, 133] width 7 height 7
click at [234, 274] on select "1 2 3 4 5 6 7 8 9 10 11 12" at bounding box center [231, 272] width 31 height 14
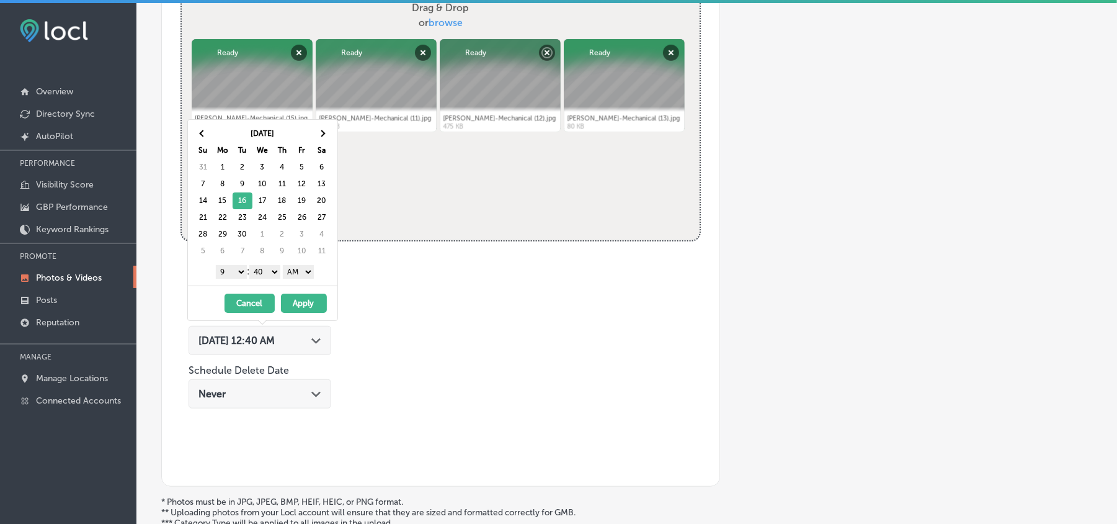
drag, startPoint x: 264, startPoint y: 272, endPoint x: 264, endPoint y: 279, distance: 7.4
click at [264, 272] on select "00 10 20 30 40 50" at bounding box center [264, 272] width 31 height 14
click at [299, 272] on select "AM PM" at bounding box center [298, 272] width 31 height 14
click at [304, 305] on button "Apply" at bounding box center [304, 302] width 46 height 19
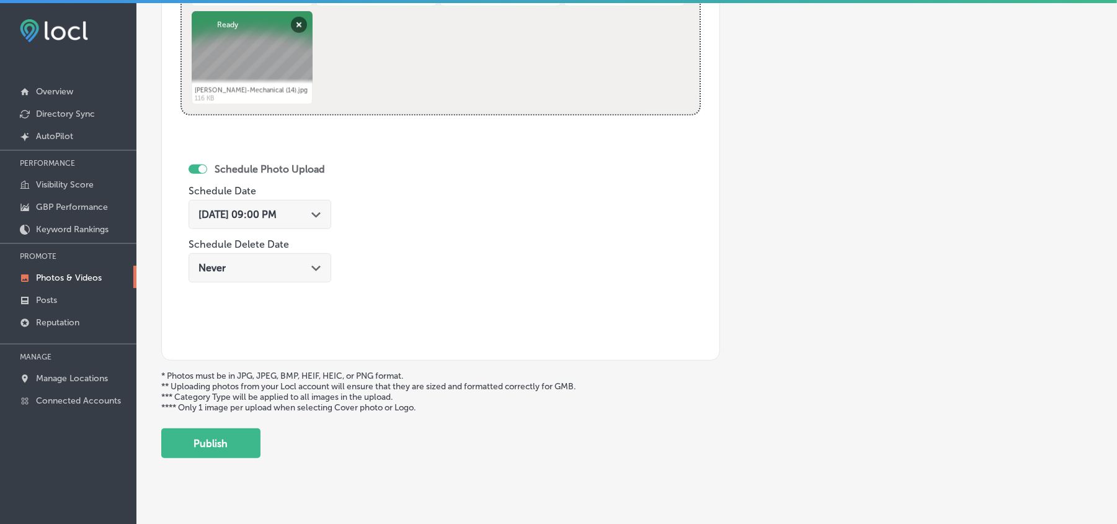
scroll to position [636, 0]
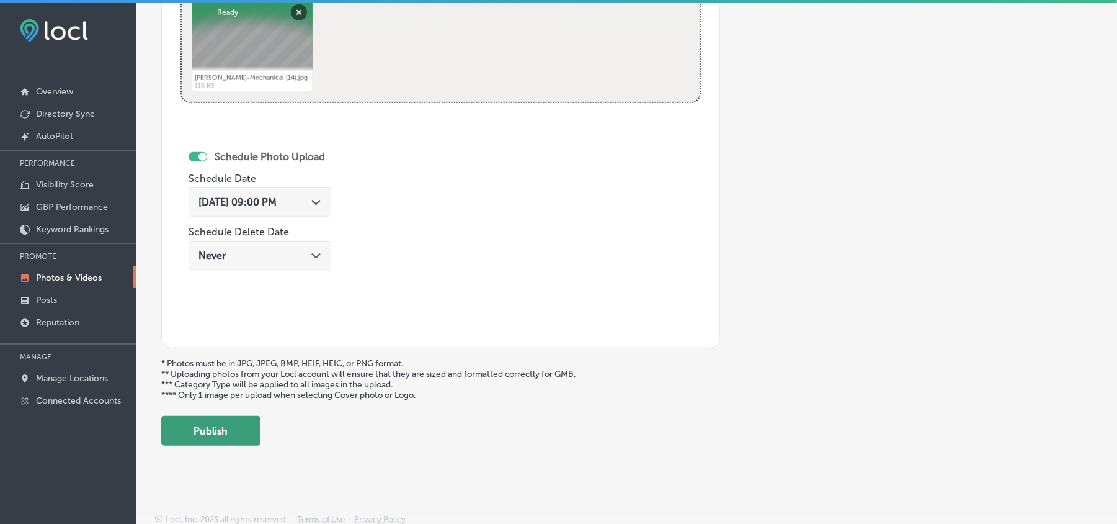
click at [218, 432] on button "Publish" at bounding box center [210, 431] width 99 height 30
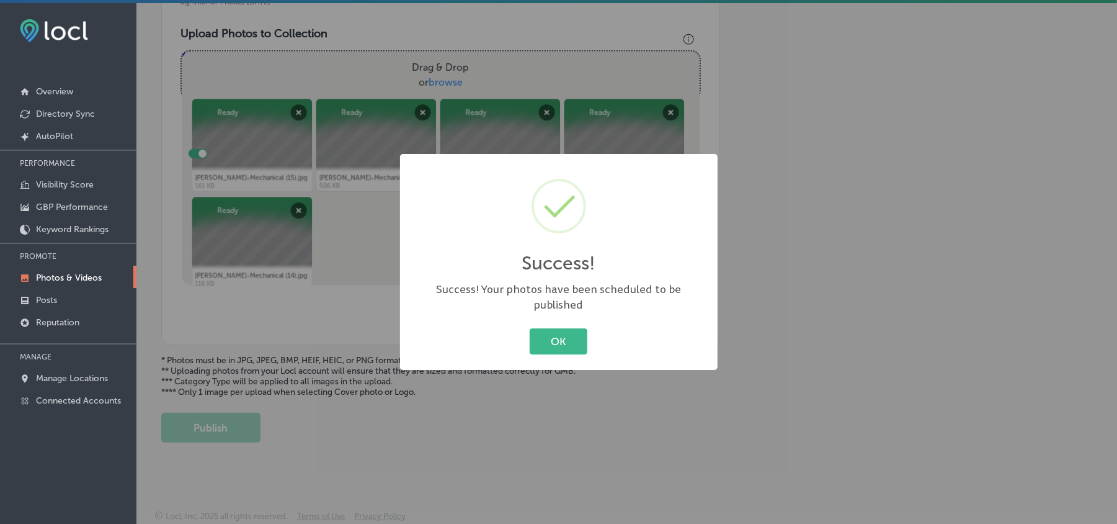
scroll to position [442, 0]
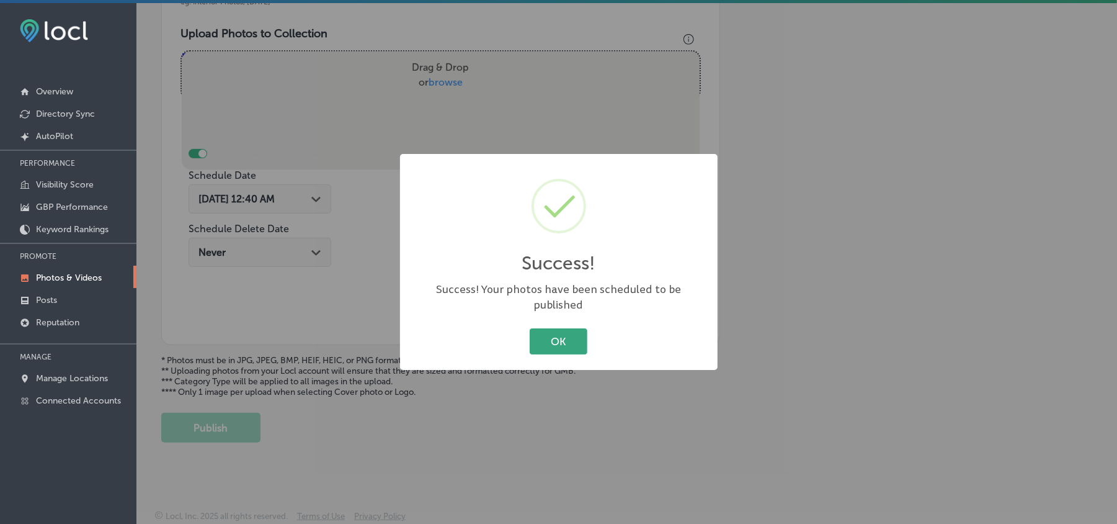
click at [573, 333] on button "OK" at bounding box center [559, 340] width 58 height 25
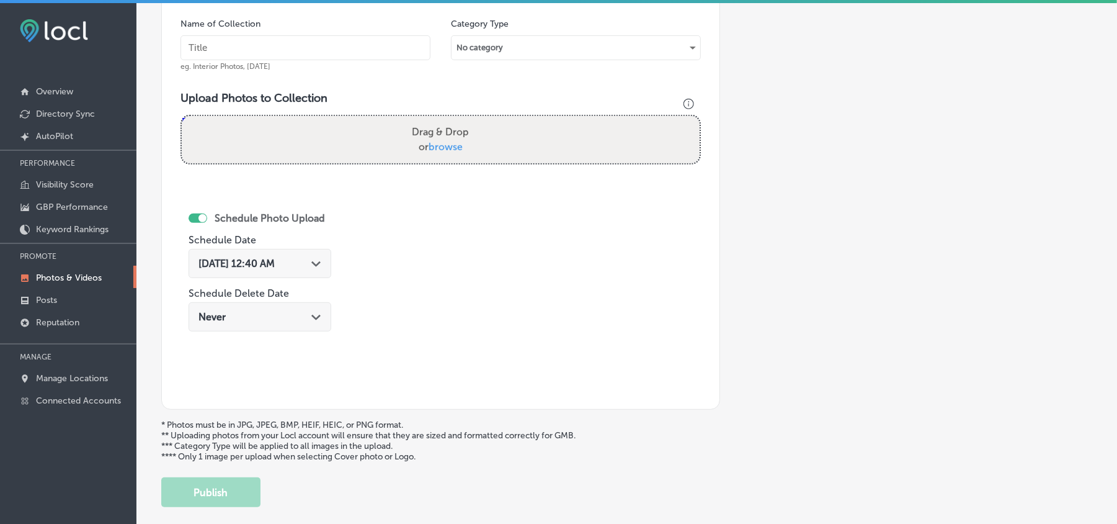
scroll to position [360, 0]
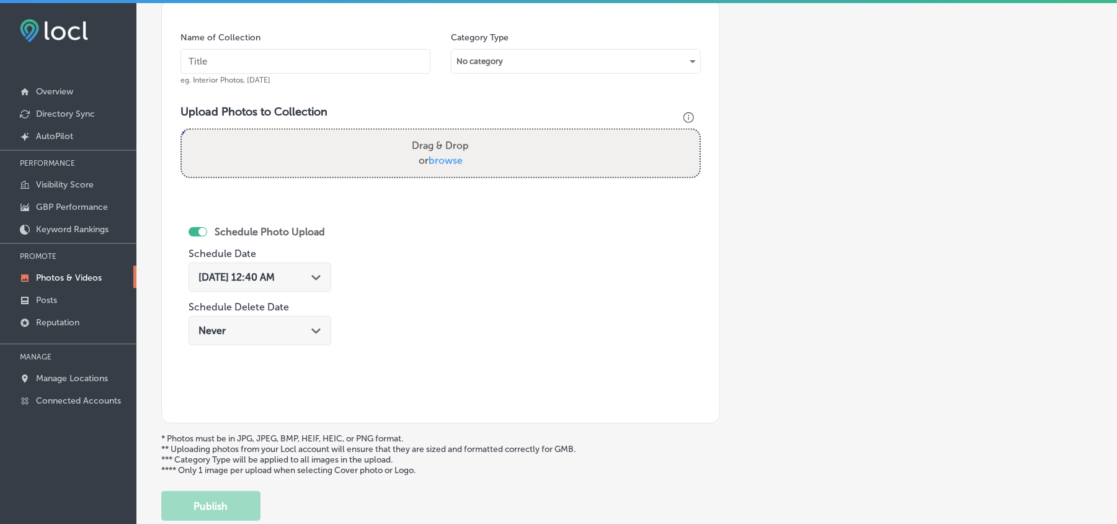
click at [281, 56] on input "text" at bounding box center [306, 61] width 250 height 25
paste input "[PERSON_NAME]-Mechanical-Professional-HVAC-maintenance-services"
type input "[PERSON_NAME]-Mechanical-Professional-HVAC-maintenance-services"
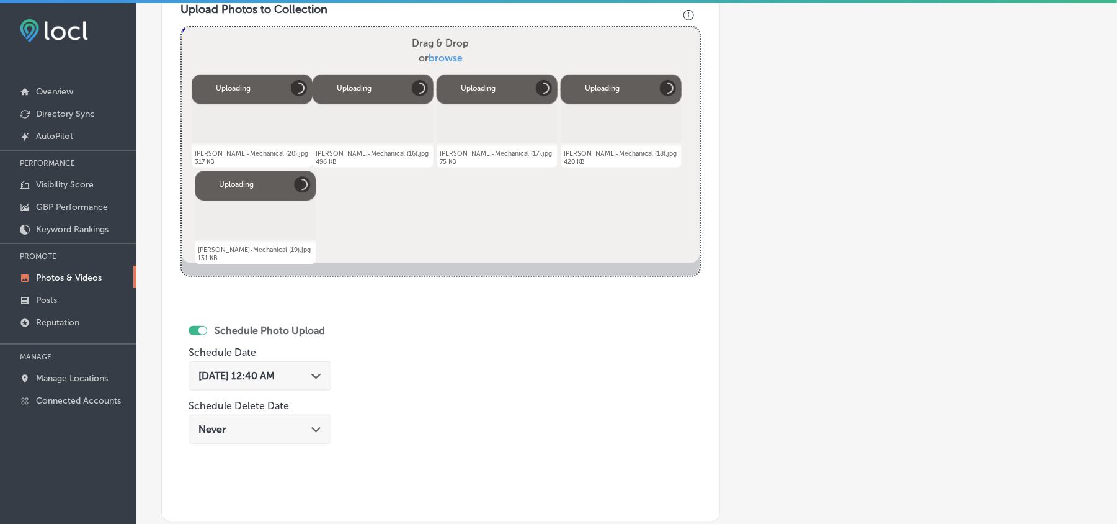
scroll to position [470, 0]
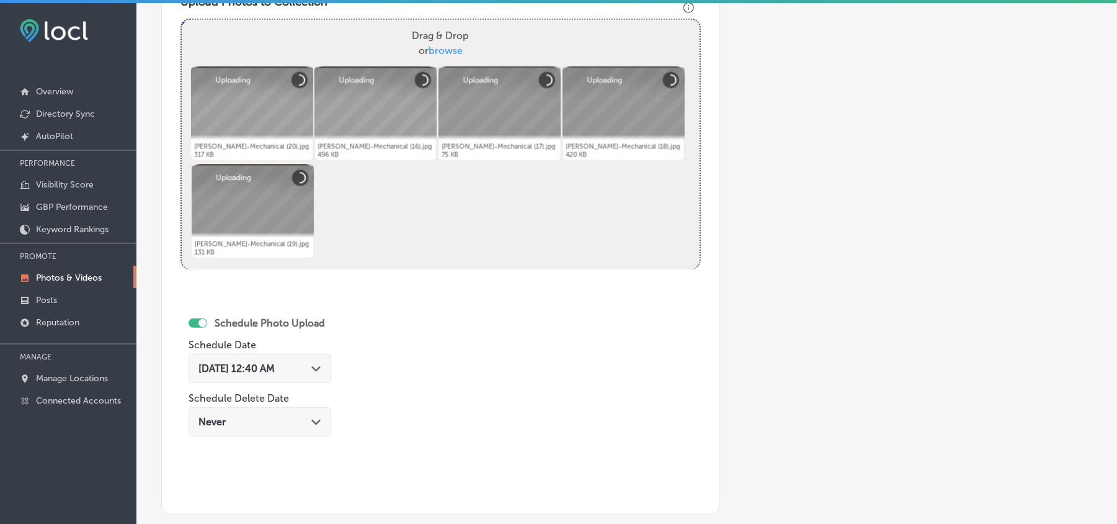
click at [320, 372] on icon "Path Created with Sketch." at bounding box center [315, 369] width 9 height 6
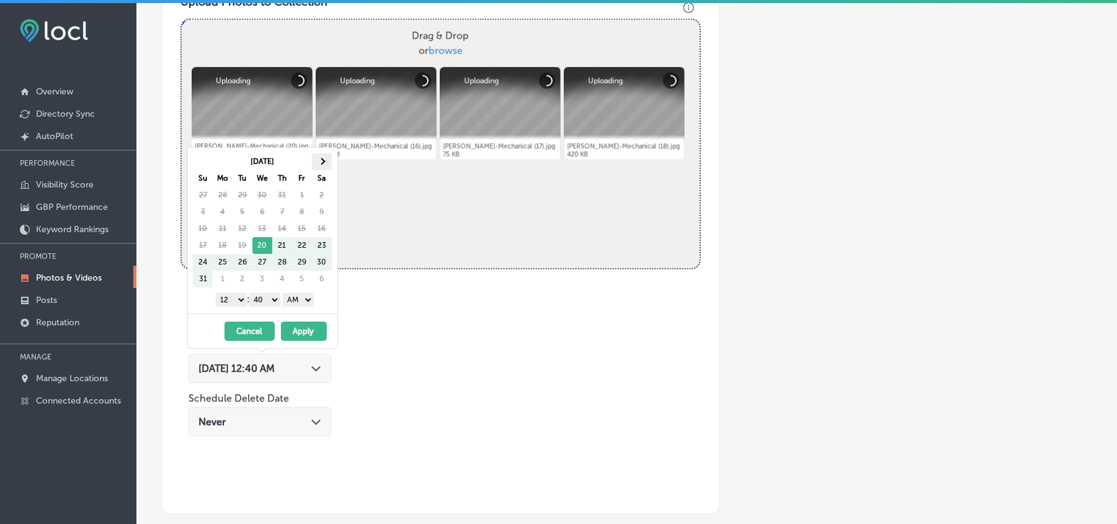
click at [320, 157] on th at bounding box center [322, 161] width 20 height 17
click at [234, 302] on select "1 2 3 4 5 6 7 8 9 10 11 12" at bounding box center [231, 300] width 31 height 14
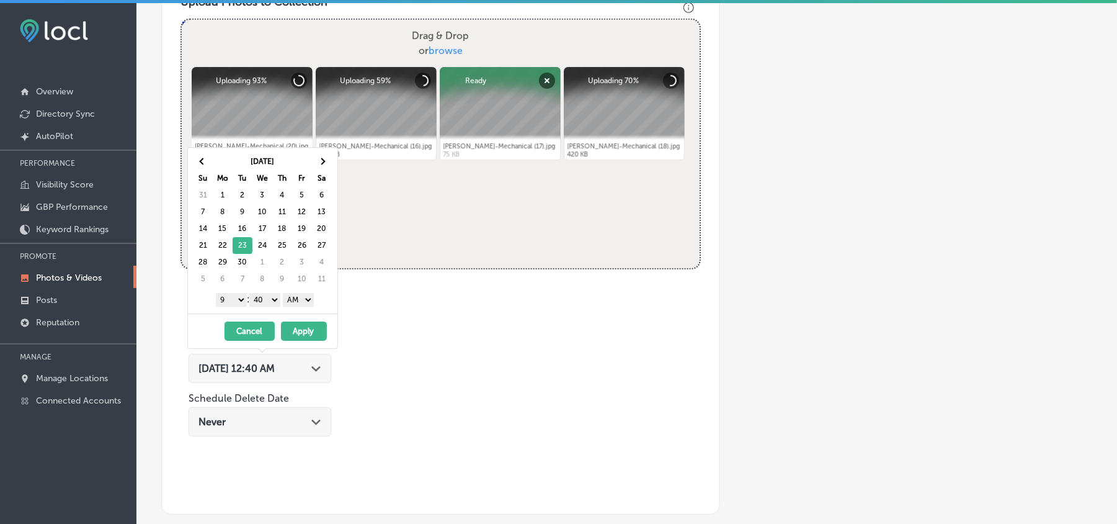
click at [270, 300] on select "00 10 20 30 40 50" at bounding box center [264, 300] width 31 height 14
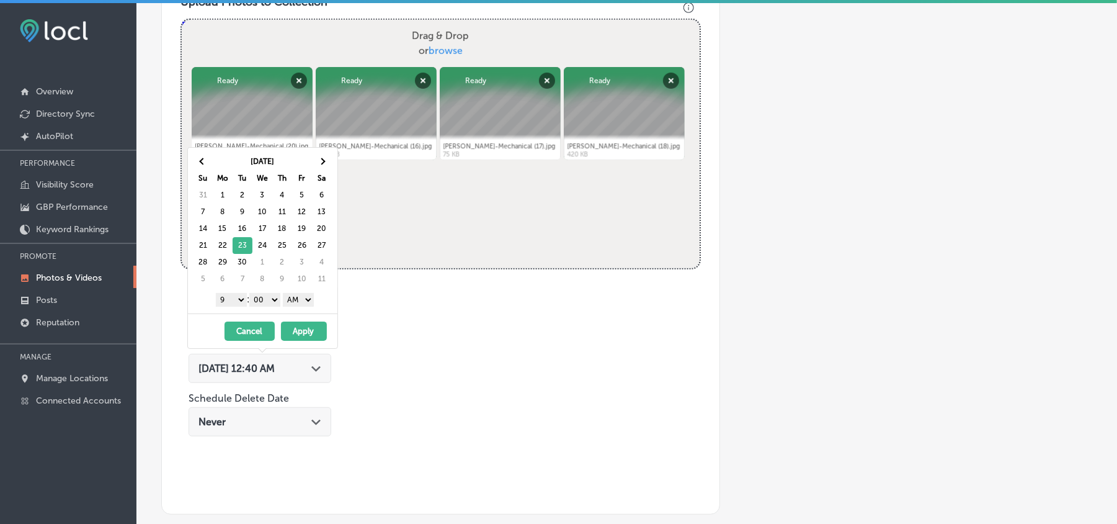
click at [303, 301] on select "AM PM" at bounding box center [298, 300] width 31 height 14
click at [300, 336] on button "Apply" at bounding box center [304, 330] width 46 height 19
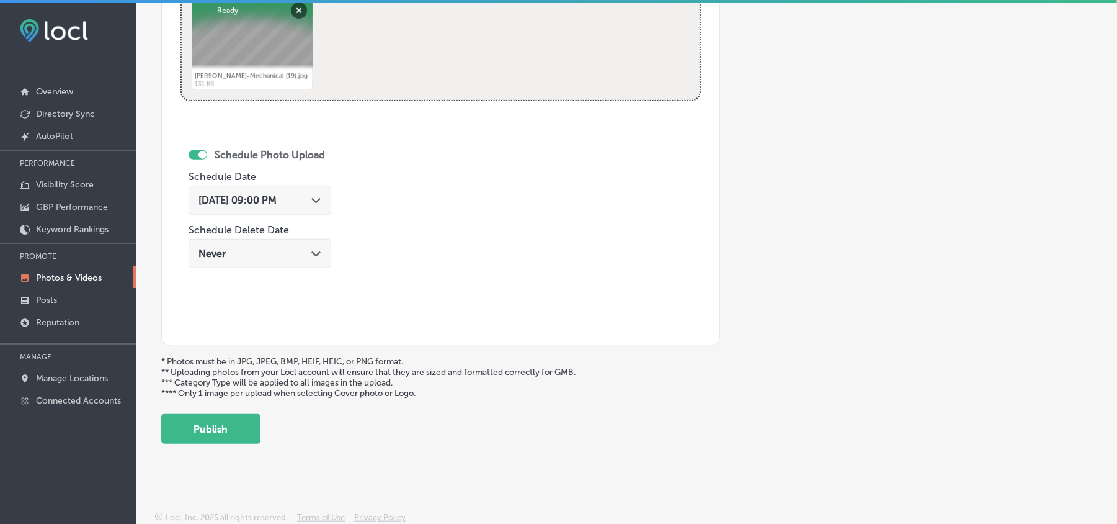
scroll to position [643, 0]
click at [217, 427] on button "Publish" at bounding box center [210, 428] width 99 height 30
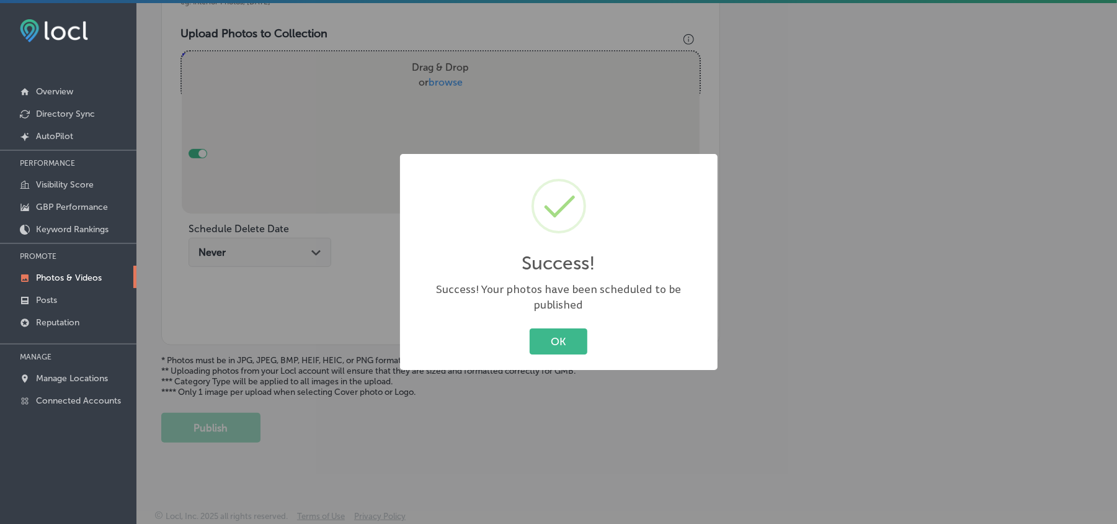
scroll to position [442, 0]
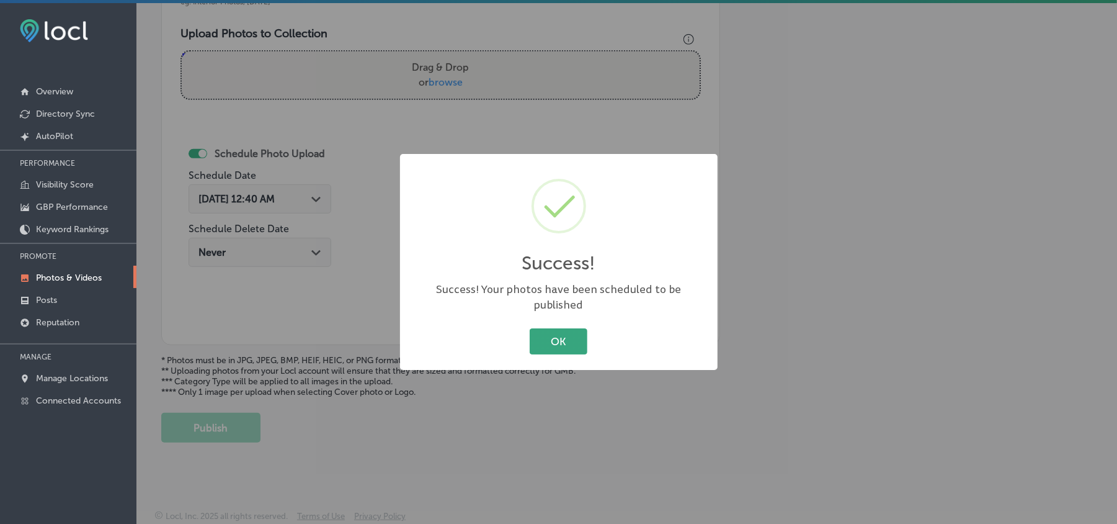
click at [576, 330] on button "OK" at bounding box center [559, 340] width 58 height 25
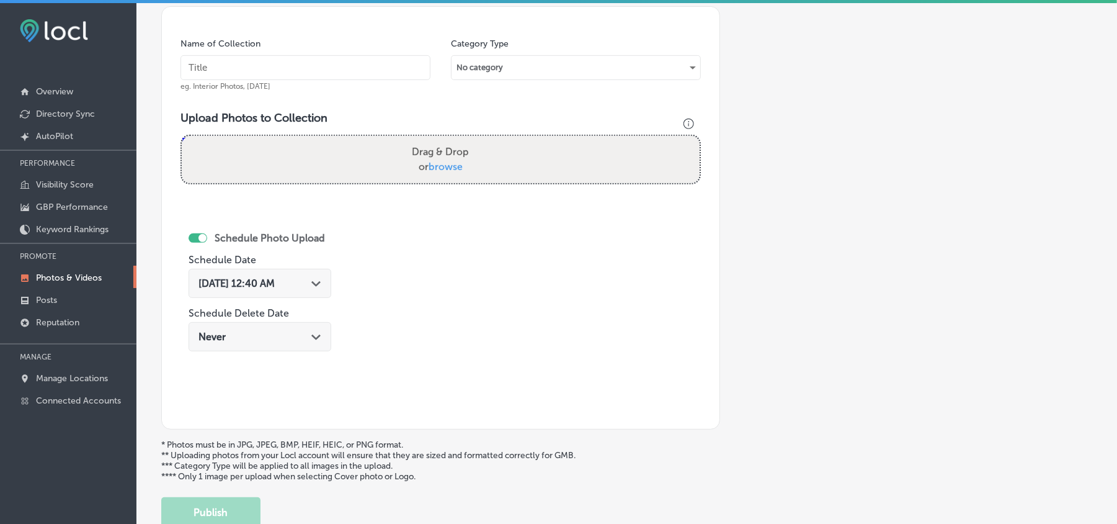
scroll to position [277, 0]
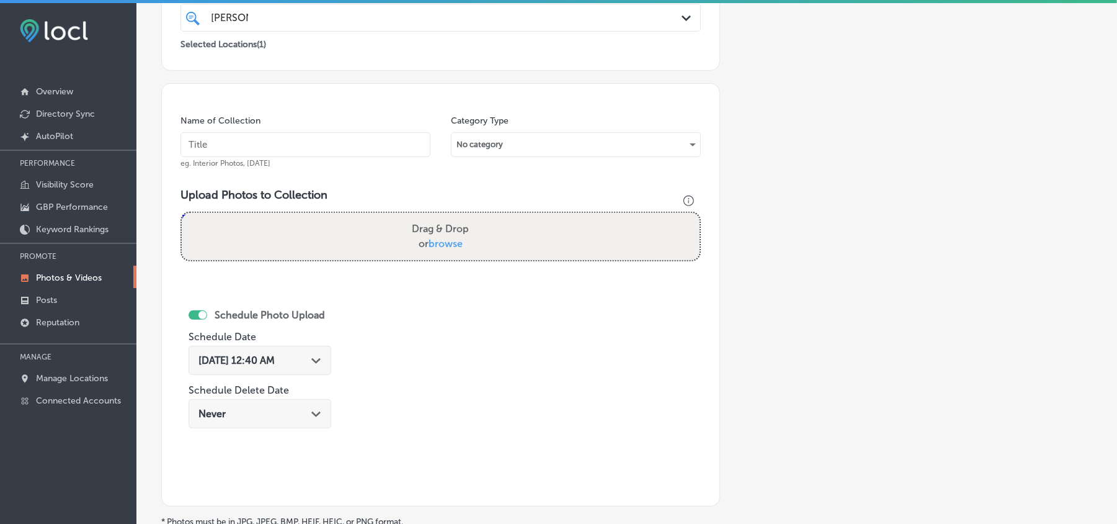
click at [306, 139] on input "text" at bounding box center [306, 144] width 250 height 25
paste input "[PERSON_NAME]-Mechanical-Ductwork-installation-and-repair"
type input "[PERSON_NAME]-Mechanical-Ductwork-installation-and-repair"
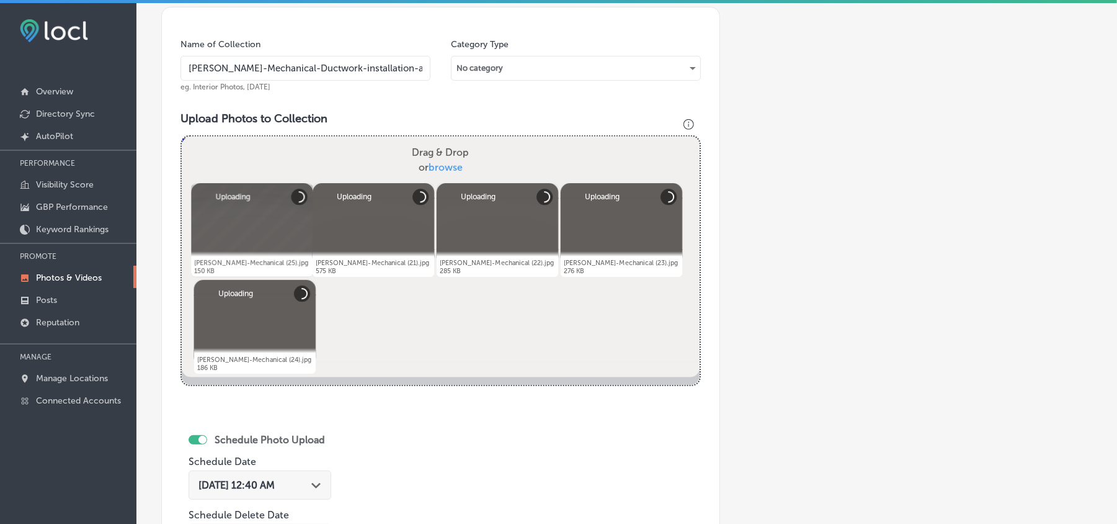
scroll to position [387, 0]
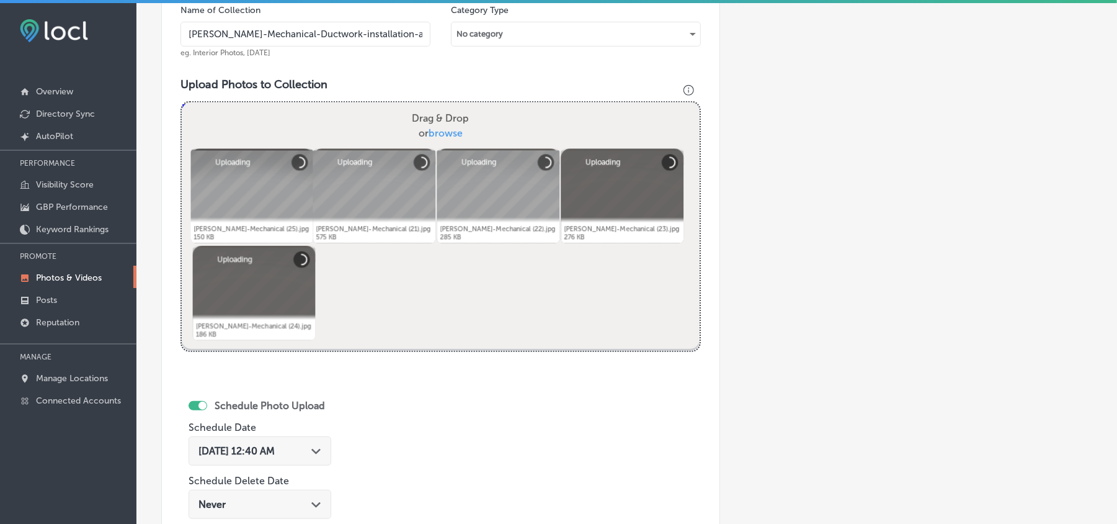
click at [321, 454] on icon "Path Created with Sketch." at bounding box center [315, 452] width 9 height 6
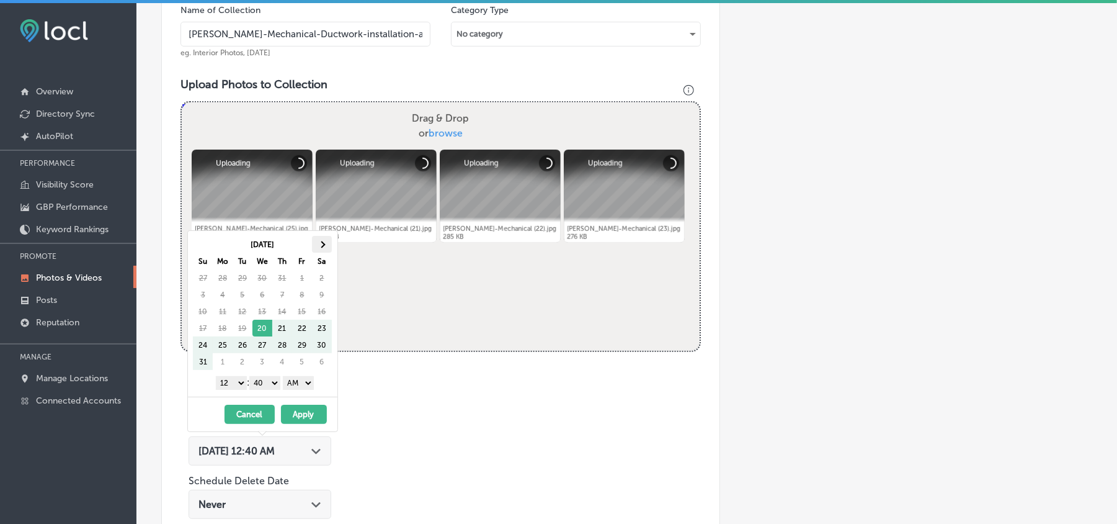
click at [326, 242] on th at bounding box center [322, 244] width 20 height 17
click at [230, 381] on select "1 2 3 4 5 6 7 8 9 10 11 12" at bounding box center [231, 383] width 31 height 14
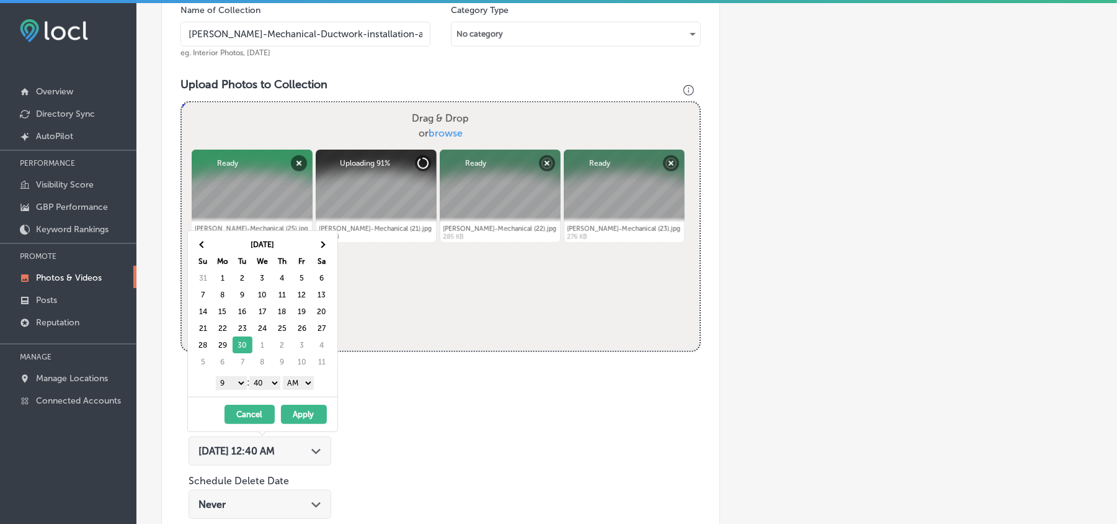
click at [266, 381] on select "00 10 20 30 40 50" at bounding box center [264, 383] width 31 height 14
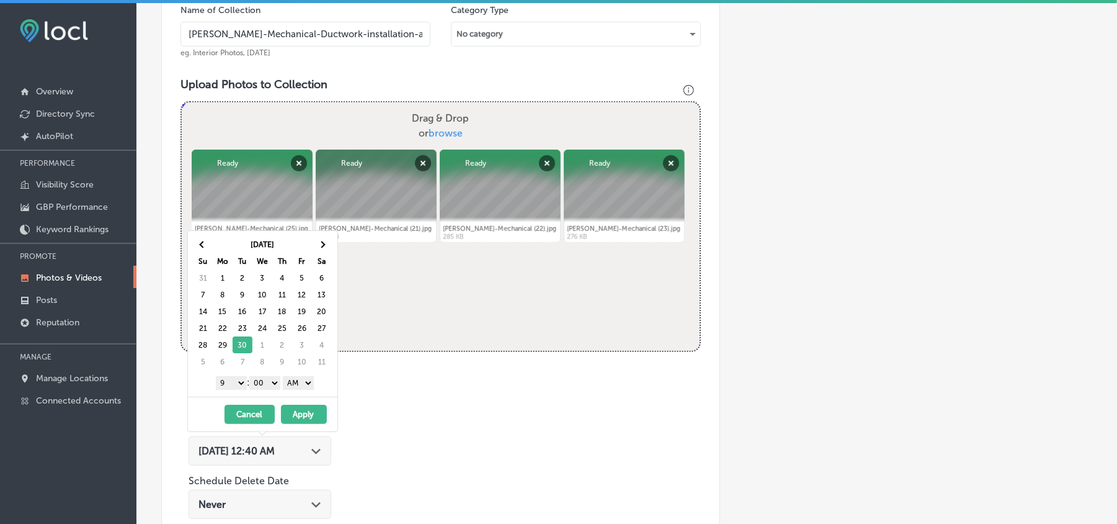
drag, startPoint x: 288, startPoint y: 383, endPoint x: 294, endPoint y: 390, distance: 8.8
click at [288, 383] on select "AM PM" at bounding box center [298, 383] width 31 height 14
click at [297, 416] on button "Apply" at bounding box center [304, 413] width 46 height 19
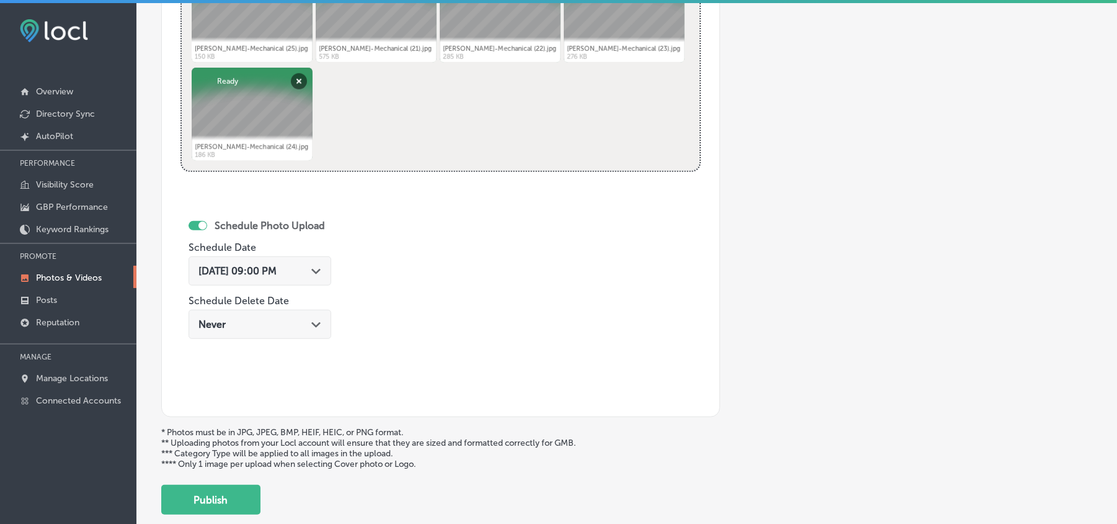
scroll to position [581, 0]
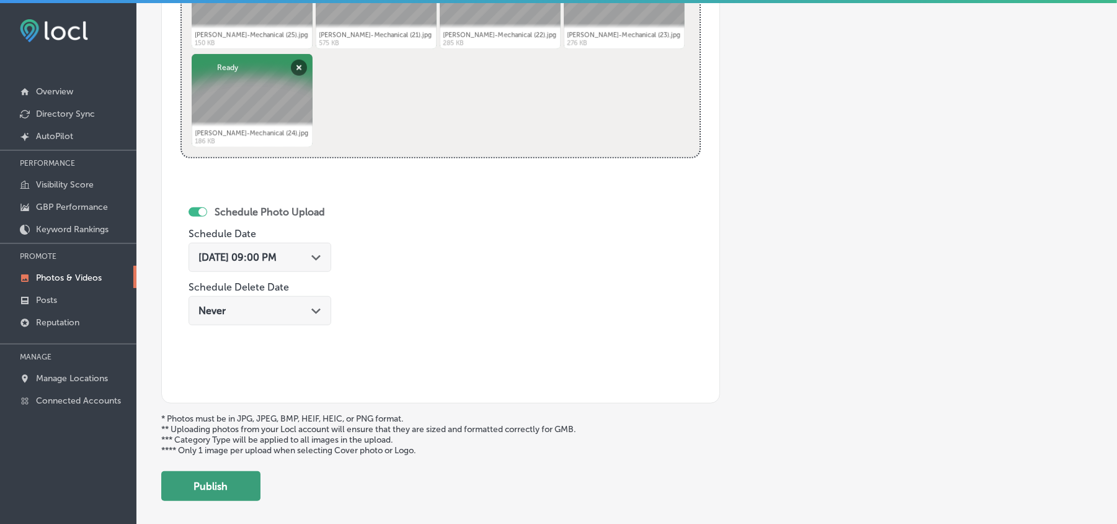
click at [221, 494] on button "Publish" at bounding box center [210, 486] width 99 height 30
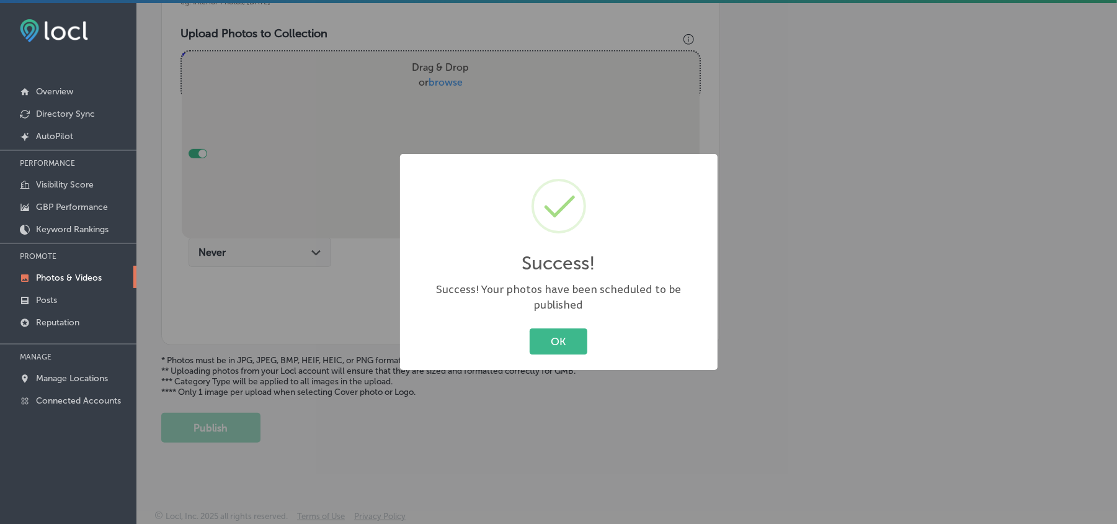
scroll to position [442, 0]
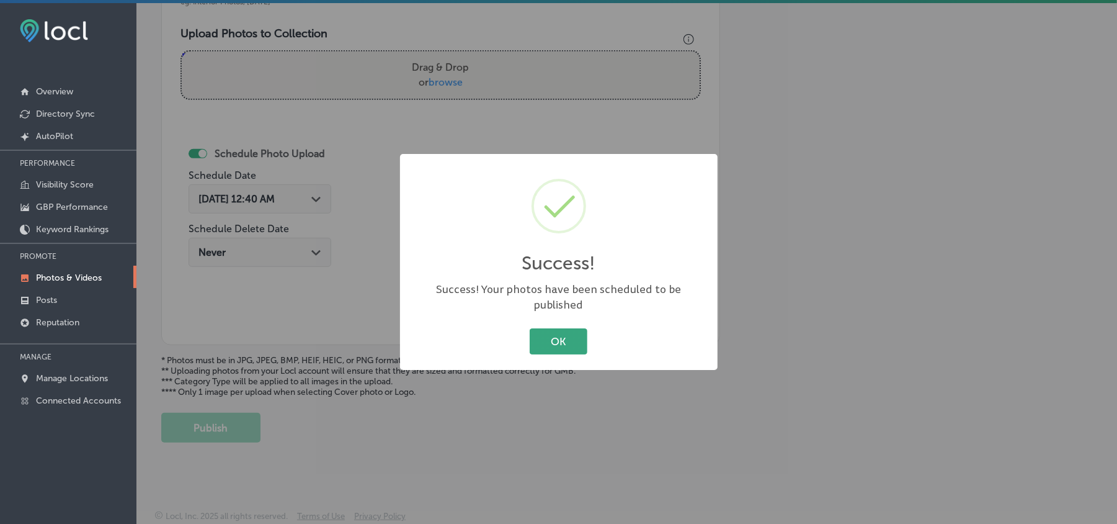
click at [550, 335] on button "OK" at bounding box center [559, 340] width 58 height 25
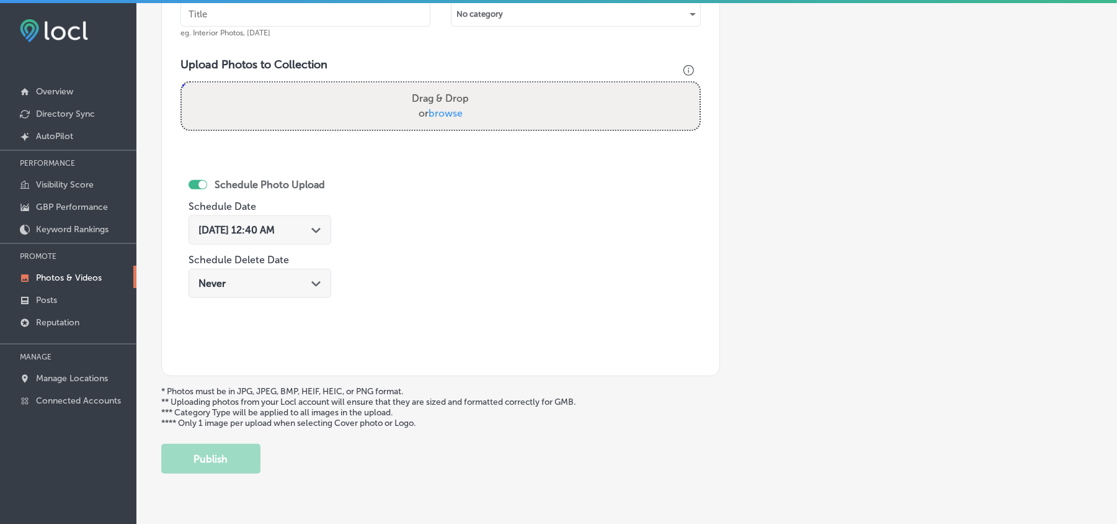
scroll to position [387, 0]
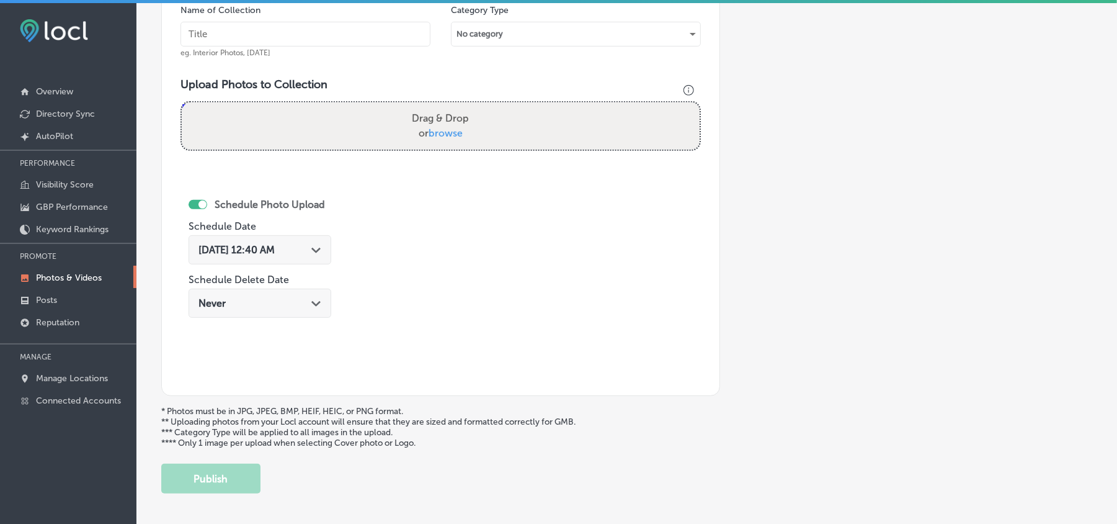
click at [324, 43] on input "text" at bounding box center [306, 34] width 250 height 25
paste input "[PERSON_NAME]-Mechanical-Heating-services-for-residential-properties"
type input "[PERSON_NAME]-Mechanical-Heating-services-for-residential-properties"
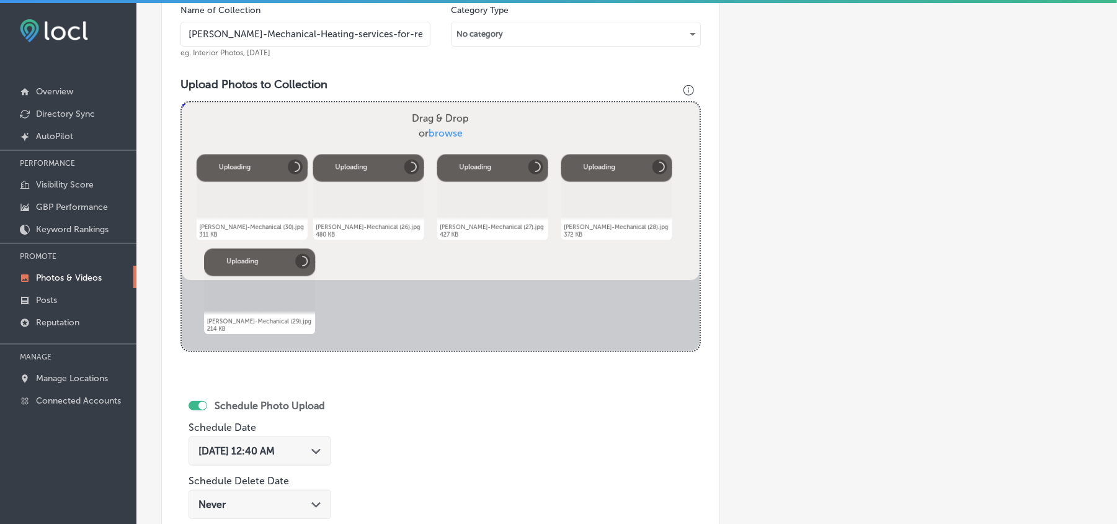
scroll to position [497, 0]
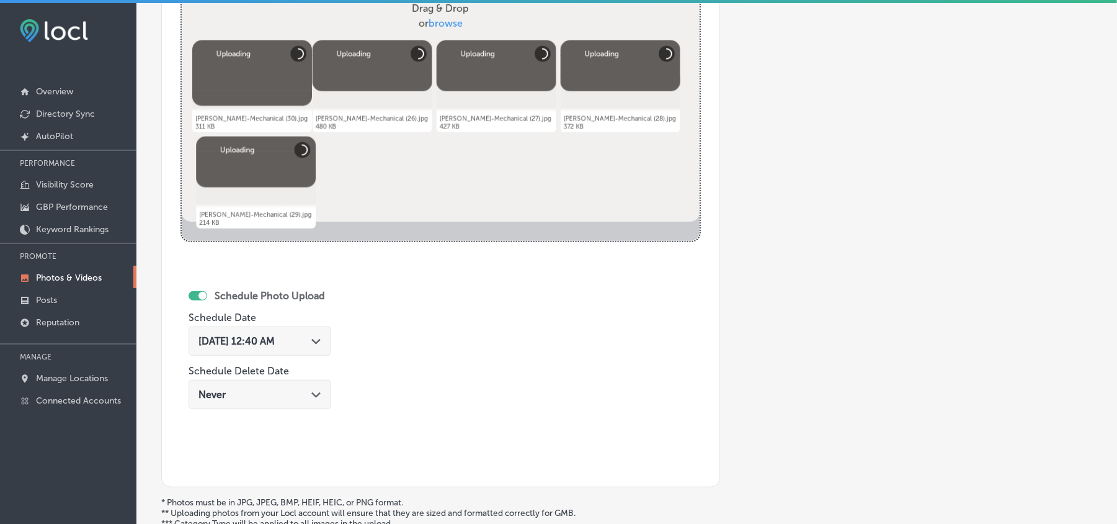
click at [315, 344] on div "[DATE] 12:40 AM Path Created with Sketch." at bounding box center [260, 341] width 123 height 12
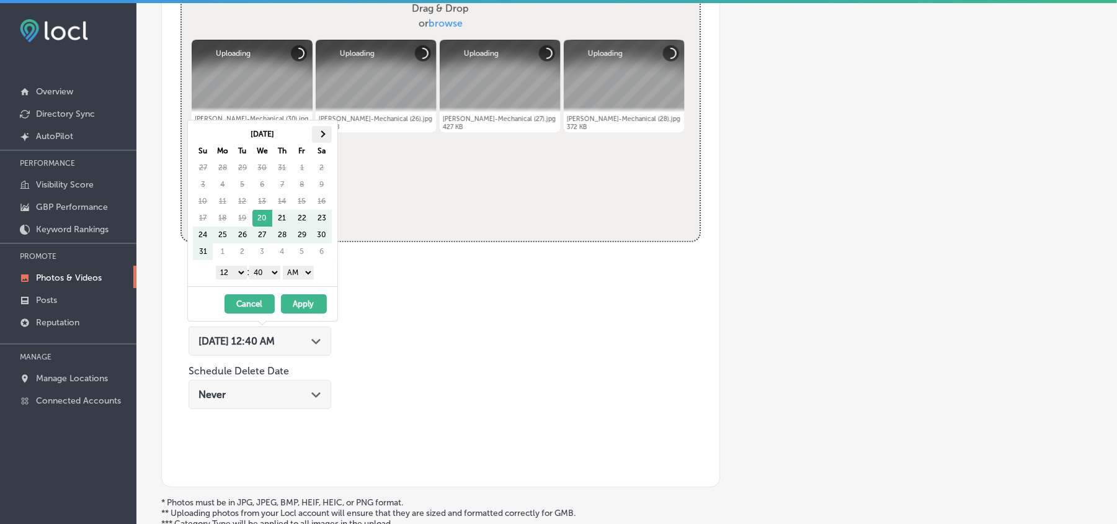
click at [323, 132] on span at bounding box center [321, 134] width 7 height 7
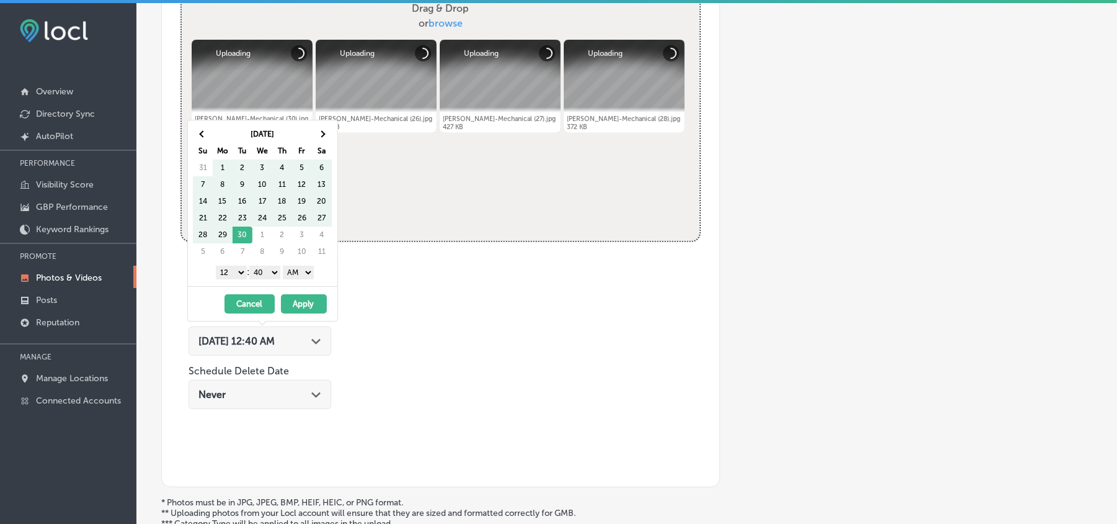
click at [323, 132] on span at bounding box center [321, 134] width 7 height 7
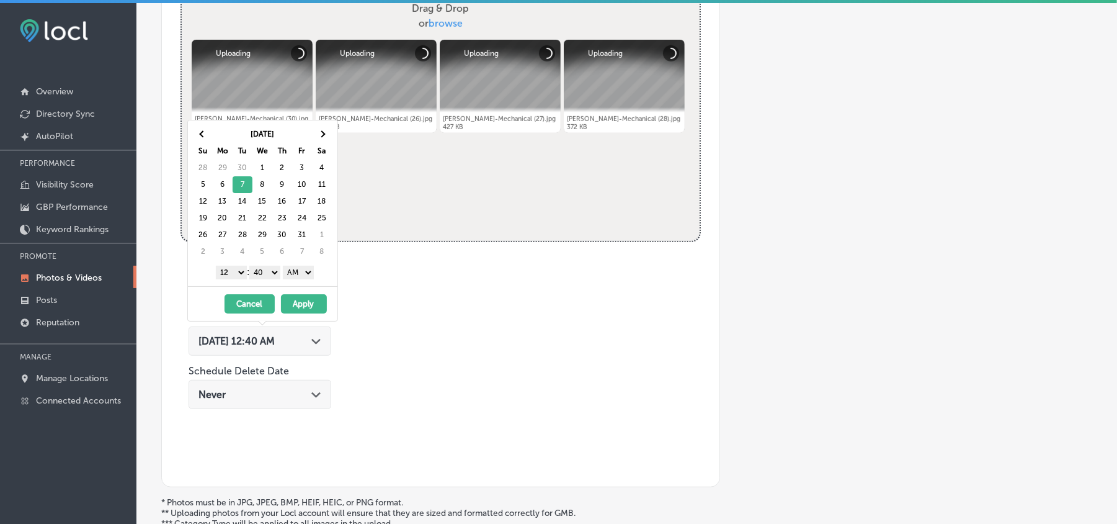
click at [231, 274] on select "1 2 3 4 5 6 7 8 9 10 11 12" at bounding box center [231, 273] width 31 height 14
click at [267, 272] on select "00 10 20 30 40 50" at bounding box center [264, 273] width 31 height 14
click at [296, 274] on select "AM PM" at bounding box center [298, 273] width 31 height 14
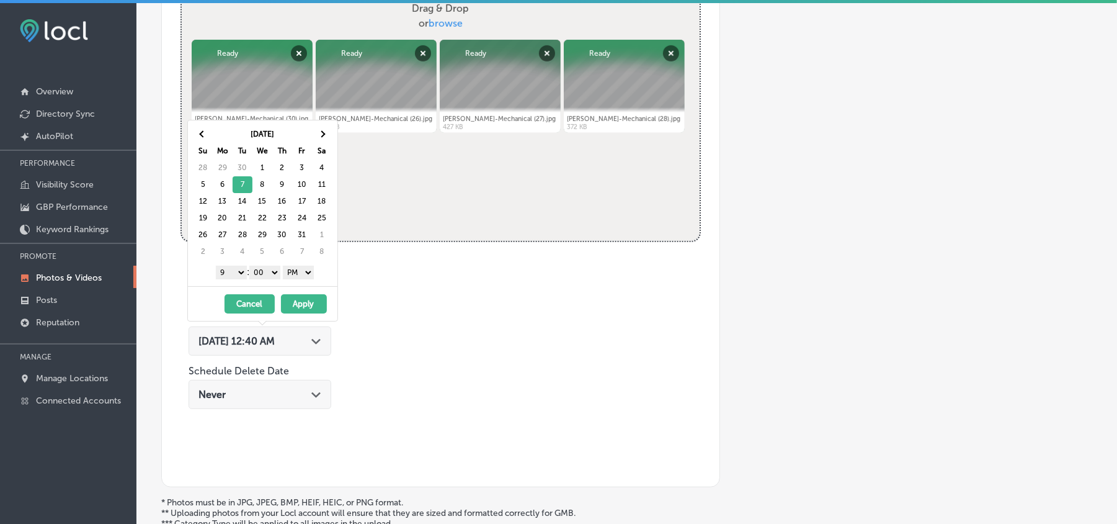
click at [298, 303] on button "Apply" at bounding box center [304, 303] width 46 height 19
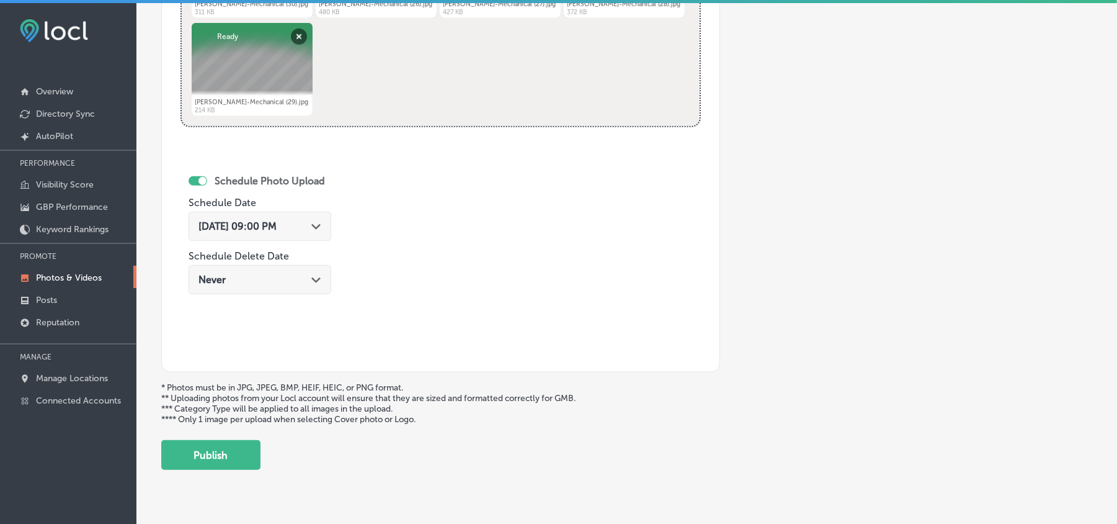
scroll to position [643, 0]
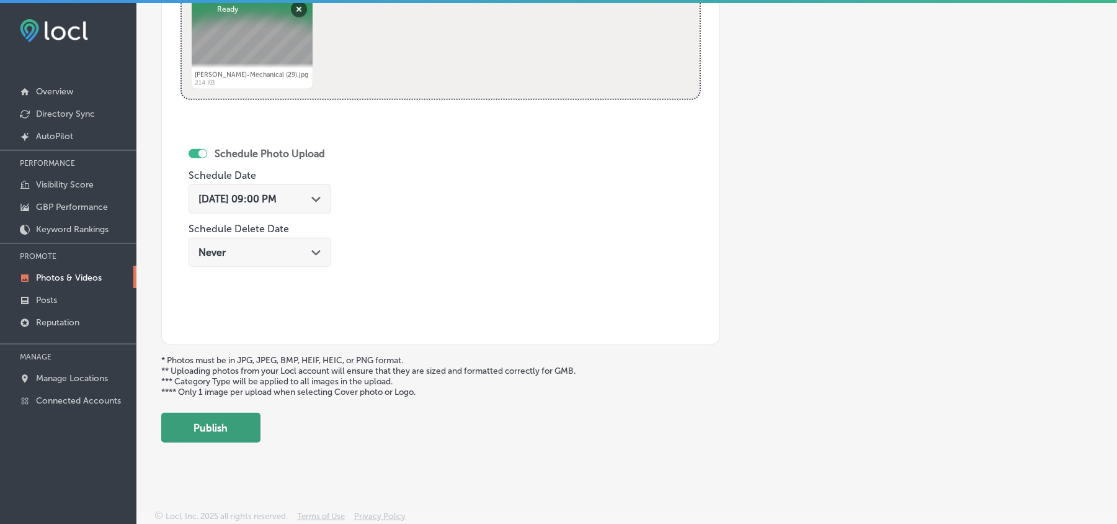
click at [199, 428] on button "Publish" at bounding box center [210, 428] width 99 height 30
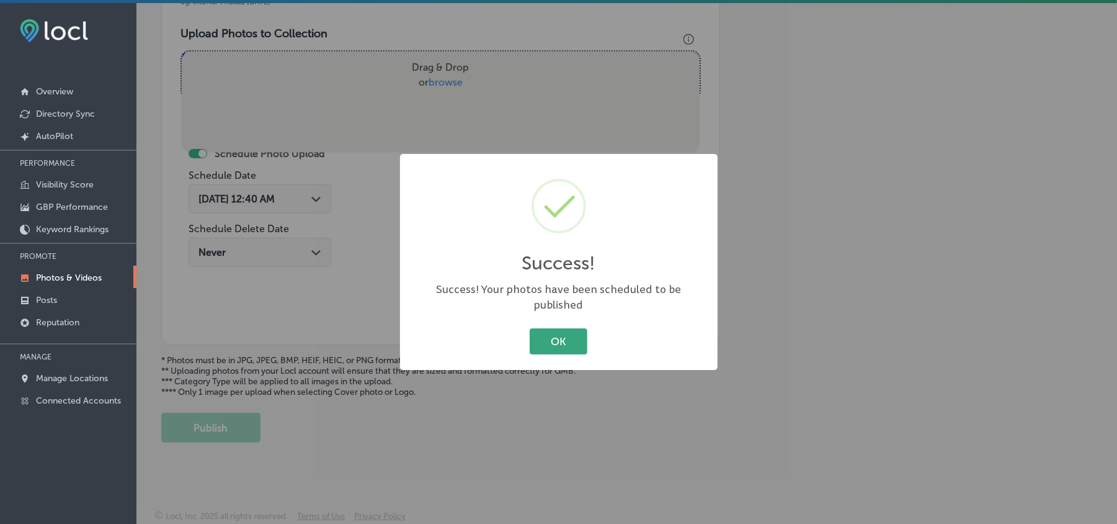
click at [550, 328] on button "OK" at bounding box center [559, 340] width 58 height 25
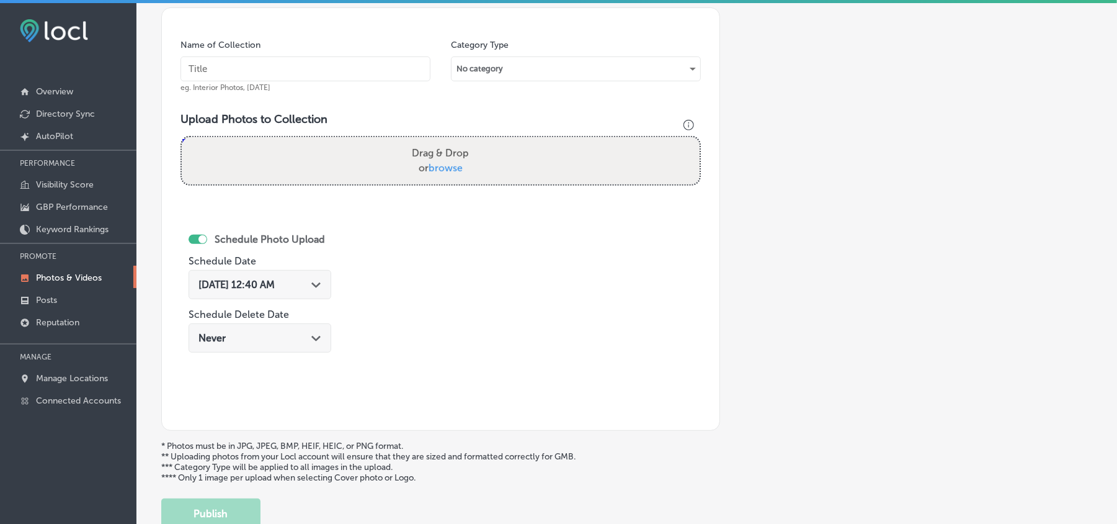
scroll to position [333, 0]
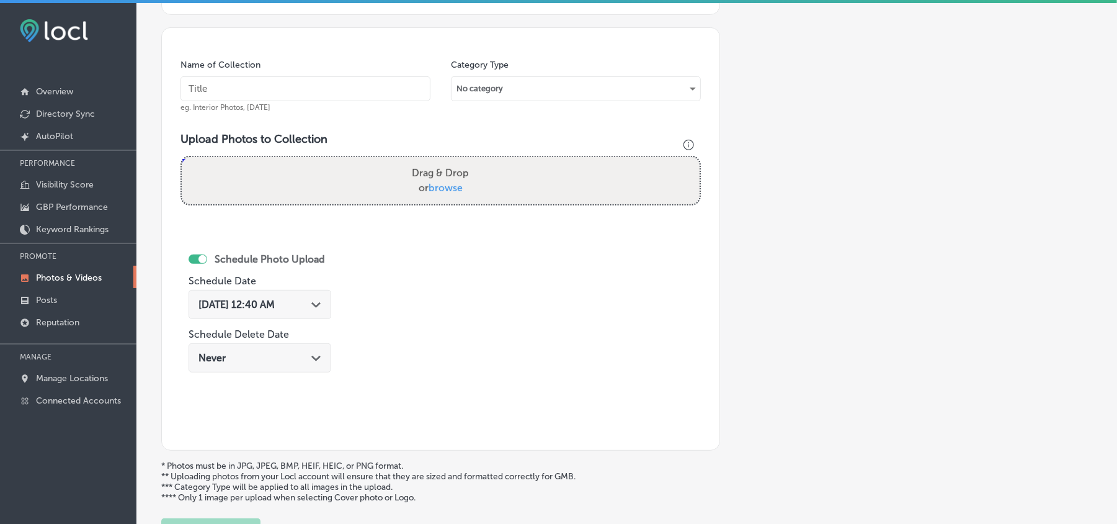
click at [274, 87] on input "text" at bounding box center [306, 88] width 250 height 25
paste input "[PERSON_NAME]-Mechanical-Efficient-heating-systems-installation"
type input "[PERSON_NAME]-Mechanical-Efficient-heating-systems-installation"
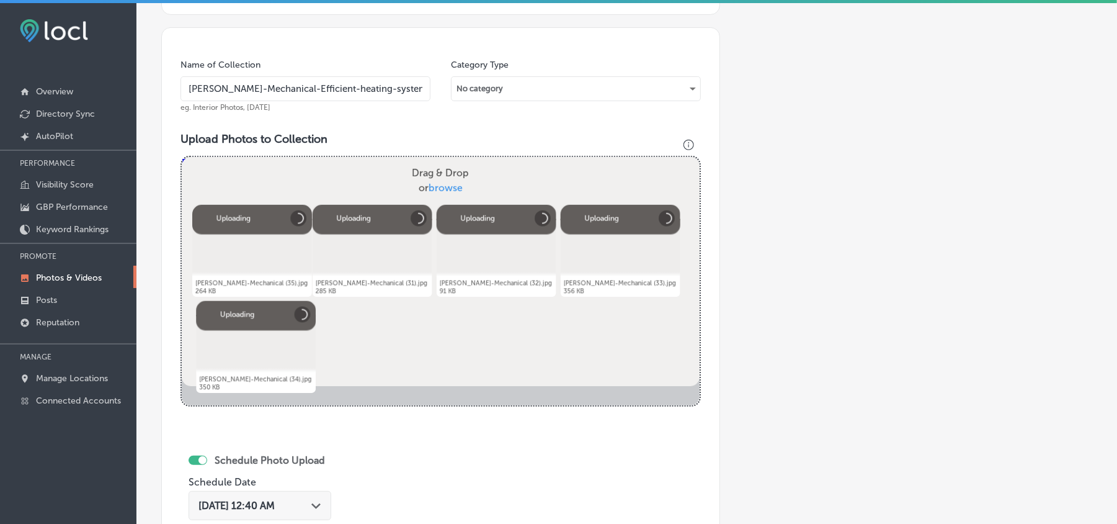
scroll to position [483, 0]
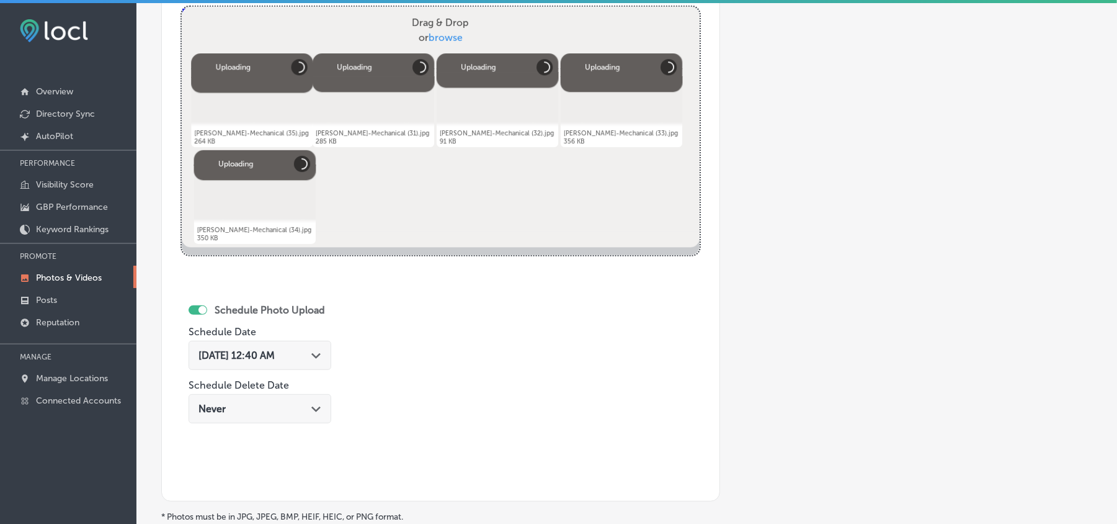
click at [313, 349] on div "[DATE] 12:40 AM Path Created with Sketch." at bounding box center [260, 355] width 123 height 12
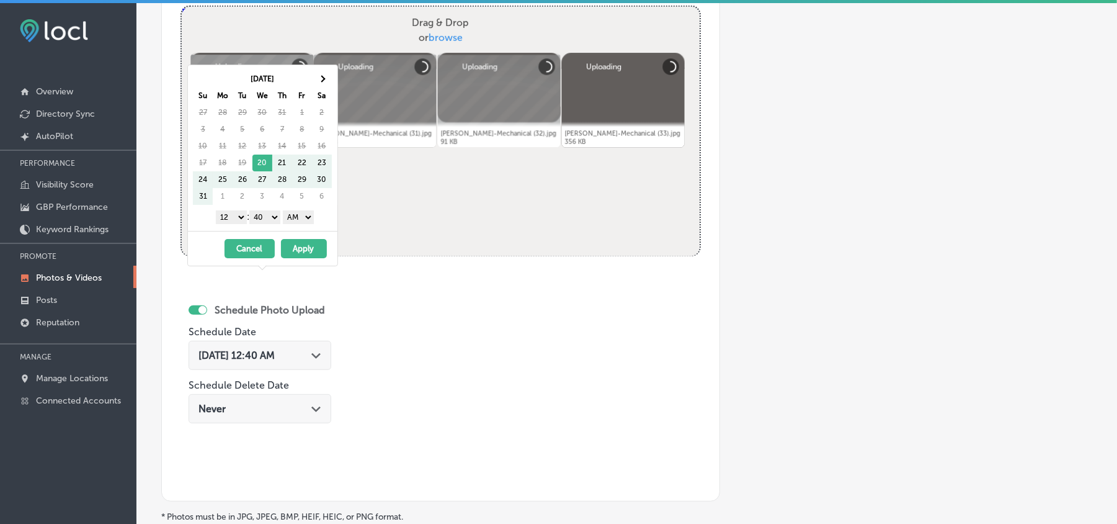
scroll to position [552, 0]
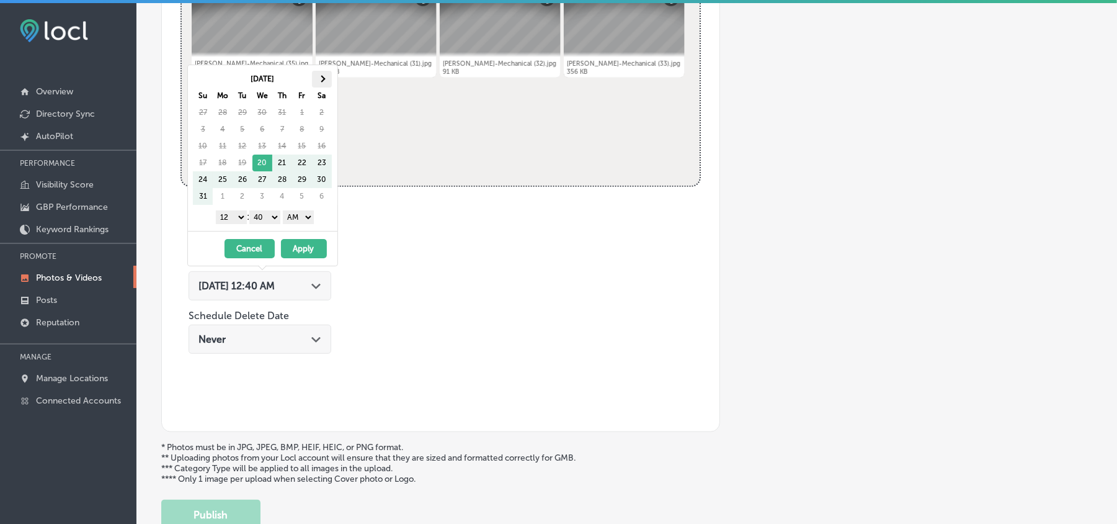
click at [323, 80] on span at bounding box center [321, 78] width 7 height 7
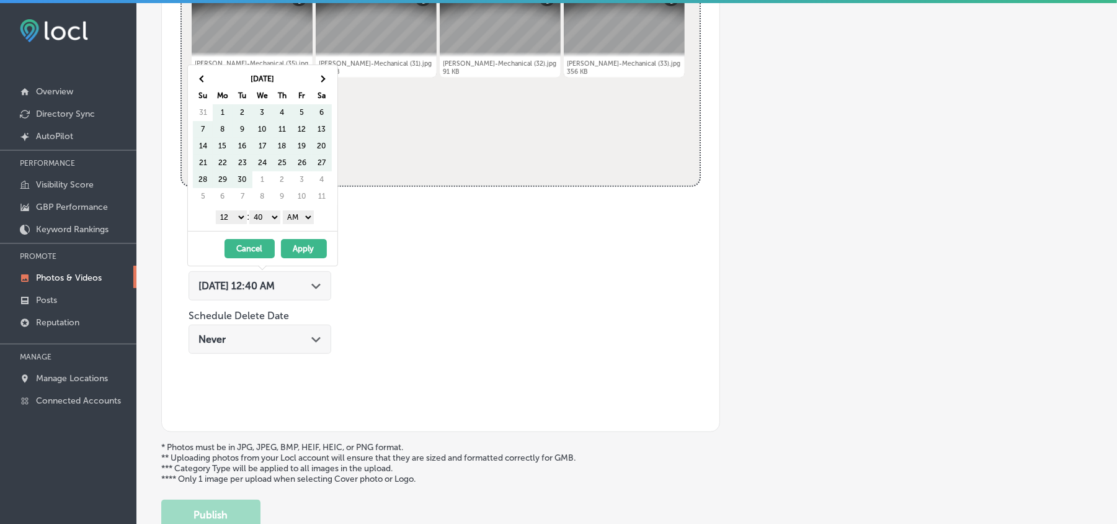
click at [323, 80] on span at bounding box center [321, 78] width 7 height 7
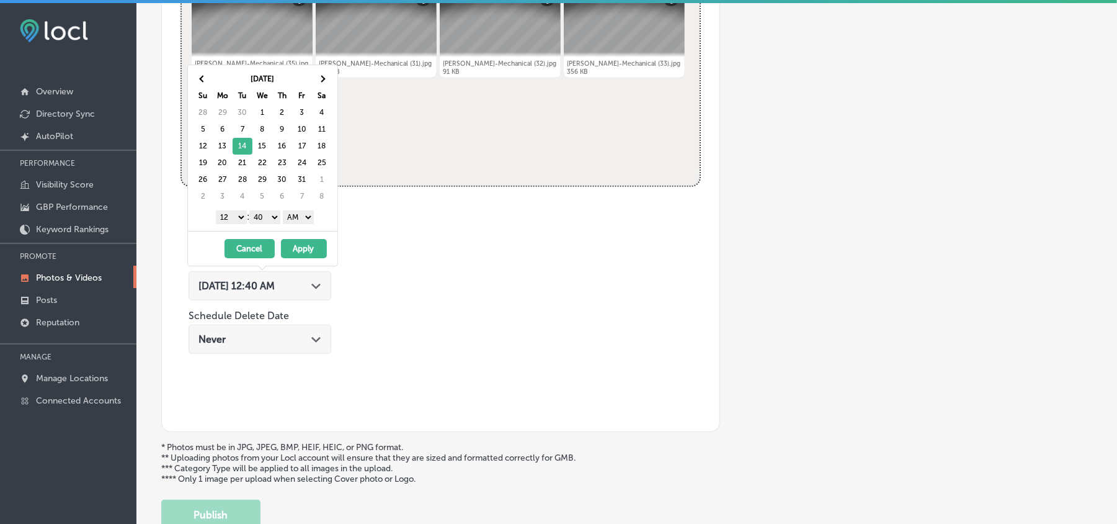
drag, startPoint x: 233, startPoint y: 213, endPoint x: 233, endPoint y: 221, distance: 8.1
click at [233, 213] on select "1 2 3 4 5 6 7 8 9 10 11 12" at bounding box center [231, 217] width 31 height 14
click at [275, 221] on select "00 10 20 30 40 50" at bounding box center [264, 217] width 31 height 14
click at [298, 220] on select "AM PM" at bounding box center [298, 217] width 31 height 14
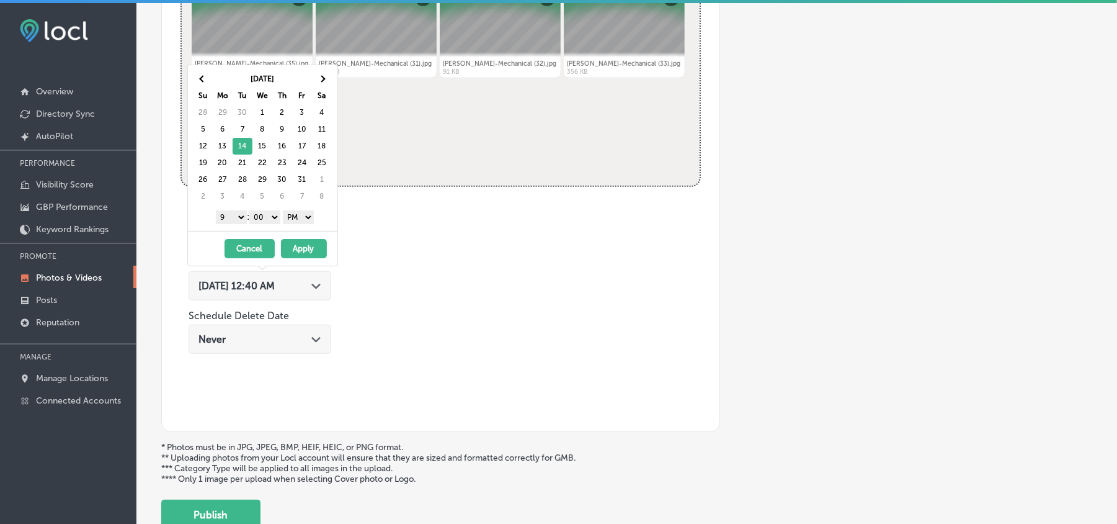
click at [301, 251] on button "Apply" at bounding box center [304, 248] width 46 height 19
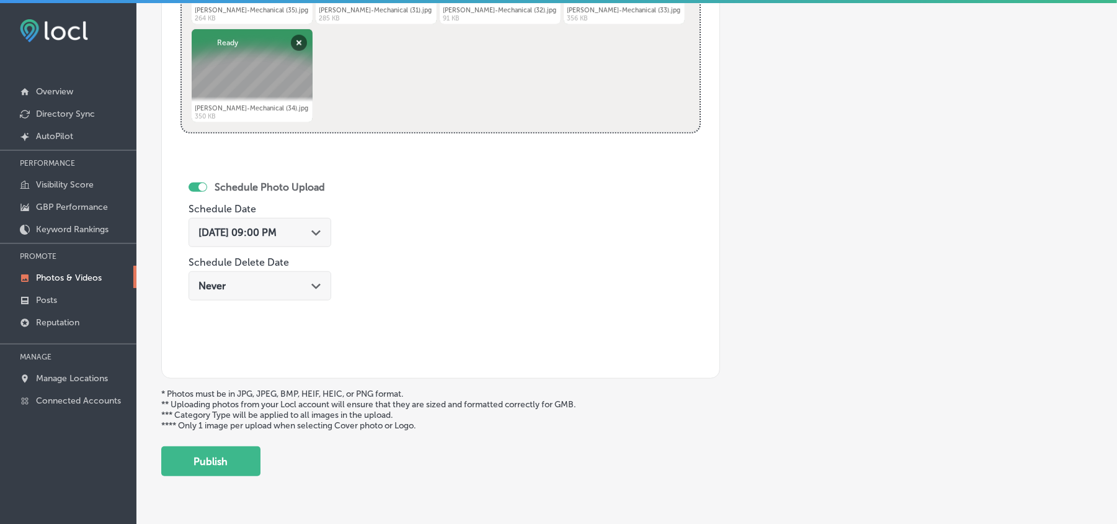
scroll to position [643, 0]
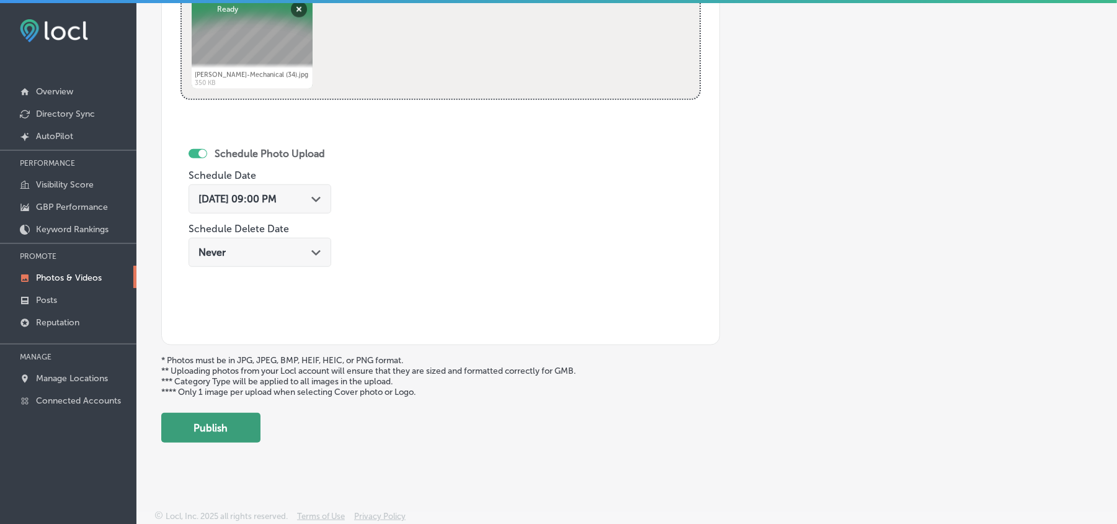
click at [236, 437] on button "Publish" at bounding box center [210, 428] width 99 height 30
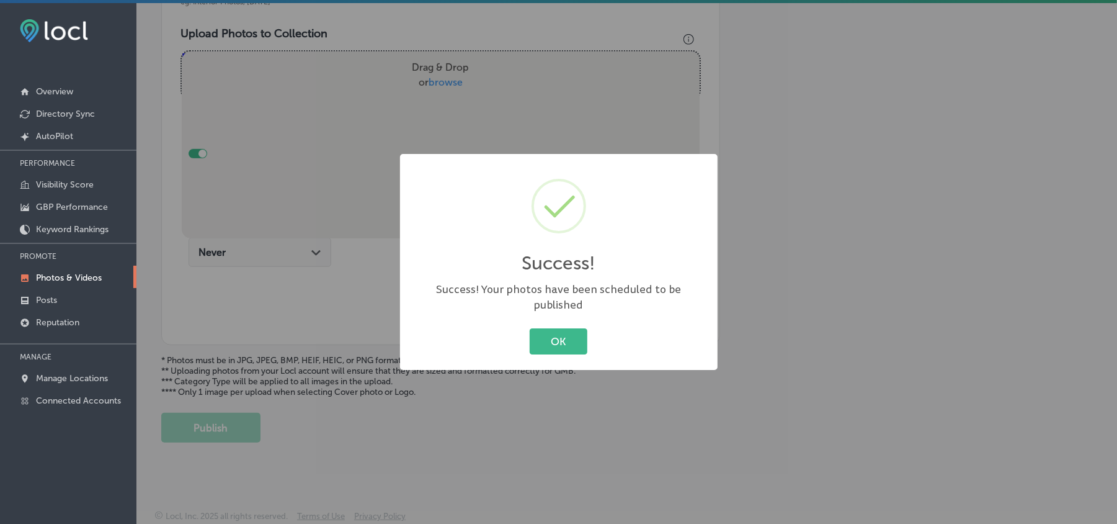
scroll to position [442, 0]
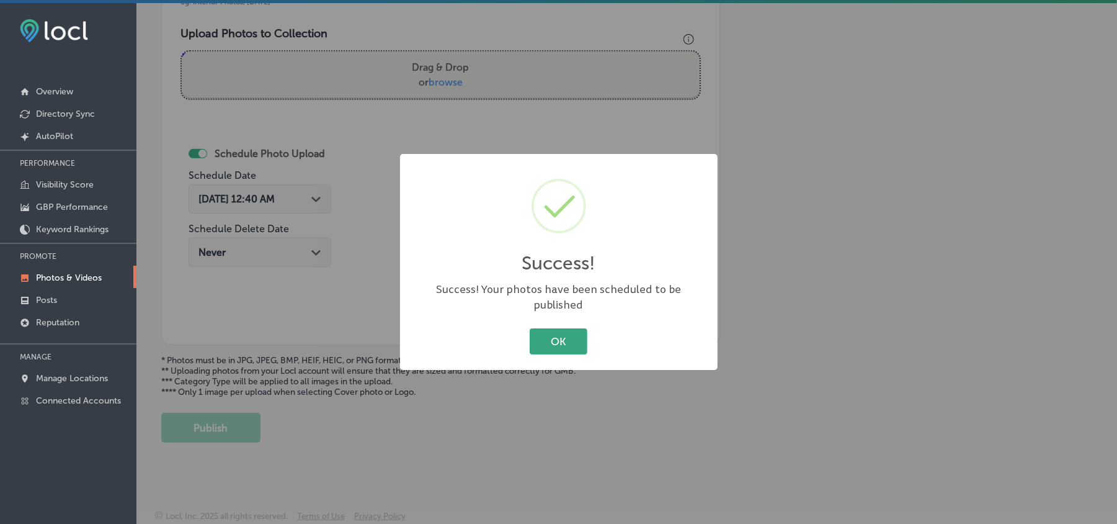
click at [553, 331] on button "OK" at bounding box center [559, 340] width 58 height 25
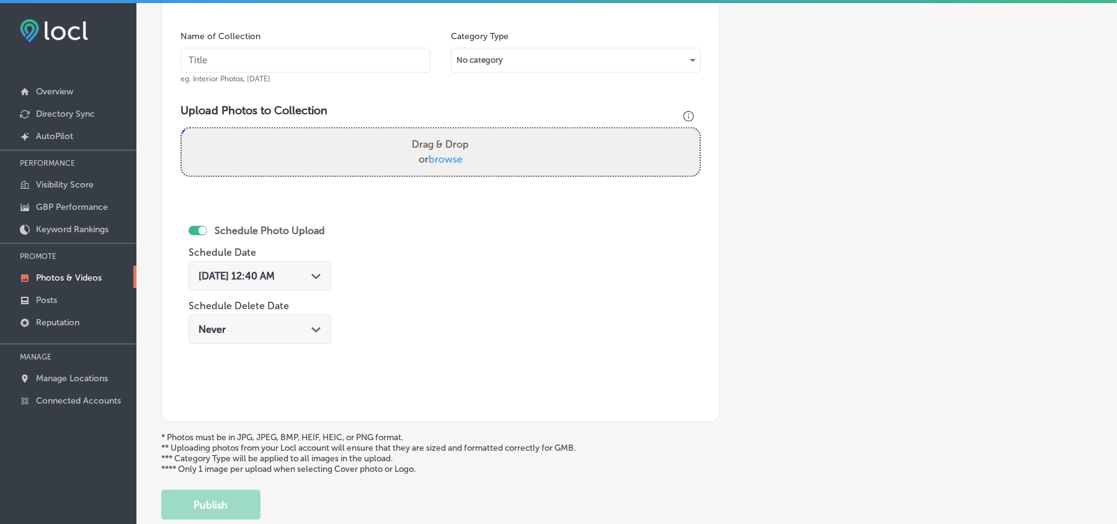
scroll to position [360, 0]
click at [321, 66] on input "text" at bounding box center [306, 61] width 250 height 25
paste input "[PERSON_NAME]-Mechanical-Expert-heating-system-repair"
type input "[PERSON_NAME]-Mechanical-Expert-heating-system-repair"
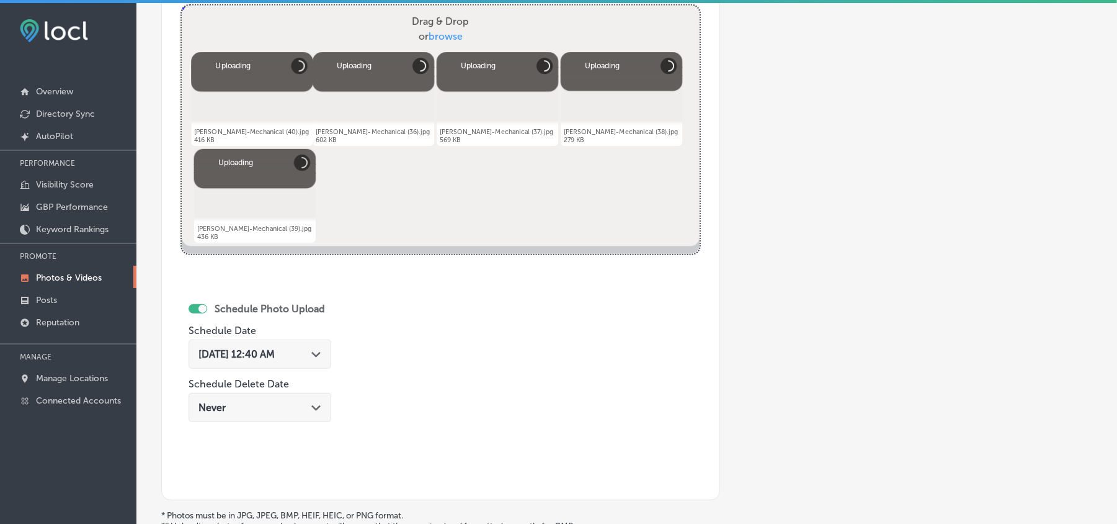
scroll to position [498, 0]
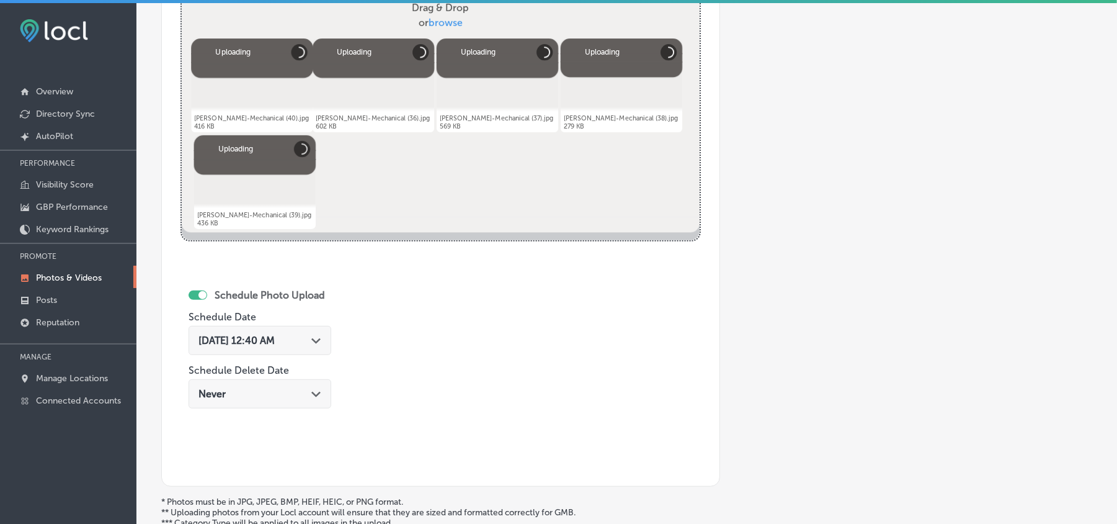
click at [316, 340] on div "[DATE] 12:40 AM Path Created with Sketch." at bounding box center [260, 340] width 123 height 12
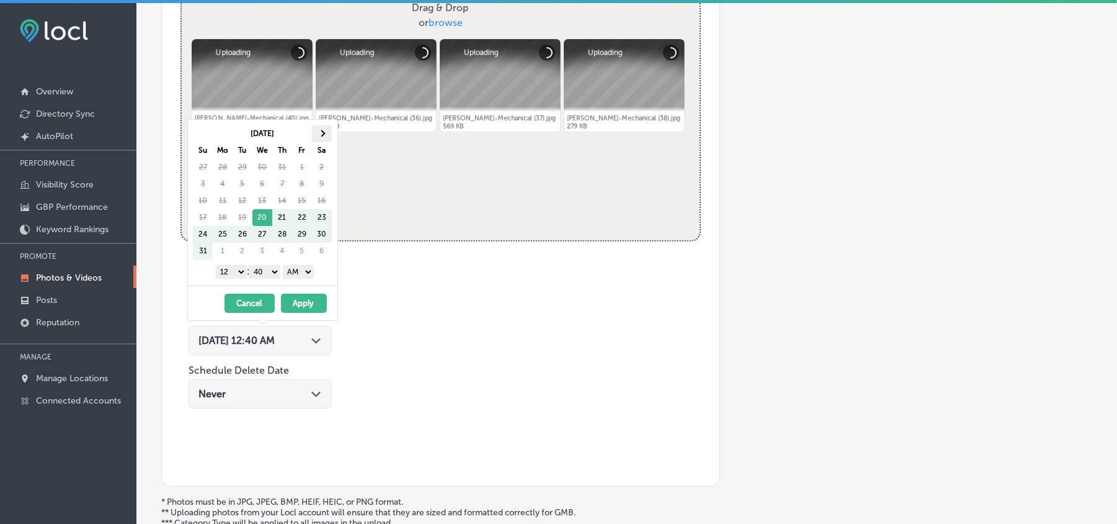
click at [321, 135] on span at bounding box center [321, 133] width 7 height 7
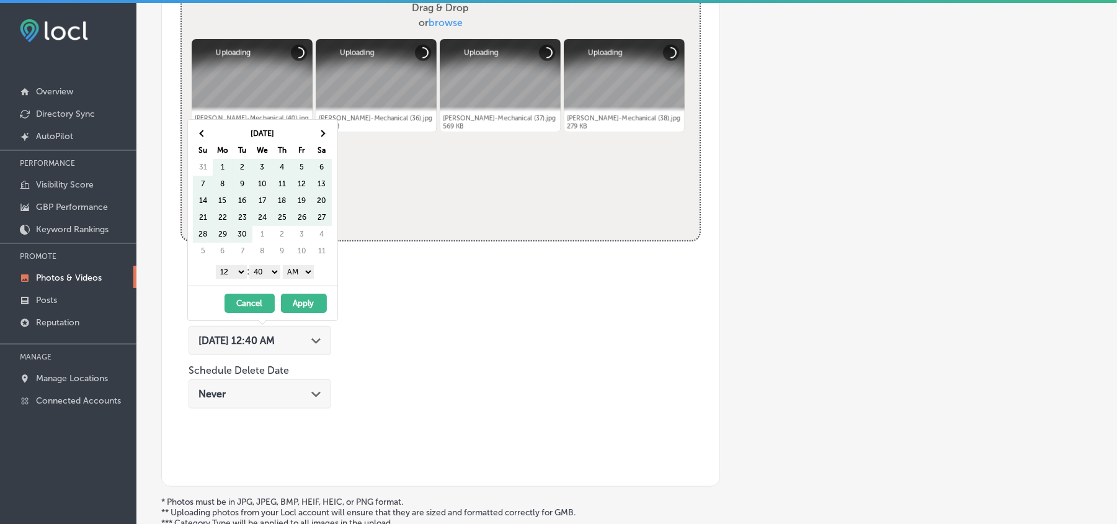
click at [321, 135] on span at bounding box center [321, 133] width 7 height 7
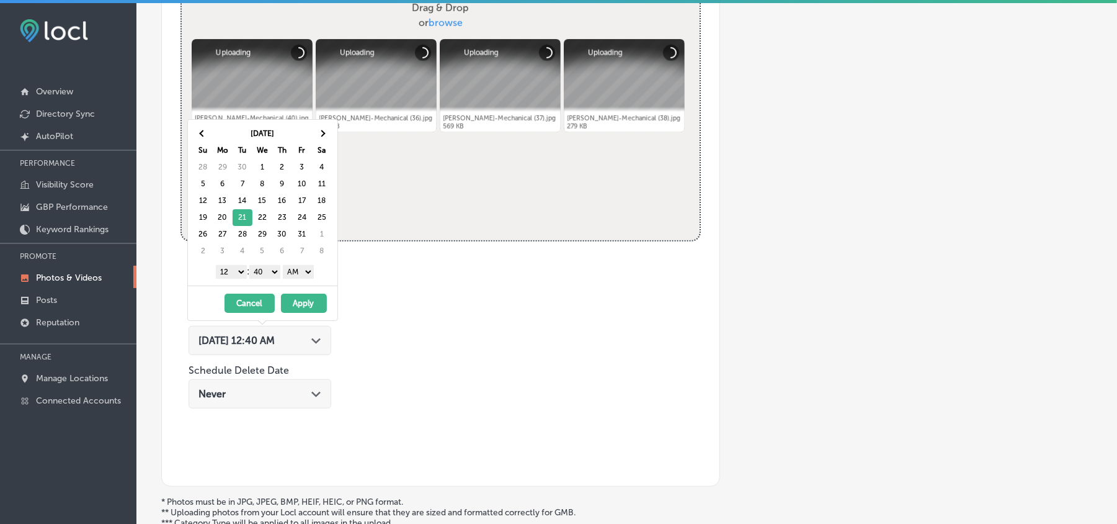
click at [236, 273] on select "1 2 3 4 5 6 7 8 9 10 11 12" at bounding box center [231, 272] width 31 height 14
click at [271, 273] on select "00 10 20 30 40 50" at bounding box center [264, 272] width 31 height 14
click at [299, 275] on select "AM PM" at bounding box center [298, 272] width 31 height 14
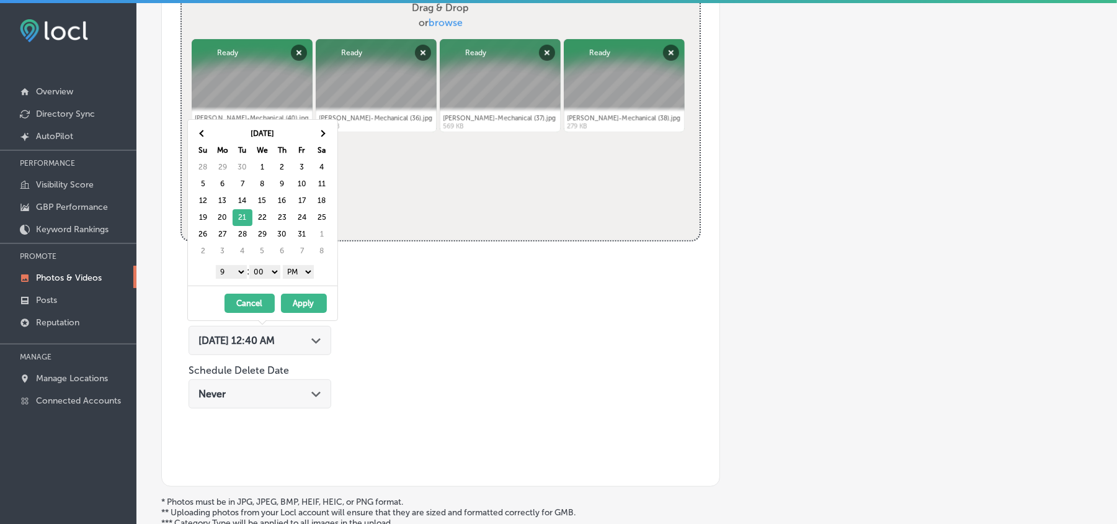
click at [298, 303] on button "Apply" at bounding box center [304, 302] width 46 height 19
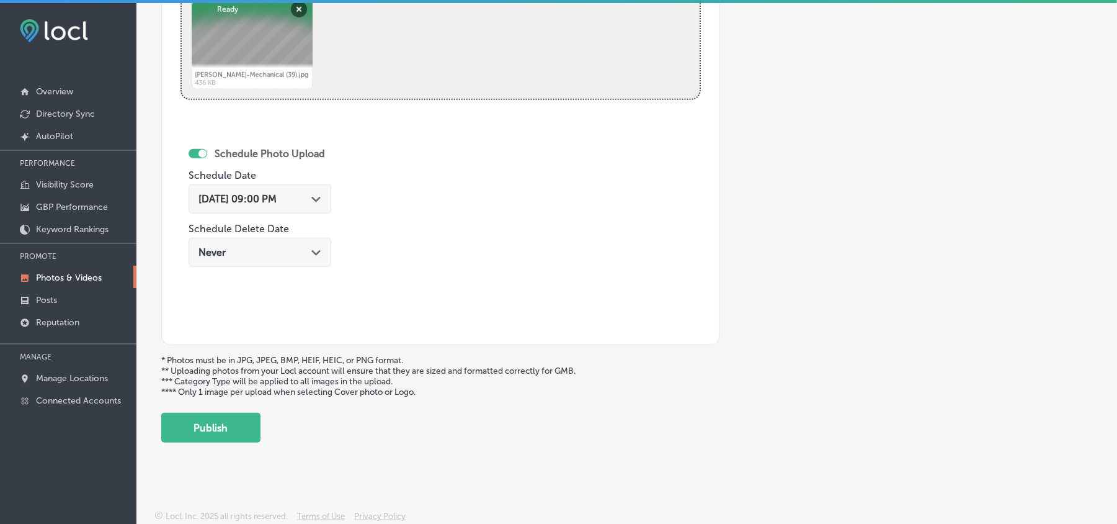
scroll to position [643, 0]
click at [226, 426] on button "Publish" at bounding box center [210, 428] width 99 height 30
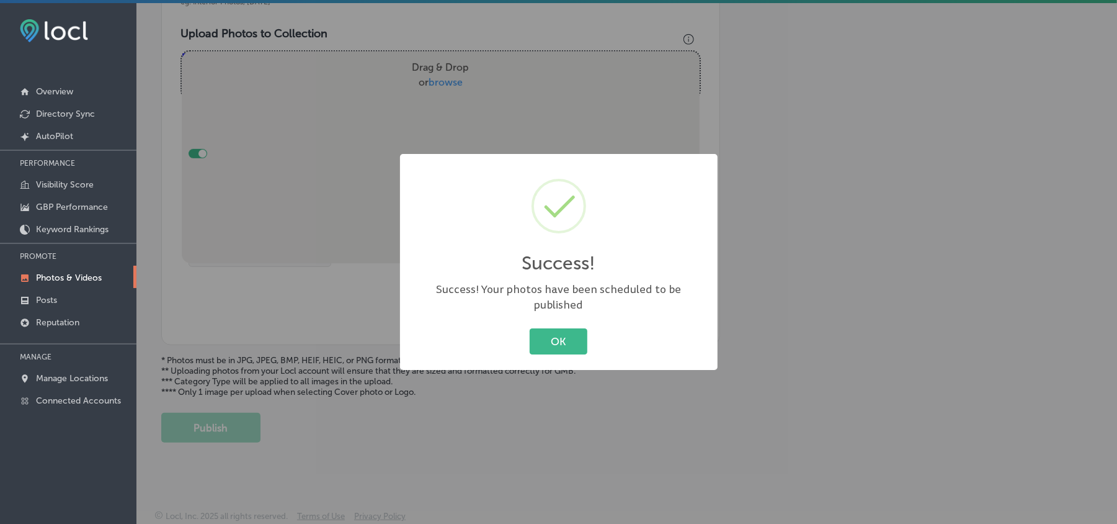
scroll to position [442, 0]
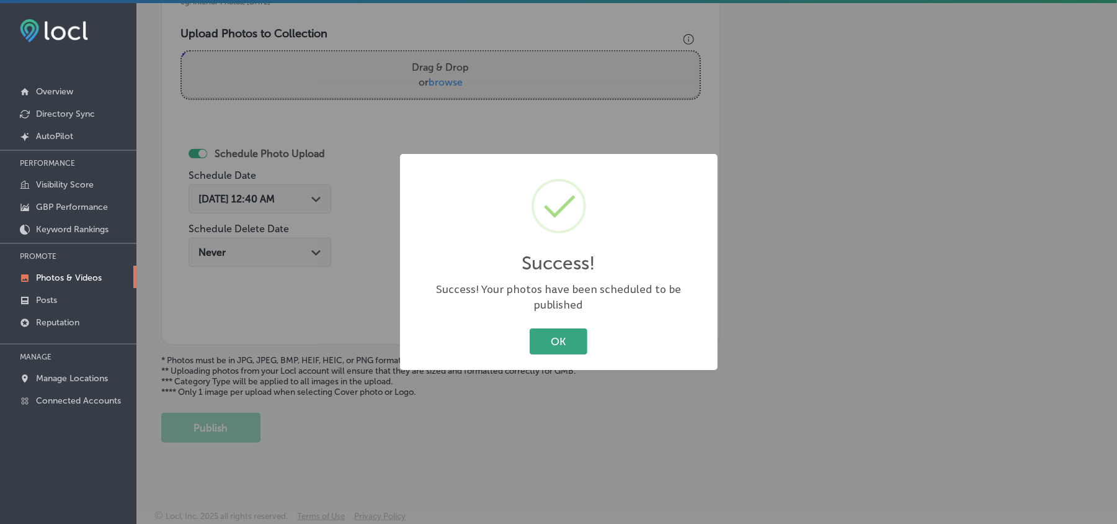
click at [559, 333] on button "OK" at bounding box center [559, 340] width 58 height 25
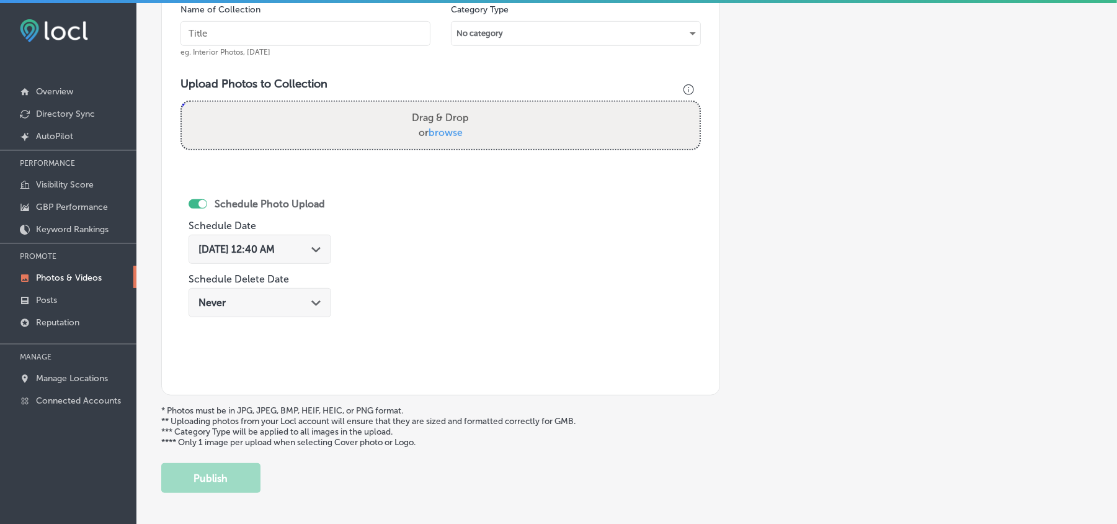
scroll to position [387, 0]
click at [278, 38] on input "text" at bounding box center [306, 34] width 250 height 25
paste input "[PERSON_NAME]-Mechanical-Professional-HVAC-maintenance-services"
type input "[PERSON_NAME]-Mechanical-Professional-HVAC-maintenance-services"
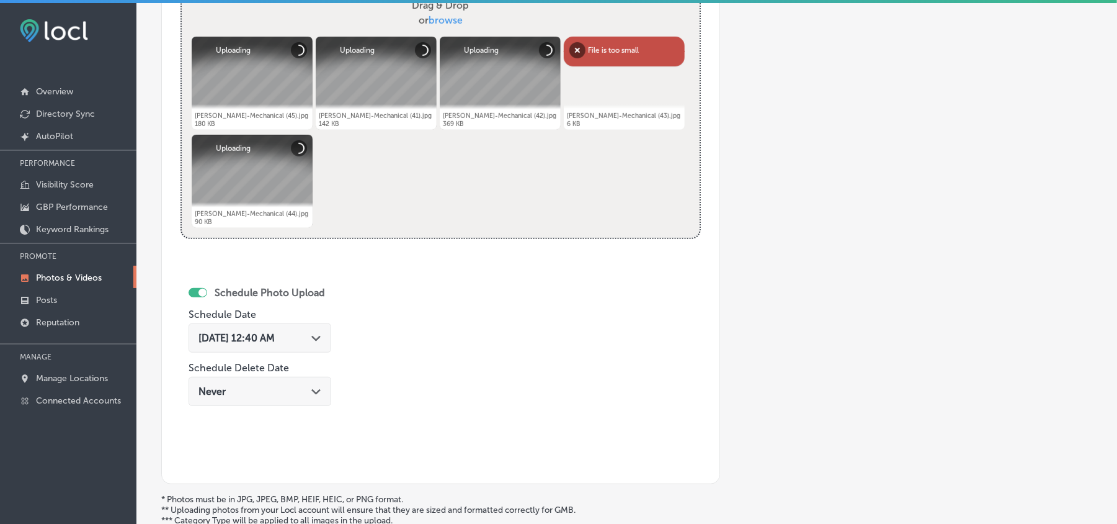
scroll to position [470, 0]
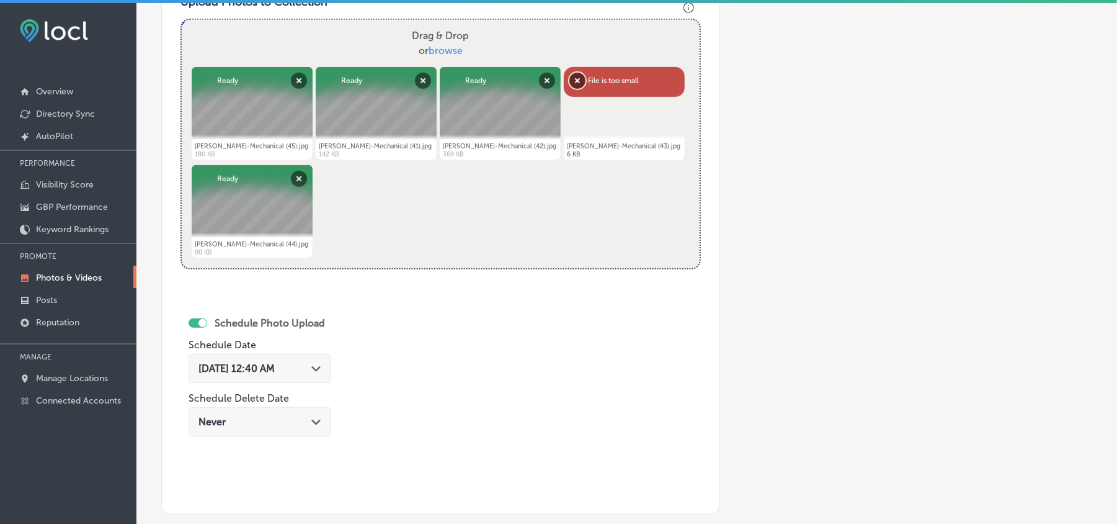
click at [579, 86] on button "Remove" at bounding box center [578, 81] width 16 height 16
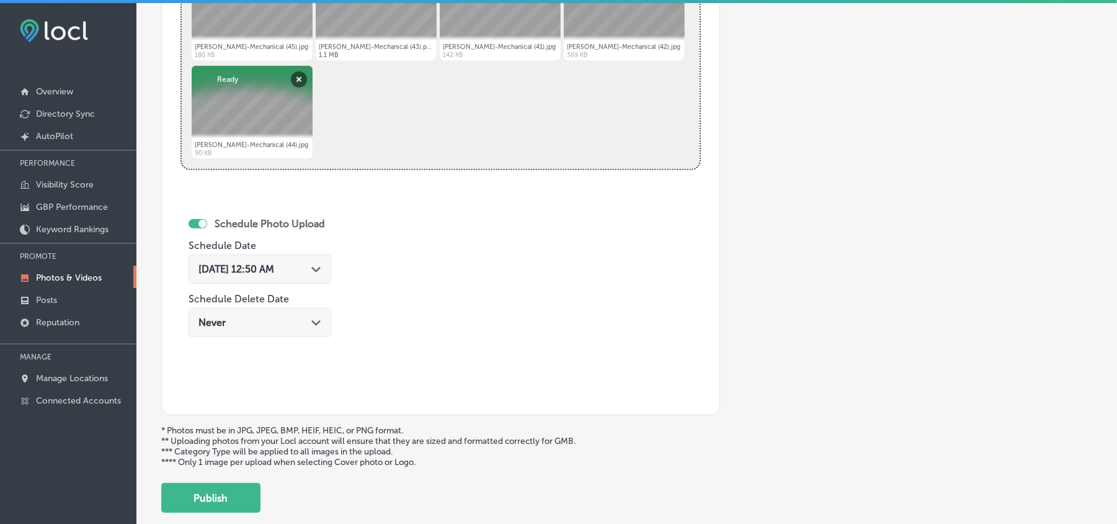
scroll to position [498, 0]
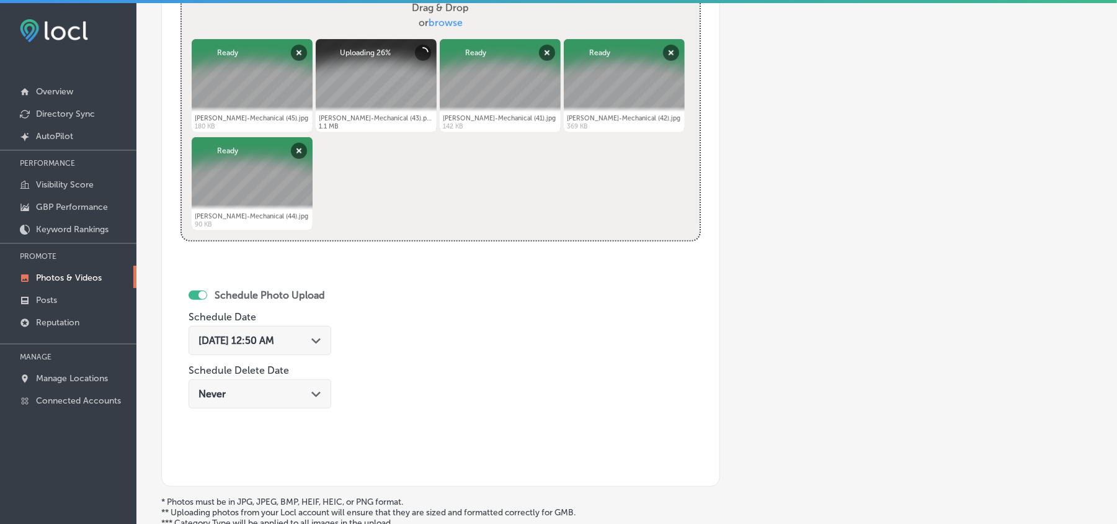
click at [313, 346] on div "[DATE] 12:50 AM Path Created with Sketch." at bounding box center [260, 340] width 123 height 12
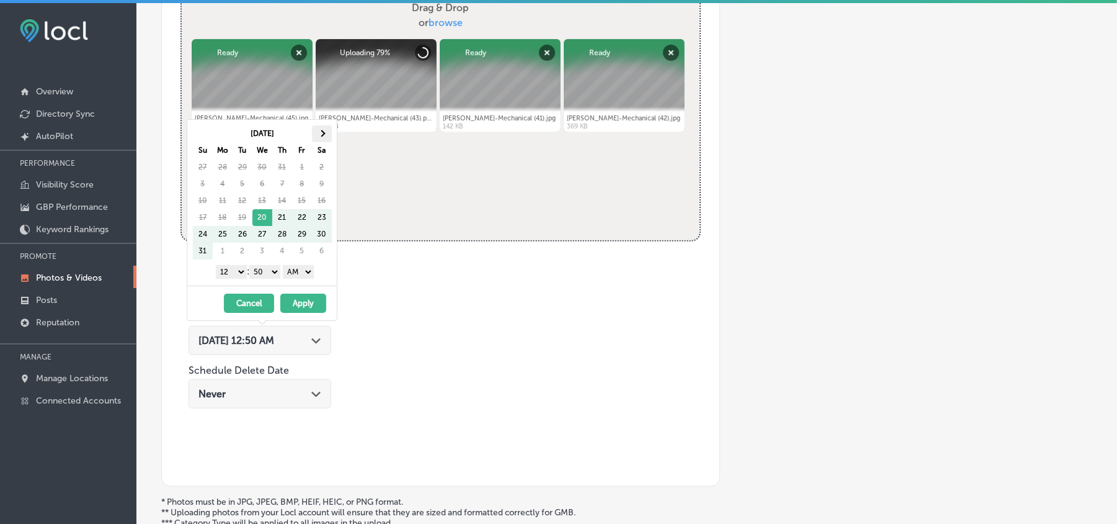
click at [323, 136] on th at bounding box center [322, 133] width 20 height 17
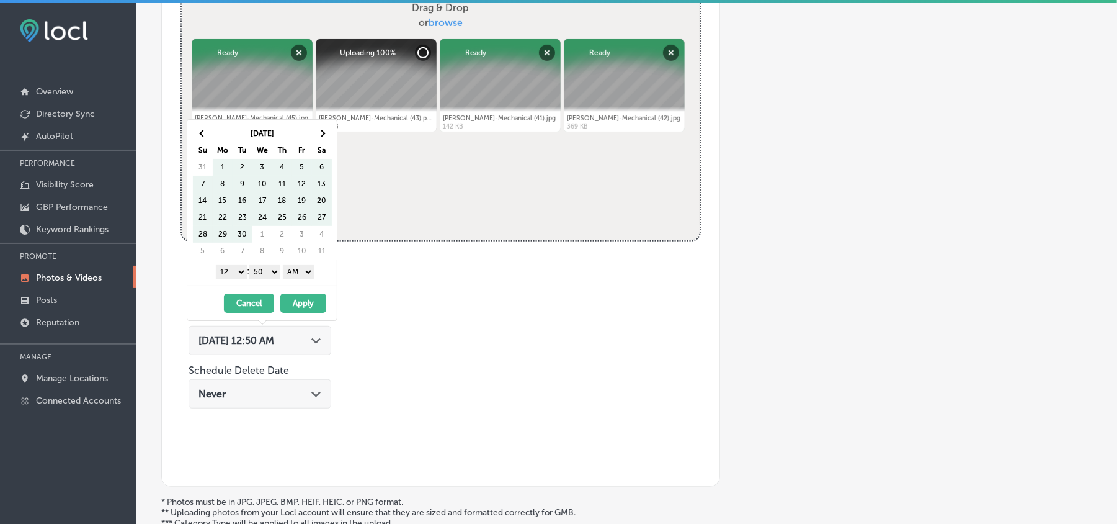
click at [323, 136] on th at bounding box center [322, 133] width 20 height 17
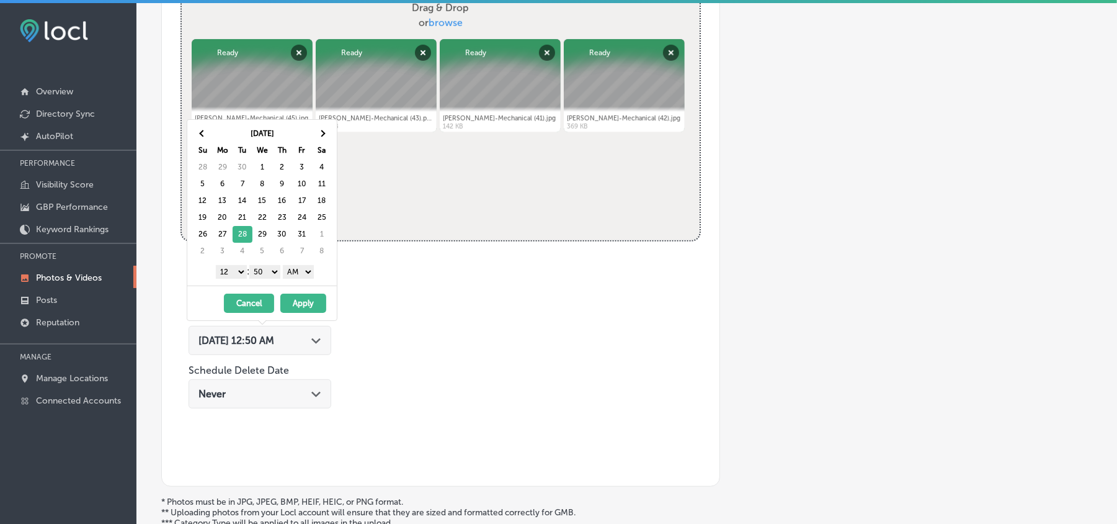
click at [232, 273] on select "1 2 3 4 5 6 7 8 9 10 11 12" at bounding box center [231, 272] width 31 height 14
click at [273, 271] on select "00 10 20 30 40 50" at bounding box center [264, 272] width 31 height 14
drag, startPoint x: 290, startPoint y: 273, endPoint x: 293, endPoint y: 279, distance: 6.4
click at [290, 273] on select "AM PM" at bounding box center [298, 272] width 31 height 14
click at [306, 304] on button "Apply" at bounding box center [303, 302] width 46 height 19
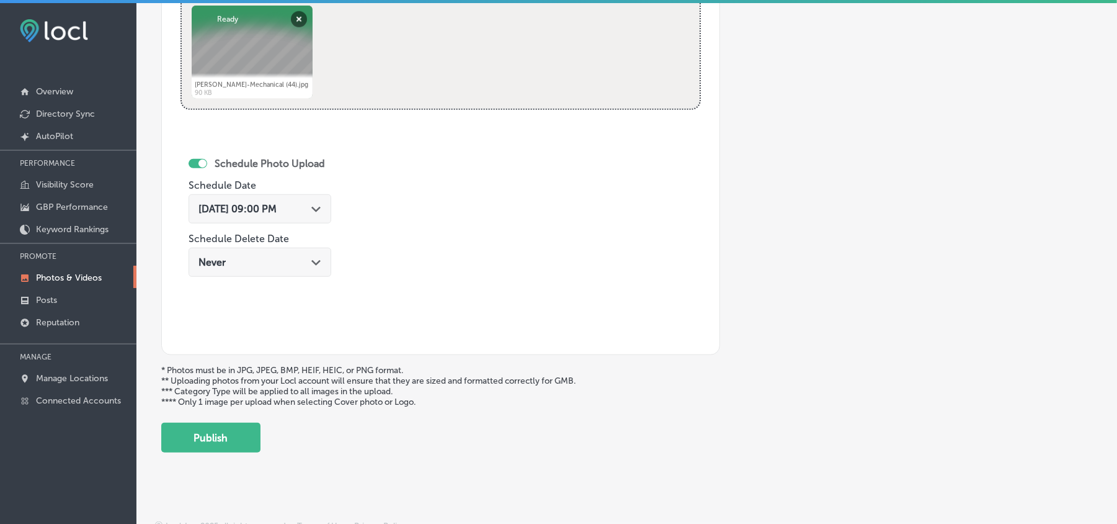
scroll to position [643, 0]
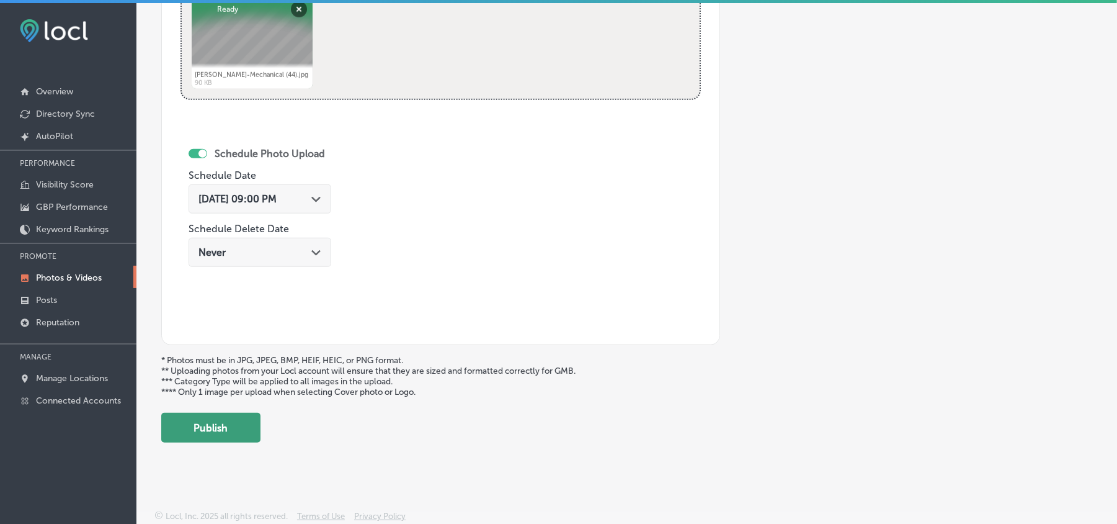
click at [200, 432] on button "Publish" at bounding box center [210, 428] width 99 height 30
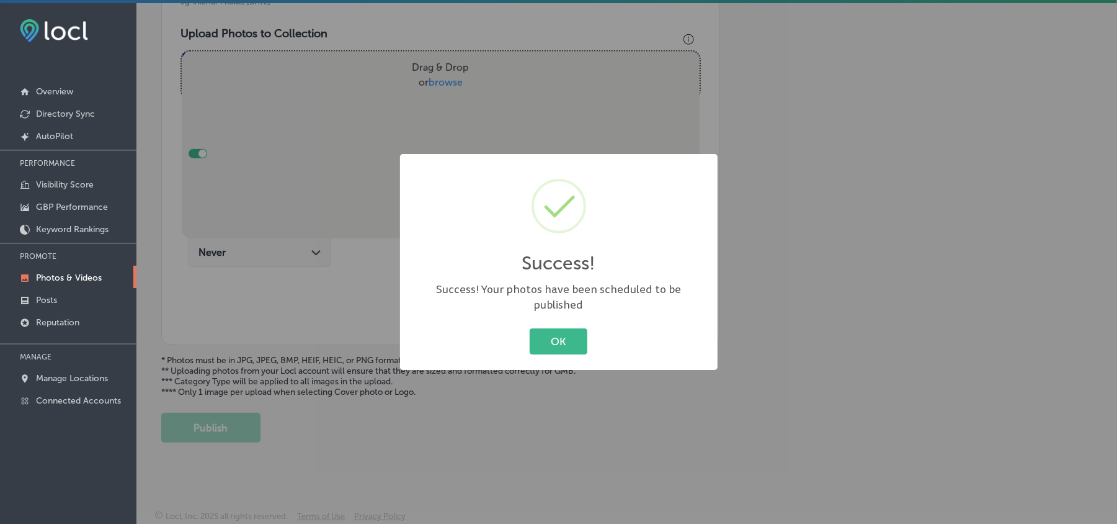
scroll to position [442, 0]
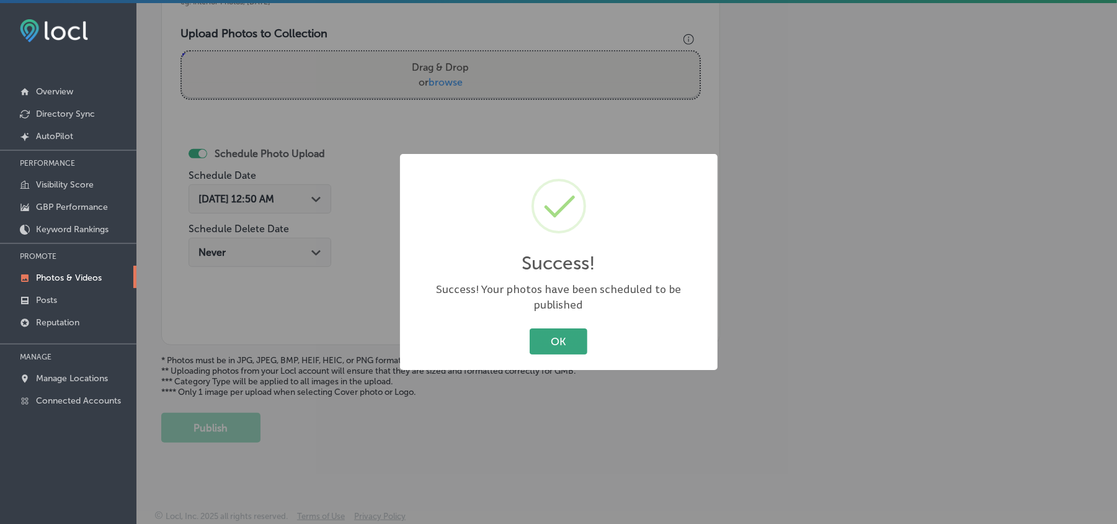
click at [554, 331] on button "OK" at bounding box center [559, 340] width 58 height 25
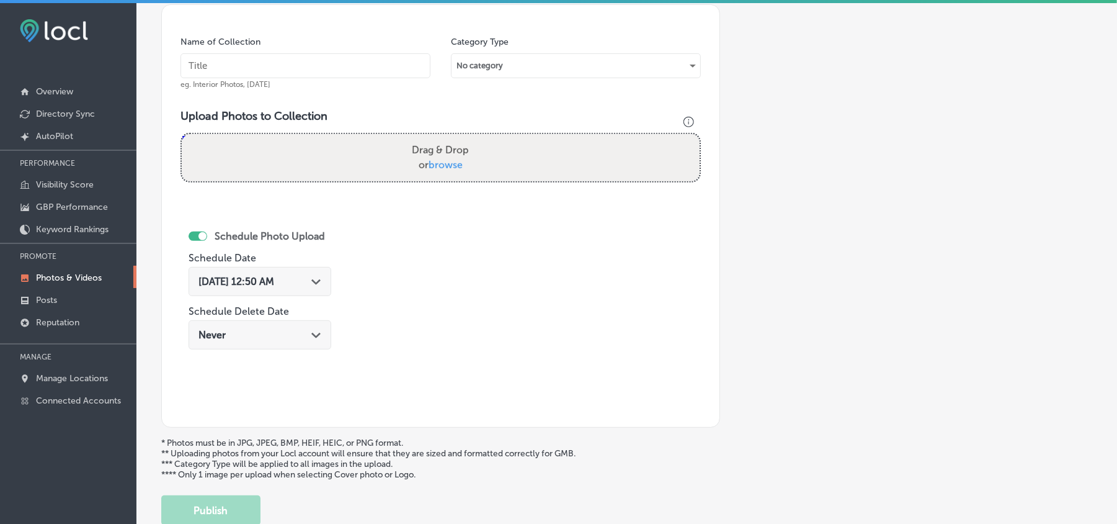
scroll to position [333, 0]
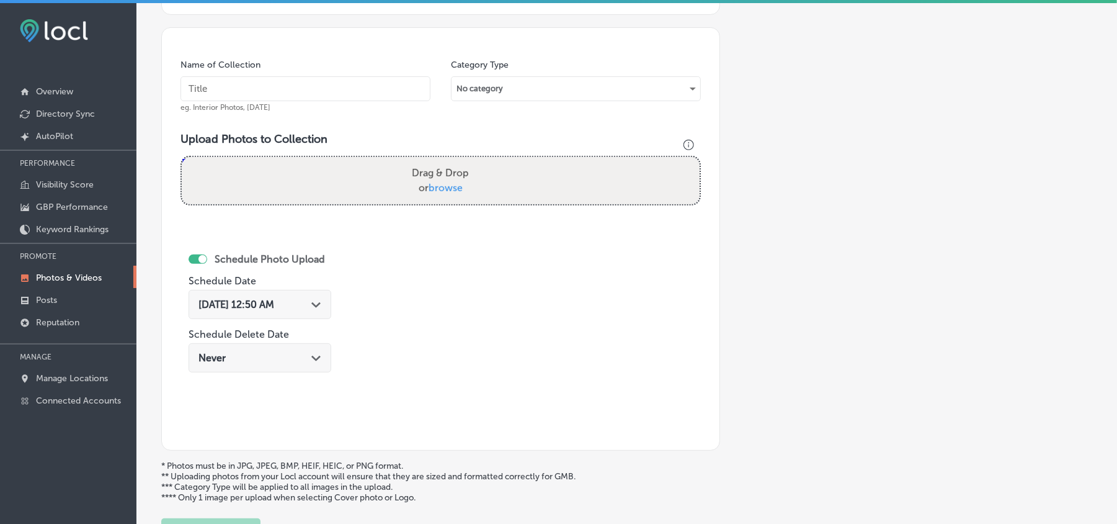
click at [249, 84] on input "text" at bounding box center [306, 88] width 250 height 25
paste input "[PERSON_NAME]-Mechanical-Ductwork-installation-and-repair"
type input "[PERSON_NAME]-Mechanical-Ductwork-installation-and-repair"
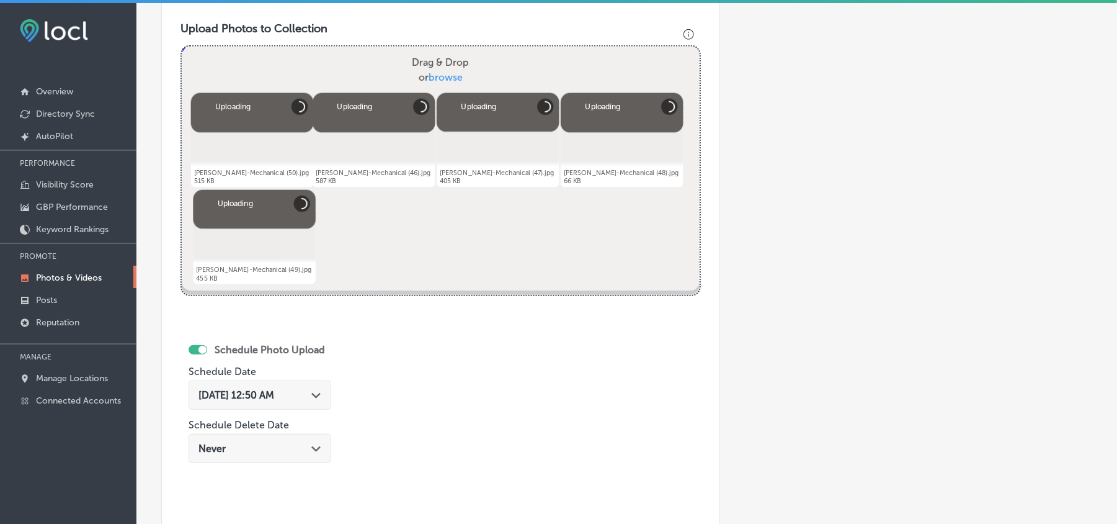
scroll to position [498, 0]
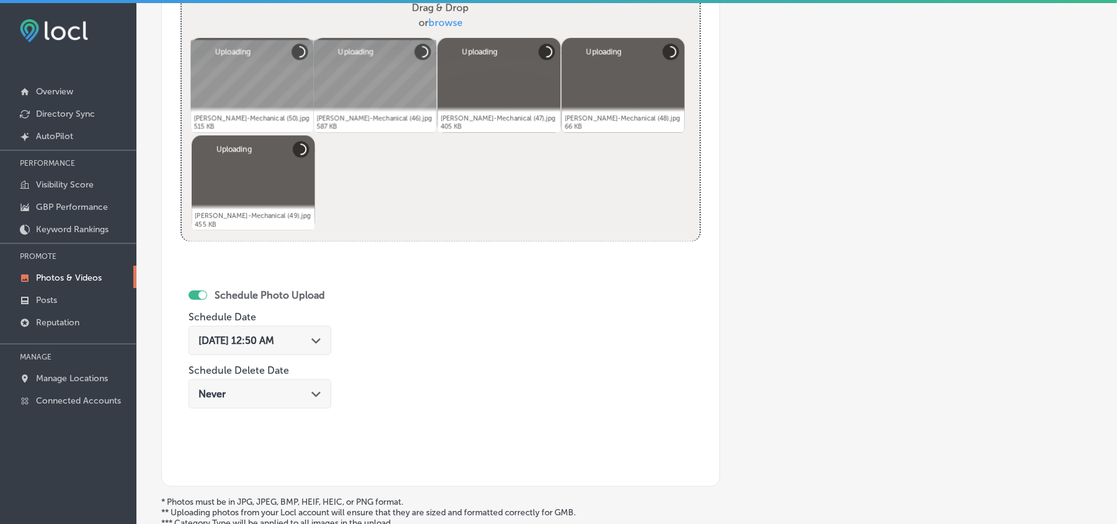
click at [319, 344] on icon "Path Created with Sketch." at bounding box center [315, 341] width 9 height 6
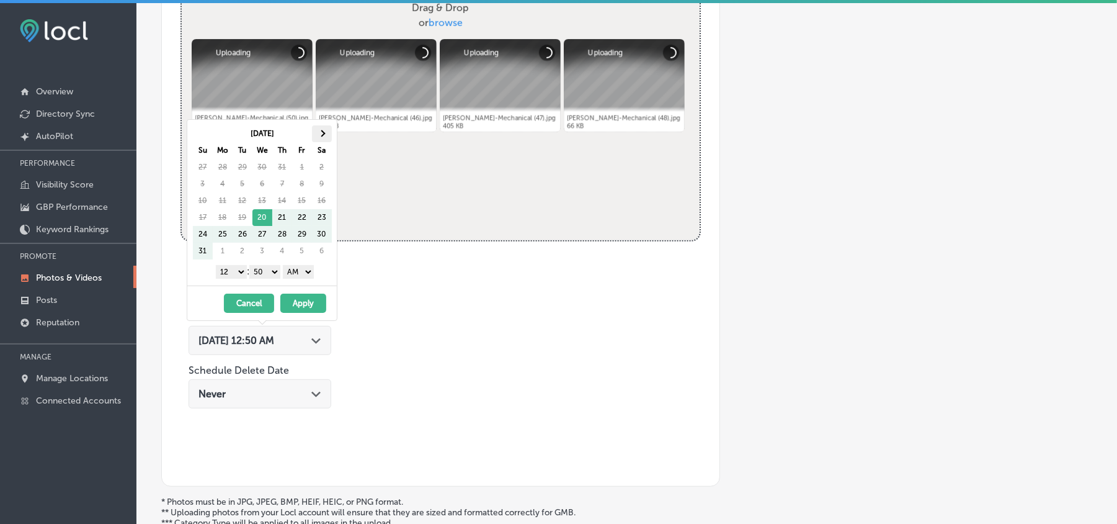
click at [321, 138] on th at bounding box center [322, 133] width 20 height 17
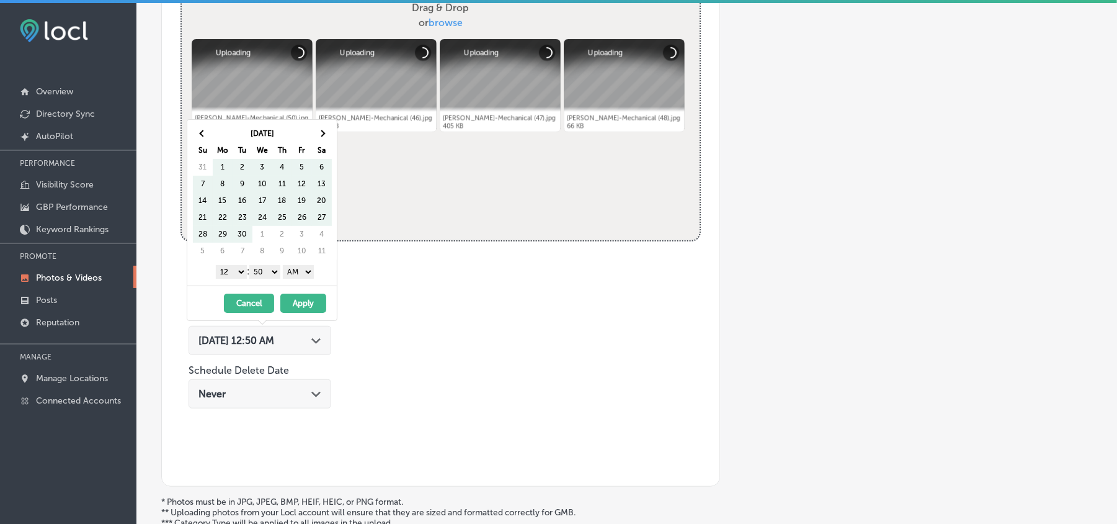
click at [321, 138] on th at bounding box center [322, 133] width 20 height 17
click at [321, 132] on span at bounding box center [321, 133] width 7 height 7
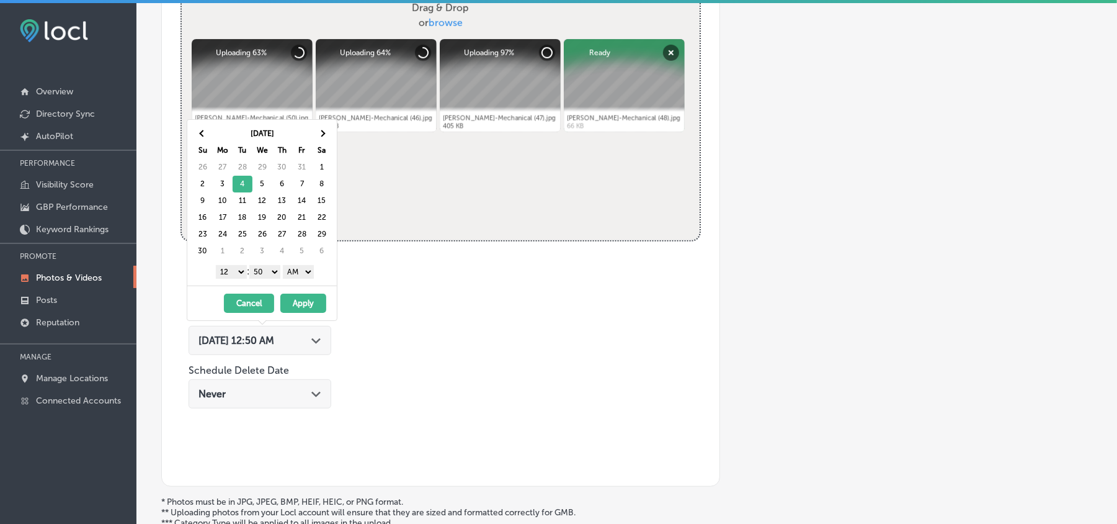
click at [238, 271] on select "1 2 3 4 5 6 7 8 9 10 11 12" at bounding box center [231, 272] width 31 height 14
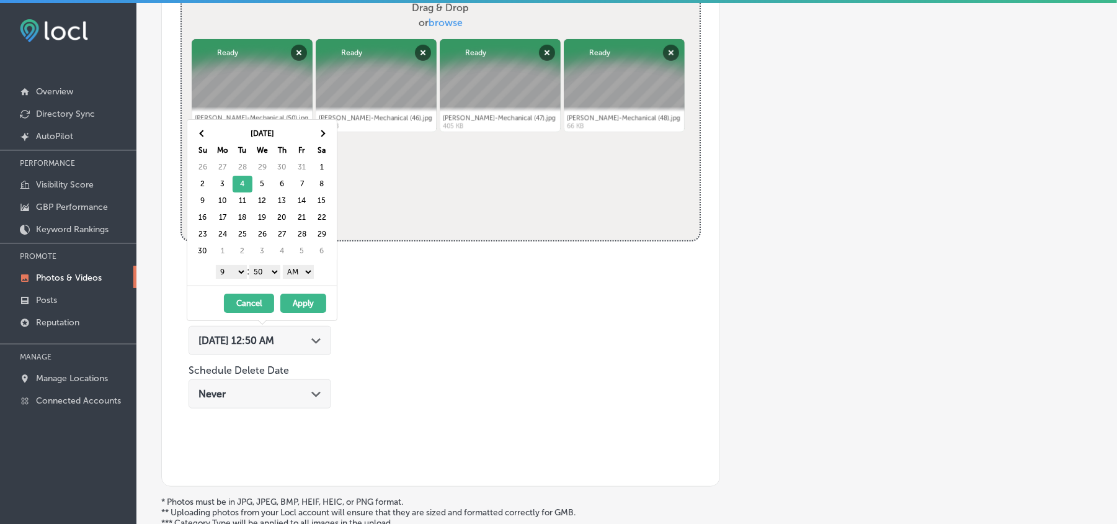
click at [272, 273] on select "00 10 20 30 40 50" at bounding box center [264, 272] width 31 height 14
click at [291, 270] on select "AM PM" at bounding box center [298, 272] width 31 height 14
click at [293, 308] on button "Apply" at bounding box center [303, 302] width 46 height 19
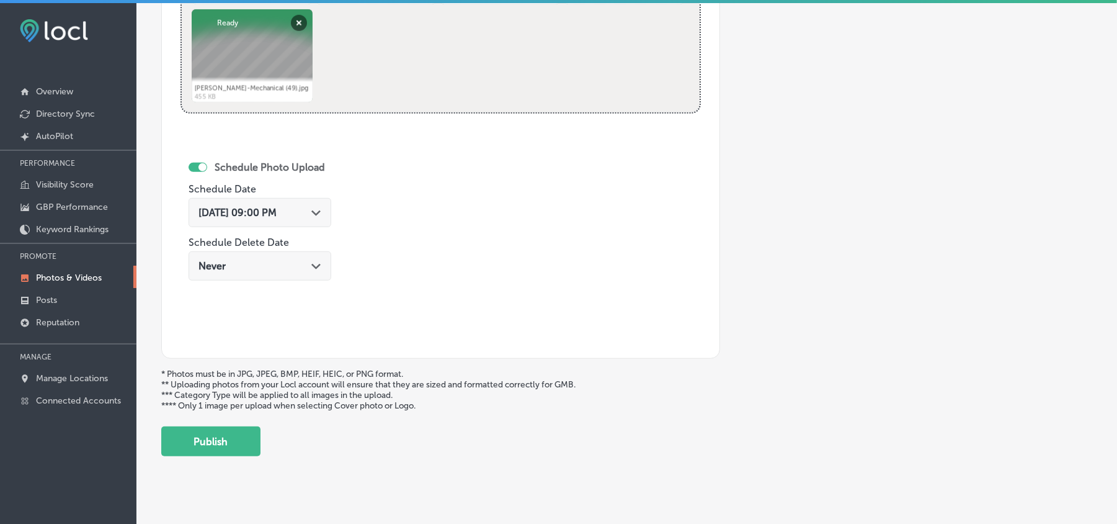
scroll to position [643, 0]
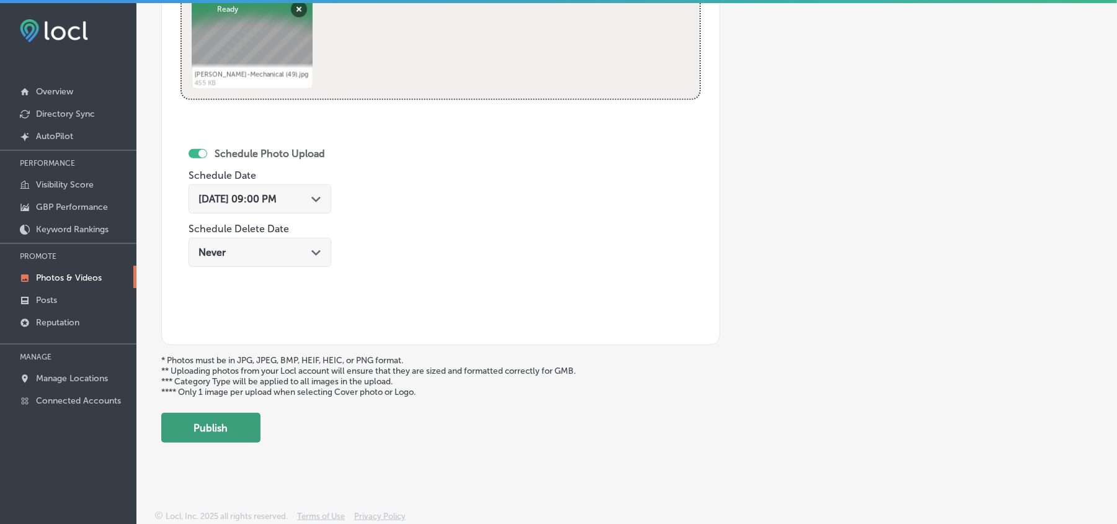
click at [212, 426] on button "Publish" at bounding box center [210, 428] width 99 height 30
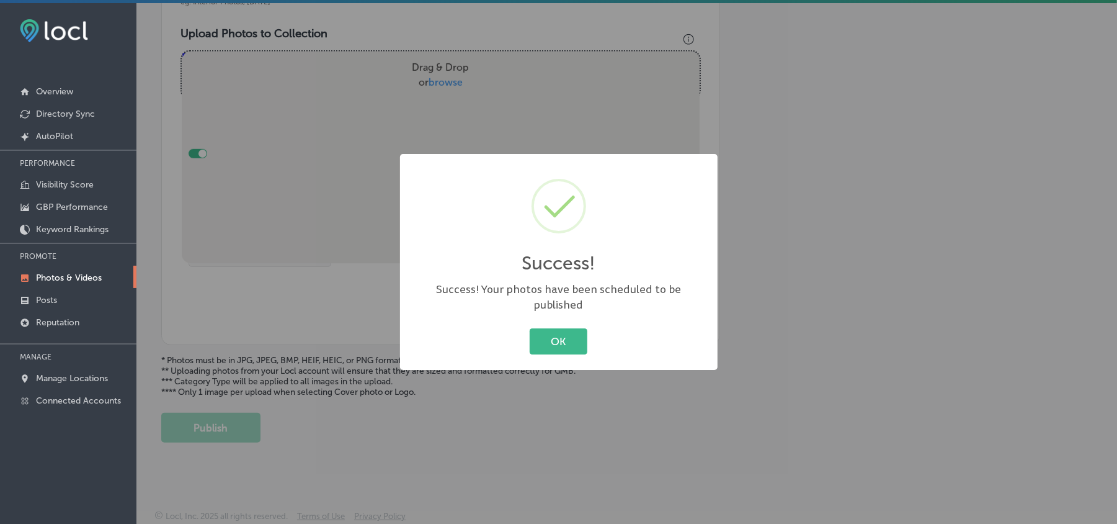
scroll to position [442, 0]
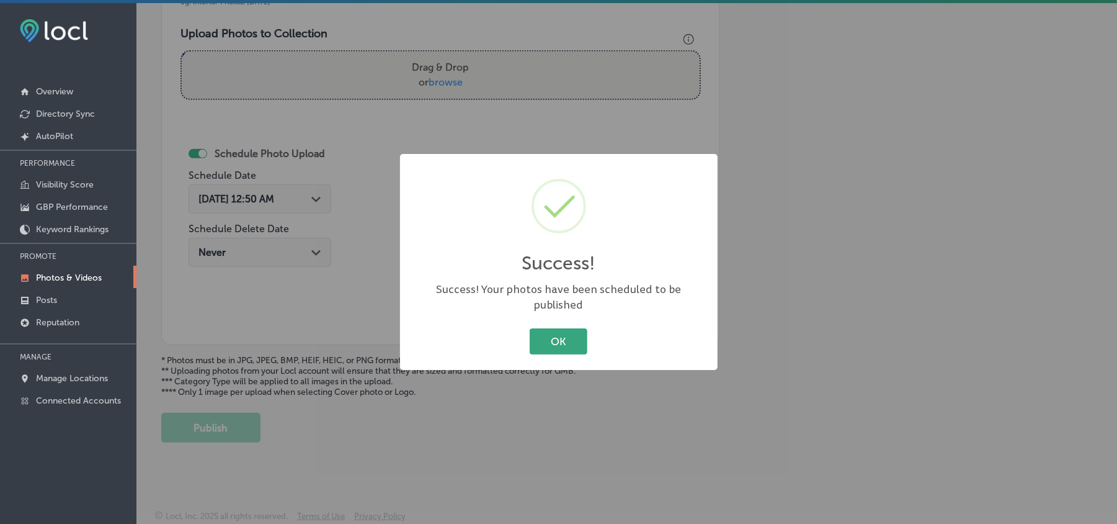
click at [543, 337] on button "OK" at bounding box center [559, 340] width 58 height 25
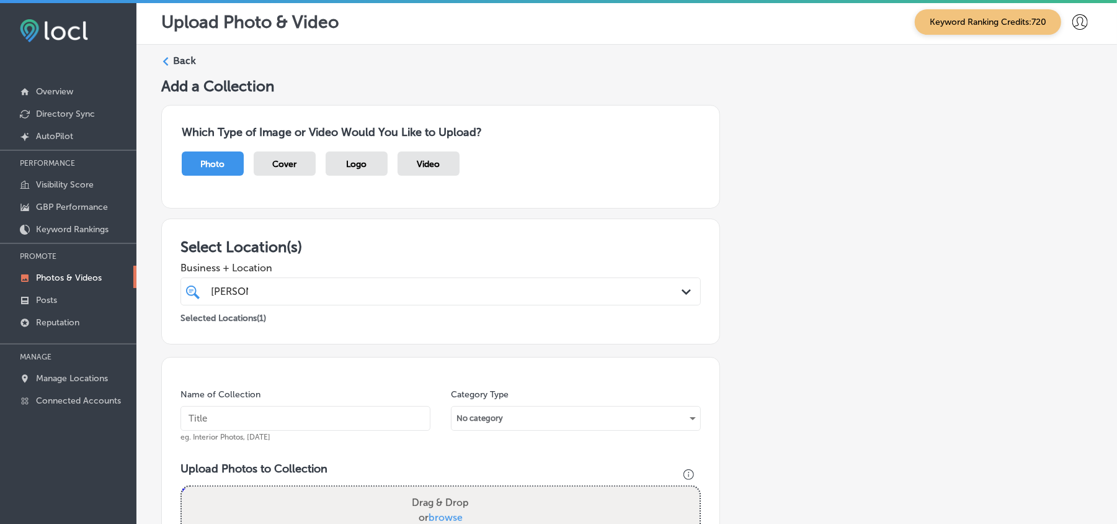
scroll to position [0, 0]
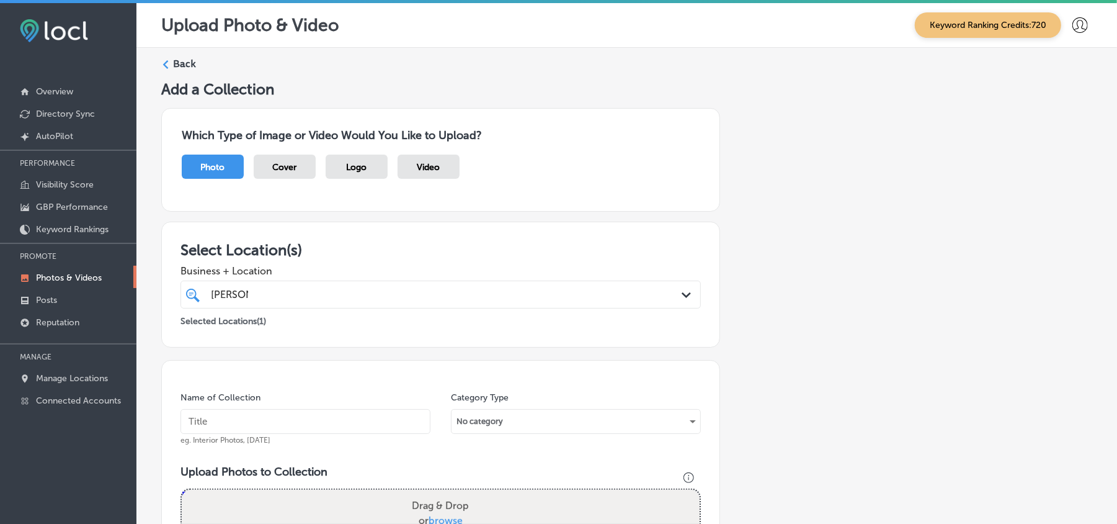
click at [184, 62] on label "Back" at bounding box center [184, 64] width 23 height 14
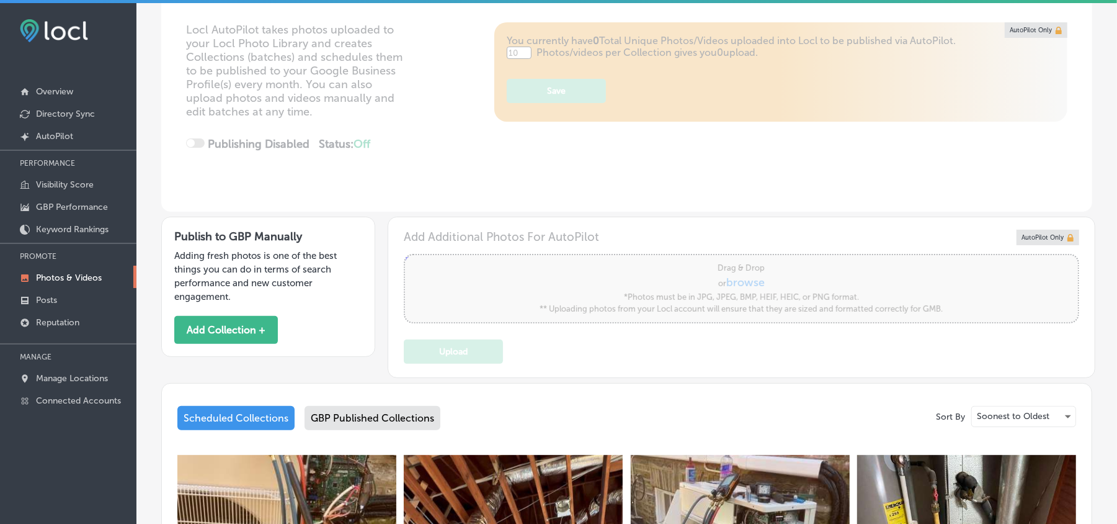
type input "5"
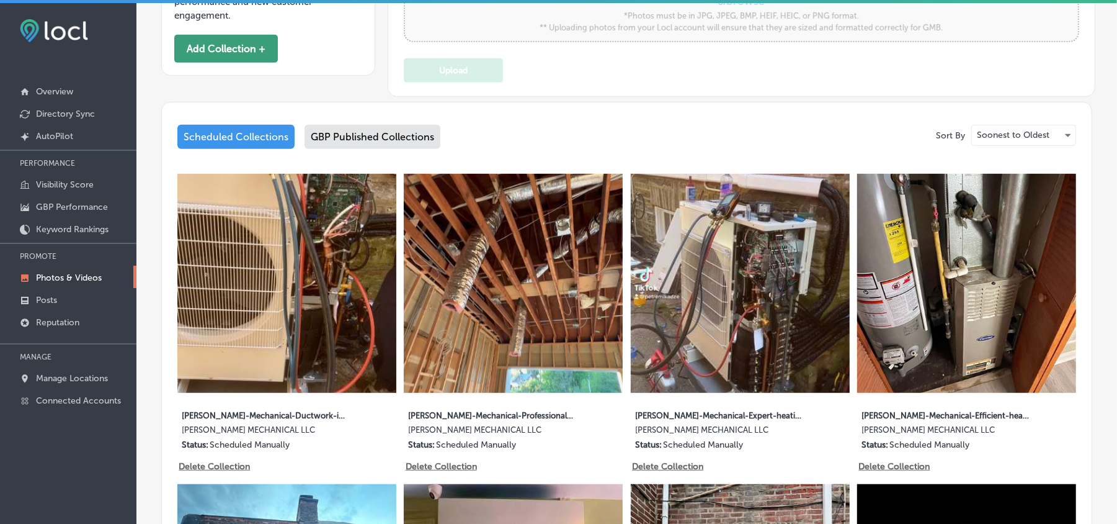
scroll to position [413, 0]
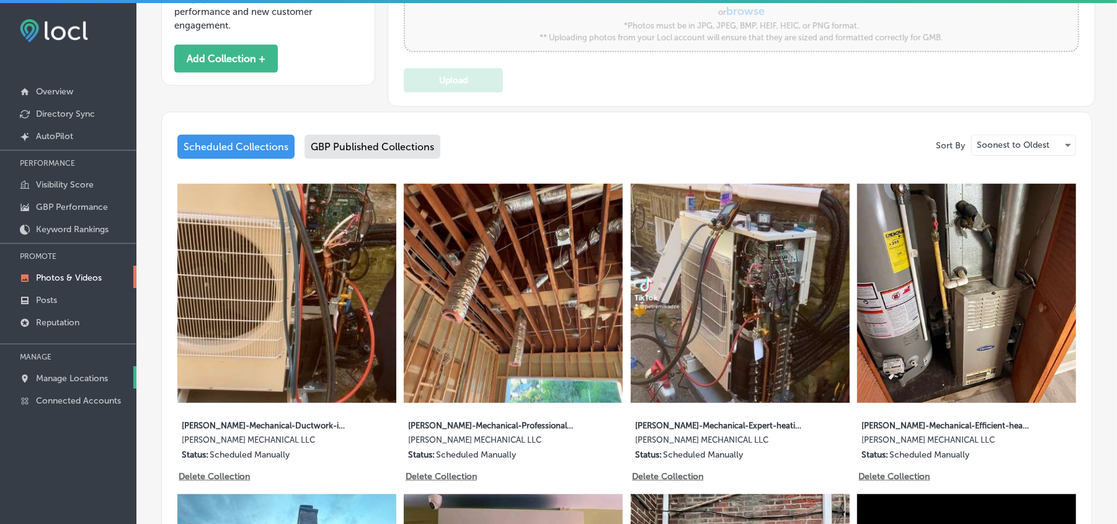
click at [78, 375] on p "Manage Locations" at bounding box center [72, 378] width 72 height 11
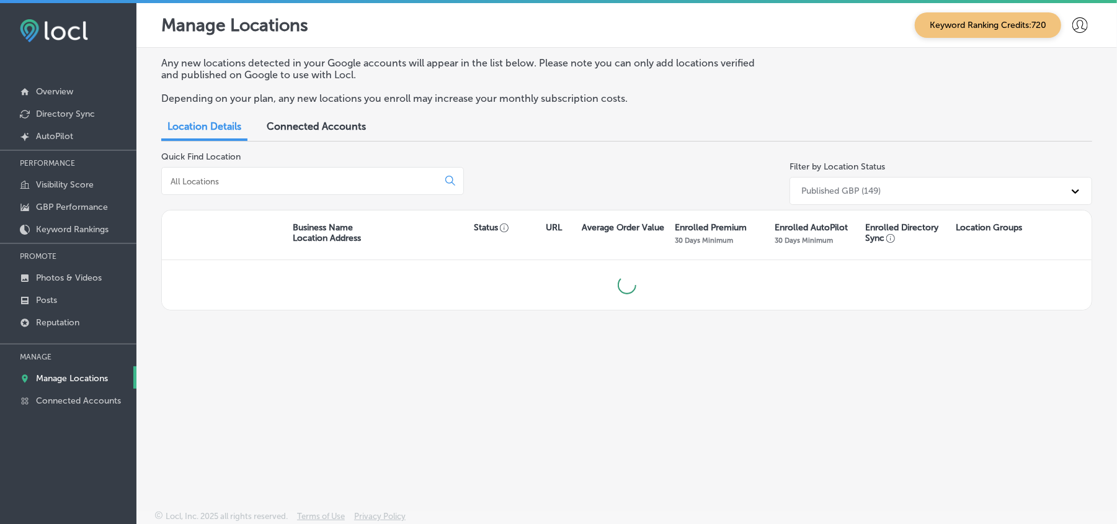
click at [258, 176] on input at bounding box center [302, 181] width 266 height 11
type input "top lase"
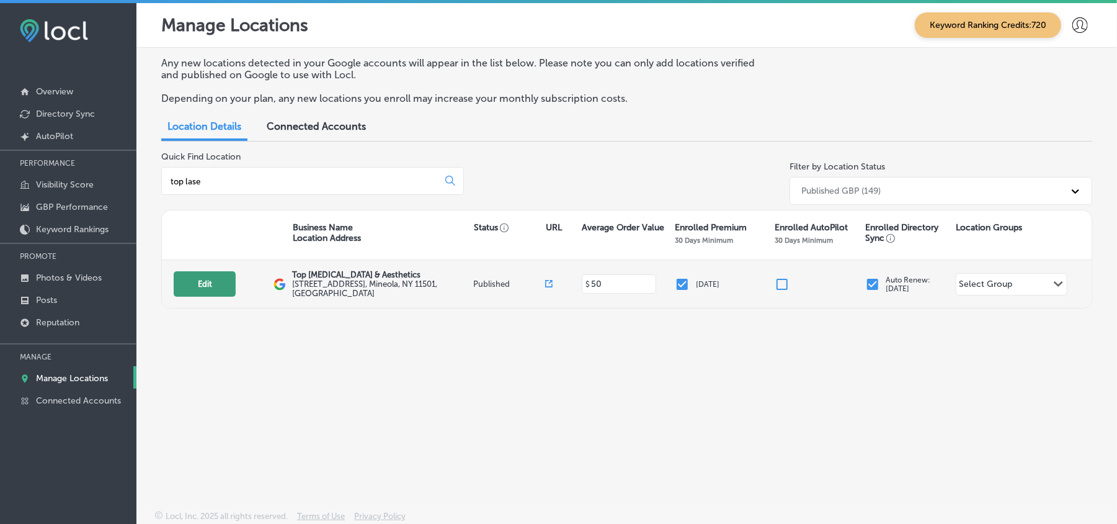
click at [208, 284] on button "Edit" at bounding box center [205, 283] width 62 height 25
select select "US"
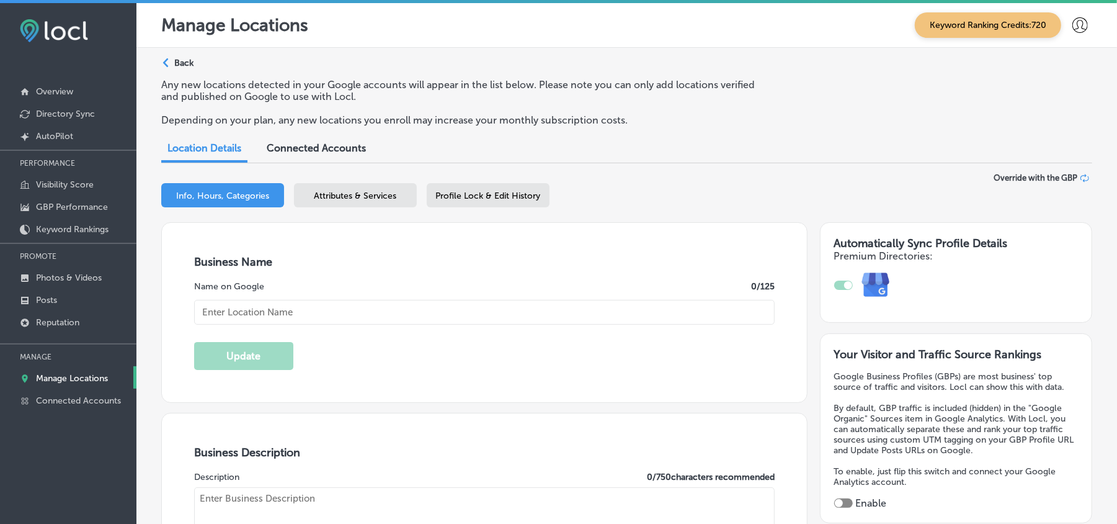
checkbox input "true"
type input "Top [MEDICAL_DATA] & Aesthetics"
type input "[STREET_ADDRESS]"
type input "Mineola"
type input "11501"
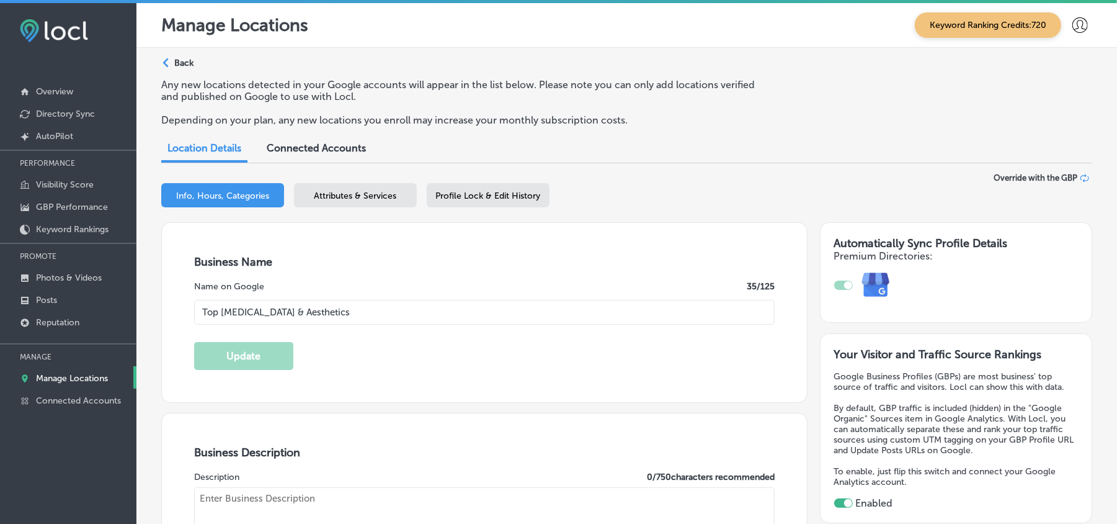
type input "US"
type input "[URL][DOMAIN_NAME]"
type textarea "Top [MEDICAL_DATA] & Aesthetics is a state-of-the-art [MEDICAL_DATA] spa servin…"
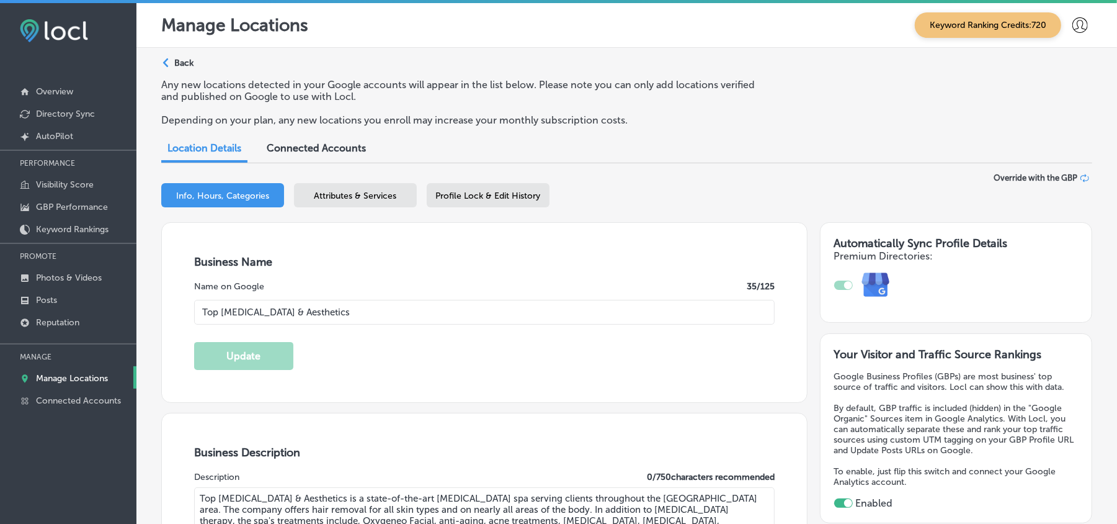
type input "[PHONE_NUMBER]"
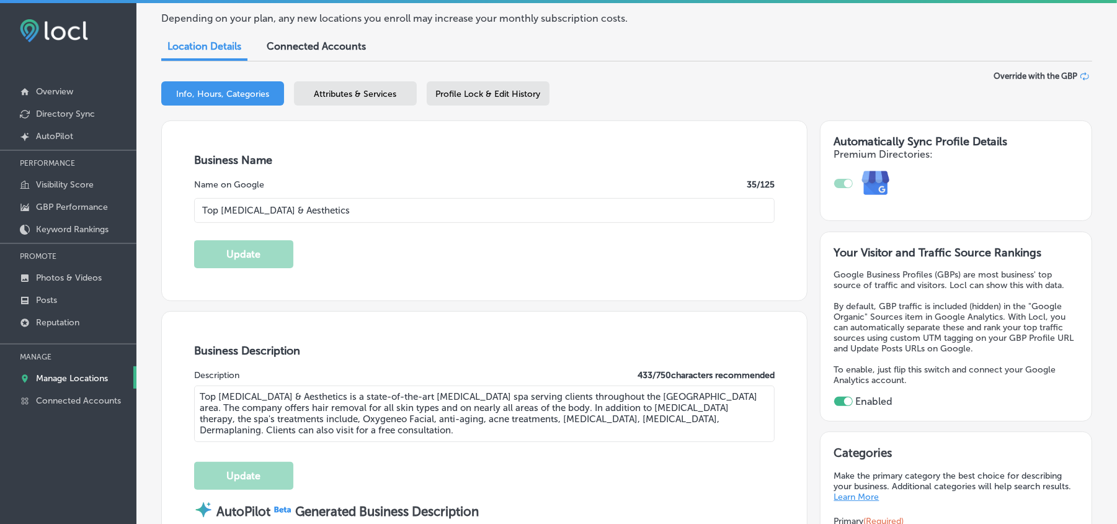
scroll to position [110, 0]
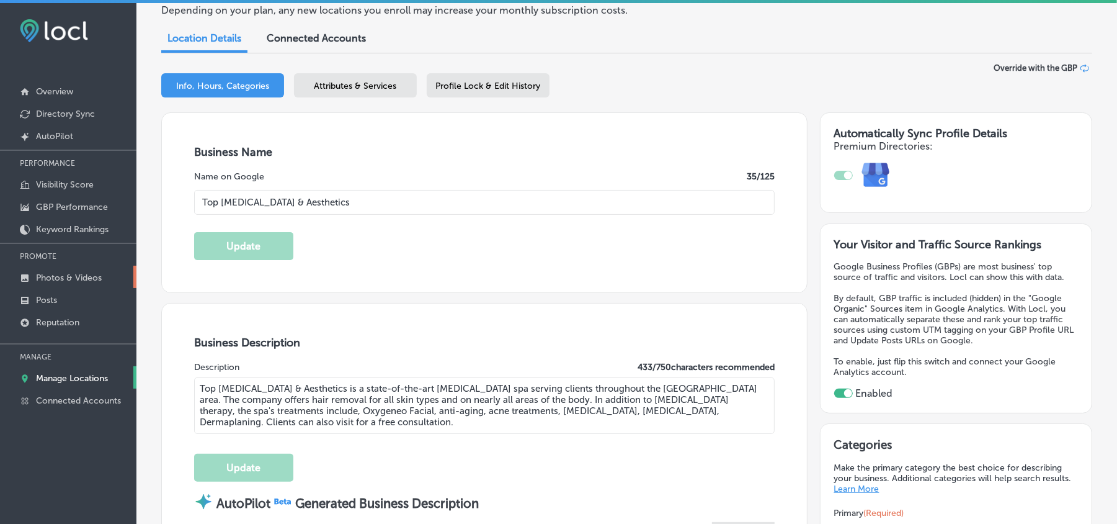
click at [58, 274] on p "Photos & Videos" at bounding box center [69, 277] width 66 height 11
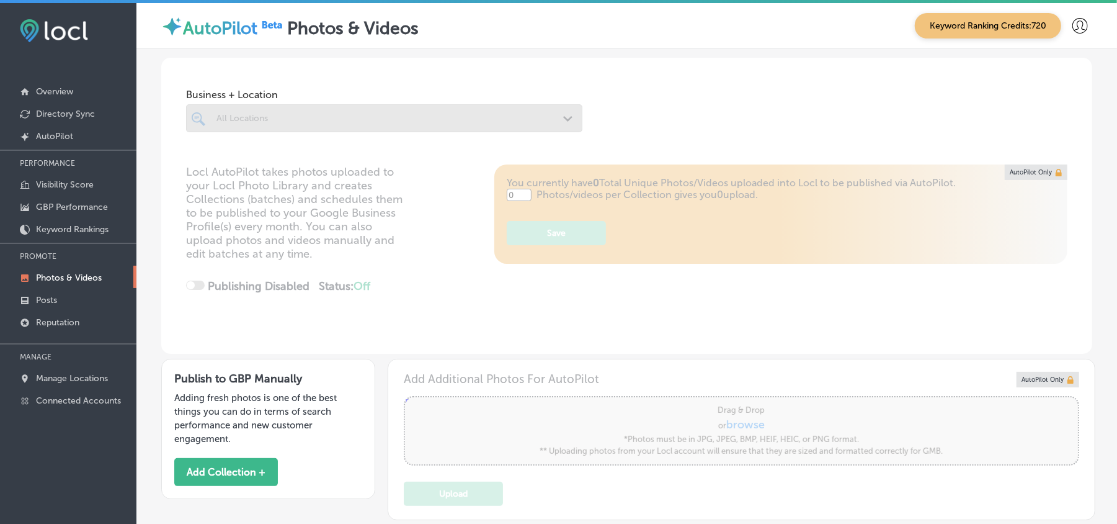
type input "5"
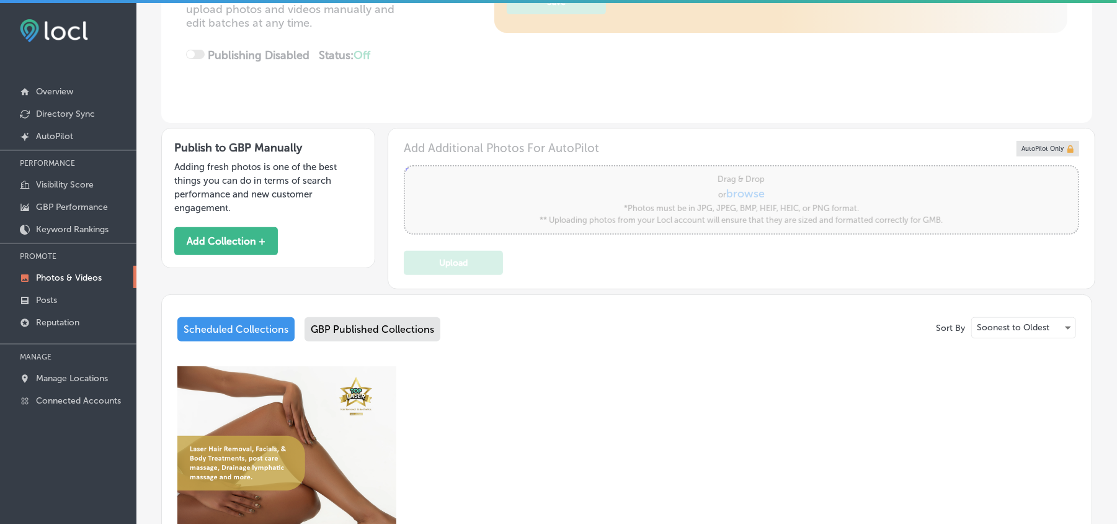
scroll to position [221, 0]
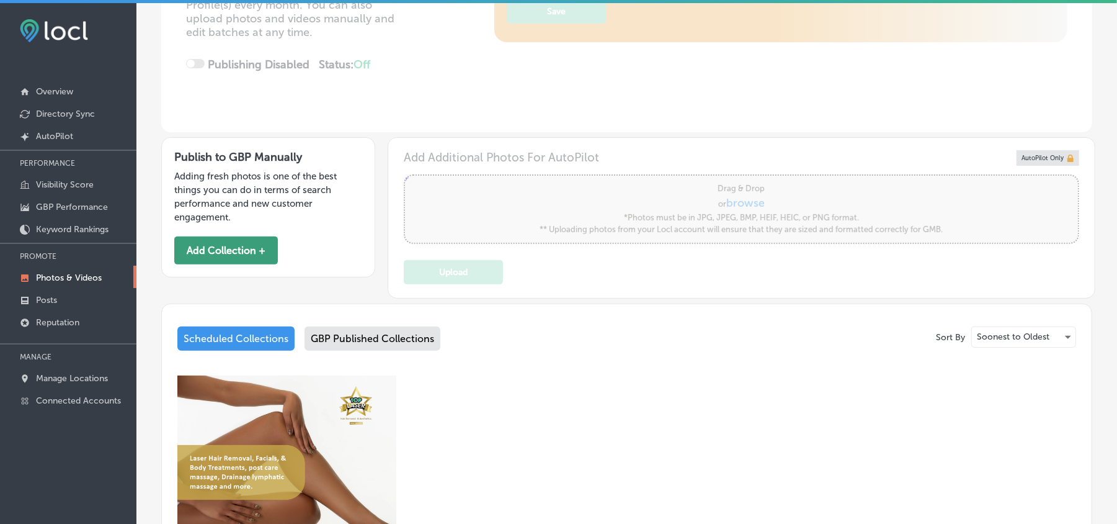
click at [223, 244] on button "Add Collection +" at bounding box center [226, 250] width 104 height 28
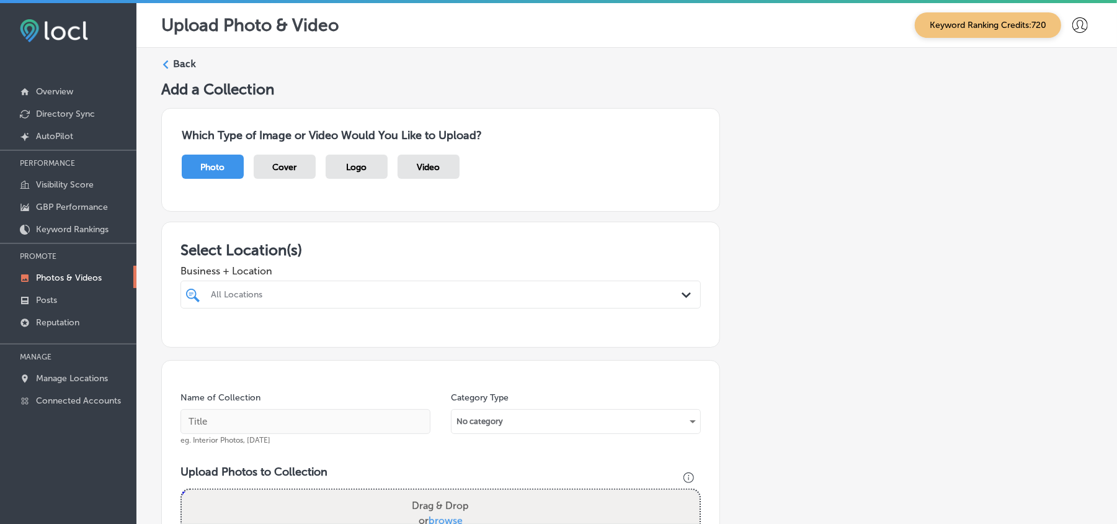
click at [668, 298] on div "All Locations" at bounding box center [447, 294] width 472 height 11
click at [628, 208] on div "Which Type of Image or Video Would You Like to Upload? Photo Cover Logo Video" at bounding box center [440, 160] width 559 height 104
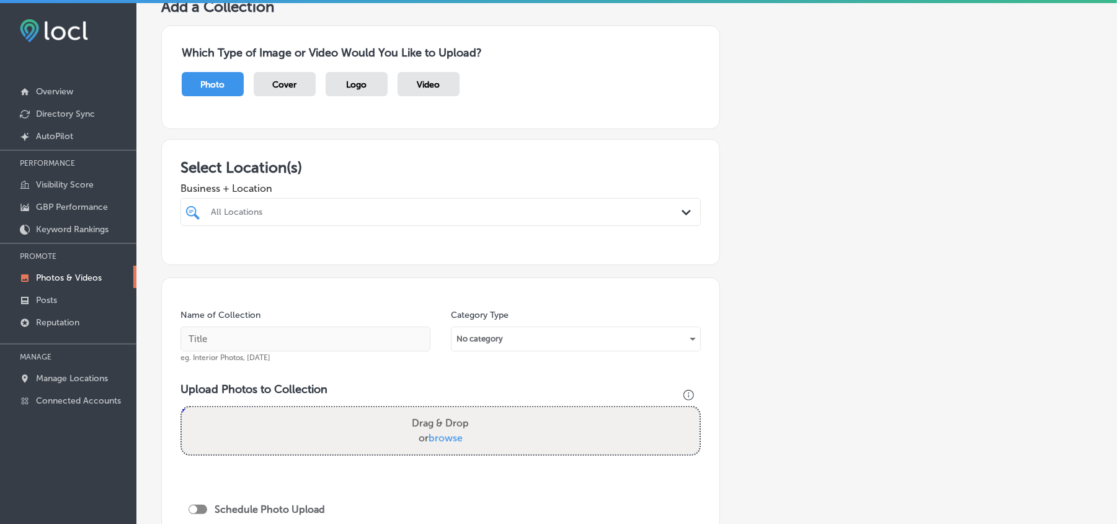
click at [682, 210] on icon "Path Created with Sketch." at bounding box center [686, 213] width 9 height 6
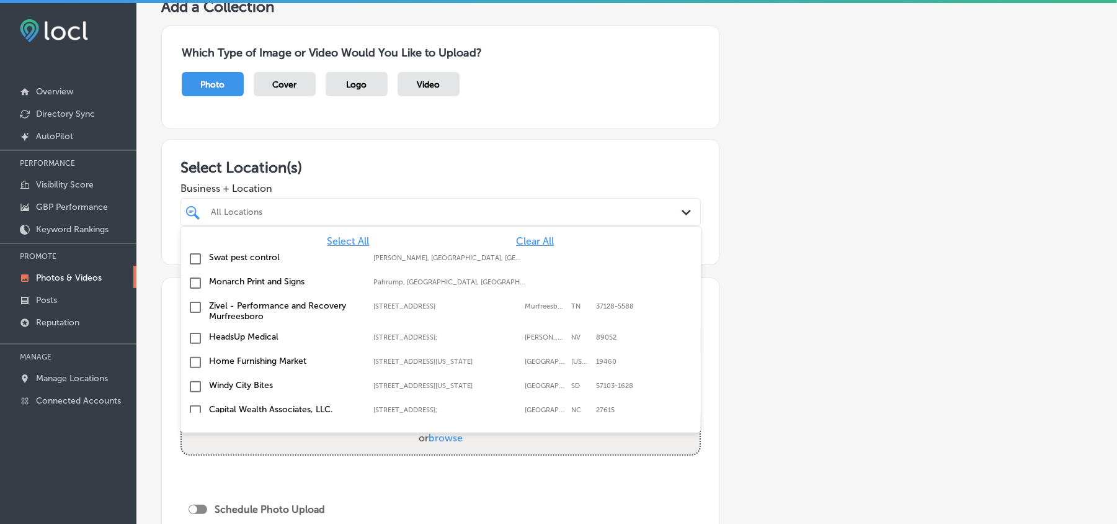
click at [517, 238] on span "Clear All" at bounding box center [535, 241] width 38 height 12
click at [504, 210] on div "All Locations" at bounding box center [447, 212] width 472 height 11
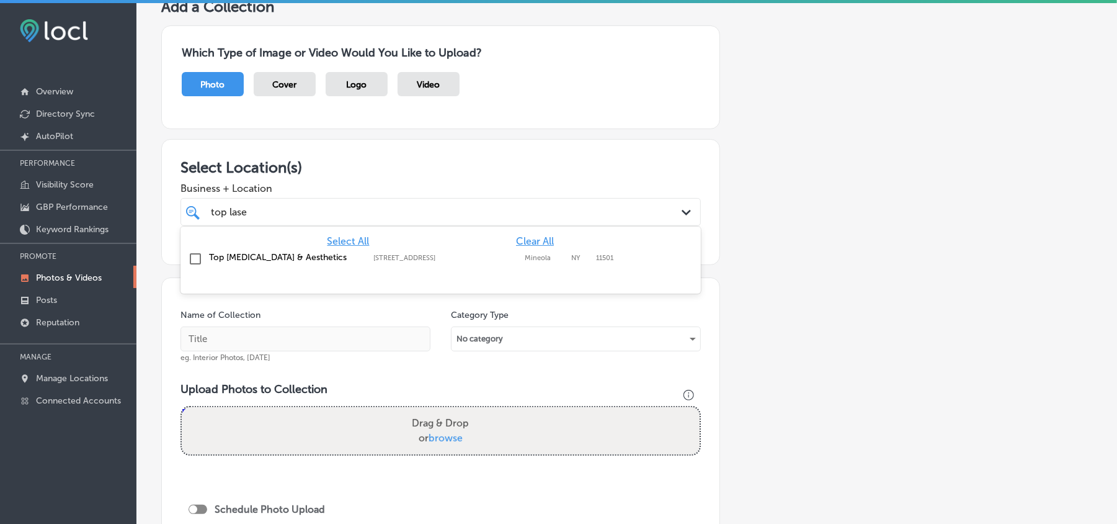
click at [192, 258] on input "checkbox" at bounding box center [195, 258] width 15 height 15
type input "top lase"
click at [470, 164] on h3 "Select Location(s)" at bounding box center [441, 167] width 520 height 18
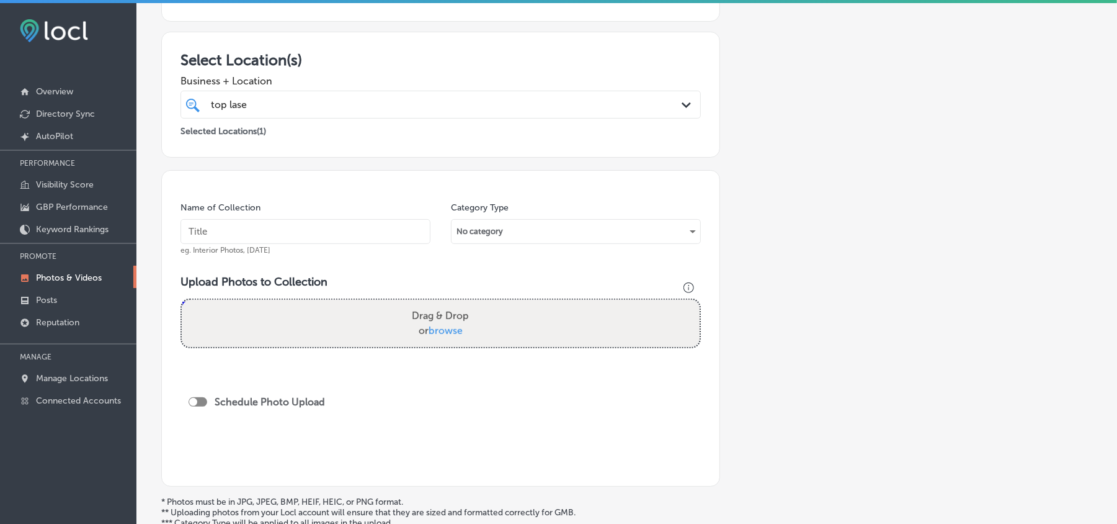
scroll to position [192, 0]
click at [258, 234] on input "text" at bounding box center [306, 229] width 250 height 25
paste input "Top-[MEDICAL_DATA]-&-Aesthetics-[MEDICAL_DATA]"
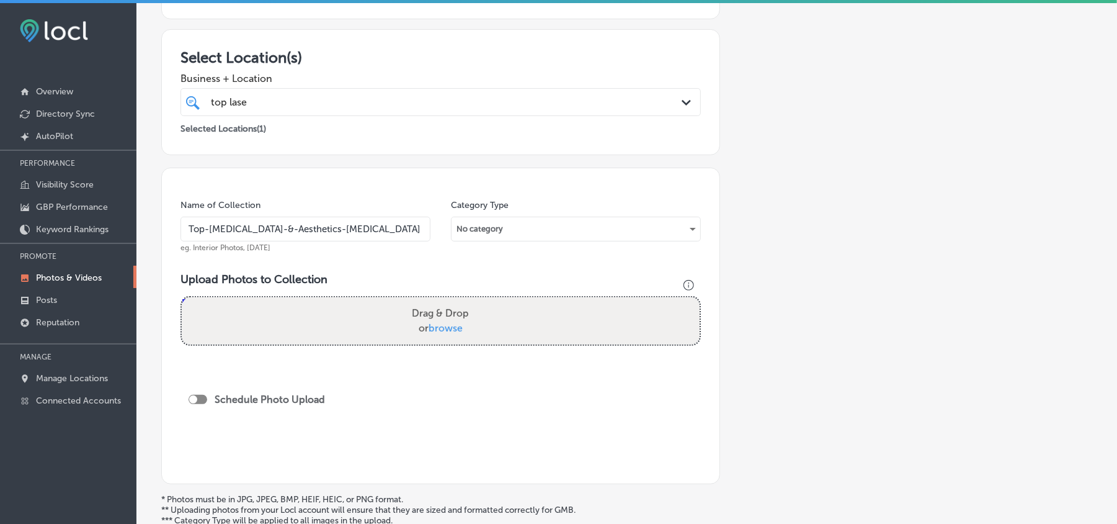
scroll to position [0, 26]
type input "Top-[MEDICAL_DATA]-&-Aesthetics-[MEDICAL_DATA]"
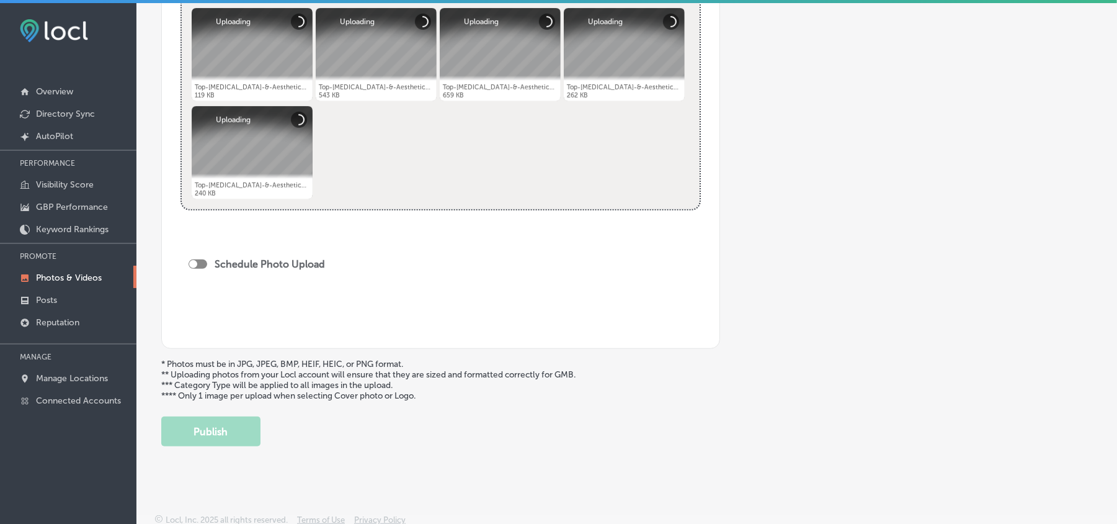
scroll to position [537, 0]
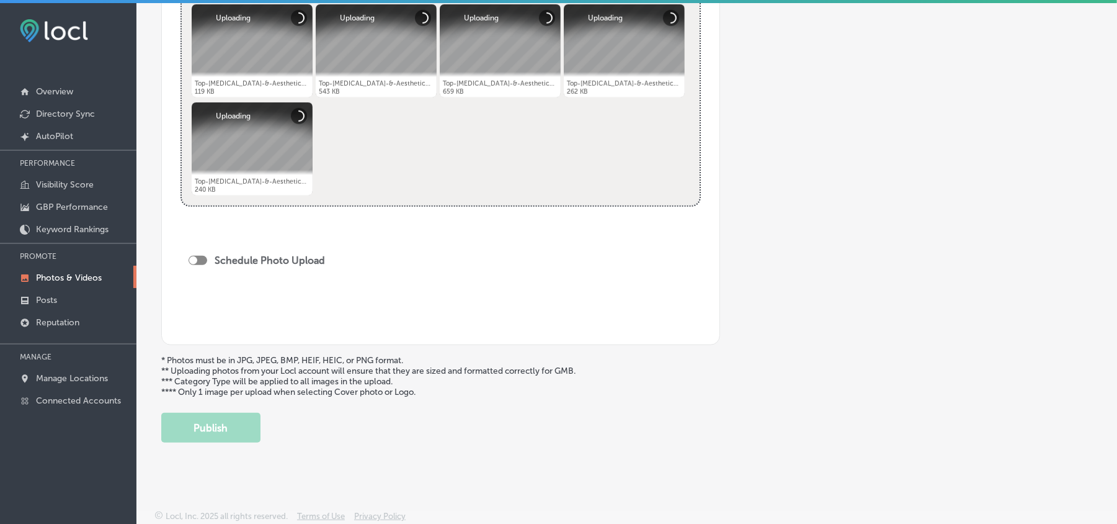
click at [192, 259] on div at bounding box center [193, 260] width 8 height 8
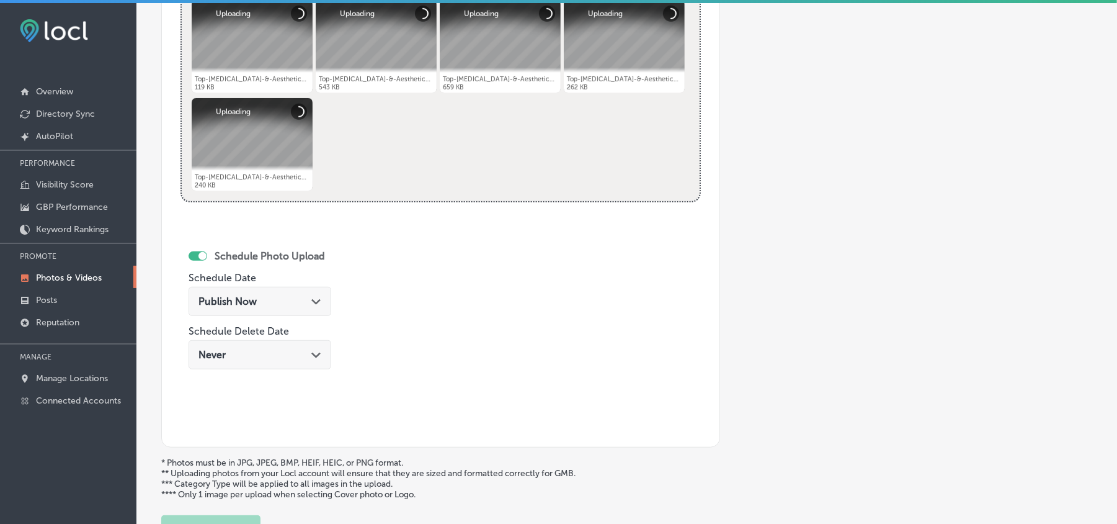
checkbox input "true"
click at [294, 299] on div "Publish Now Path Created with Sketch." at bounding box center [260, 301] width 123 height 12
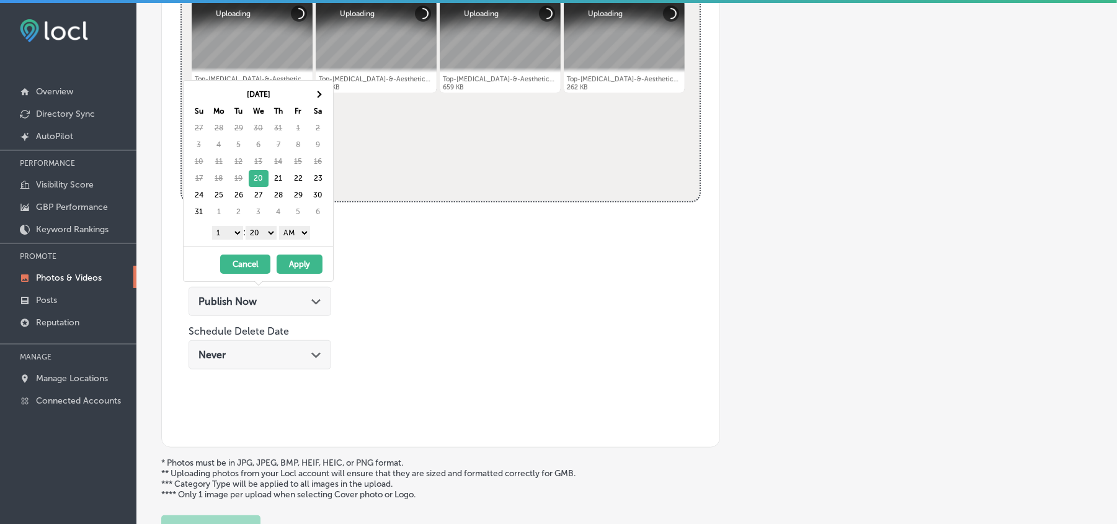
click at [321, 84] on div "[DATE] Su Mo Tu We Th Fr Sa 27 28 29 30 31 1 2 3 4 5 6 7 8 9 10 11 12 13 14 15 …" at bounding box center [259, 164] width 150 height 166
click at [321, 85] on div "[DATE] Su Mo Tu We Th Fr Sa 27 28 29 30 31 1 2 3 4 5 6 7 8 9 10 11 12 13 14 15 …" at bounding box center [259, 164] width 150 height 166
click at [319, 94] on span at bounding box center [318, 94] width 7 height 7
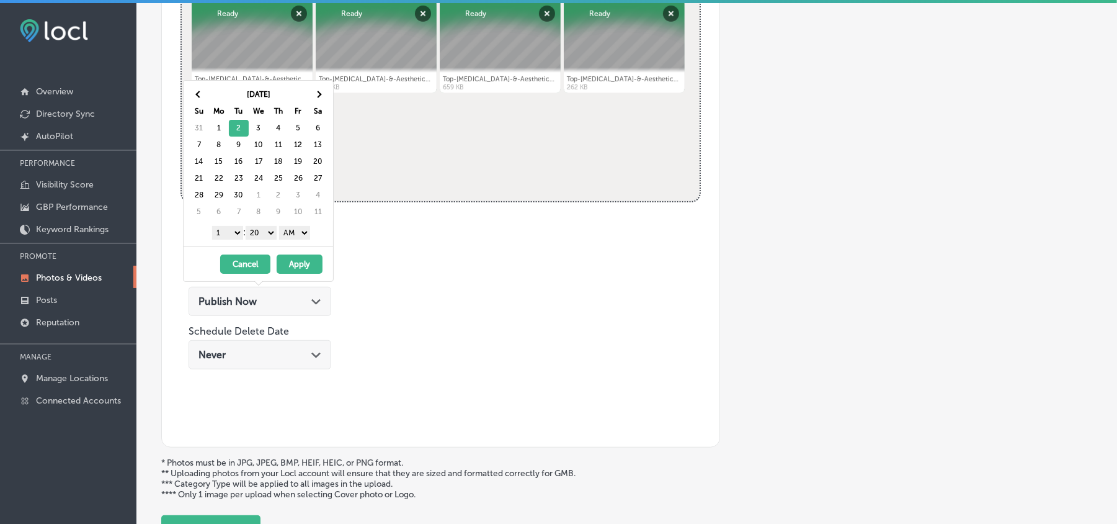
click at [224, 231] on select "1 2 3 4 5 6 7 8 9 10 11 12" at bounding box center [227, 233] width 31 height 14
click at [256, 231] on select "00 10 20 30 40 50" at bounding box center [261, 233] width 31 height 14
click at [302, 236] on select "AM PM" at bounding box center [294, 233] width 31 height 14
click at [302, 261] on button "Apply" at bounding box center [300, 263] width 46 height 19
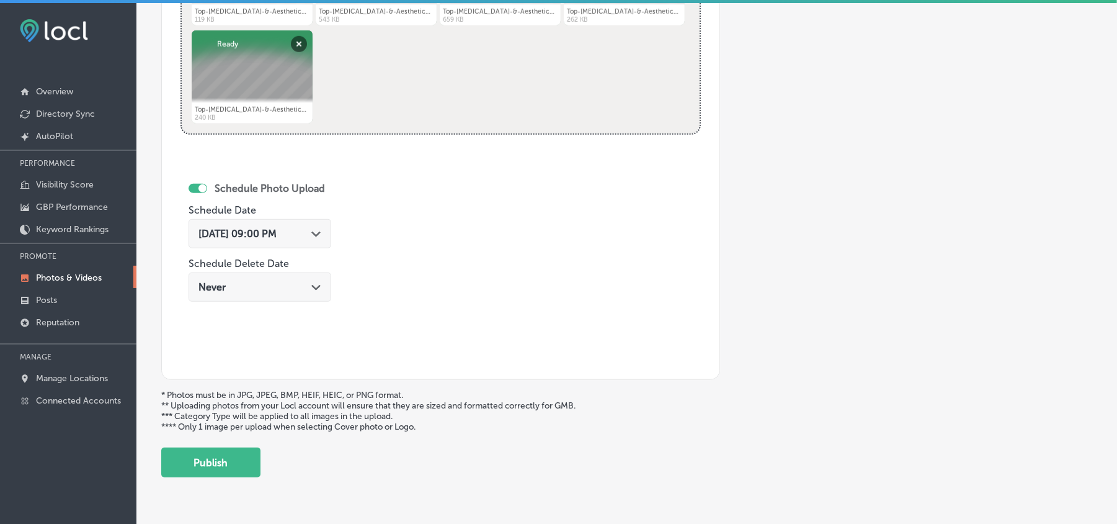
scroll to position [643, 0]
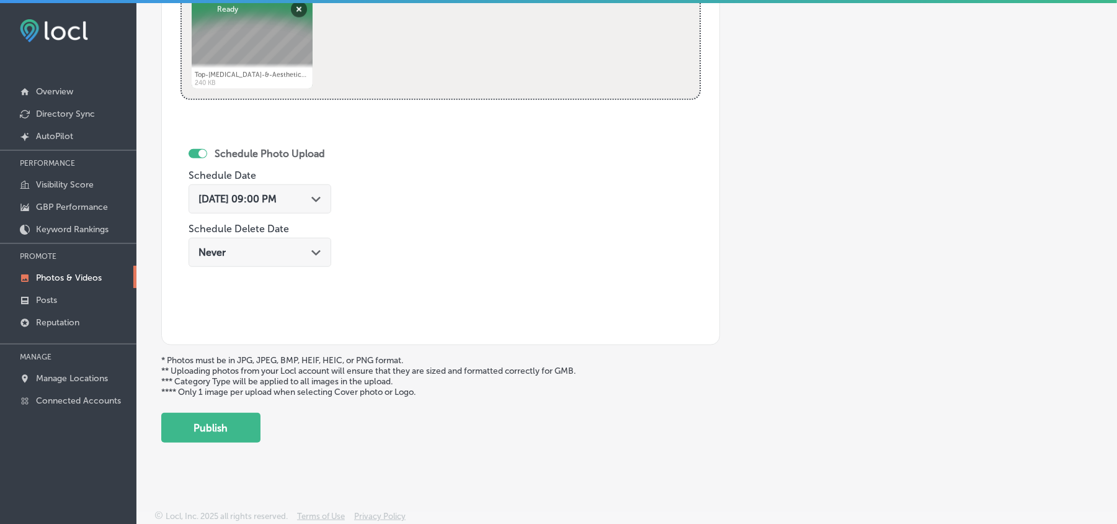
click at [208, 422] on button "Publish" at bounding box center [210, 428] width 99 height 30
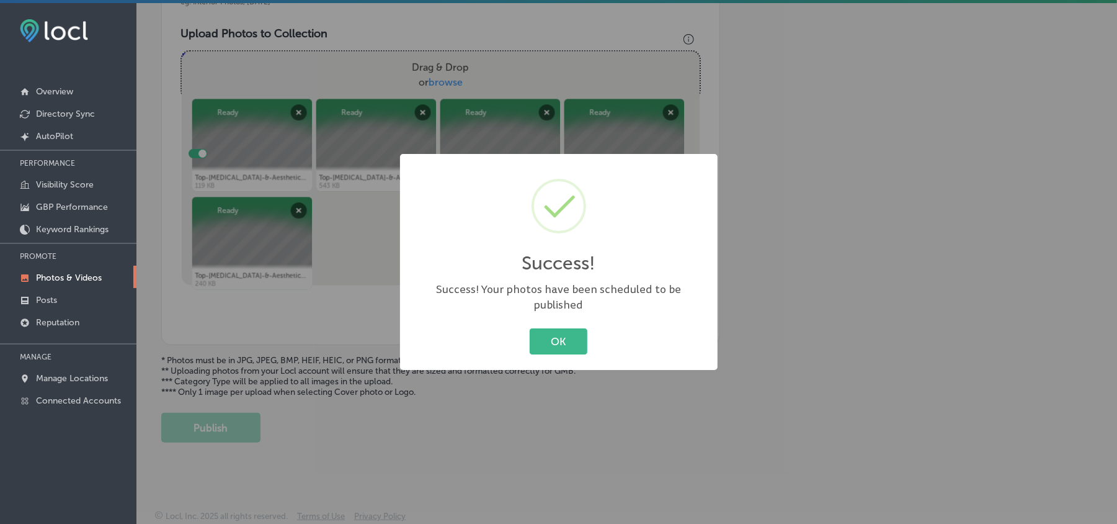
scroll to position [442, 0]
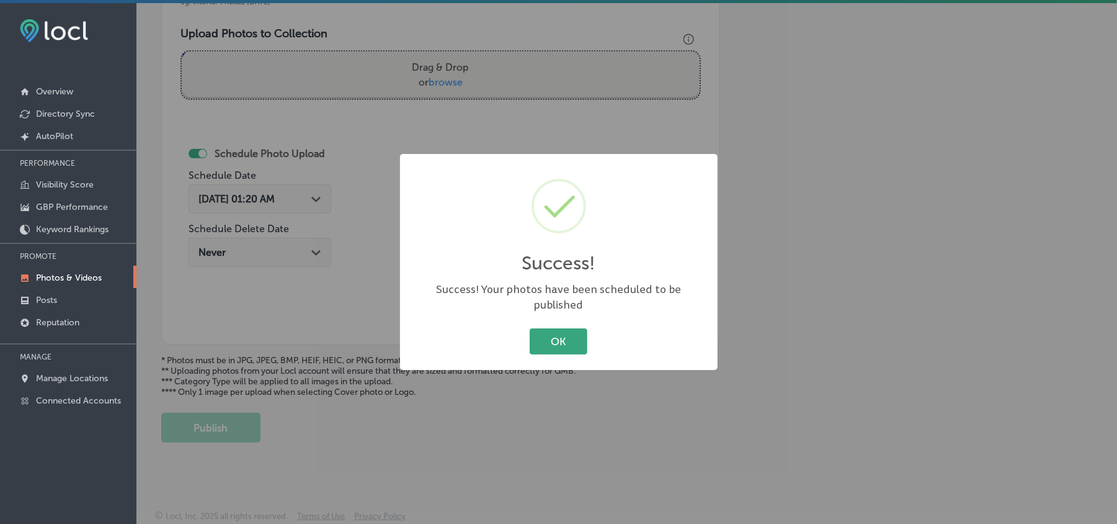
click at [550, 335] on button "OK" at bounding box center [559, 340] width 58 height 25
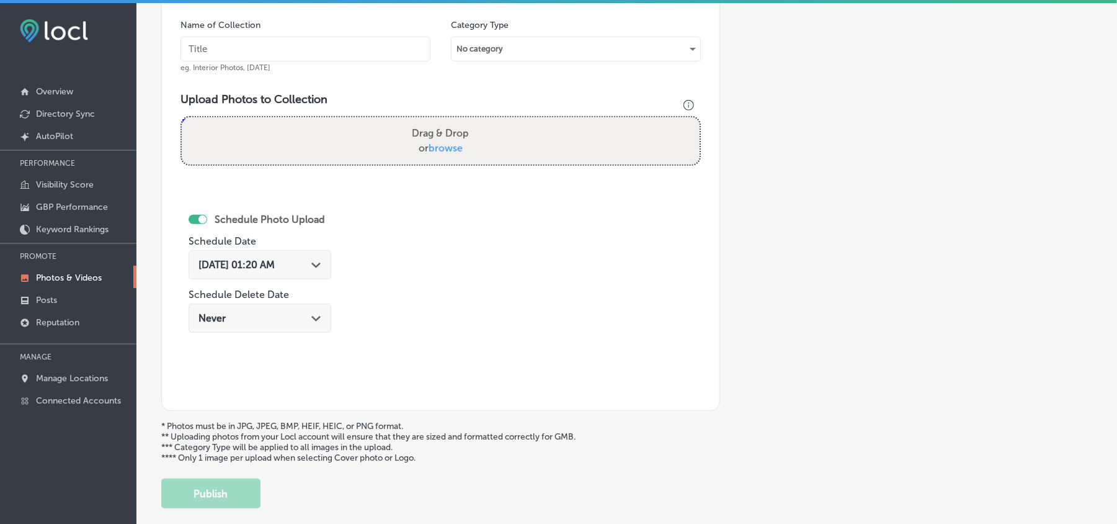
scroll to position [360, 0]
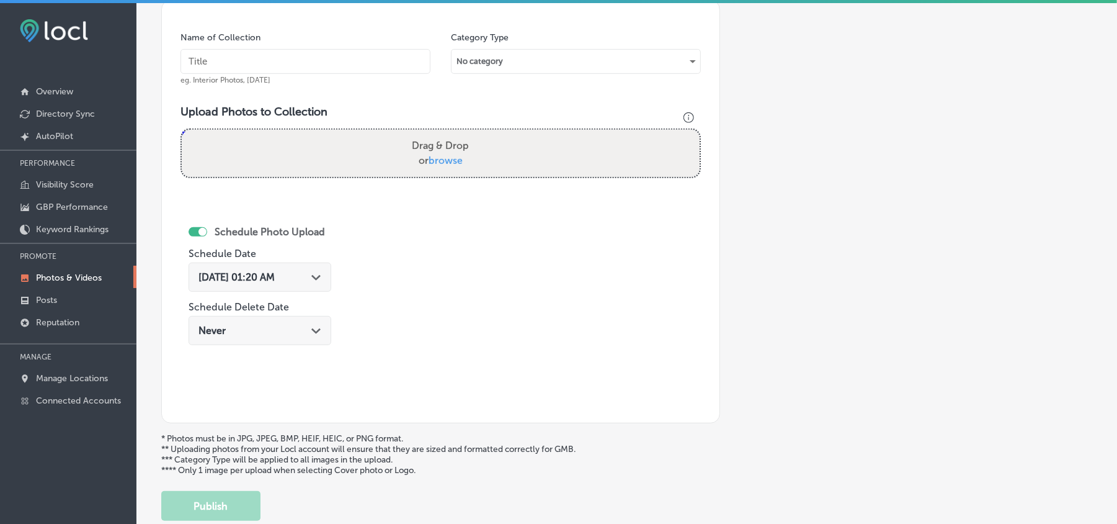
click at [266, 57] on input "text" at bounding box center [306, 61] width 250 height 25
paste input "Top-[MEDICAL_DATA]-&-Aesthetics-Mineola-hair-removal"
type input "Top-[MEDICAL_DATA]-&-Aesthetics-Mineola-hair-removal"
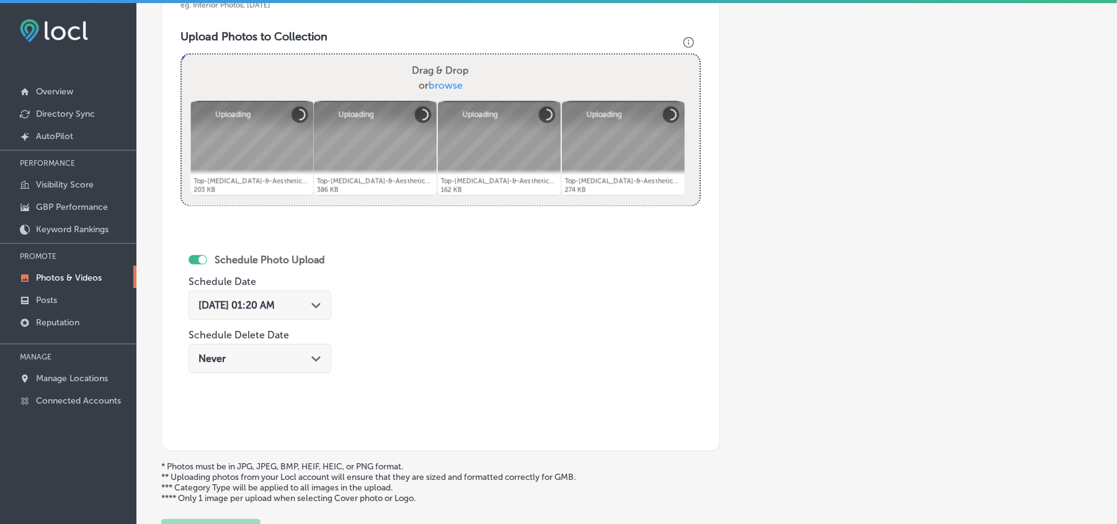
scroll to position [470, 0]
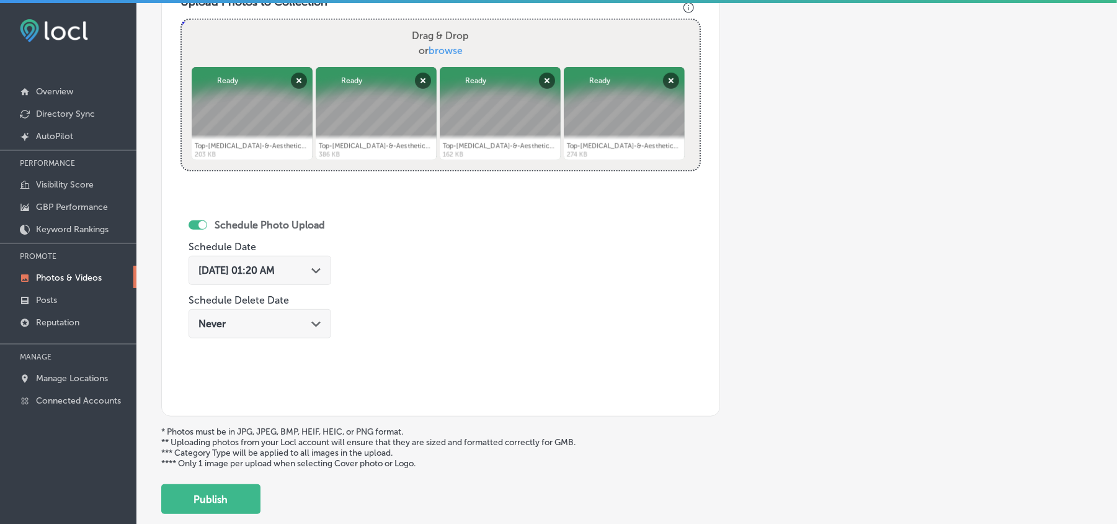
click at [315, 283] on div "[DATE] 01:20 AM Path Created with Sketch." at bounding box center [260, 270] width 143 height 29
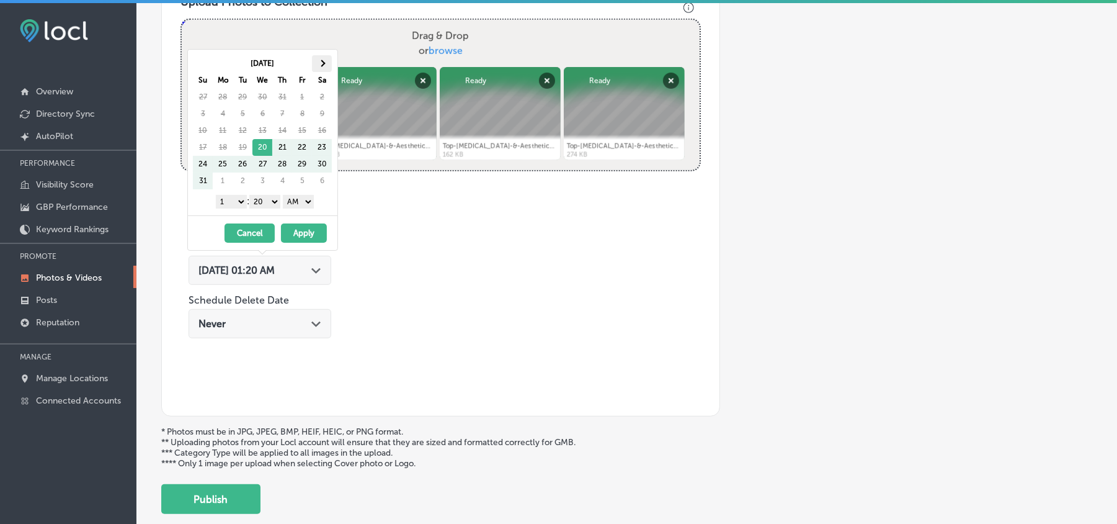
click at [323, 62] on span at bounding box center [322, 63] width 7 height 7
click at [232, 208] on select "1 2 3 4 5 6 7 8 9 10 11 12" at bounding box center [231, 202] width 31 height 14
click at [279, 206] on select "00 10 20 30 40 50" at bounding box center [264, 202] width 31 height 14
click at [302, 205] on select "AM PM" at bounding box center [298, 202] width 31 height 14
click at [301, 236] on button "Apply" at bounding box center [304, 232] width 46 height 19
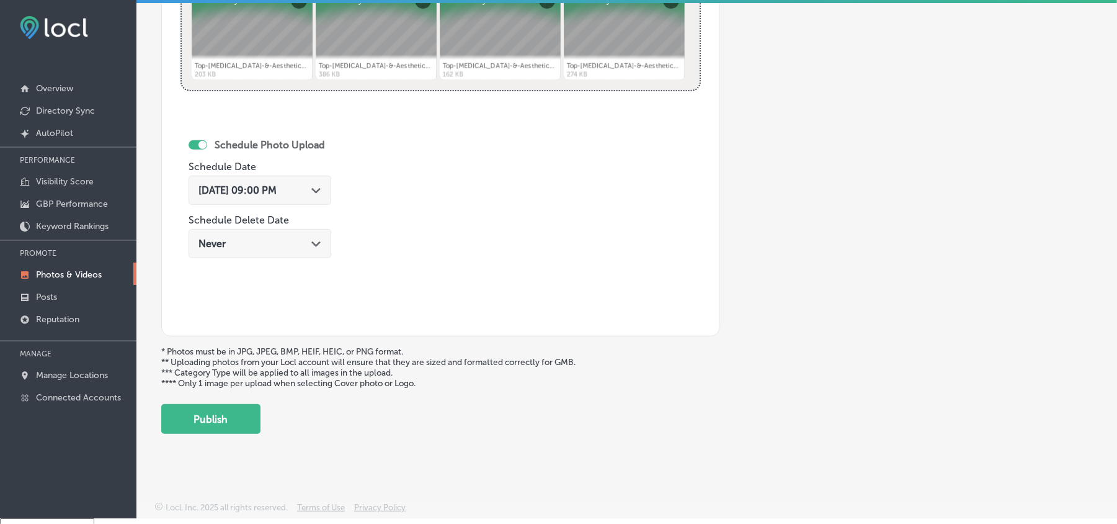
scroll to position [17, 0]
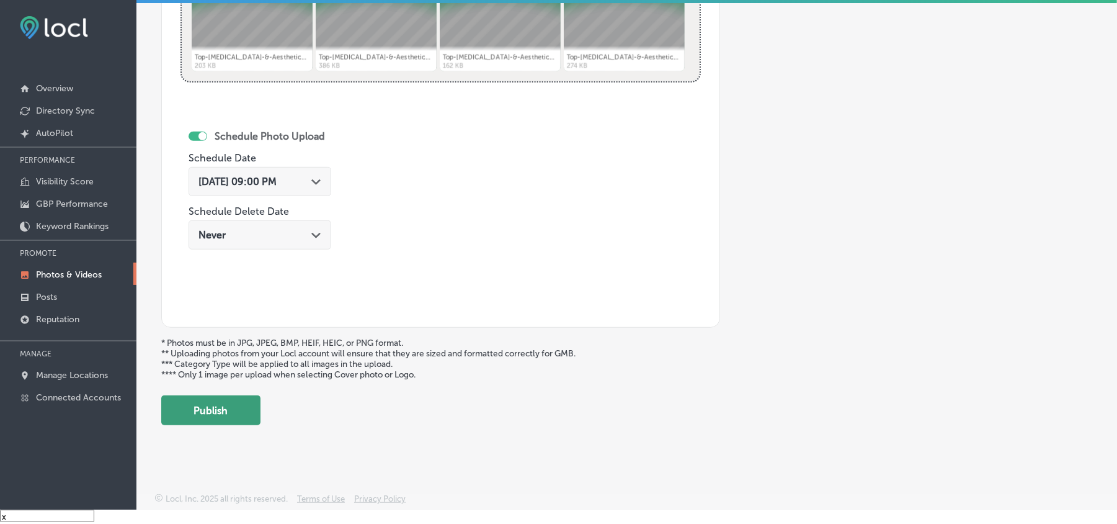
click at [216, 410] on button "Publish" at bounding box center [210, 410] width 99 height 30
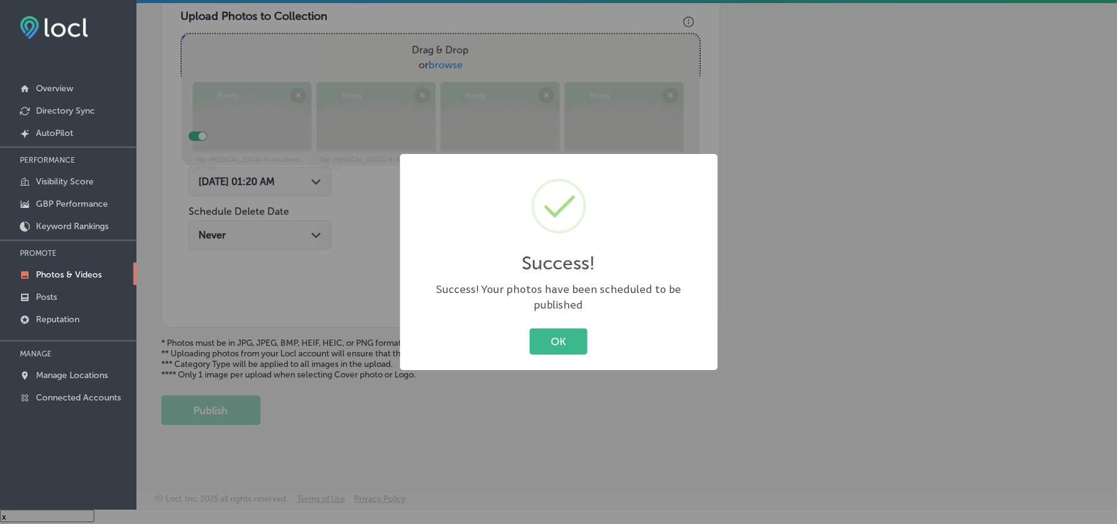
scroll to position [442, 0]
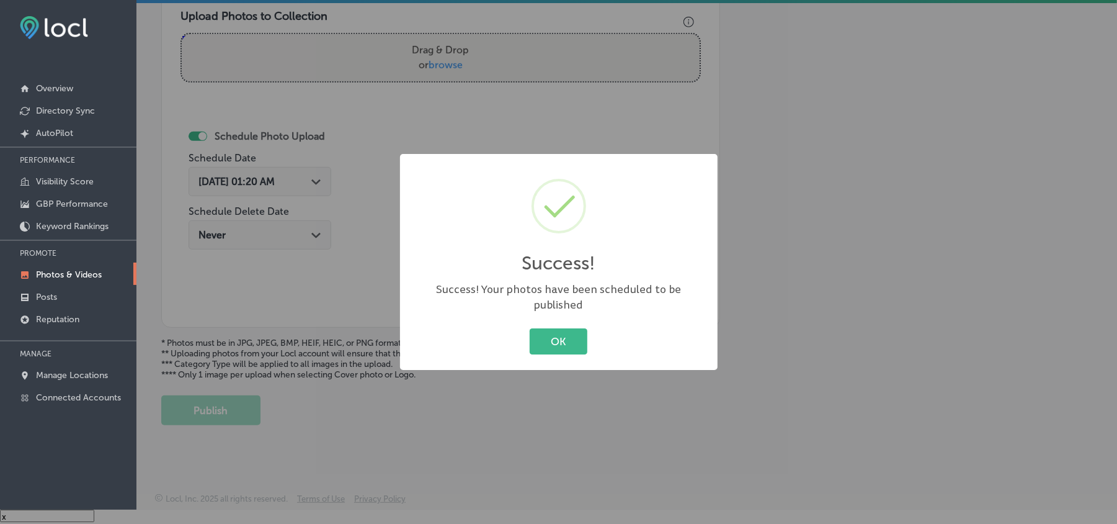
click at [556, 314] on div "Success! × Success! Your photos have been scheduled to be published OK Cancel" at bounding box center [559, 262] width 318 height 216
click at [561, 331] on button "OK" at bounding box center [559, 340] width 58 height 25
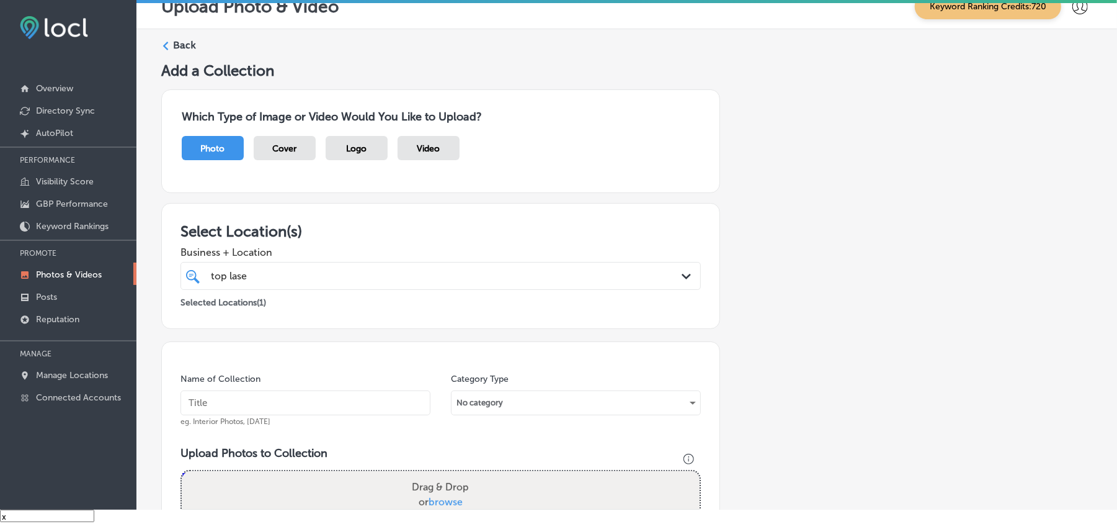
scroll to position [0, 0]
click at [164, 45] on icon at bounding box center [165, 47] width 9 height 9
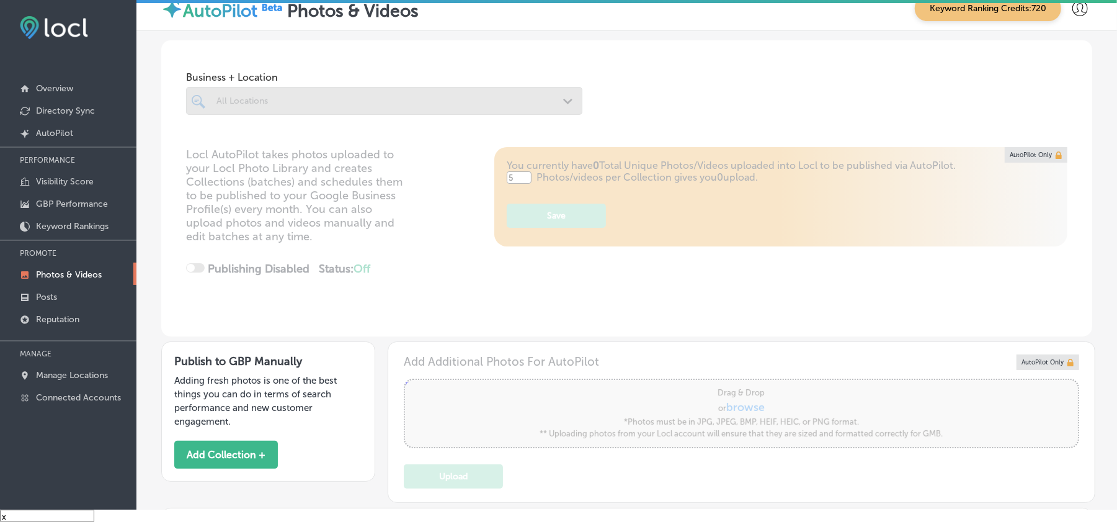
type input "5"
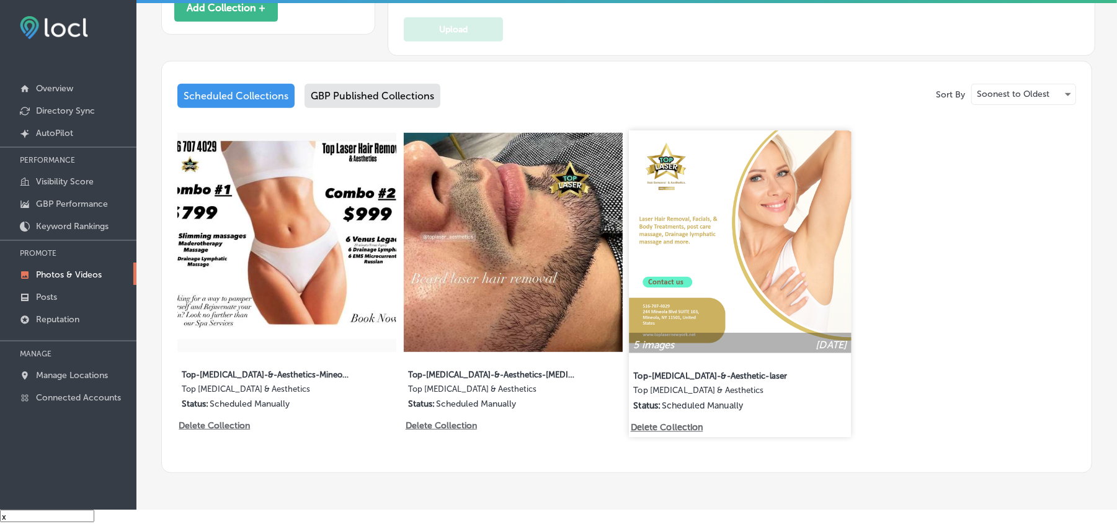
scroll to position [496, 0]
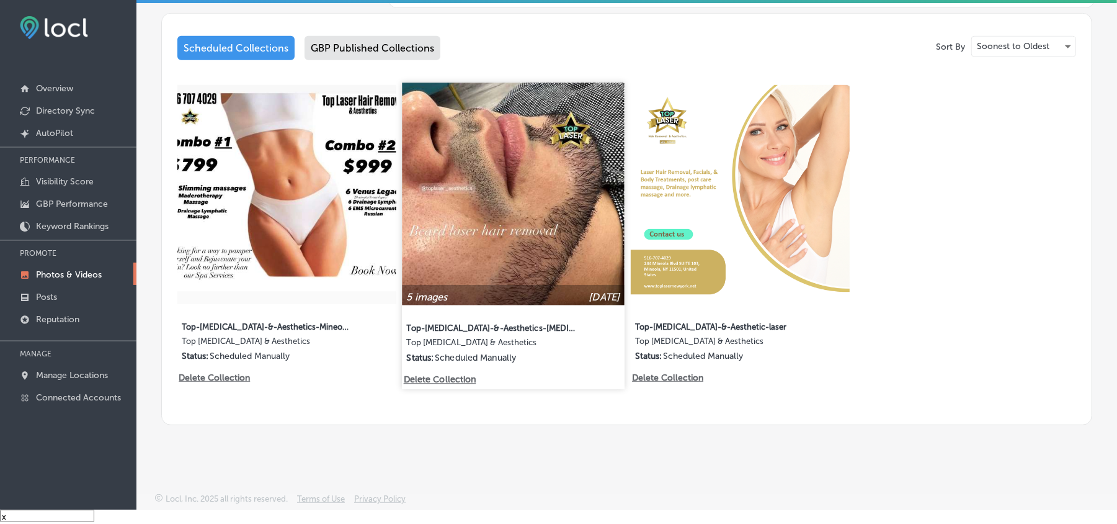
click at [432, 380] on p "Delete Collection" at bounding box center [439, 379] width 71 height 11
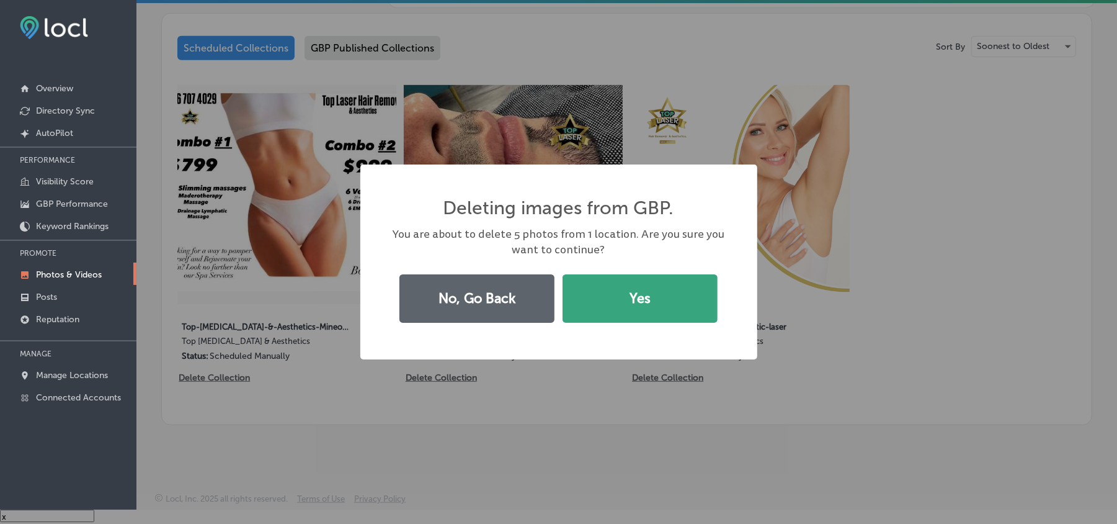
click at [653, 306] on button "Yes" at bounding box center [640, 298] width 155 height 48
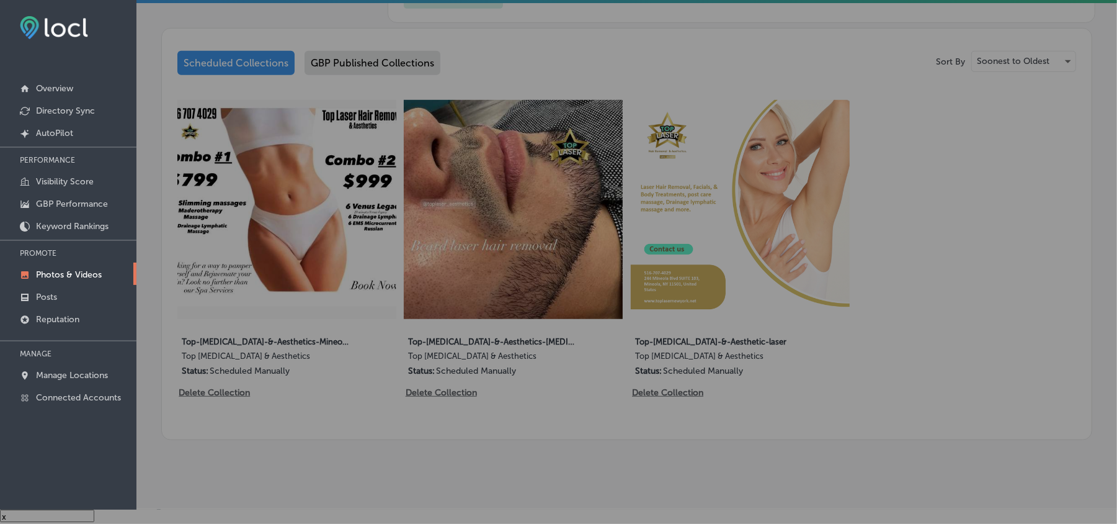
scroll to position [510, 0]
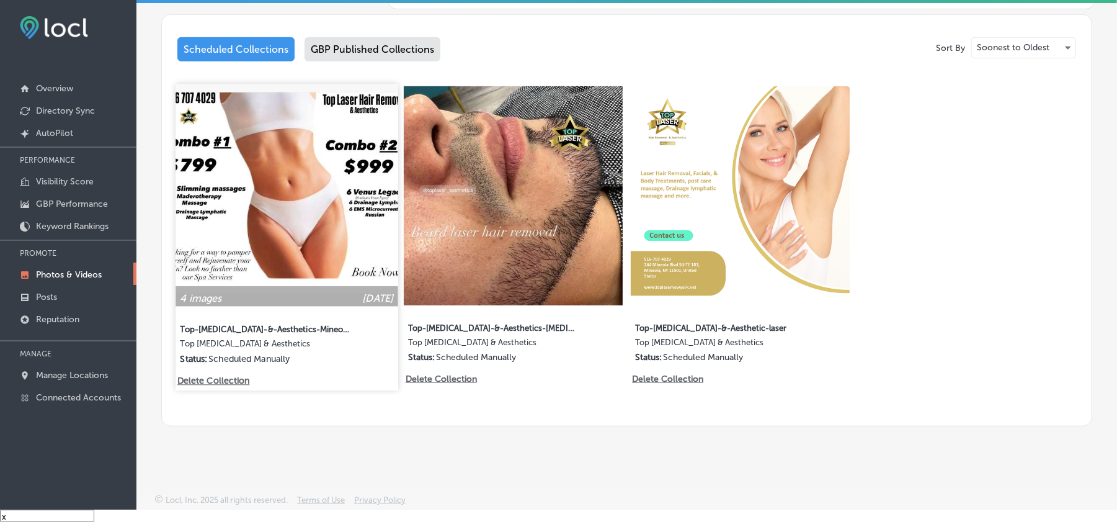
click at [230, 378] on p "Delete Collection" at bounding box center [212, 380] width 71 height 11
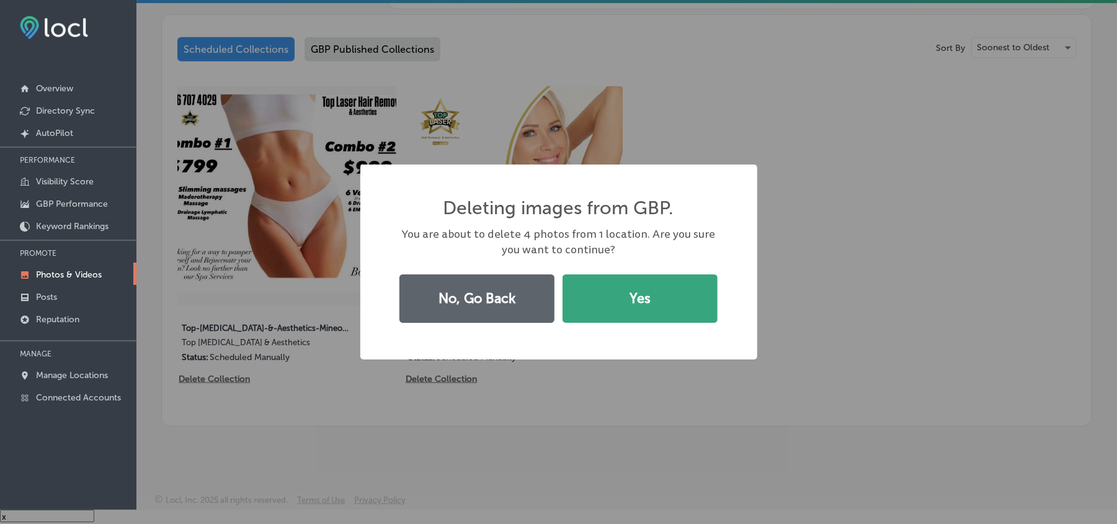
click at [601, 306] on button "Yes" at bounding box center [640, 298] width 155 height 48
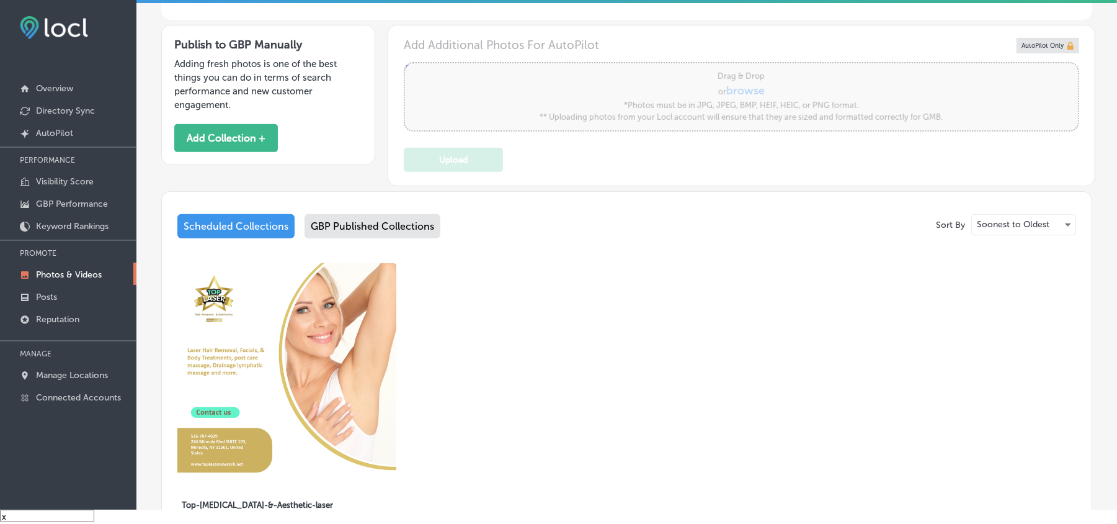
scroll to position [289, 0]
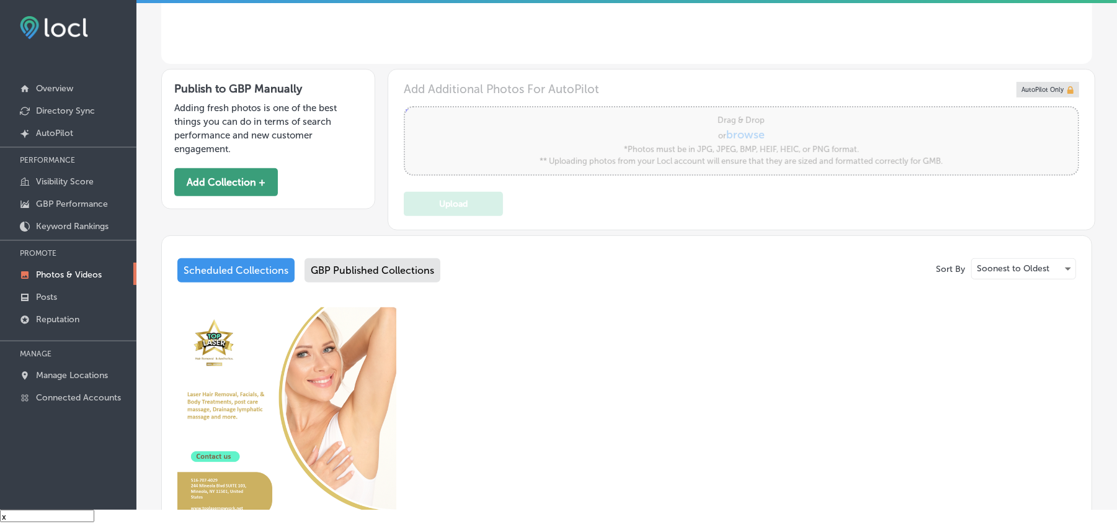
click at [225, 189] on button "Add Collection +" at bounding box center [226, 182] width 104 height 28
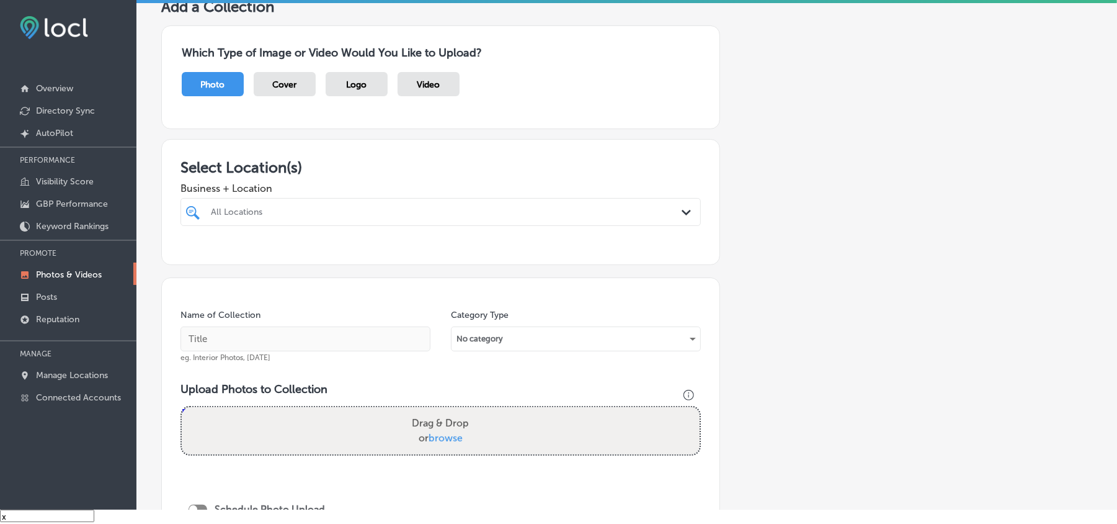
scroll to position [83, 0]
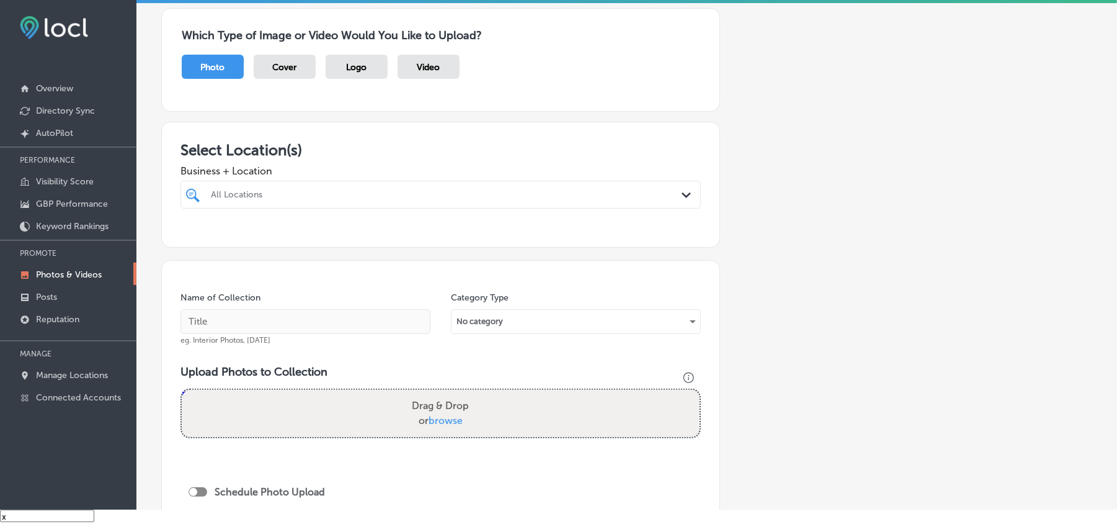
click at [592, 192] on div "All Locations" at bounding box center [447, 194] width 472 height 11
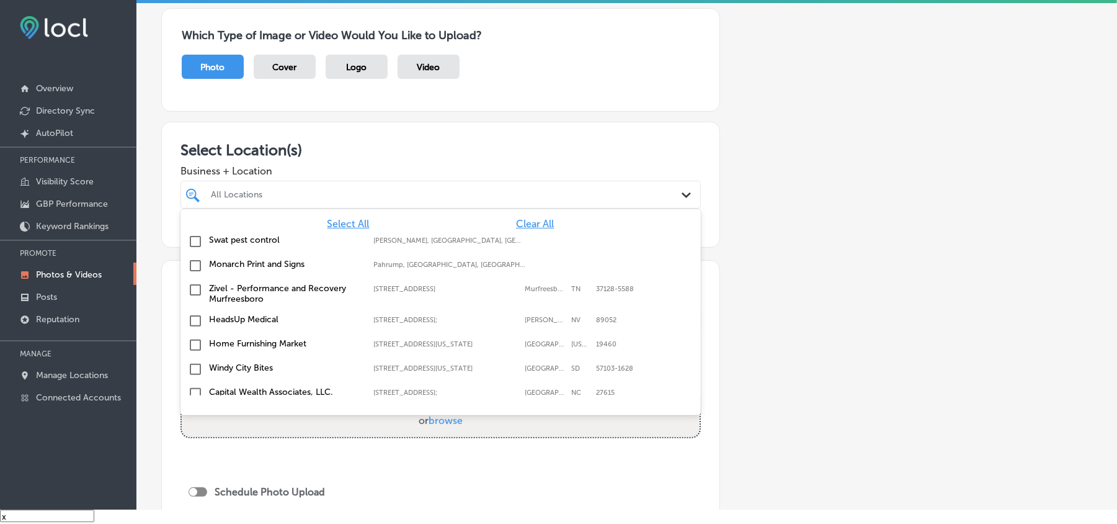
click at [524, 226] on span "Clear All" at bounding box center [535, 224] width 38 height 12
click at [522, 199] on div "All Locations" at bounding box center [447, 194] width 472 height 11
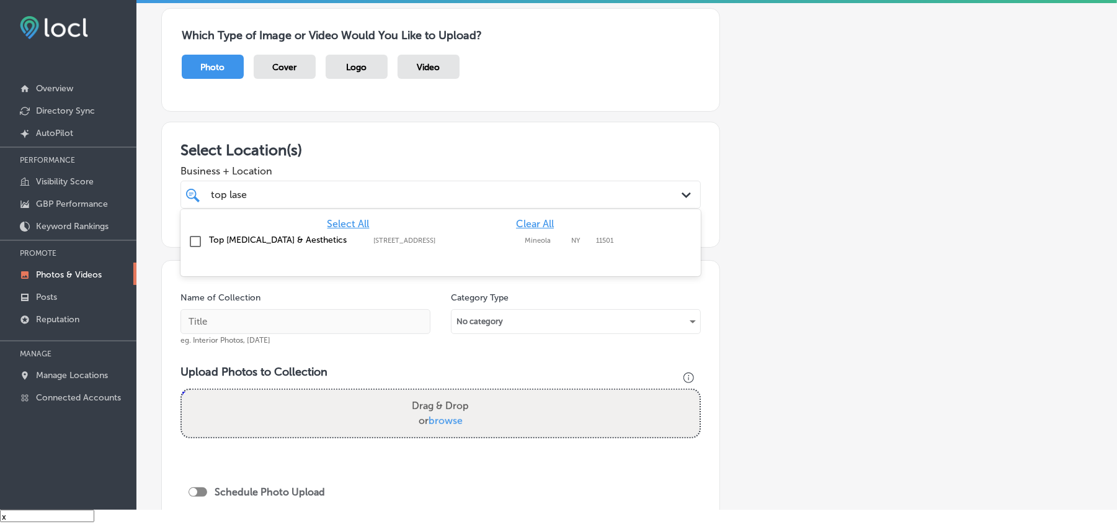
click at [192, 242] on input "checkbox" at bounding box center [195, 241] width 15 height 15
type input "top lase"
click at [524, 138] on div "Select Location(s) Business + Location option [STREET_ADDRESS]. option [STREET_…" at bounding box center [440, 185] width 559 height 126
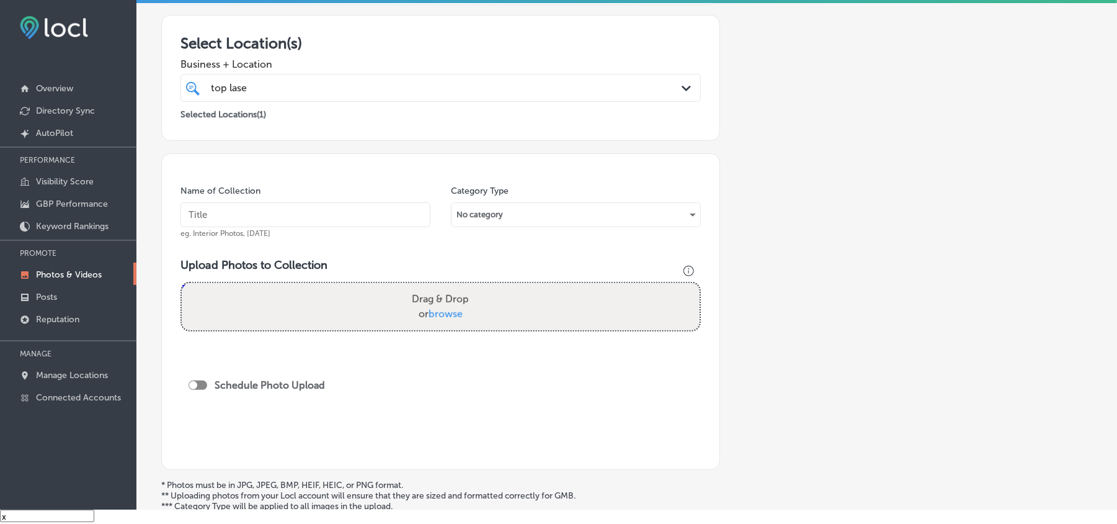
scroll to position [192, 0]
click at [343, 213] on input "text" at bounding box center [306, 211] width 250 height 25
paste input "Top-[MEDICAL_DATA]-&-Aesthetics-[MEDICAL_DATA]"
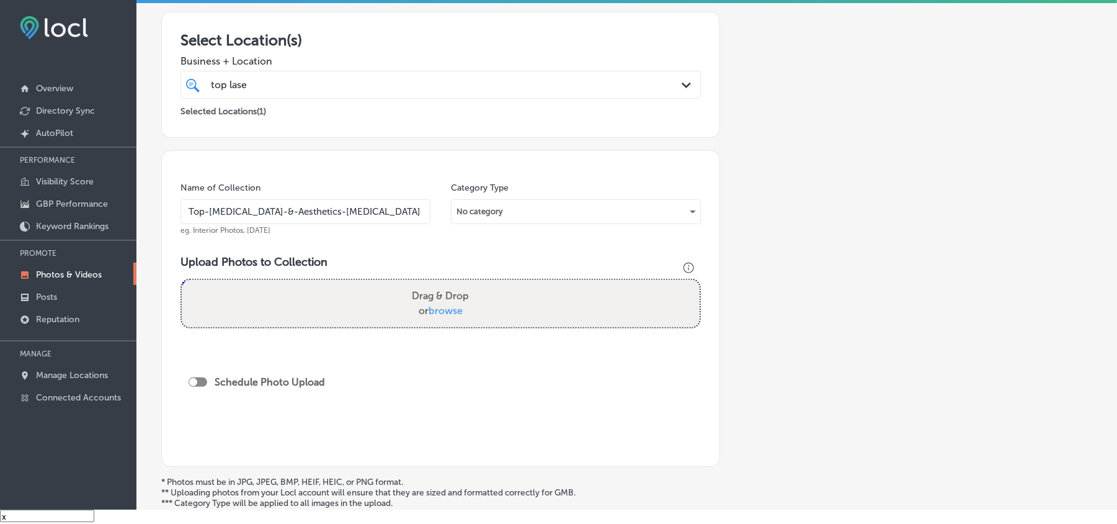
scroll to position [0, 26]
type input "Top-[MEDICAL_DATA]-&-Aesthetics-[MEDICAL_DATA]"
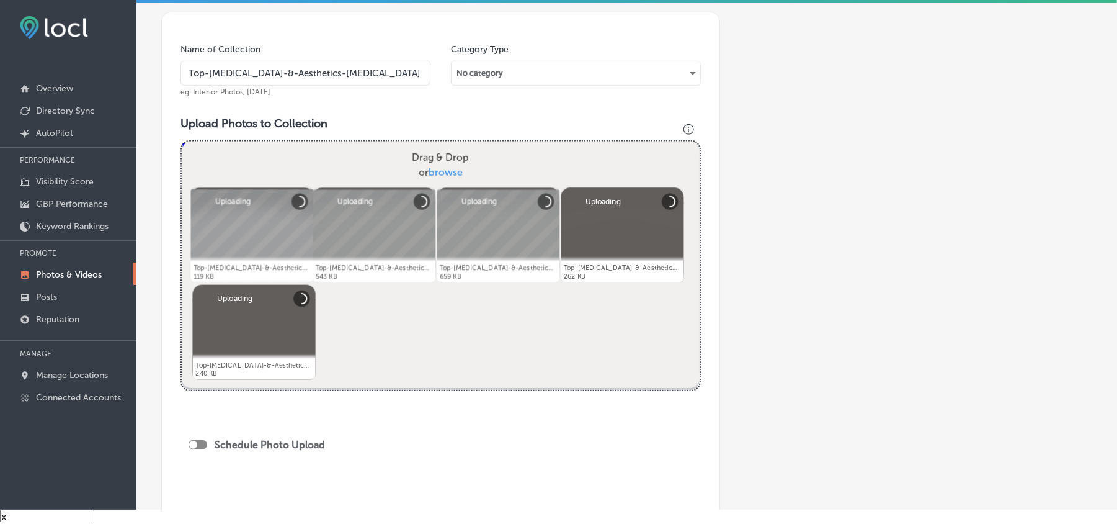
scroll to position [469, 0]
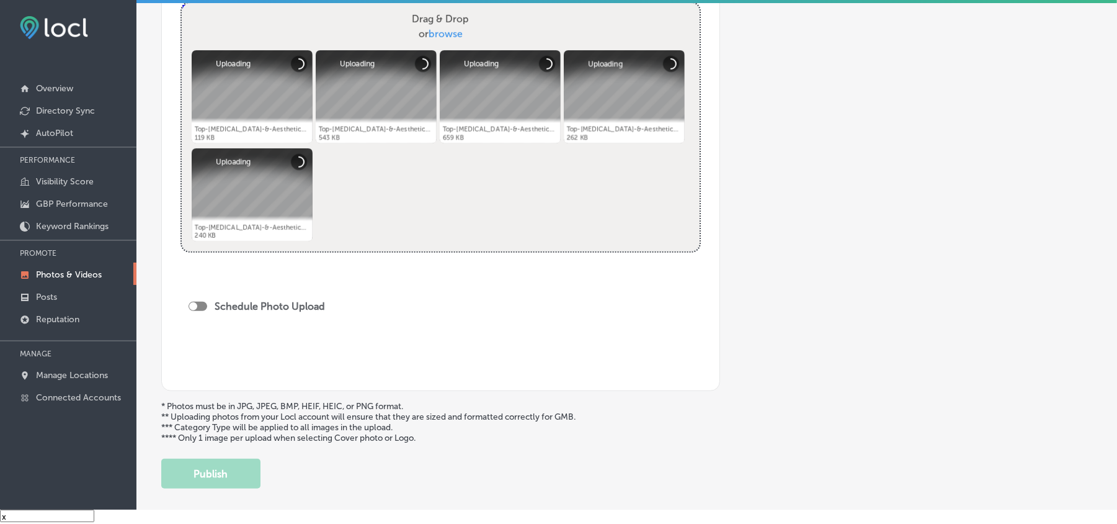
click at [197, 305] on div at bounding box center [198, 306] width 19 height 9
checkbox input "true"
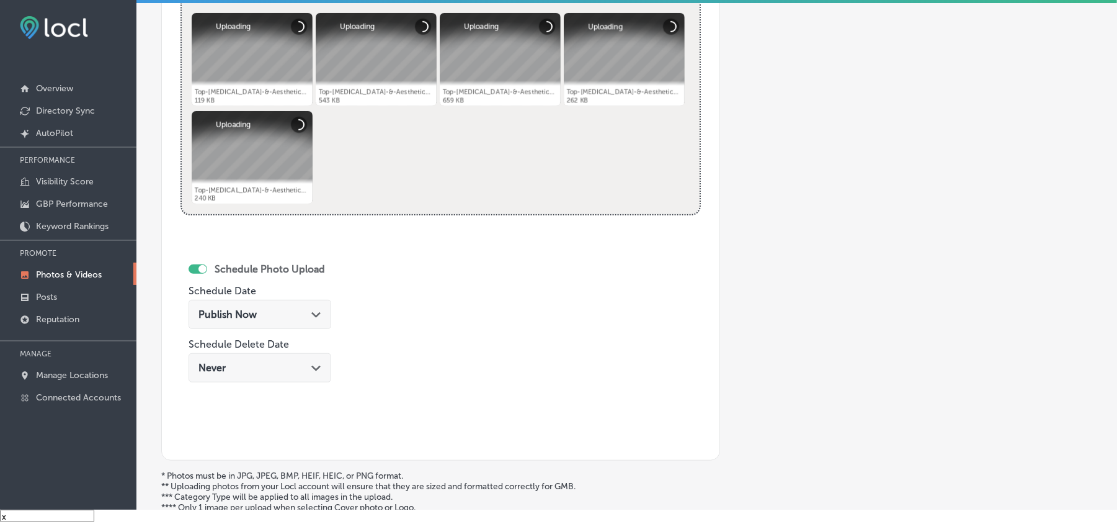
scroll to position [524, 0]
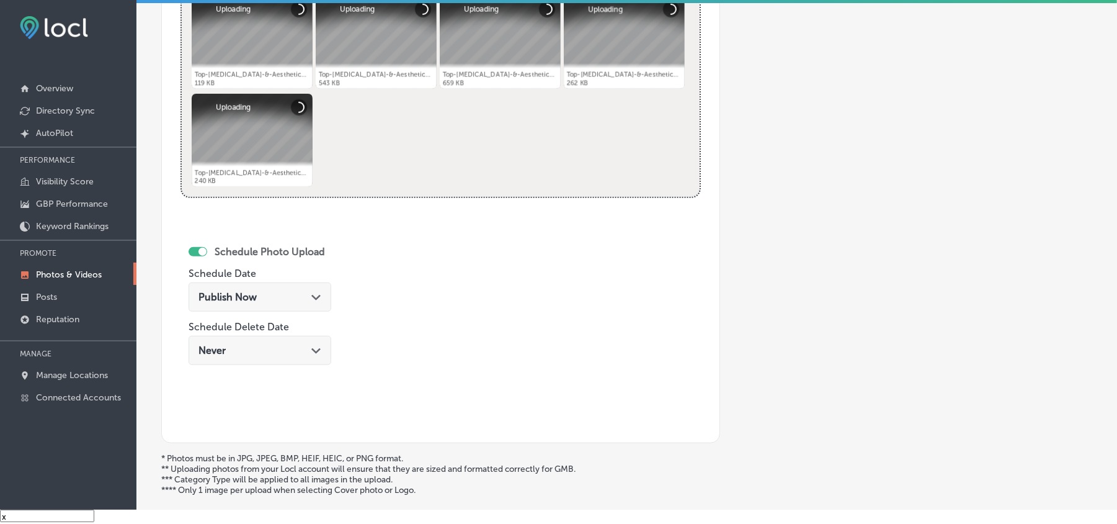
click at [318, 310] on div "Publish Now Path Created with Sketch." at bounding box center [260, 296] width 143 height 29
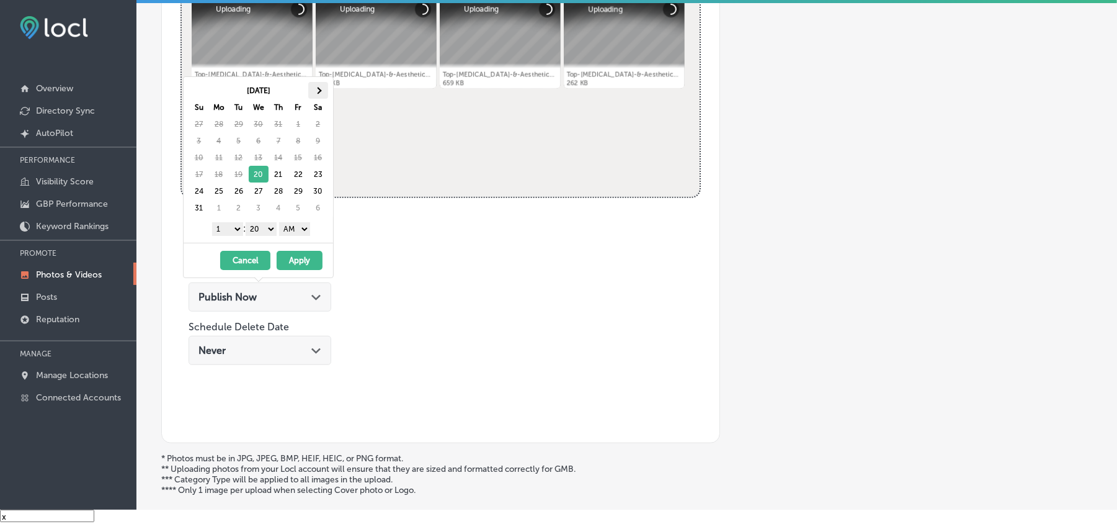
click at [318, 92] on span at bounding box center [318, 90] width 7 height 7
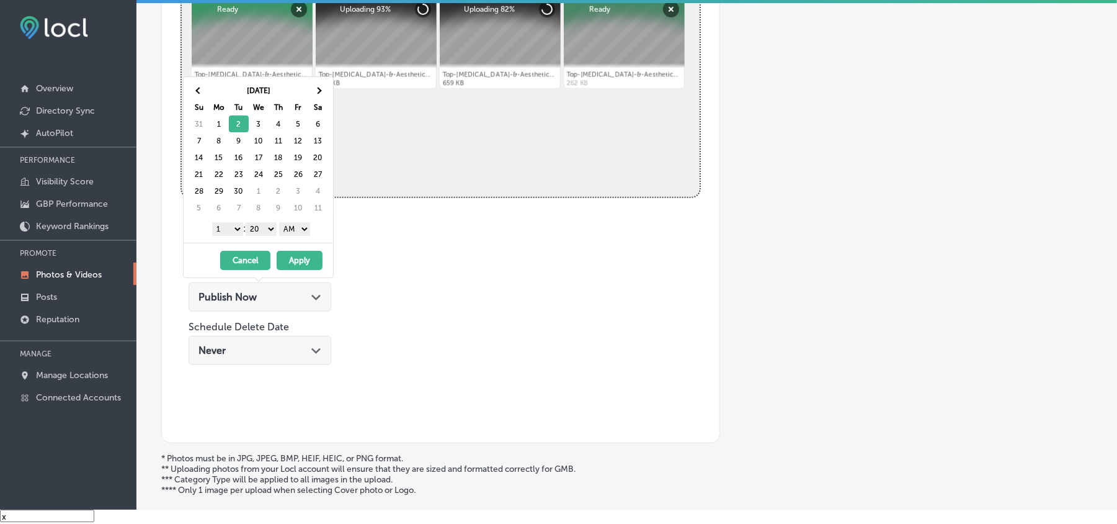
click at [231, 231] on select "1 2 3 4 5 6 7 8 9 10 11 12" at bounding box center [227, 229] width 31 height 14
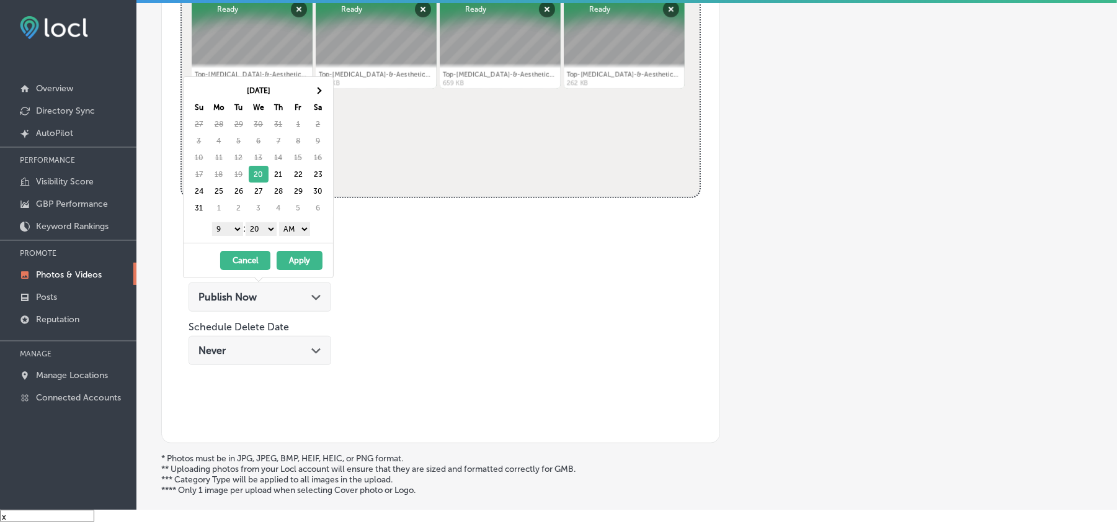
click at [262, 227] on select "00 10 20 30 40 50" at bounding box center [261, 229] width 31 height 14
click at [291, 232] on select "AM PM" at bounding box center [294, 229] width 31 height 14
click at [321, 88] on th at bounding box center [318, 90] width 20 height 17
click at [297, 266] on button "Apply" at bounding box center [300, 260] width 46 height 19
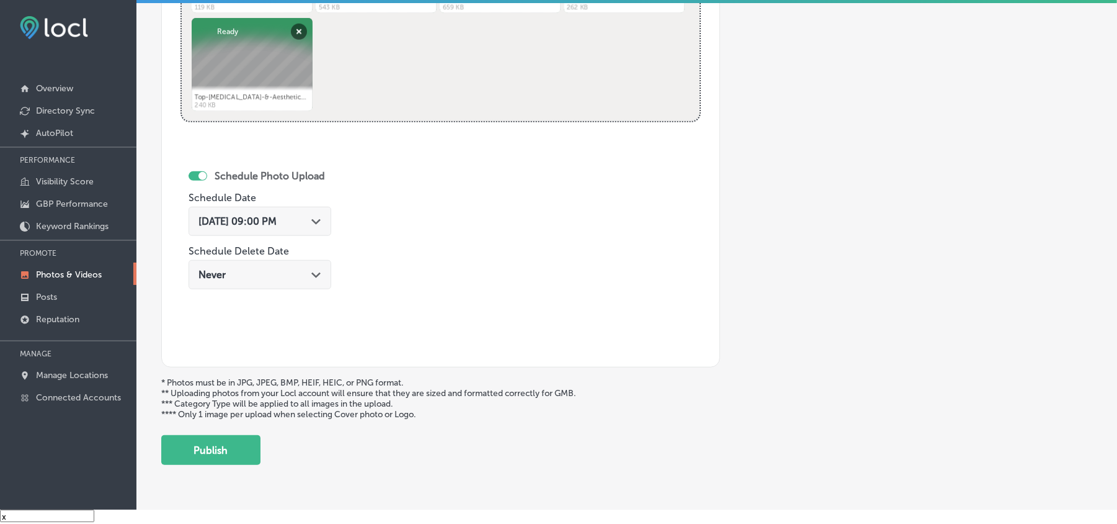
scroll to position [643, 0]
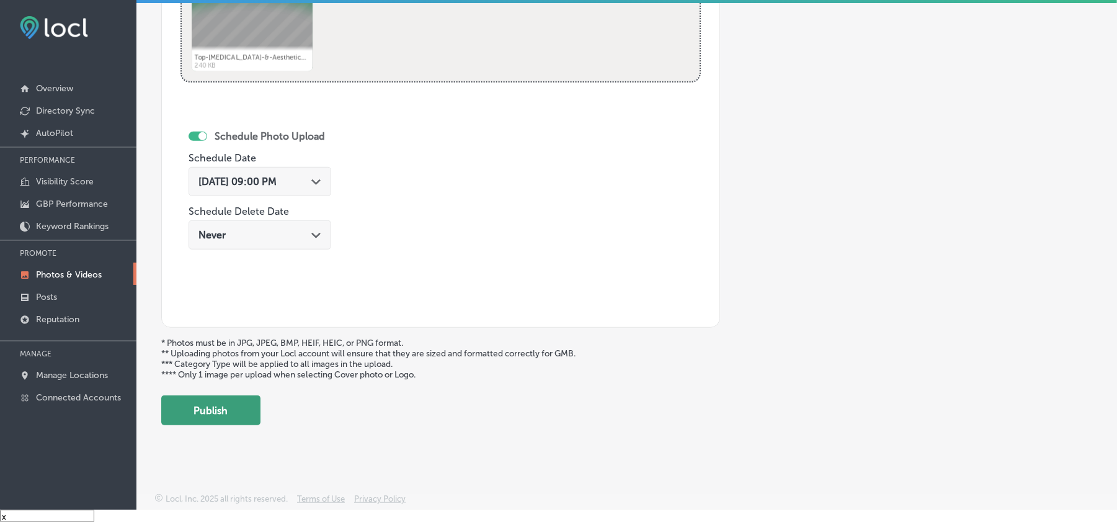
click at [205, 414] on button "Publish" at bounding box center [210, 410] width 99 height 30
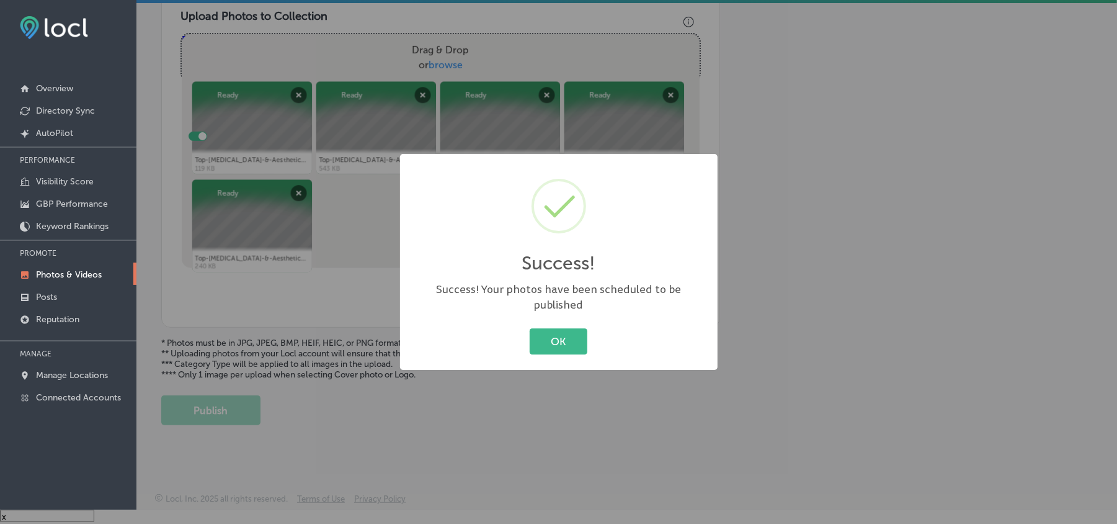
scroll to position [442, 0]
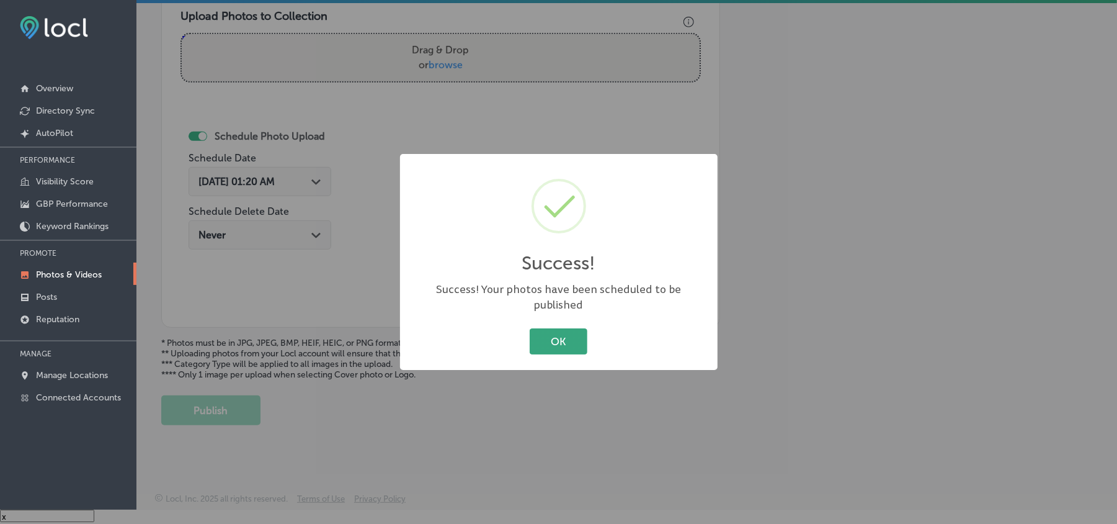
click at [545, 333] on button "OK" at bounding box center [559, 340] width 58 height 25
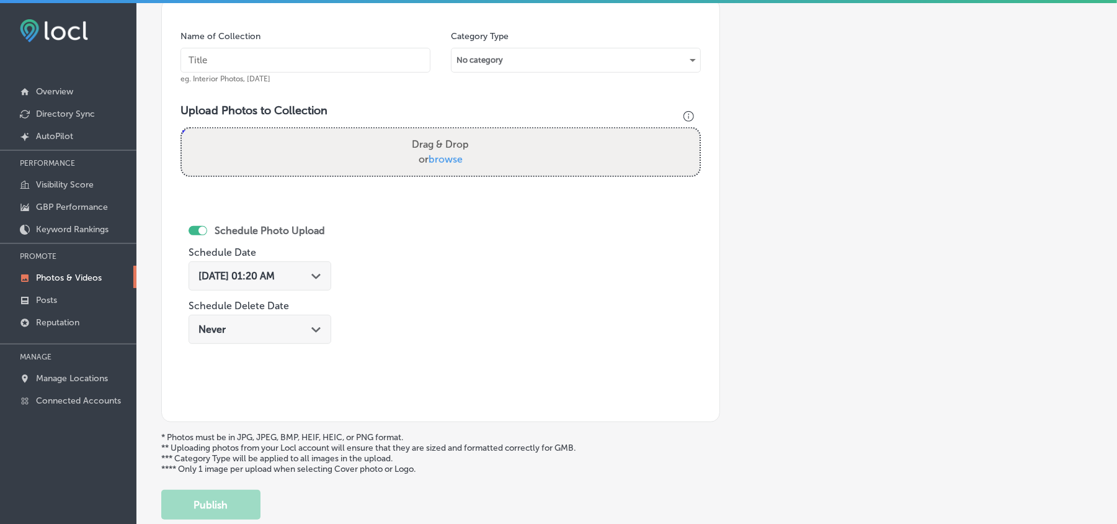
scroll to position [360, 0]
click at [280, 61] on input "text" at bounding box center [306, 61] width 250 height 25
paste input "Top-[MEDICAL_DATA]-&-Aesthetics-Mineola-hair-removal"
type input "Top-[MEDICAL_DATA]-&-Aesthetics-Mineola-hair-removal"
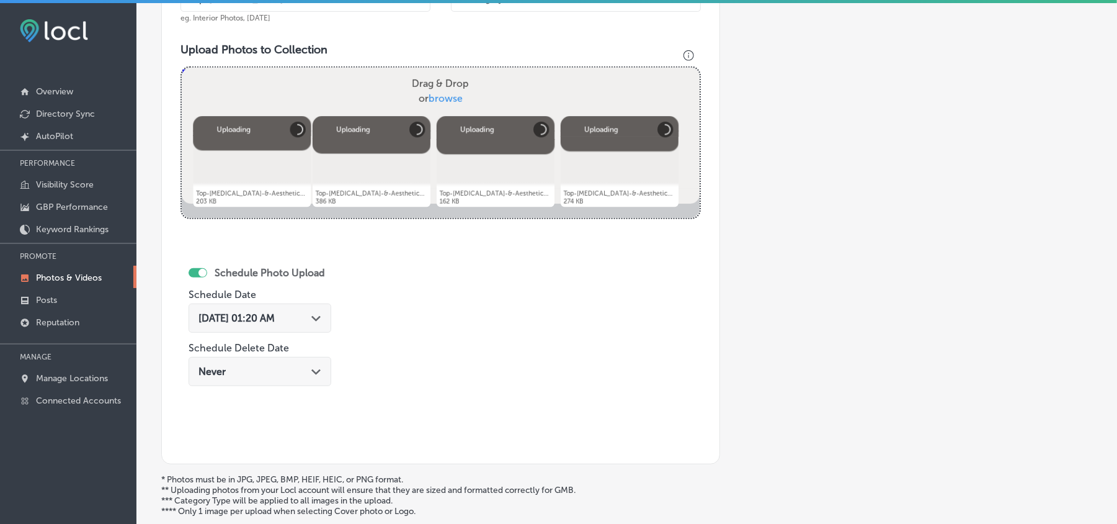
scroll to position [498, 0]
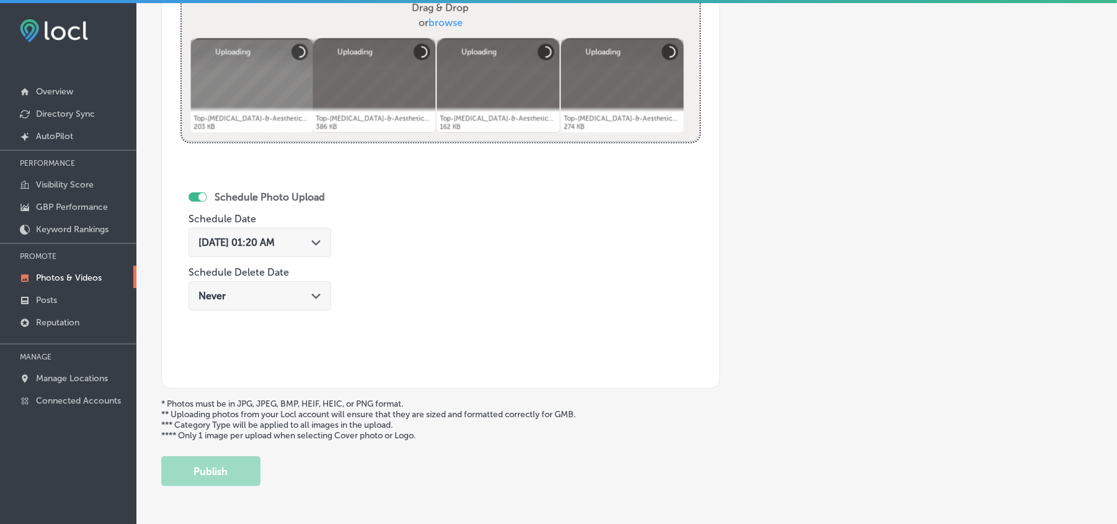
click at [310, 230] on div "[DATE] 01:20 AM Path Created with Sketch." at bounding box center [260, 242] width 143 height 29
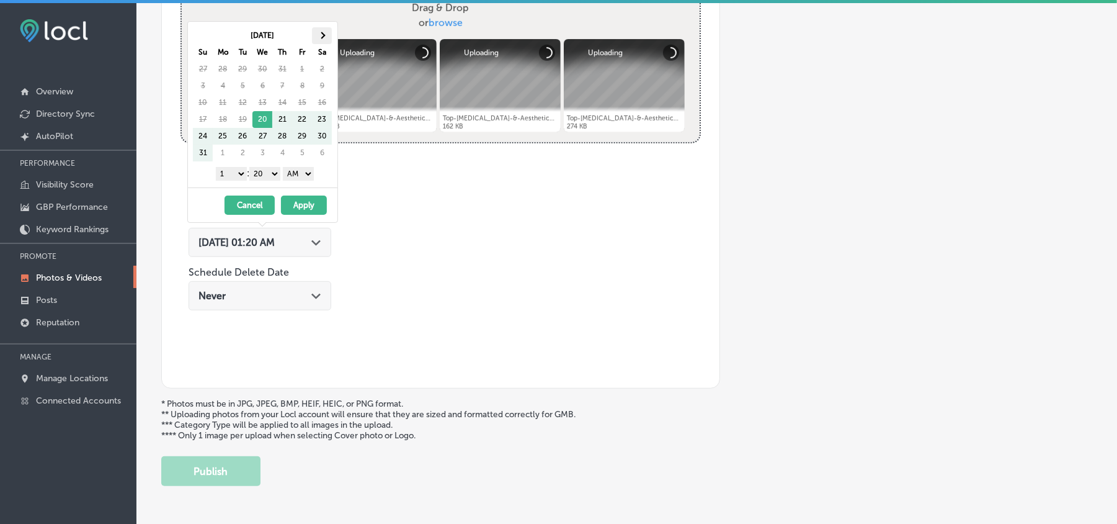
click at [324, 30] on th at bounding box center [322, 35] width 20 height 17
click at [233, 177] on select "1 2 3 4 5 6 7 8 9 10 11 12" at bounding box center [231, 174] width 31 height 14
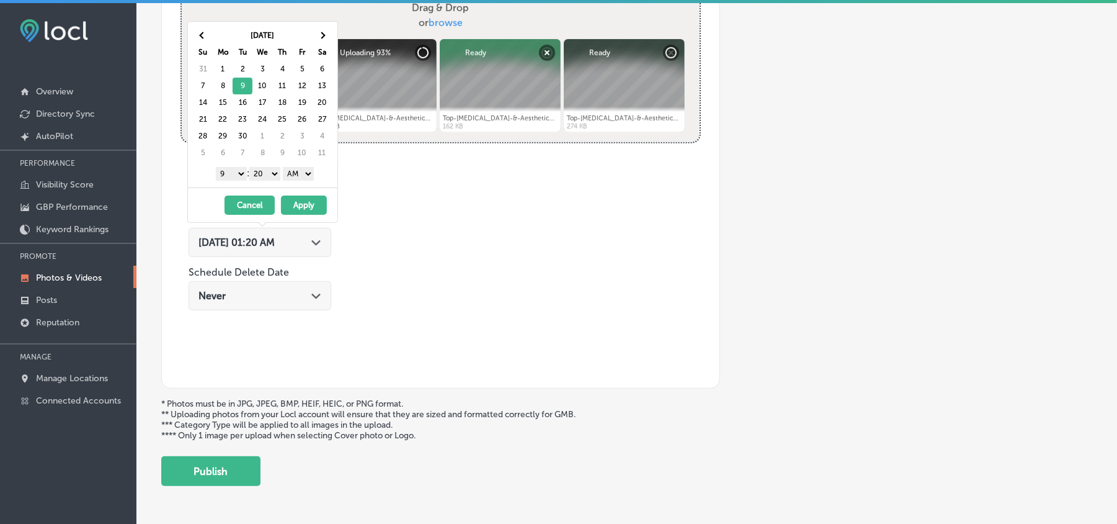
click at [267, 175] on select "00 10 20 30 40 50" at bounding box center [264, 174] width 31 height 14
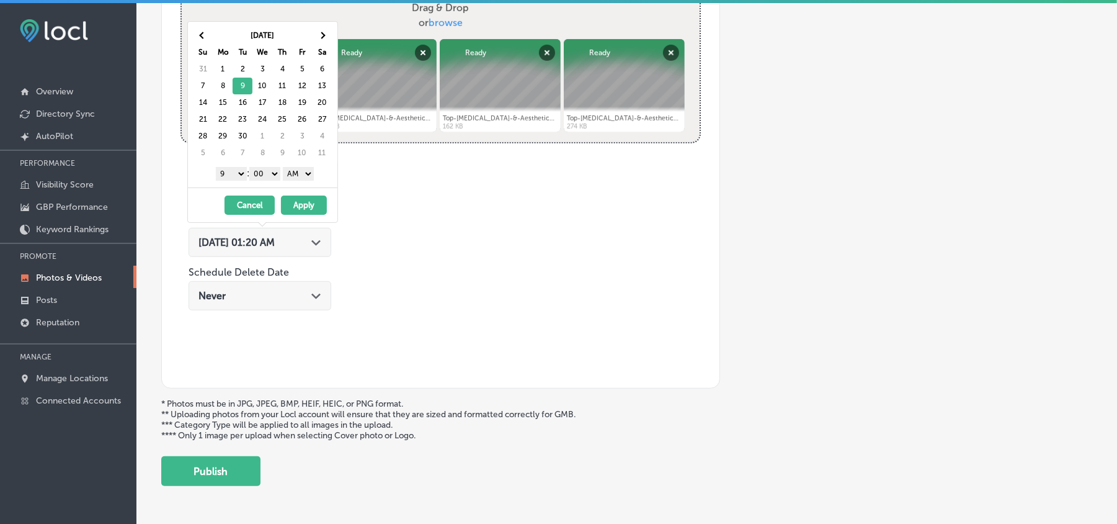
click at [299, 176] on select "AM PM" at bounding box center [298, 174] width 31 height 14
click at [299, 209] on button "Apply" at bounding box center [304, 204] width 46 height 19
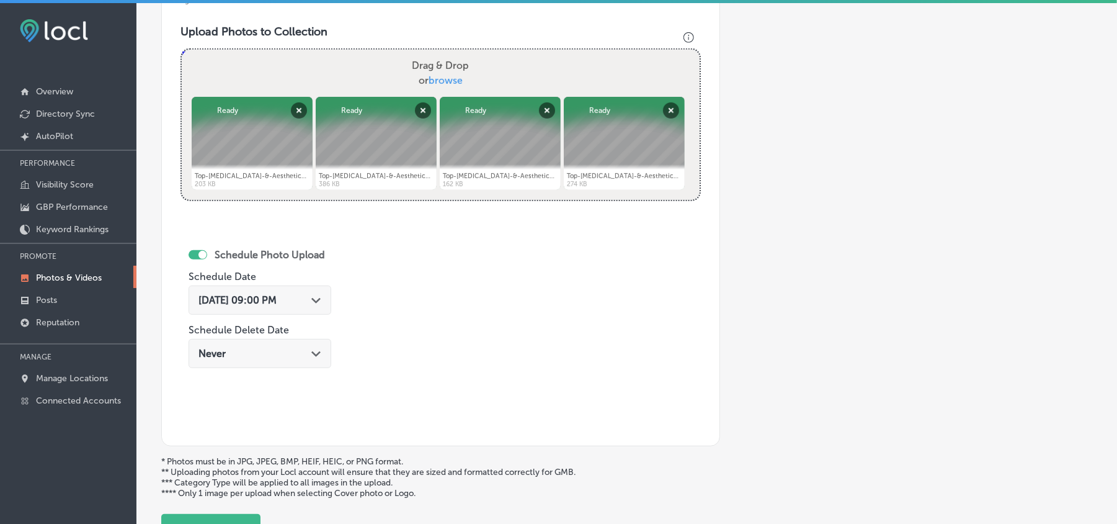
scroll to position [546, 0]
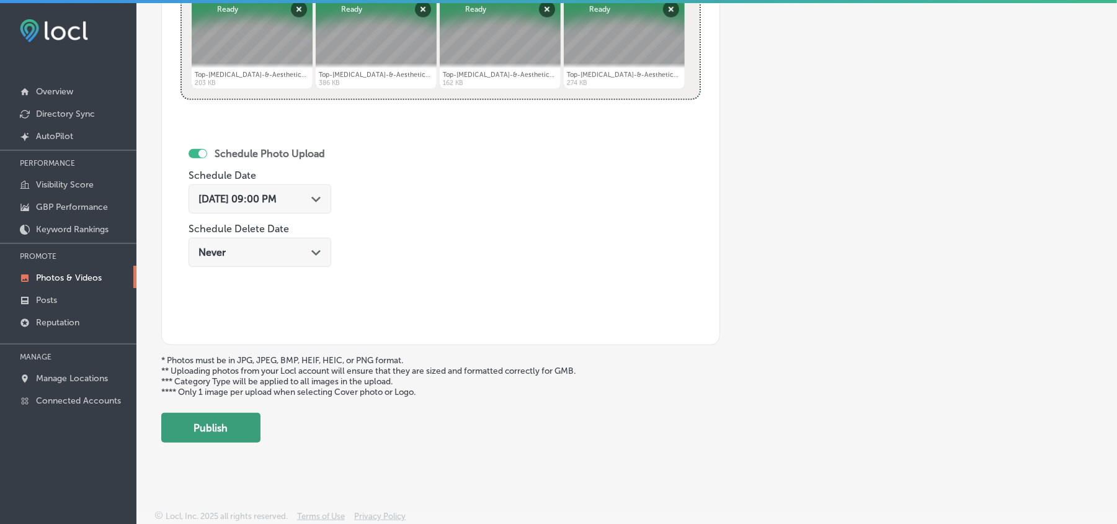
click at [199, 427] on button "Publish" at bounding box center [210, 428] width 99 height 30
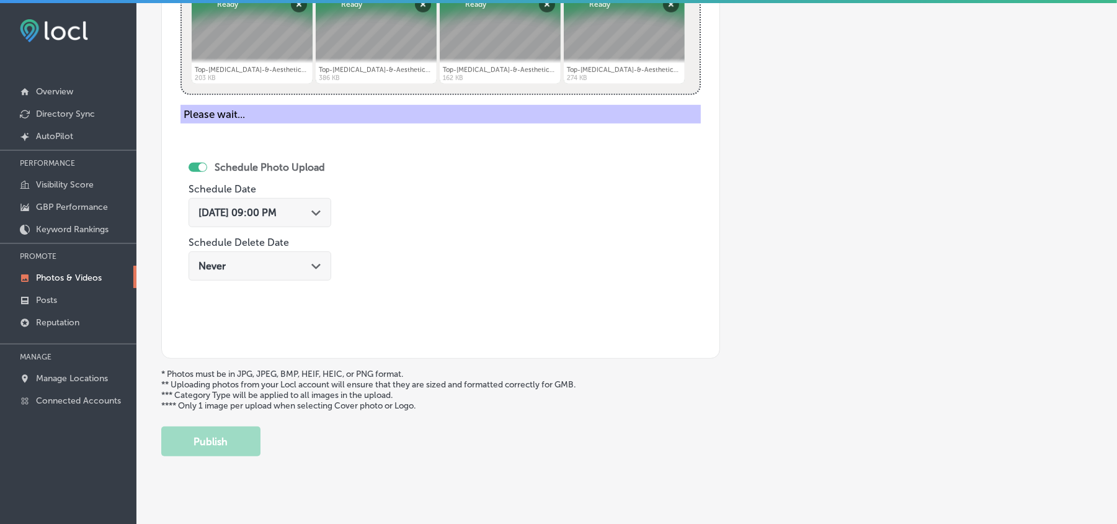
scroll to position [442, 0]
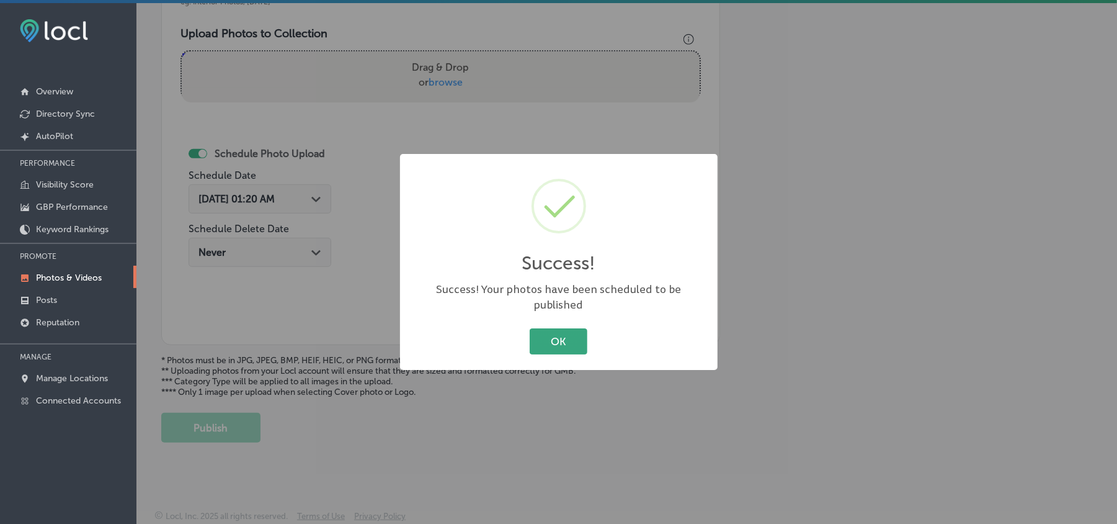
click at [566, 346] on button "OK" at bounding box center [559, 340] width 58 height 25
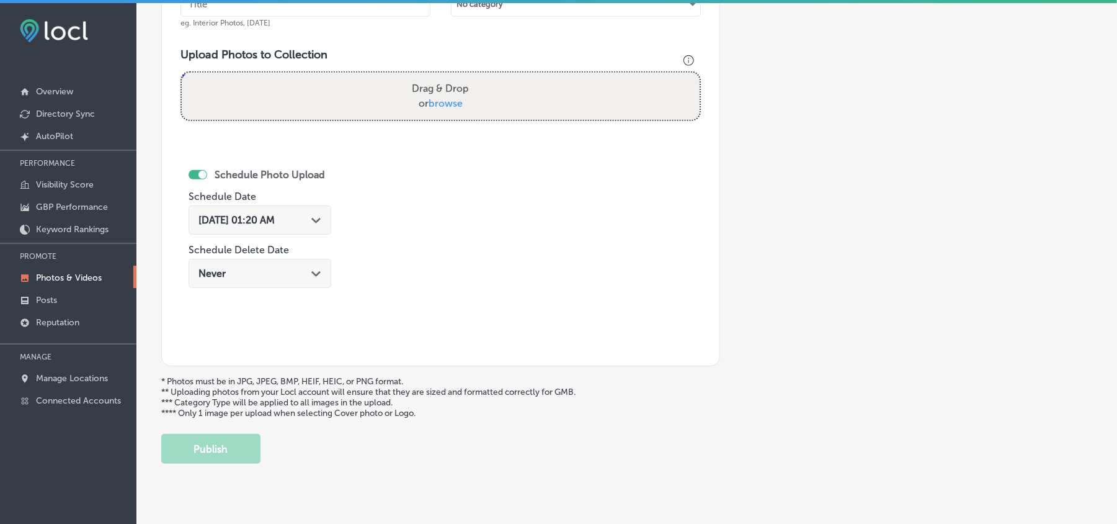
scroll to position [387, 0]
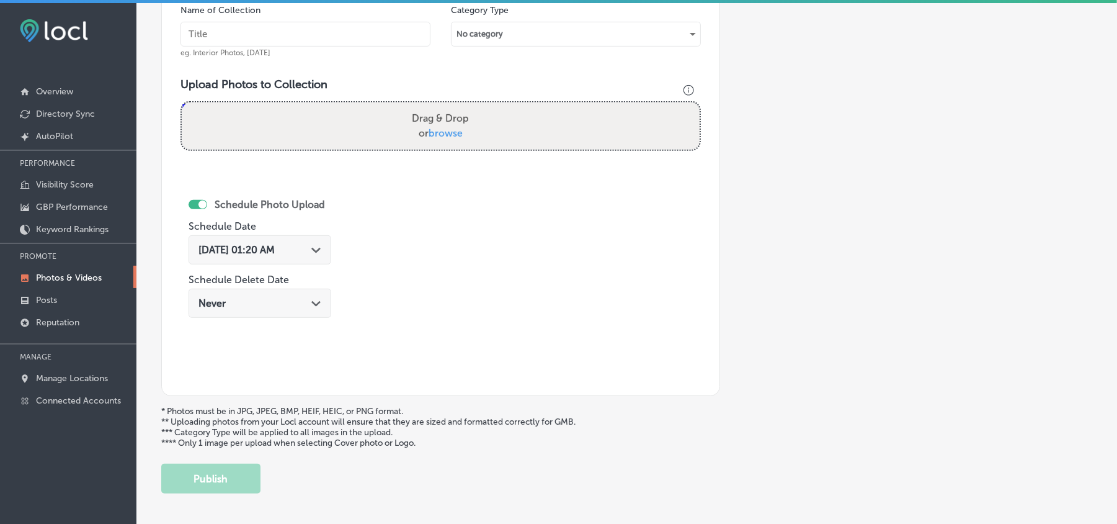
click at [281, 33] on input "text" at bounding box center [306, 34] width 250 height 25
paste input "Top-[MEDICAL_DATA]-&-Aesthetics-Aesthetic-treatments-Mineola"
type input "Top-[MEDICAL_DATA]-&-Aesthetics-Aesthetic-treatments-Mineola"
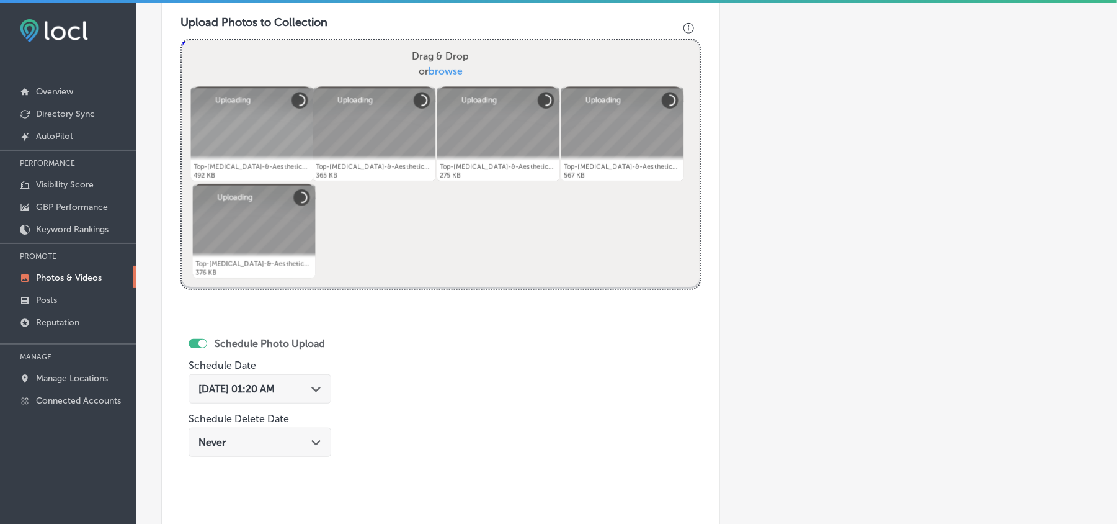
scroll to position [525, 0]
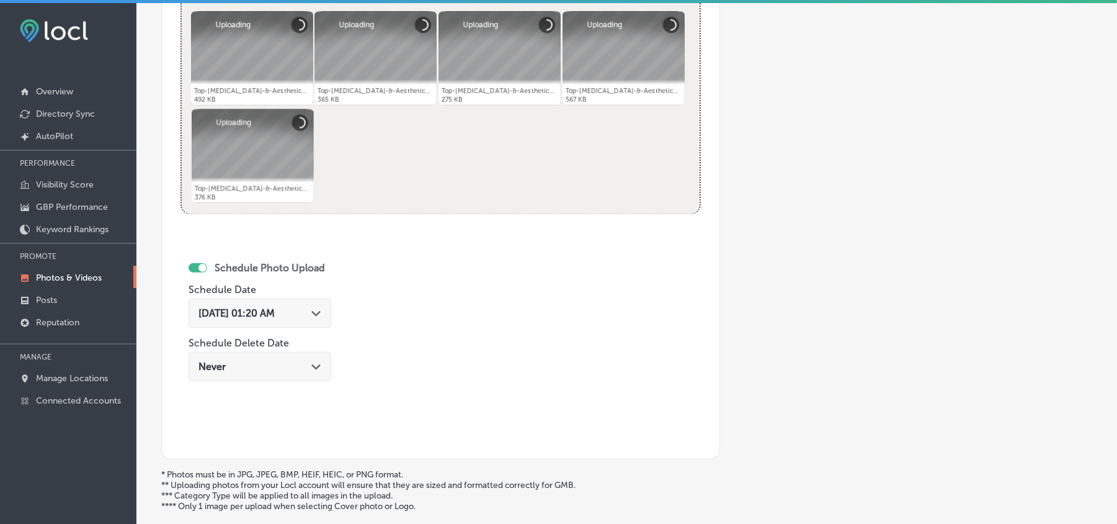
click at [321, 317] on div "Path Created with Sketch." at bounding box center [316, 312] width 10 height 10
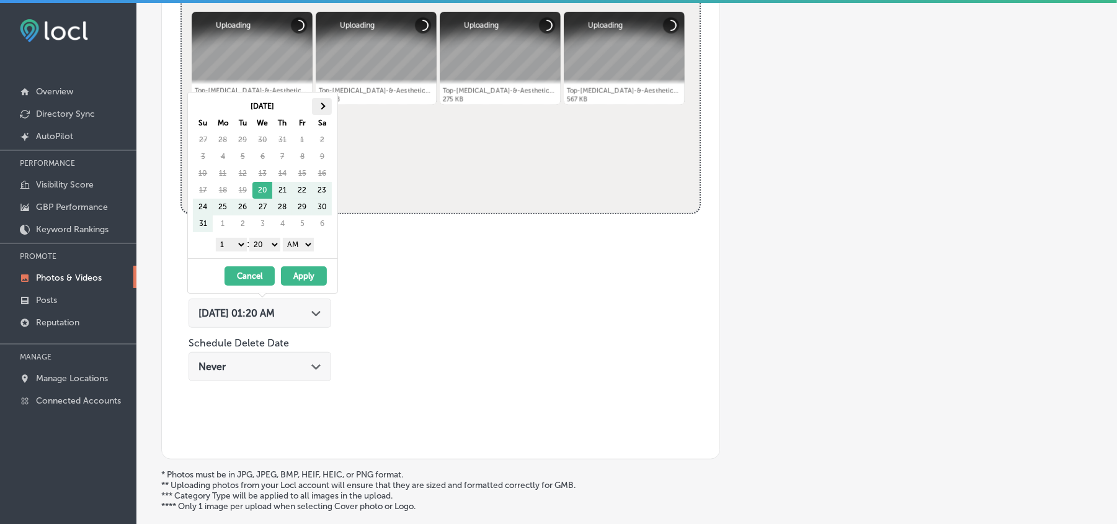
click at [318, 103] on th at bounding box center [322, 106] width 20 height 17
click at [233, 247] on select "1 2 3 4 5 6 7 8 9 10 11 12" at bounding box center [231, 245] width 31 height 14
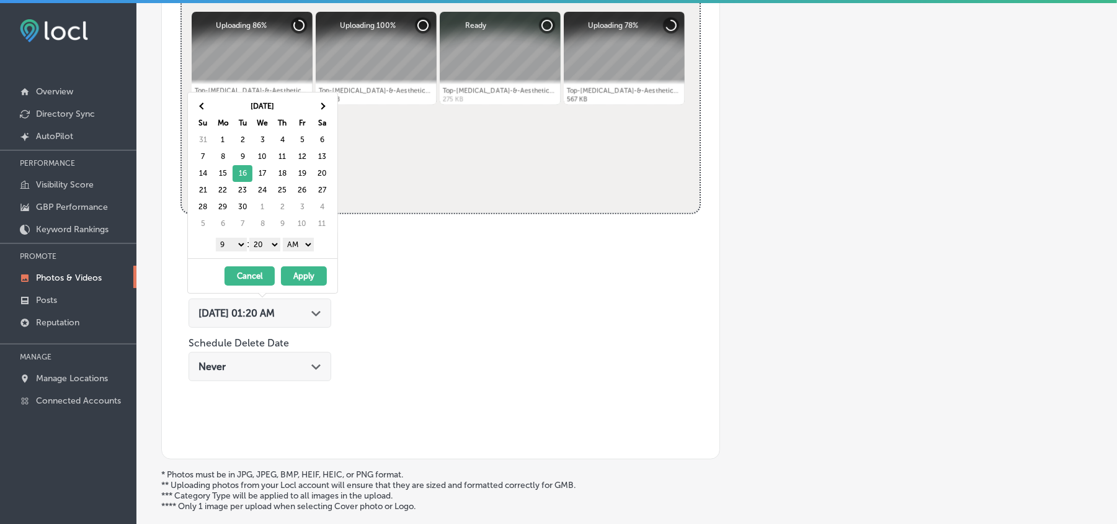
click at [262, 248] on select "00 10 20 30 40 50" at bounding box center [264, 245] width 31 height 14
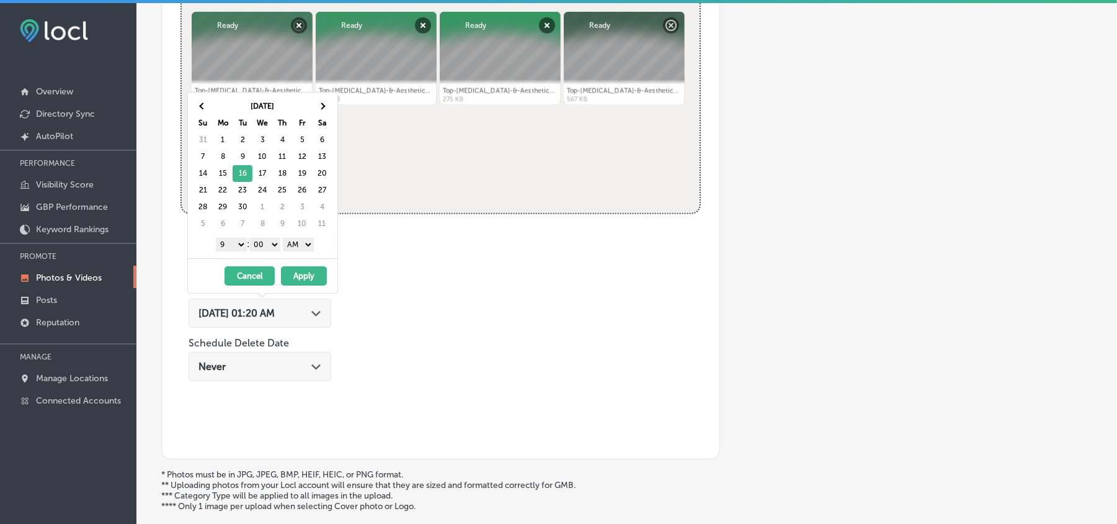
drag, startPoint x: 294, startPoint y: 242, endPoint x: 294, endPoint y: 251, distance: 9.3
click at [294, 242] on select "AM PM" at bounding box center [298, 245] width 31 height 14
click at [296, 282] on button "Apply" at bounding box center [304, 275] width 46 height 19
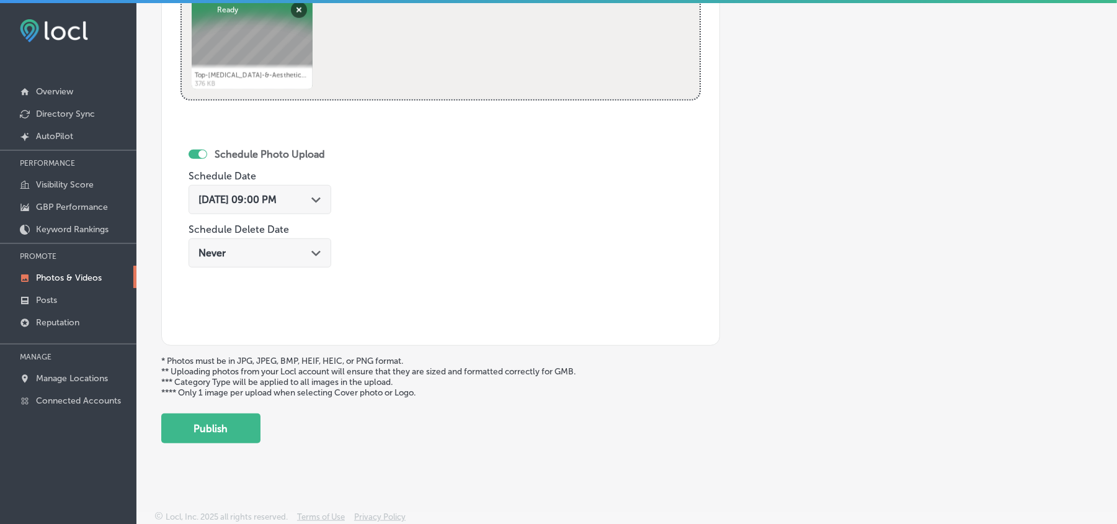
scroll to position [643, 0]
click at [217, 429] on button "Publish" at bounding box center [210, 428] width 99 height 30
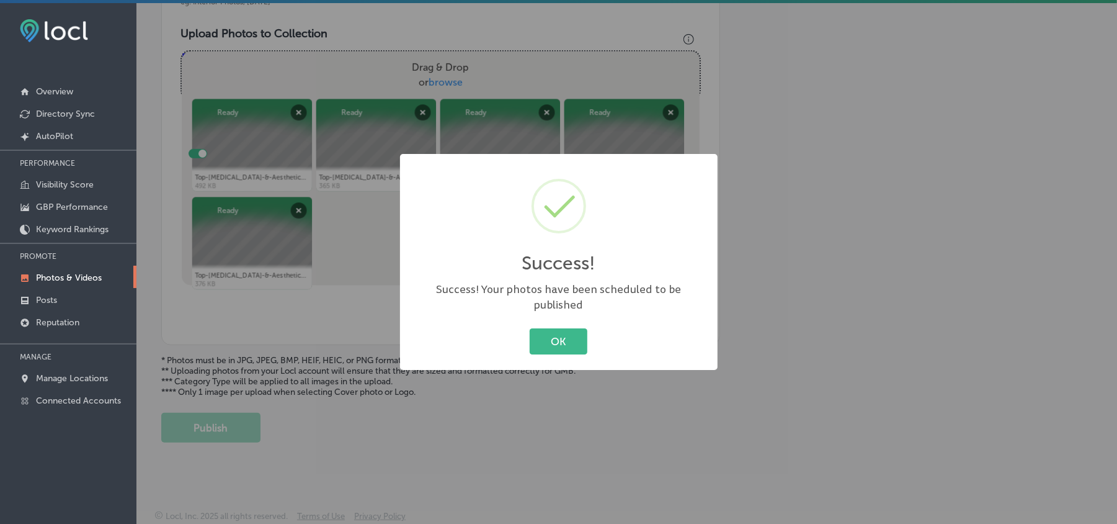
scroll to position [442, 0]
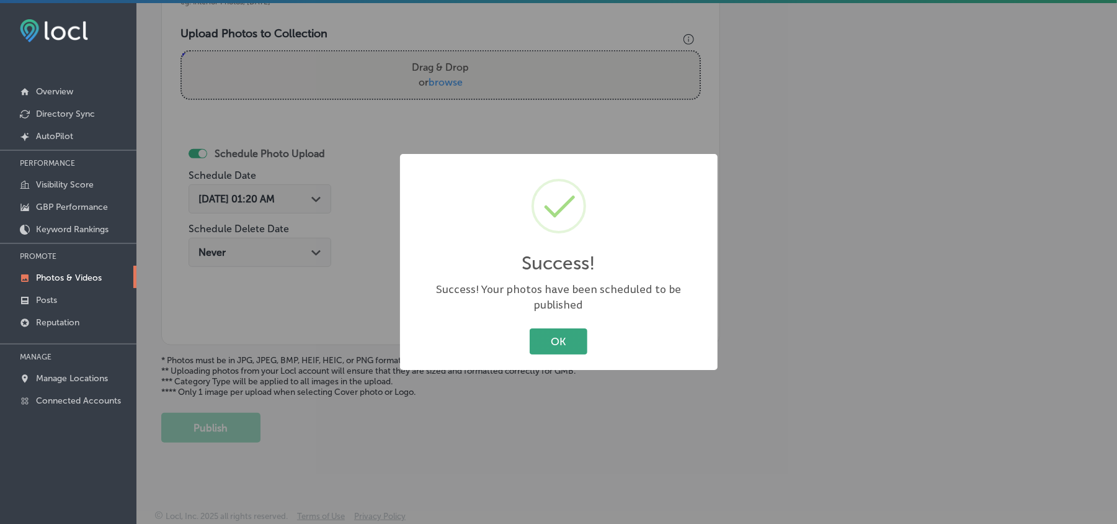
click at [565, 331] on button "OK" at bounding box center [559, 340] width 58 height 25
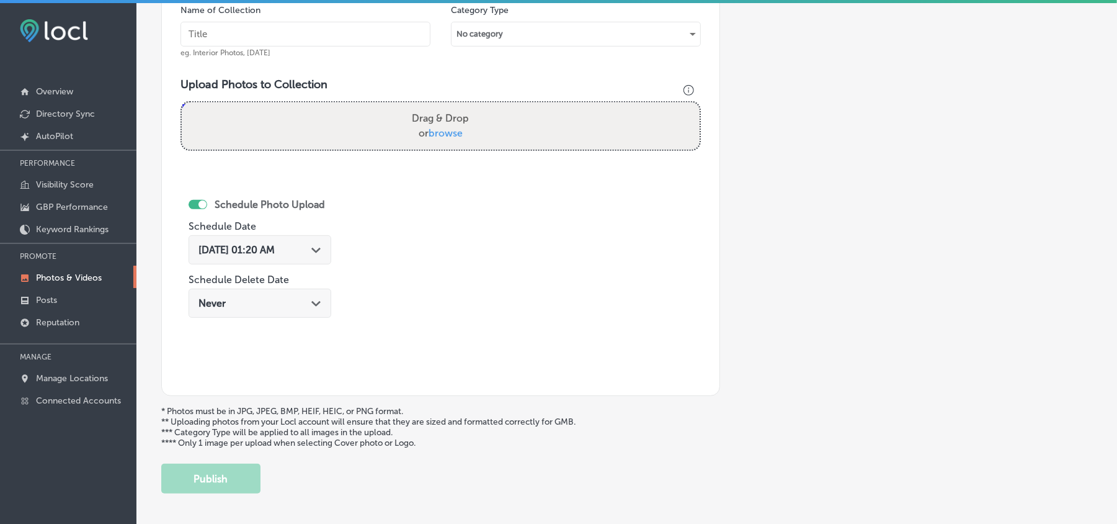
scroll to position [333, 0]
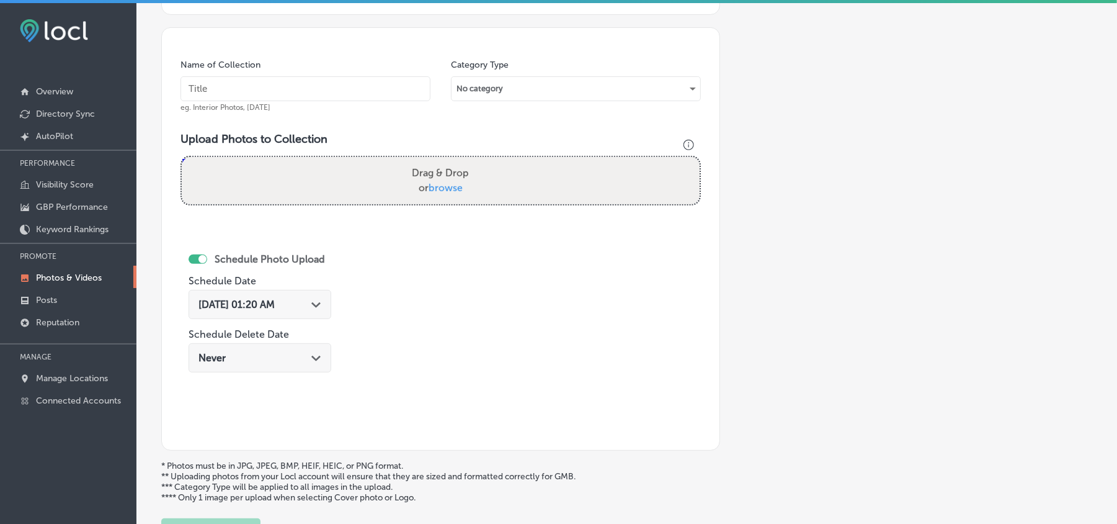
click at [333, 90] on input "text" at bounding box center [306, 88] width 250 height 25
paste input "Top-[MEDICAL_DATA]-&-Aesthetics-Body-contouring-services"
type input "Top-[MEDICAL_DATA]-&-Aesthetics-Body-contouring-services"
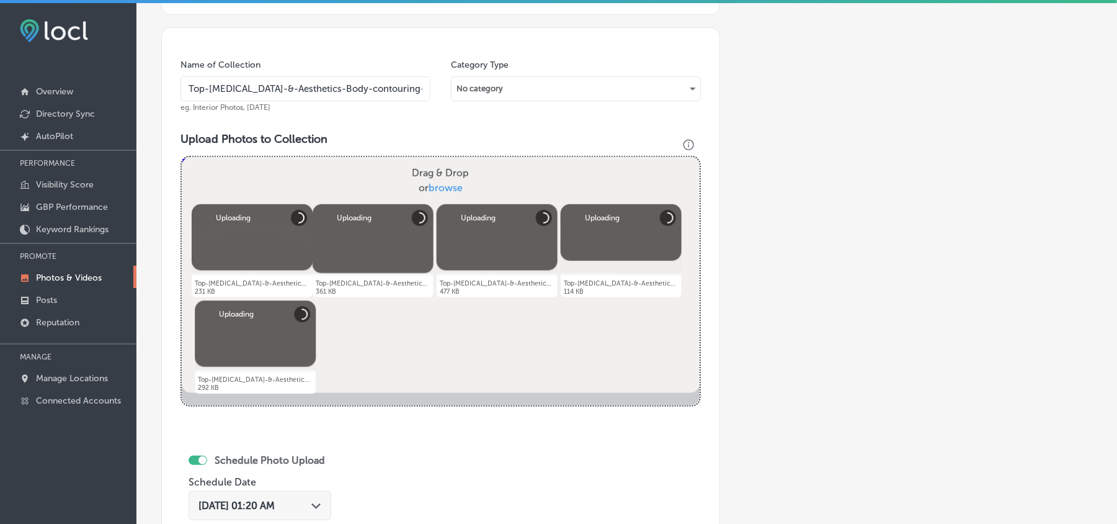
scroll to position [470, 0]
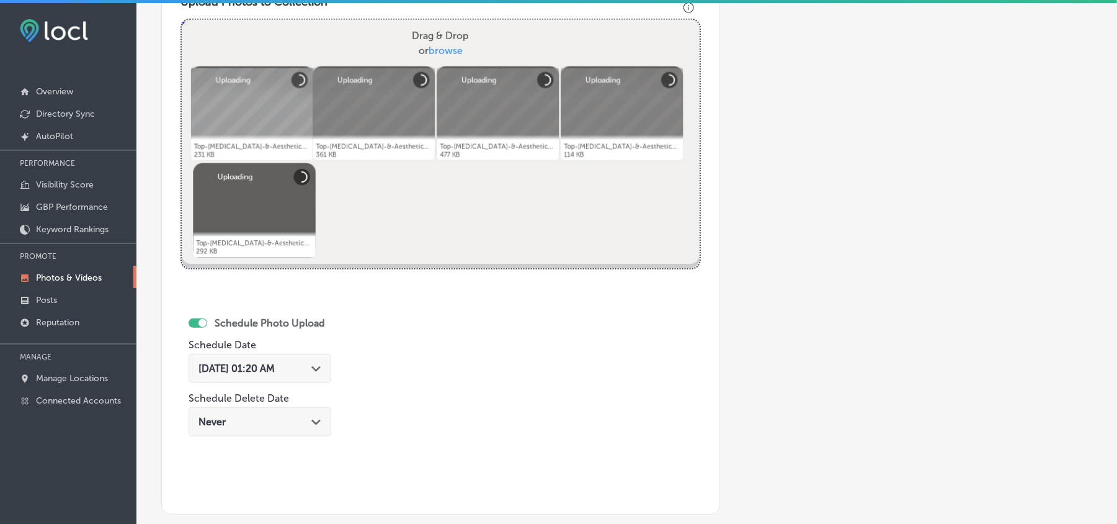
click at [328, 372] on div "[DATE] 01:20 AM Path Created with Sketch." at bounding box center [260, 368] width 143 height 29
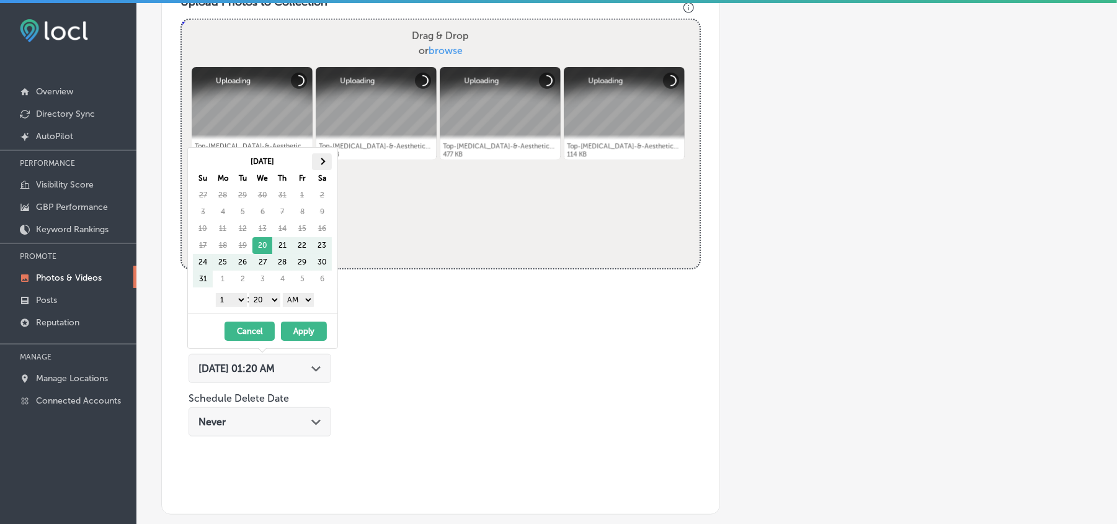
click at [321, 163] on span at bounding box center [322, 161] width 7 height 7
click at [228, 298] on select "1 2 3 4 5 6 7 8 9 10 11 12" at bounding box center [231, 300] width 31 height 14
click at [264, 302] on select "00 10 20 30 40 50" at bounding box center [264, 300] width 31 height 14
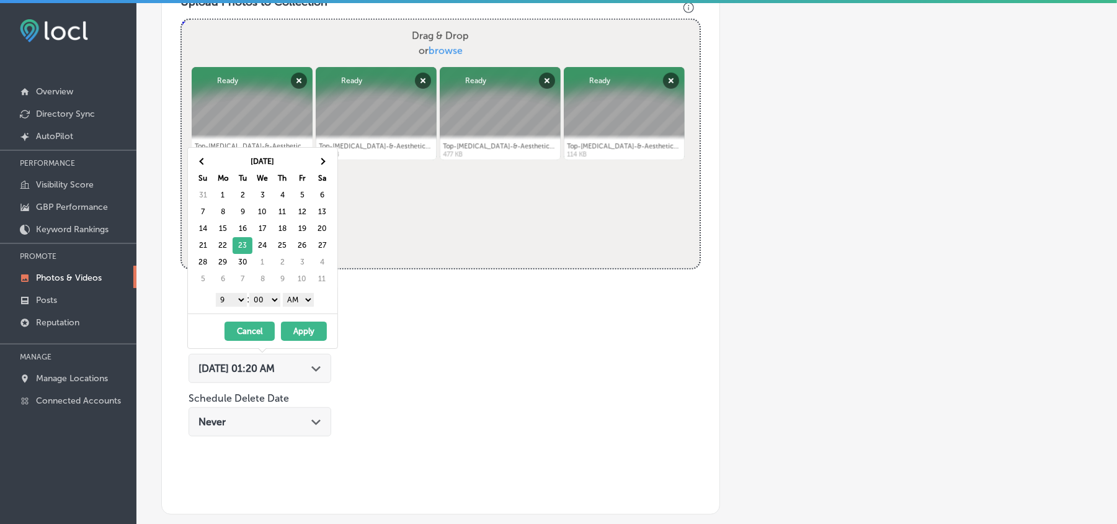
click at [302, 308] on div "1 2 3 4 5 6 7 8 9 10 11 12 : 00 10 20 30 40 50 AM PM" at bounding box center [265, 299] width 145 height 19
click at [304, 301] on select "AM PM" at bounding box center [298, 300] width 31 height 14
click at [297, 334] on button "Apply" at bounding box center [304, 330] width 46 height 19
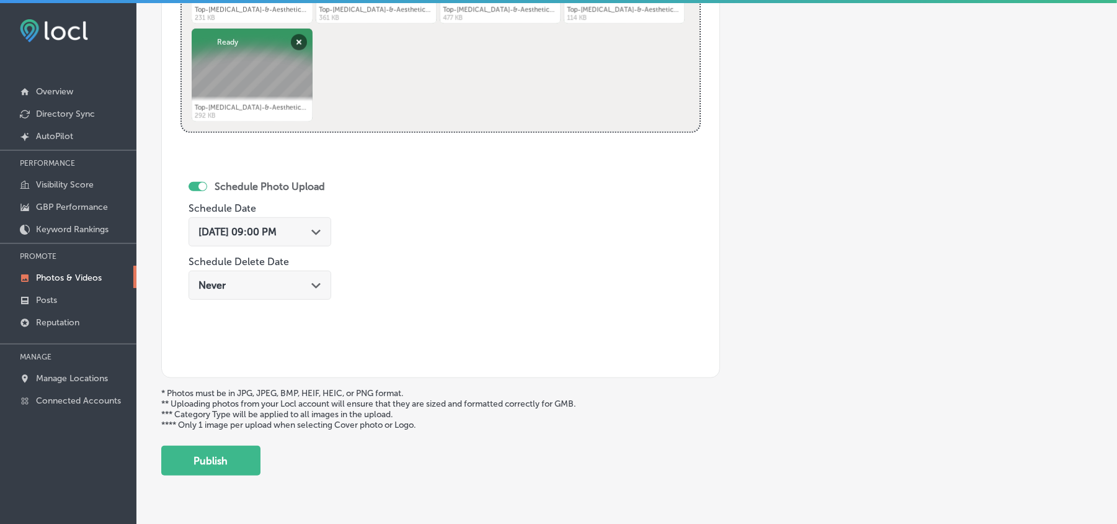
scroll to position [643, 0]
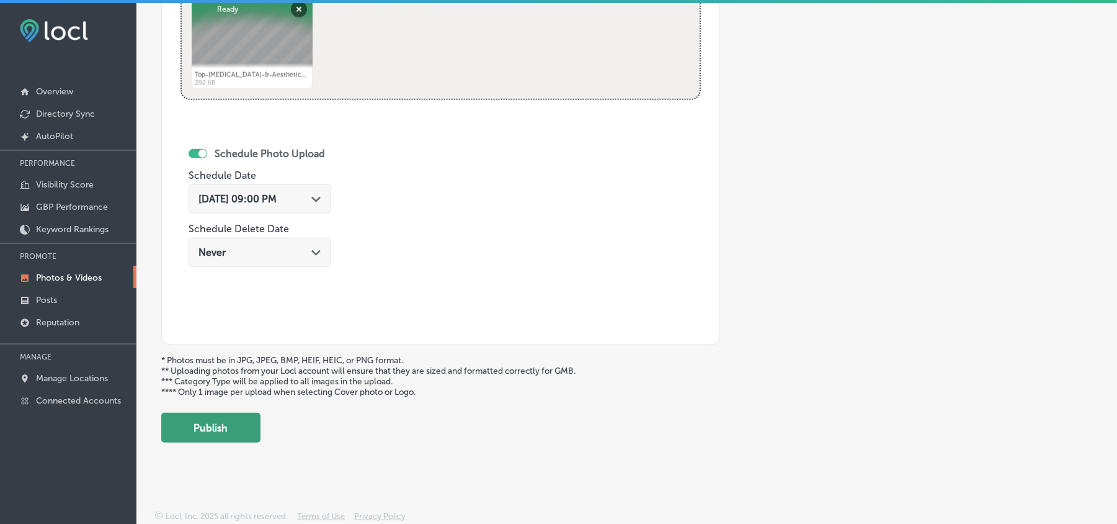
click at [180, 429] on button "Publish" at bounding box center [210, 428] width 99 height 30
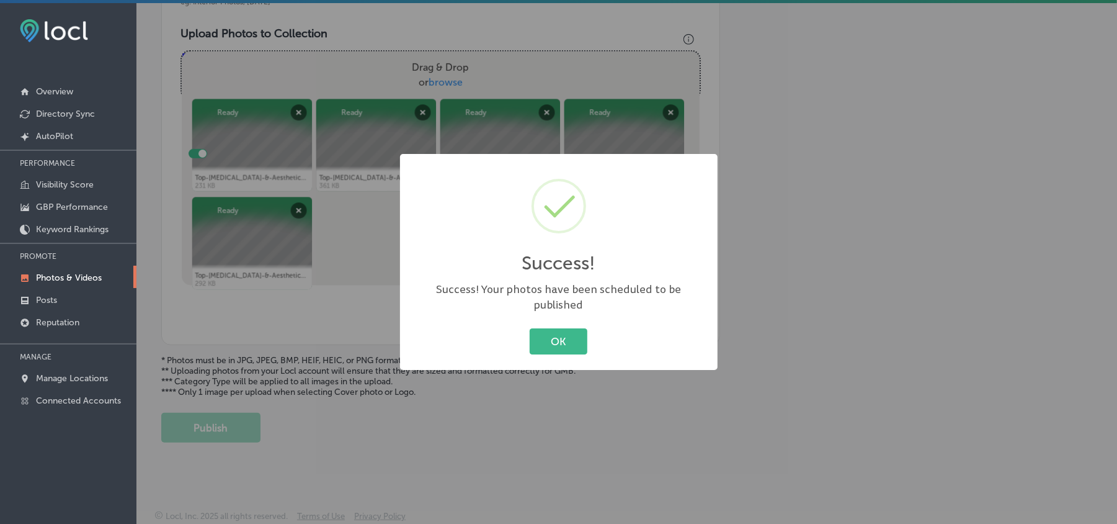
scroll to position [442, 0]
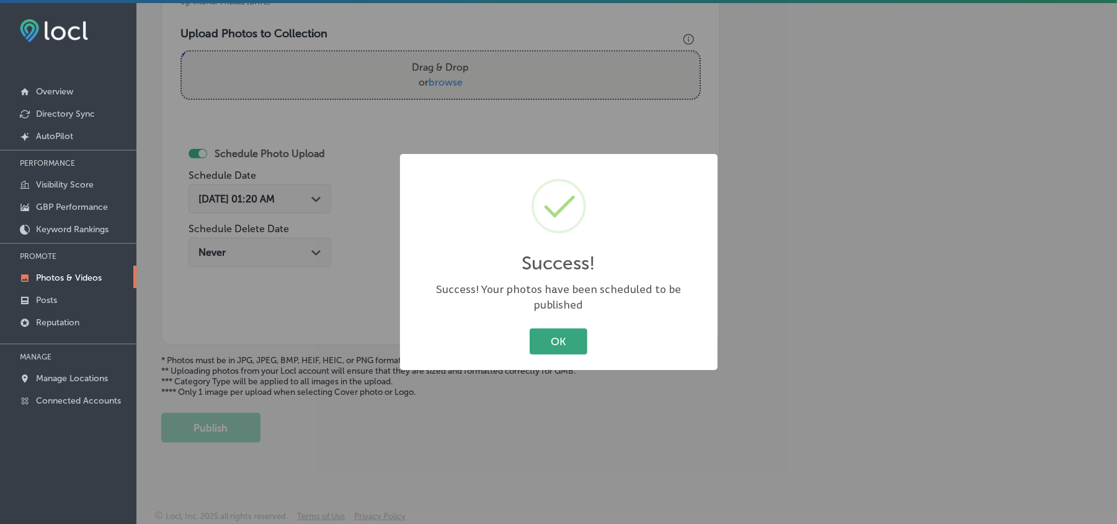
click at [557, 337] on button "OK" at bounding box center [559, 340] width 58 height 25
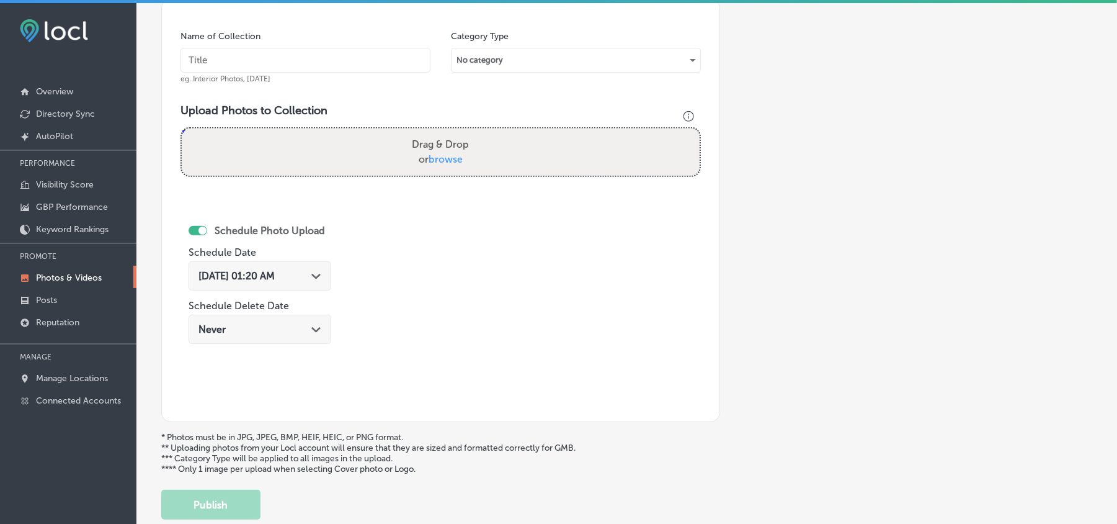
scroll to position [360, 0]
click at [297, 63] on input "text" at bounding box center [306, 61] width 250 height 25
paste input "Top-[MEDICAL_DATA]-&-Aesthetics-Hydrafacial-Long-Island"
type input "Top-[MEDICAL_DATA]-&-Aesthetics-Hydrafacial-Long-Island"
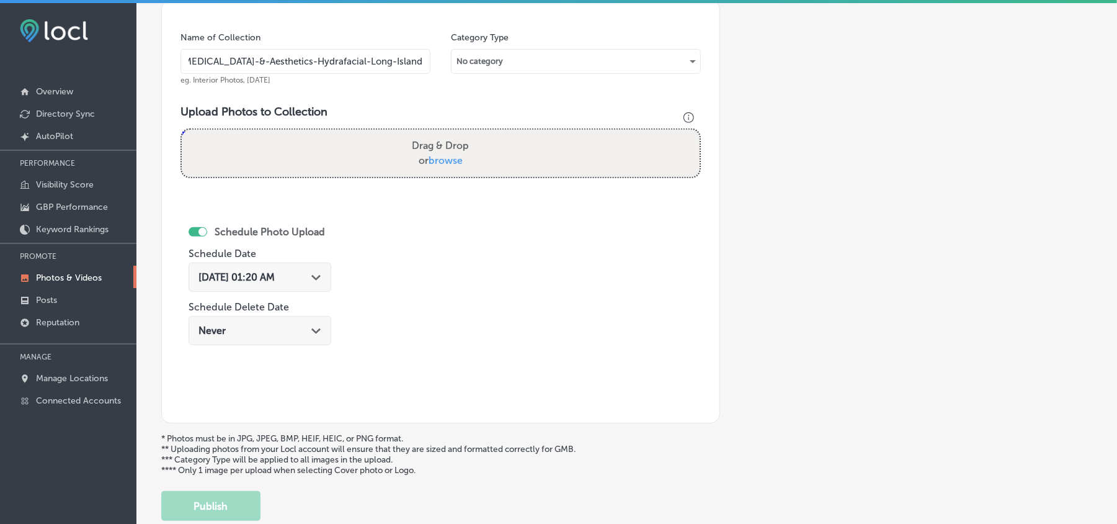
scroll to position [0, 0]
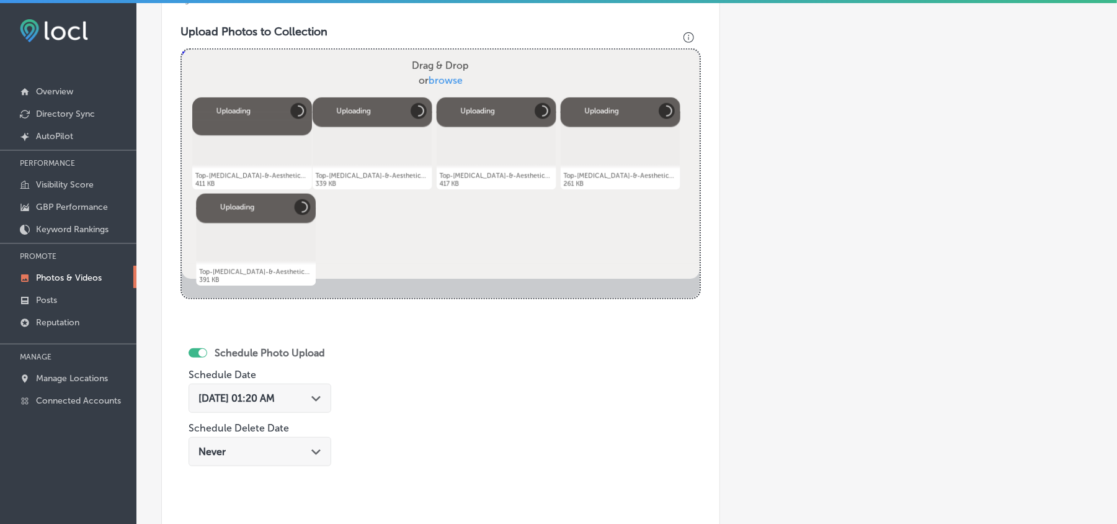
click at [309, 400] on div "[DATE] 01:20 AM Path Created with Sketch." at bounding box center [260, 398] width 123 height 12
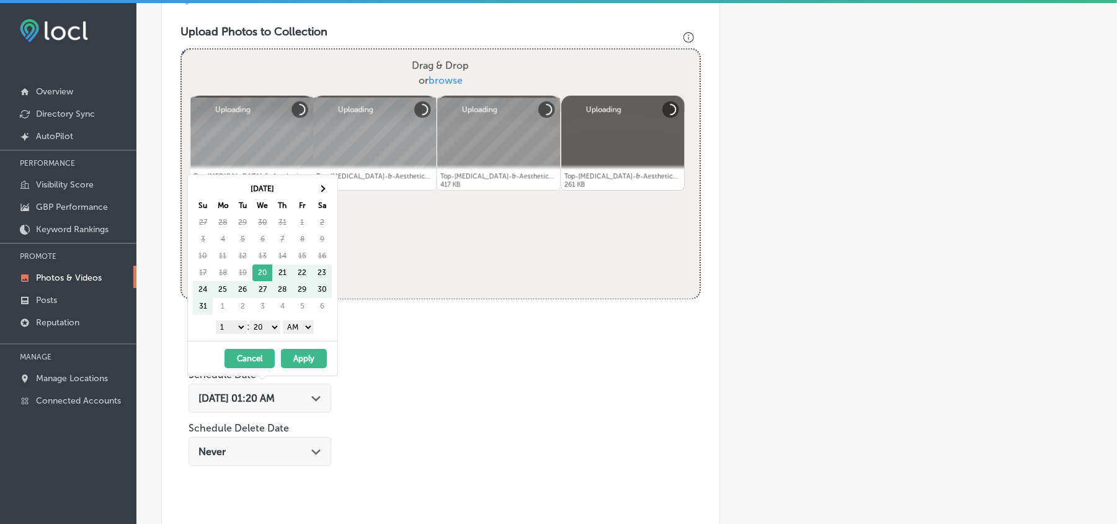
scroll to position [442, 0]
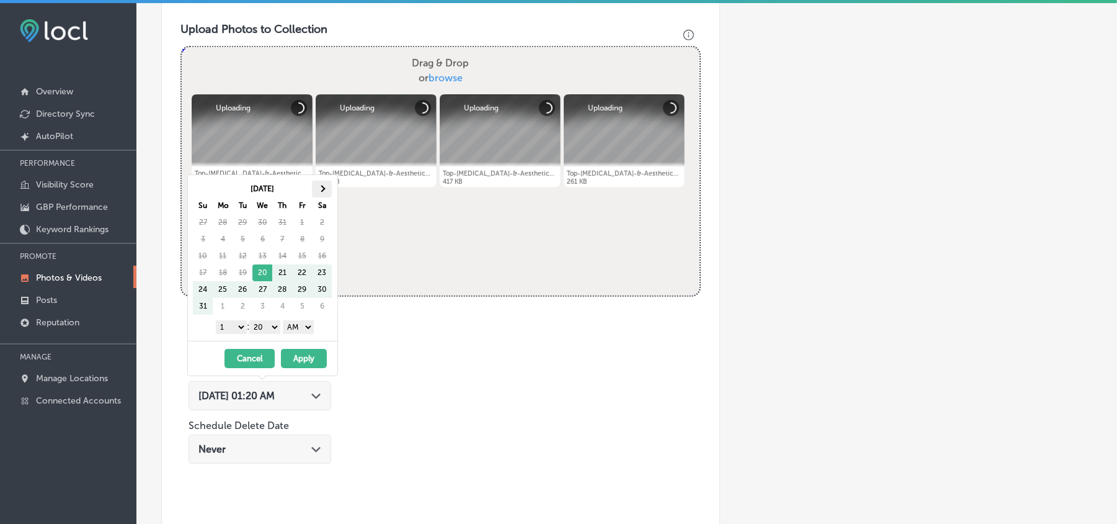
click at [321, 189] on span at bounding box center [322, 188] width 7 height 7
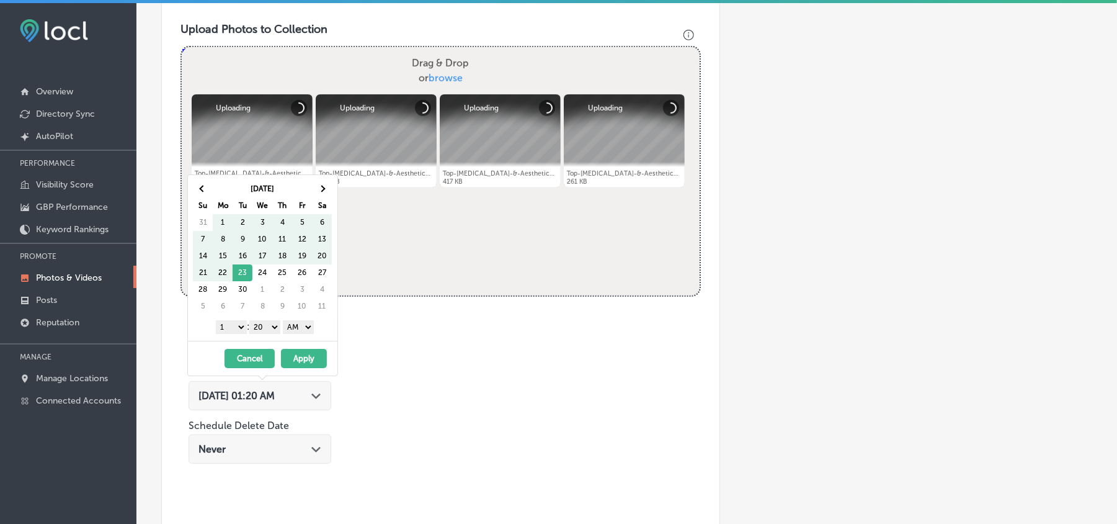
click at [321, 189] on span at bounding box center [322, 188] width 7 height 7
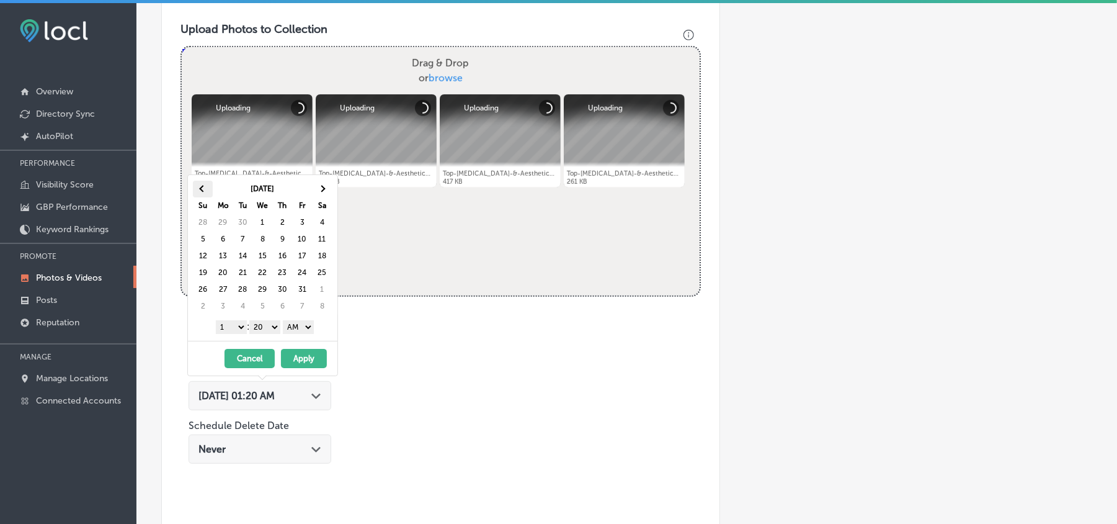
click at [201, 187] on span at bounding box center [203, 188] width 7 height 7
click at [227, 323] on select "1 2 3 4 5 6 7 8 9 10 11 12" at bounding box center [231, 327] width 31 height 14
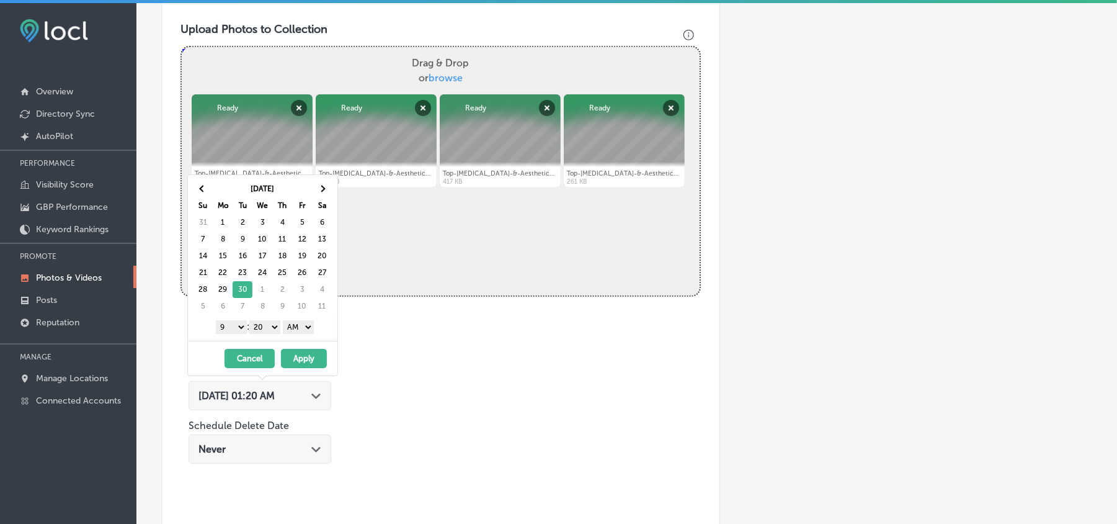
click at [267, 331] on select "00 10 20 30 40 50" at bounding box center [264, 327] width 31 height 14
drag, startPoint x: 290, startPoint y: 326, endPoint x: 297, endPoint y: 328, distance: 6.5
click at [290, 326] on select "AM PM" at bounding box center [298, 327] width 31 height 14
click at [299, 360] on button "Apply" at bounding box center [304, 358] width 46 height 19
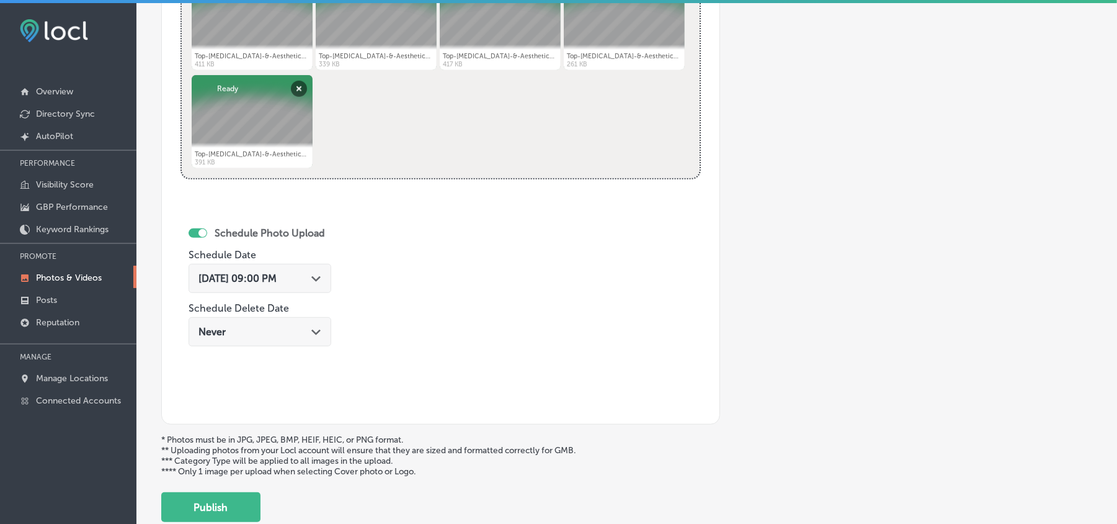
scroll to position [643, 0]
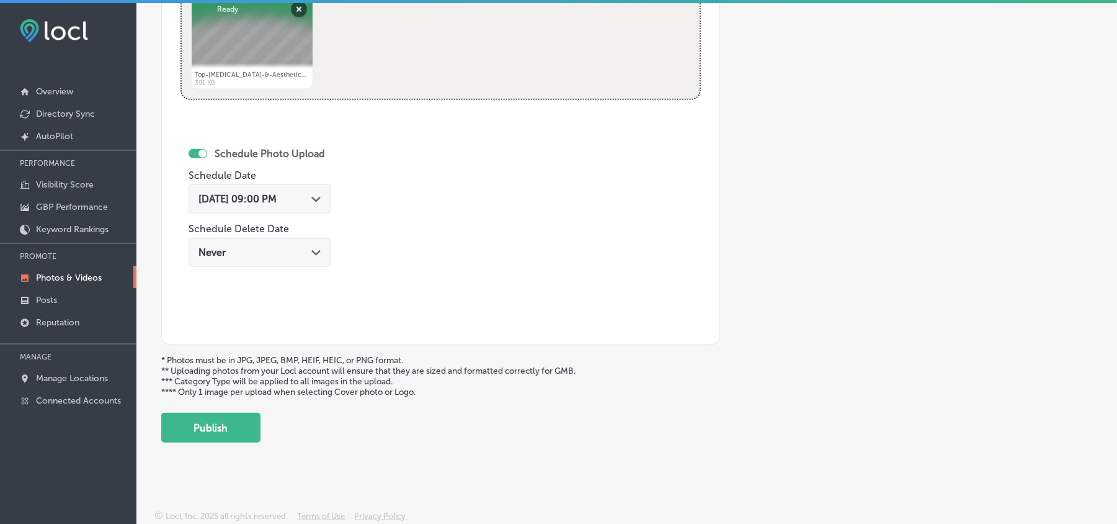
click at [225, 422] on button "Publish" at bounding box center [210, 428] width 99 height 30
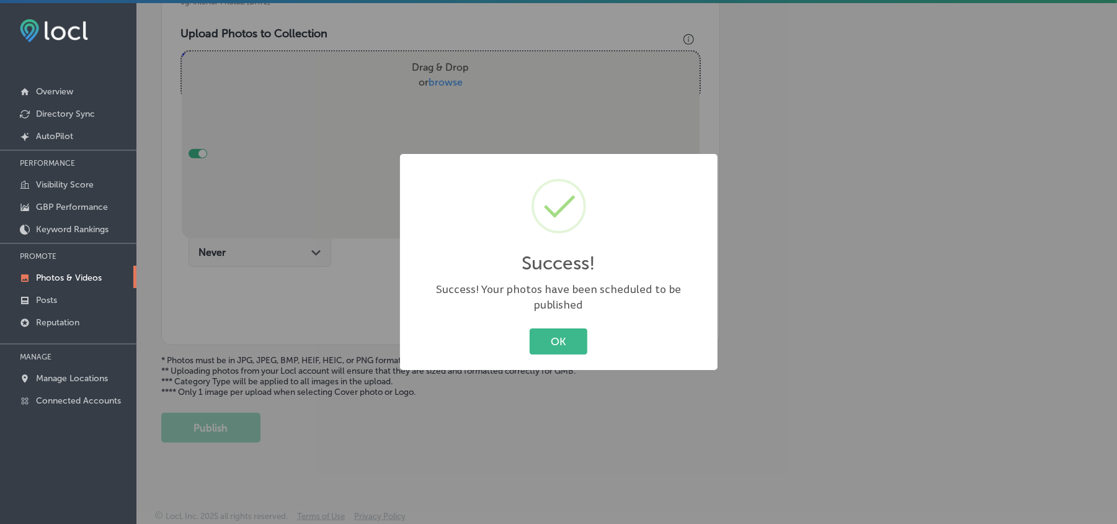
scroll to position [442, 0]
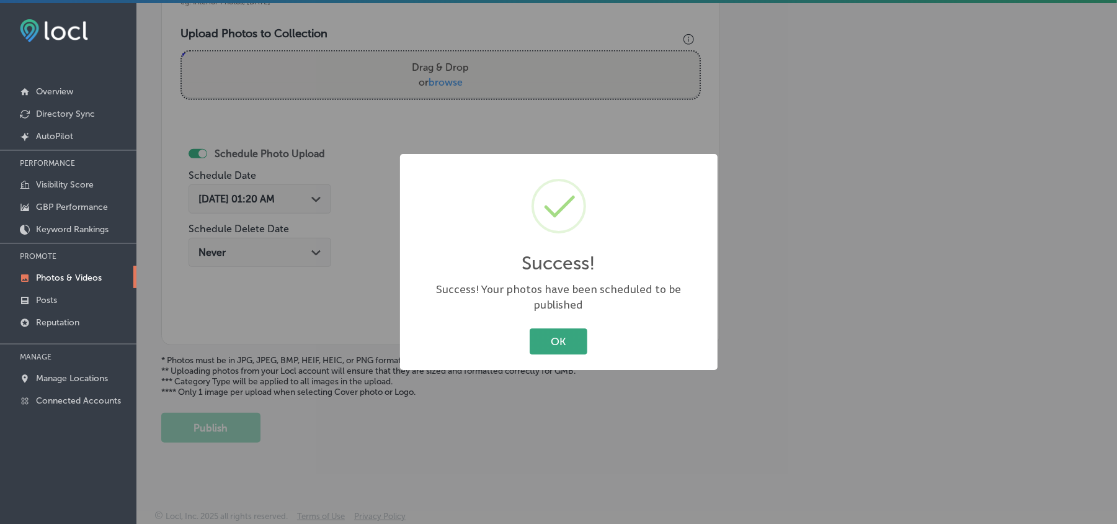
click at [556, 333] on button "OK" at bounding box center [559, 340] width 58 height 25
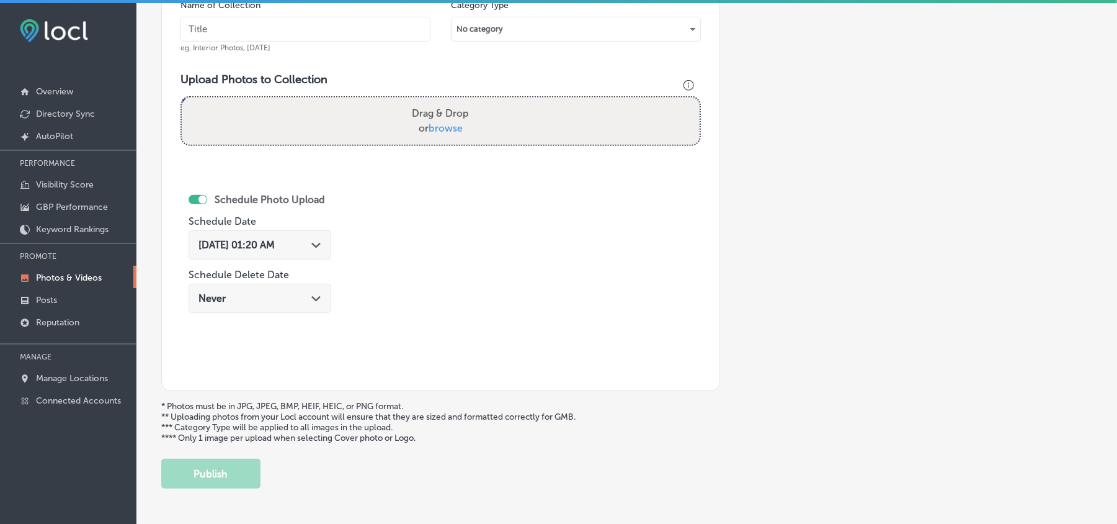
scroll to position [387, 0]
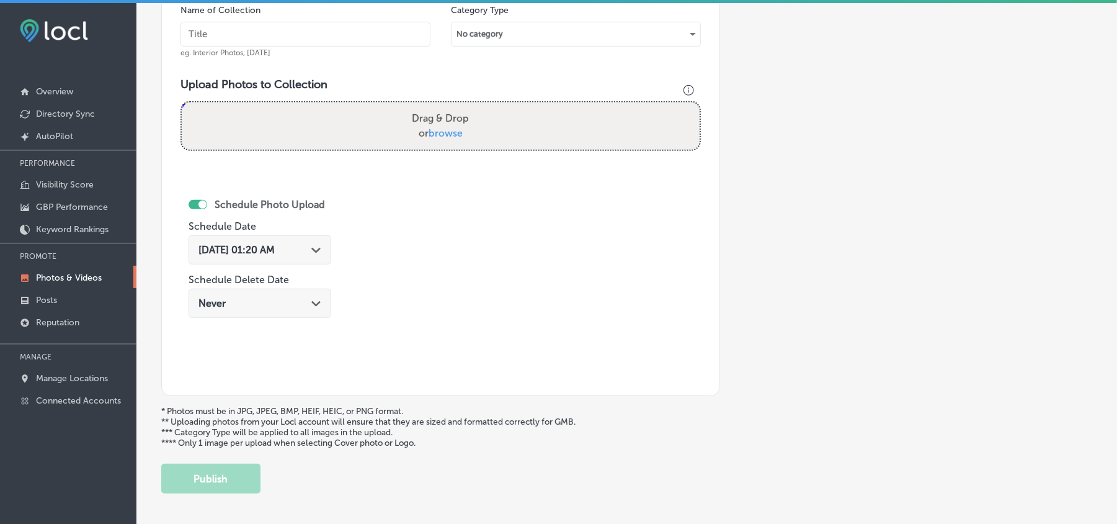
click at [282, 32] on input "text" at bounding box center [306, 34] width 250 height 25
paste input "Top-[MEDICAL_DATA]-&-Aesthetics-[MEDICAL_DATA]-Mineola"
type input "Top-[MEDICAL_DATA]-&-Aesthetics-[MEDICAL_DATA]-Mineola"
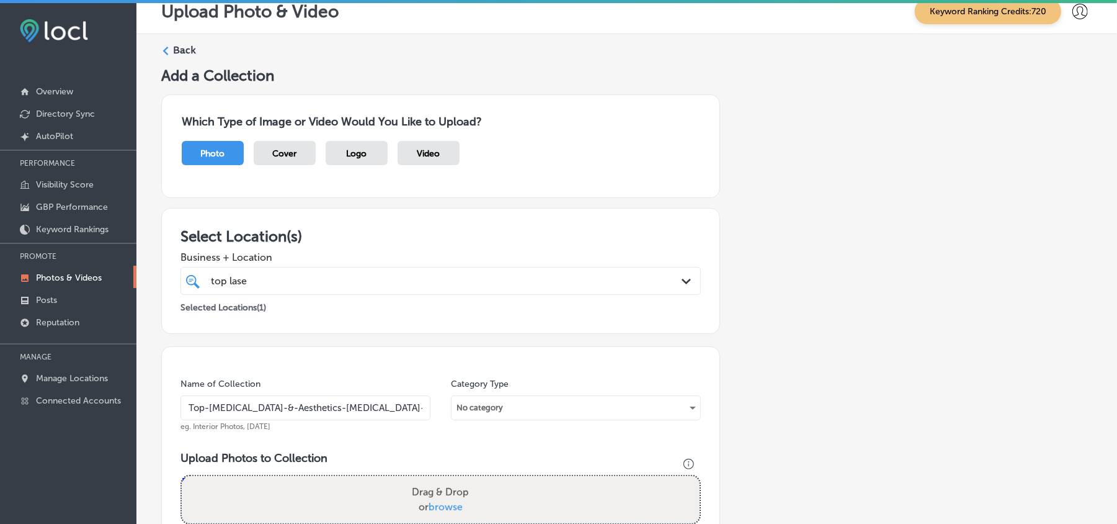
scroll to position [0, 0]
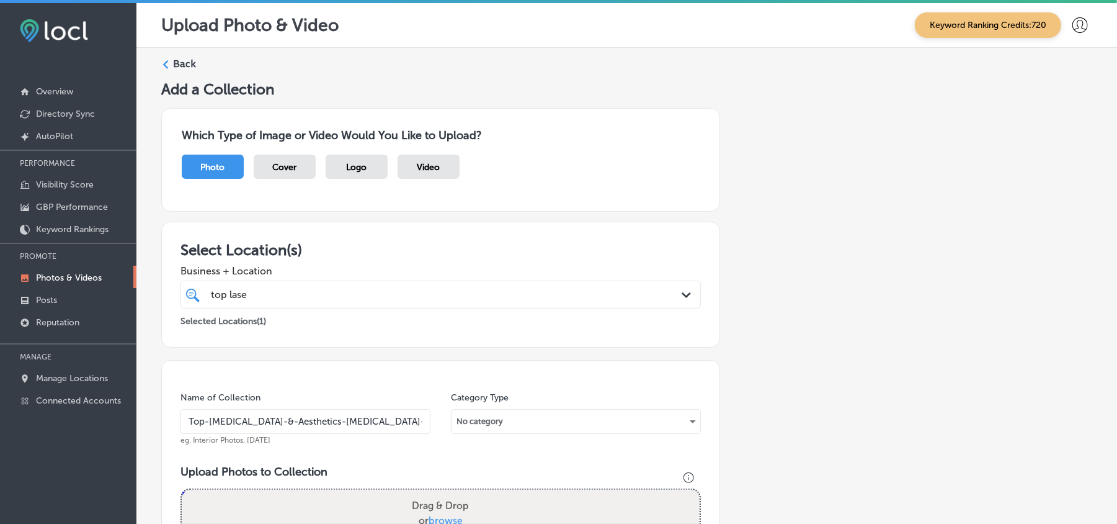
click at [175, 62] on label "Back" at bounding box center [184, 64] width 23 height 14
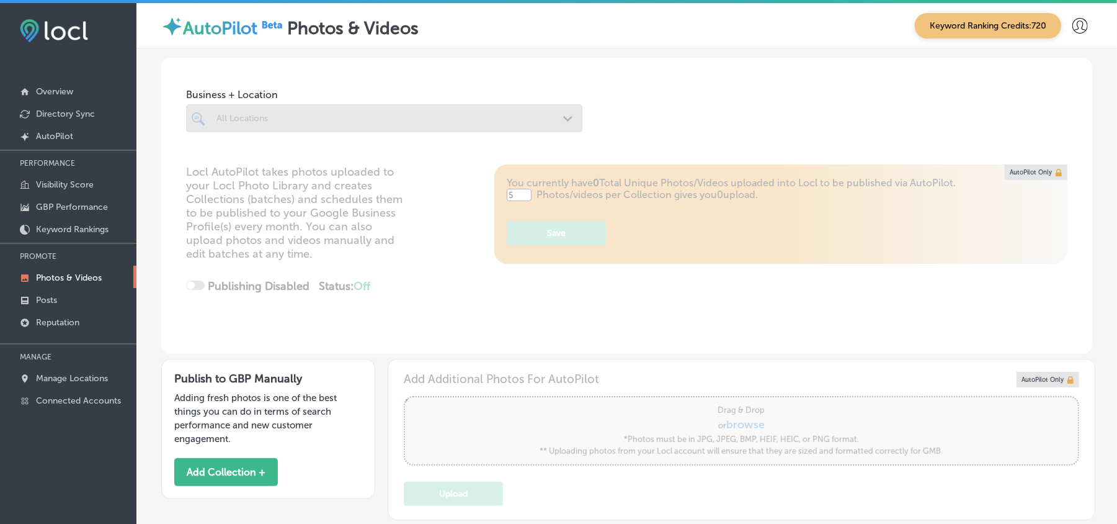
type input "5"
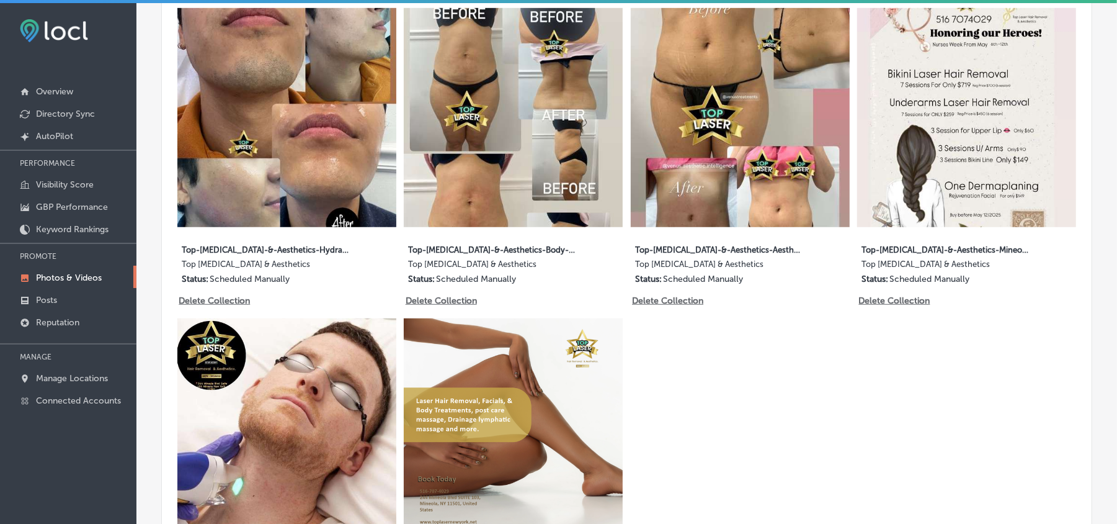
scroll to position [579, 0]
